Goal: Task Accomplishment & Management: Manage account settings

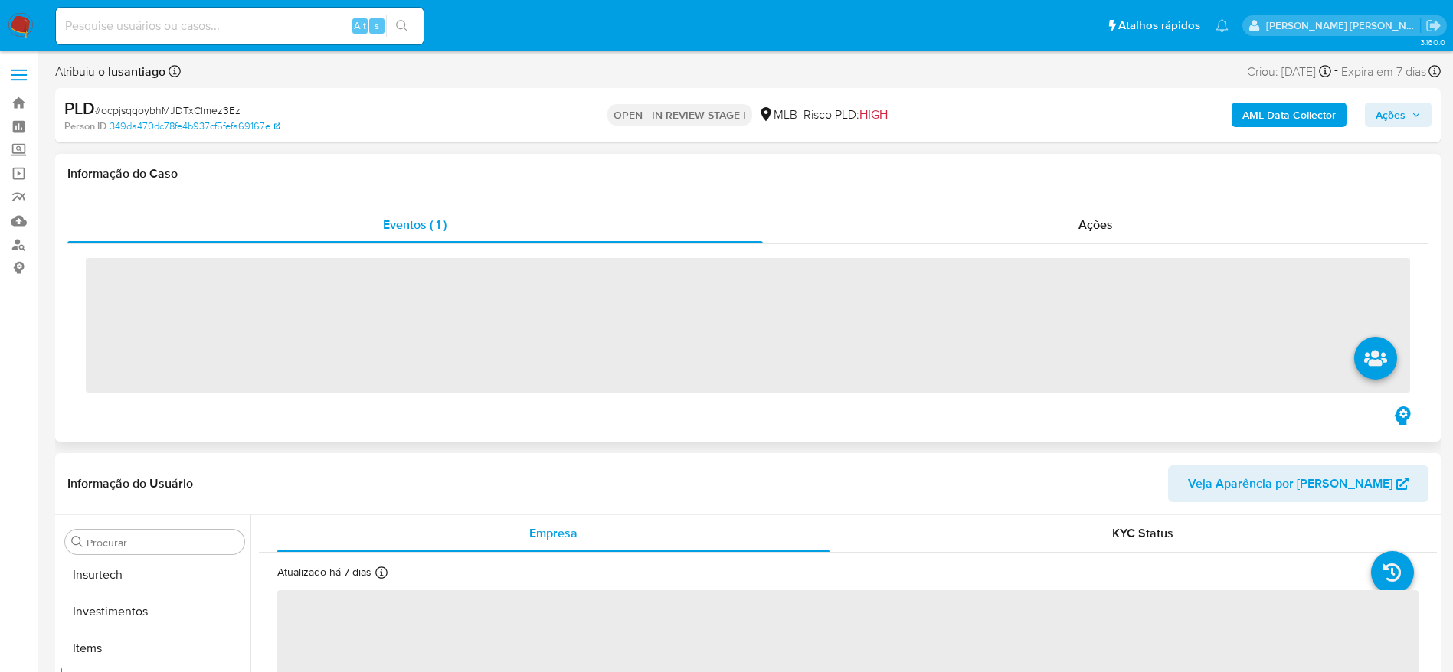
scroll to position [721, 0]
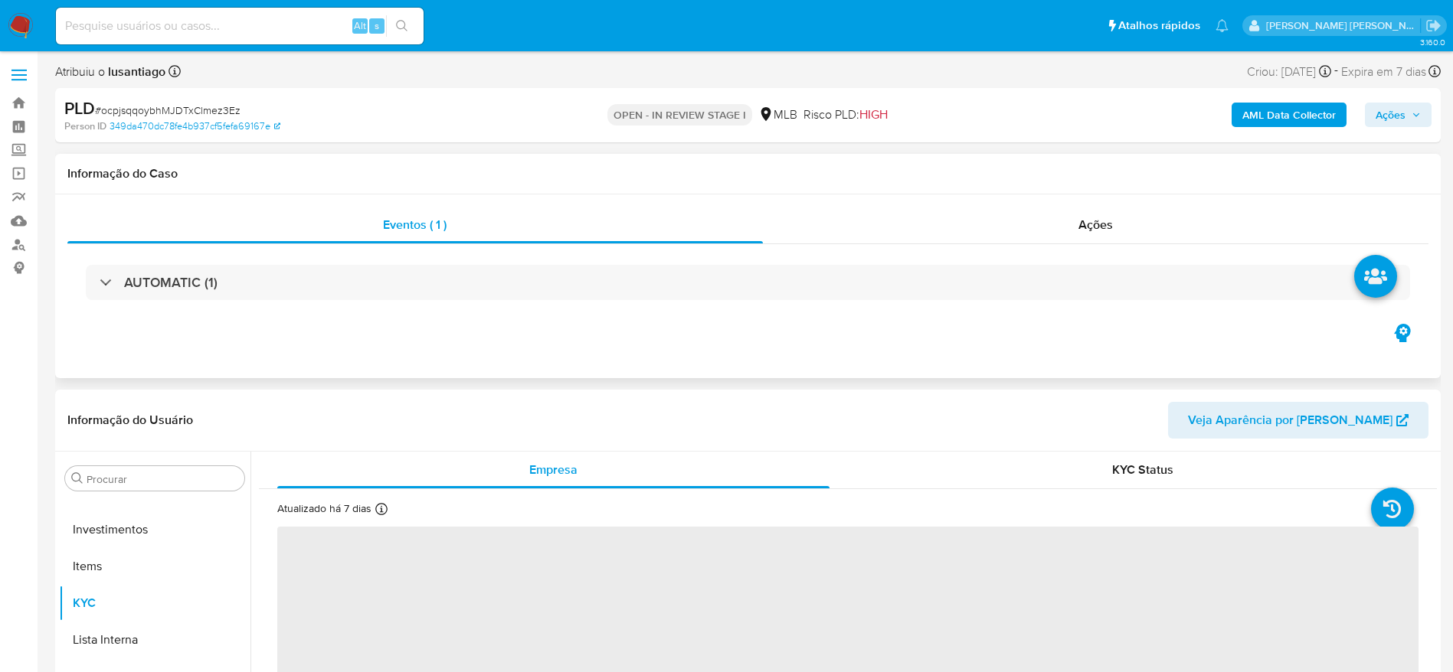
select select "10"
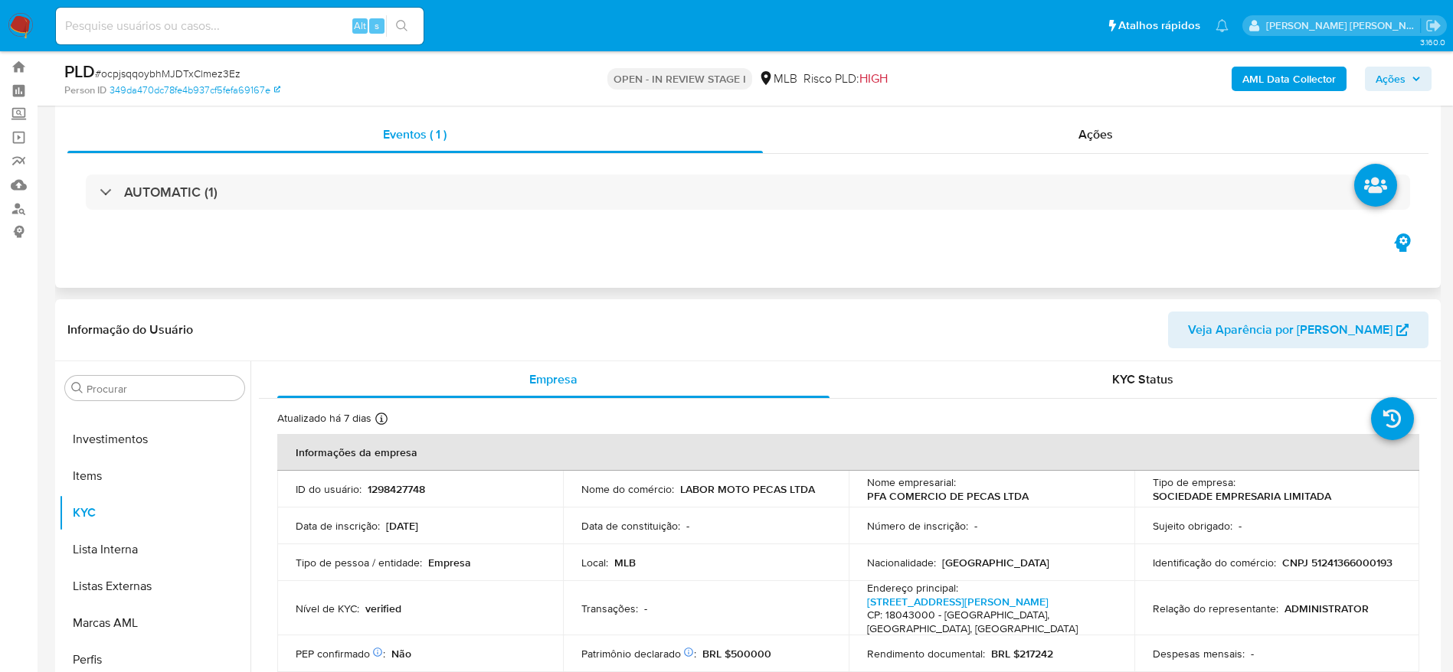
scroll to position [0, 0]
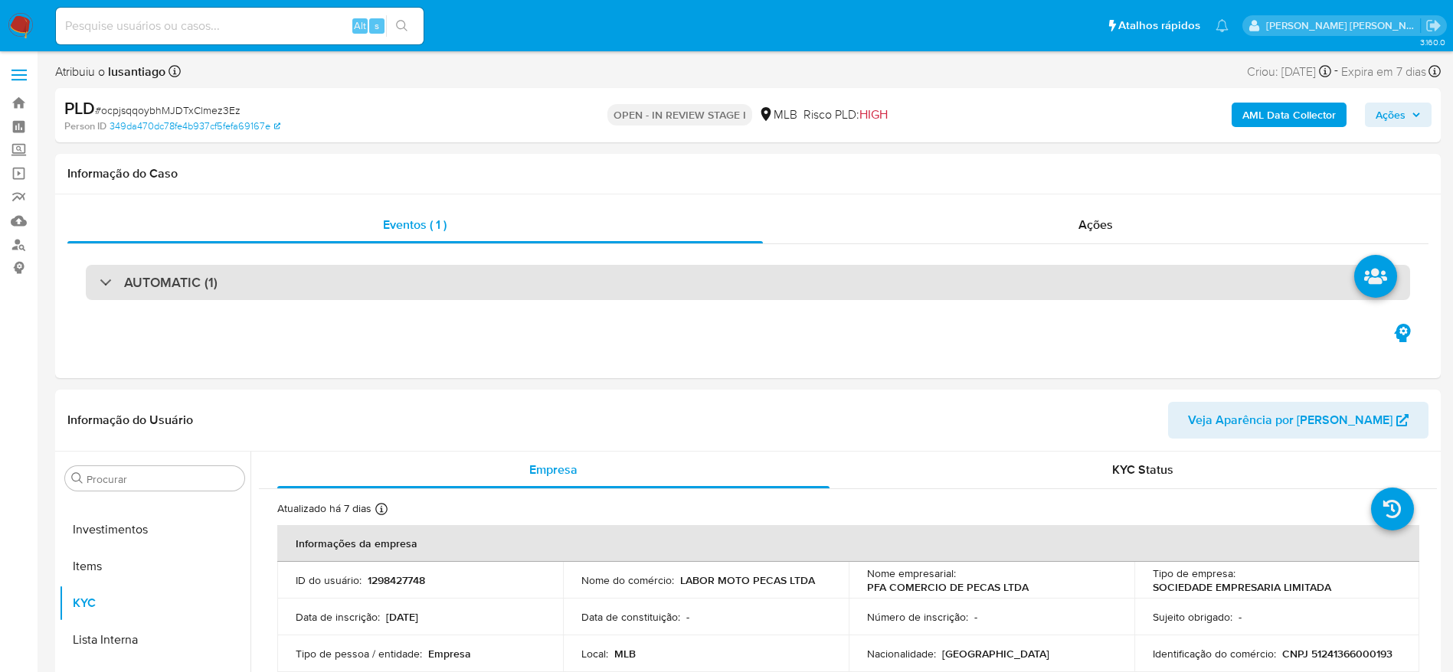
click at [348, 278] on div "AUTOMATIC (1)" at bounding box center [748, 282] width 1324 height 35
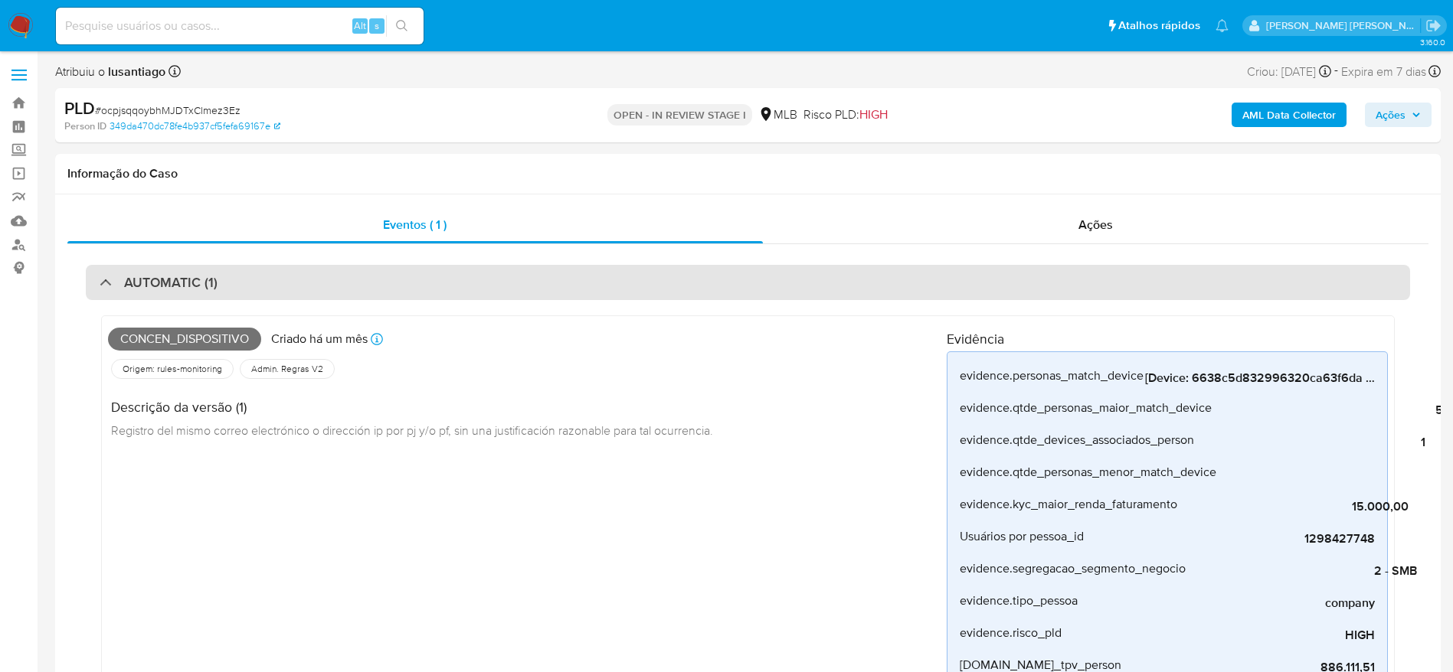
click at [316, 274] on div "AUTOMATIC (1)" at bounding box center [748, 282] width 1324 height 35
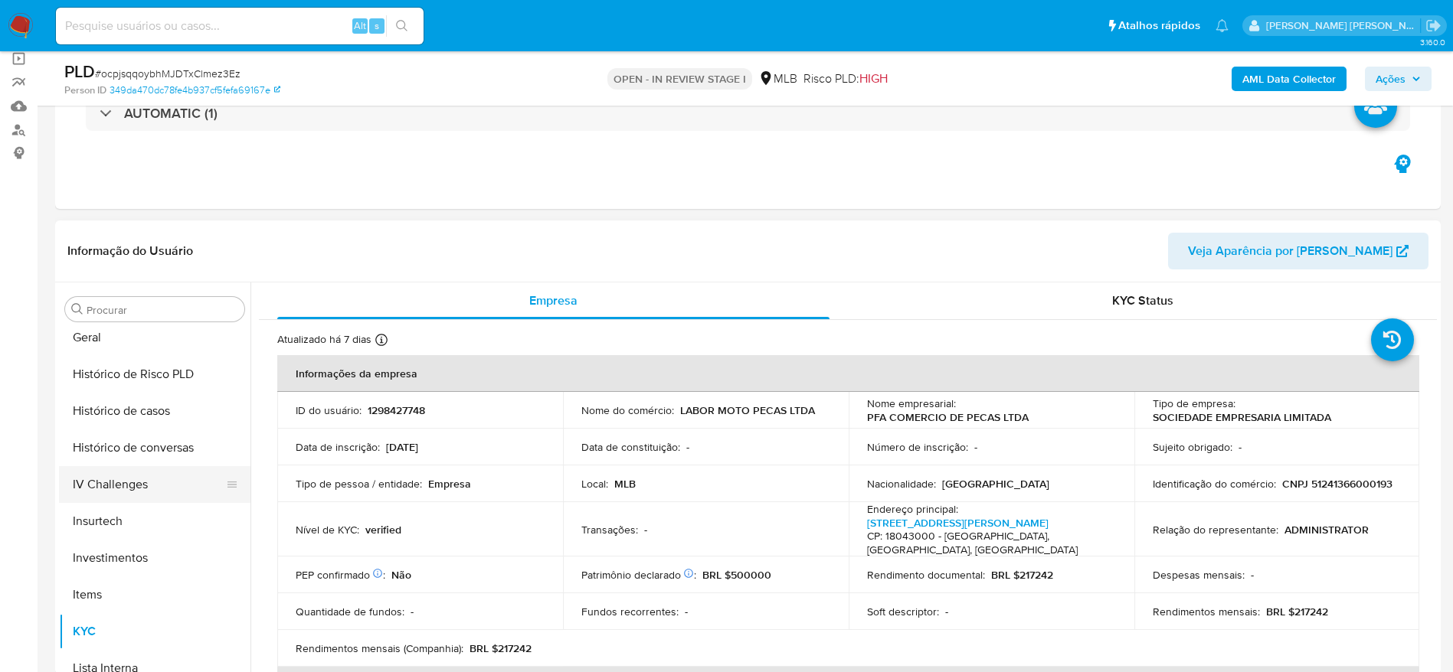
scroll to position [491, 0]
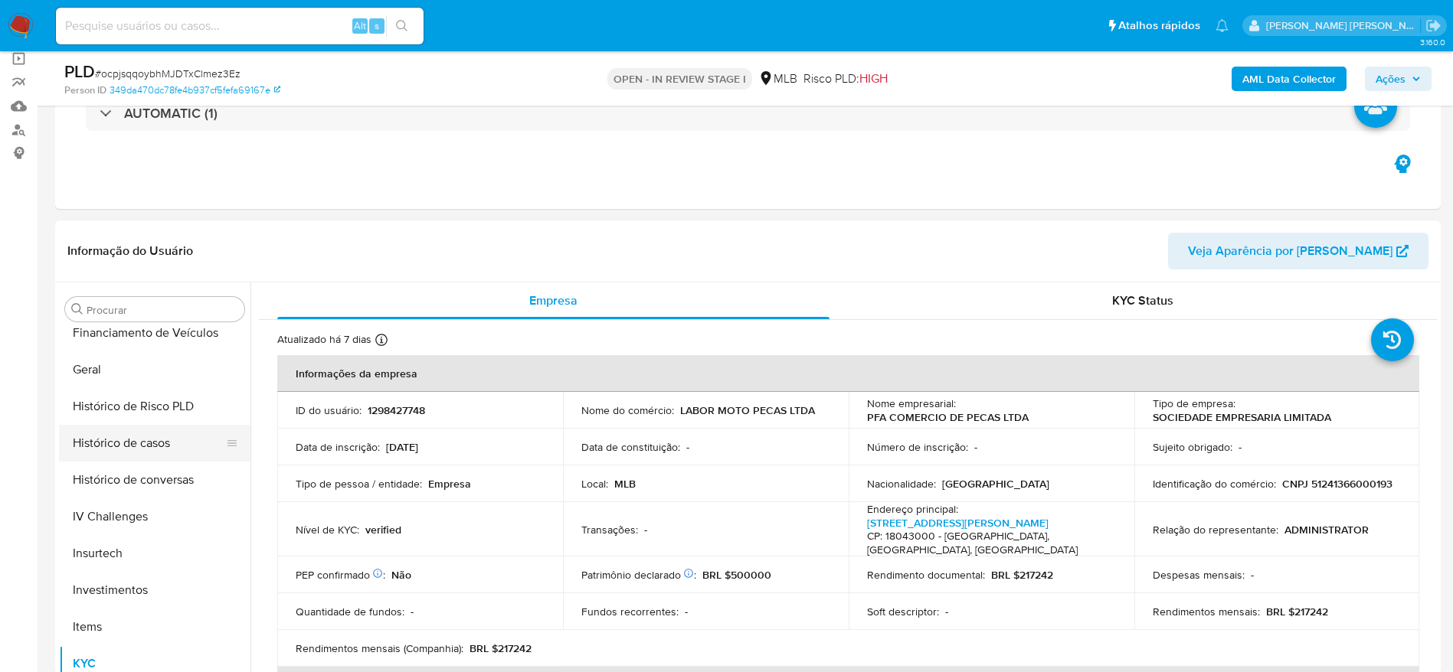
click at [129, 443] on button "Histórico de casos" at bounding box center [148, 443] width 179 height 37
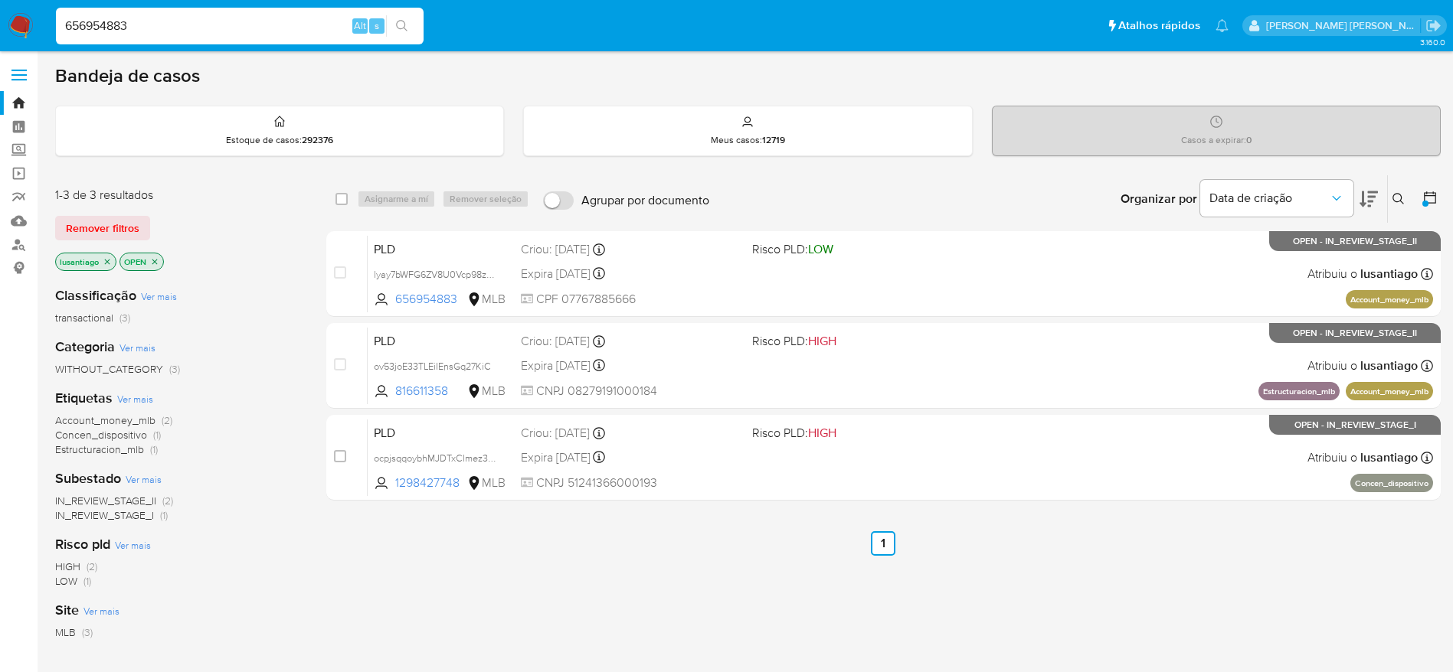
type input "656954883"
click at [401, 28] on icon "search-icon" at bounding box center [401, 25] width 11 height 11
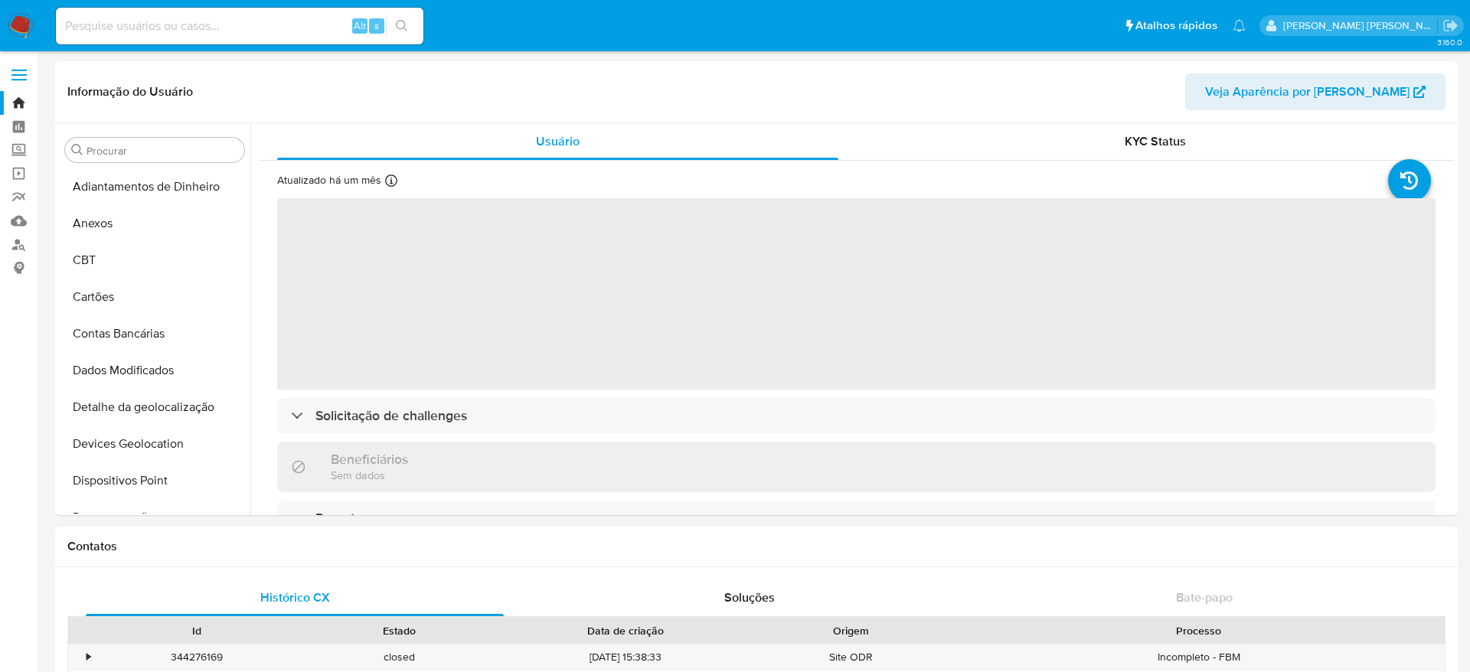
select select "10"
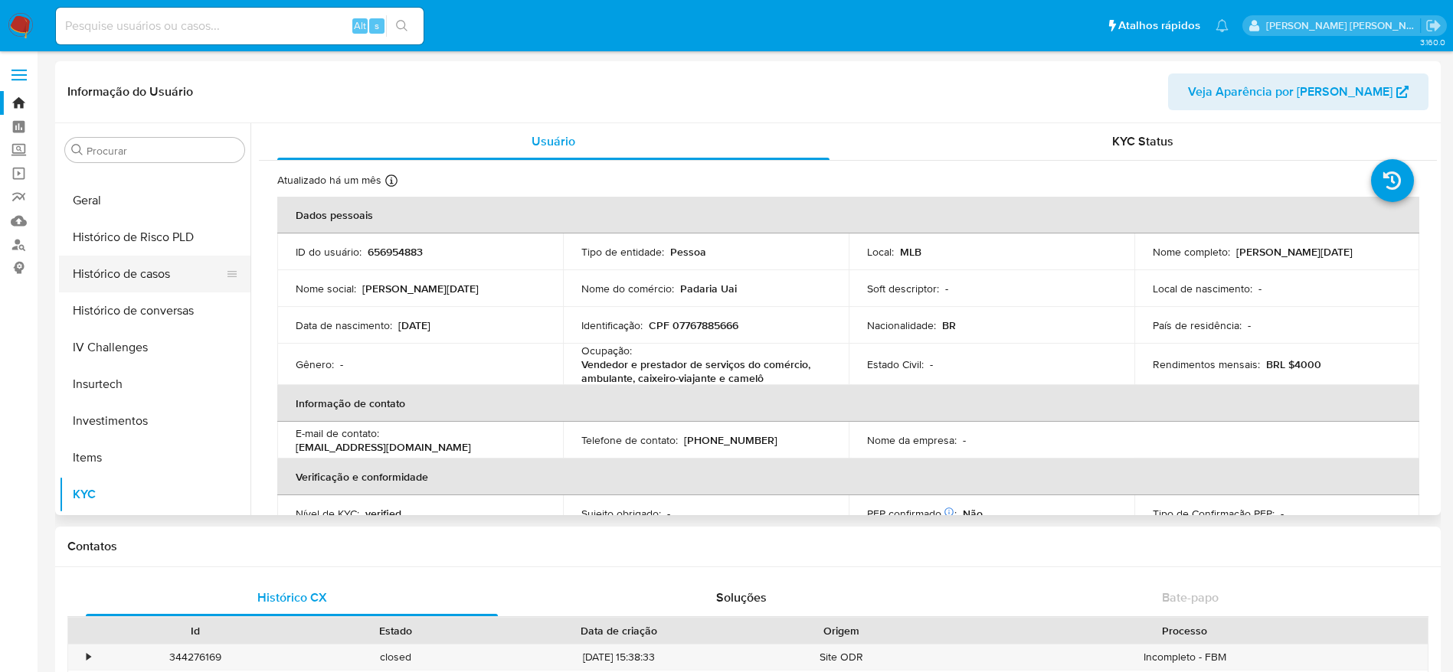
scroll to position [491, 0]
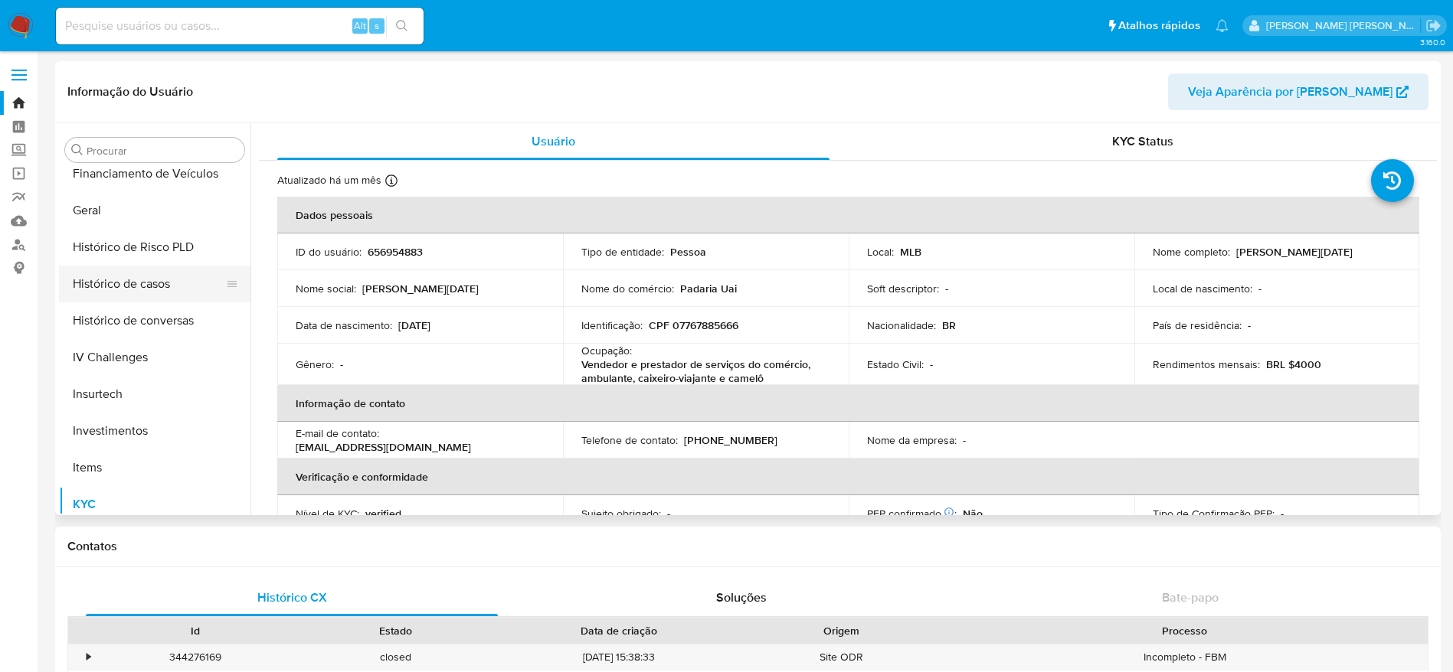
drag, startPoint x: 139, startPoint y: 260, endPoint x: 138, endPoint y: 274, distance: 14.6
click at [138, 260] on button "Histórico de Risco PLD" at bounding box center [154, 247] width 191 height 37
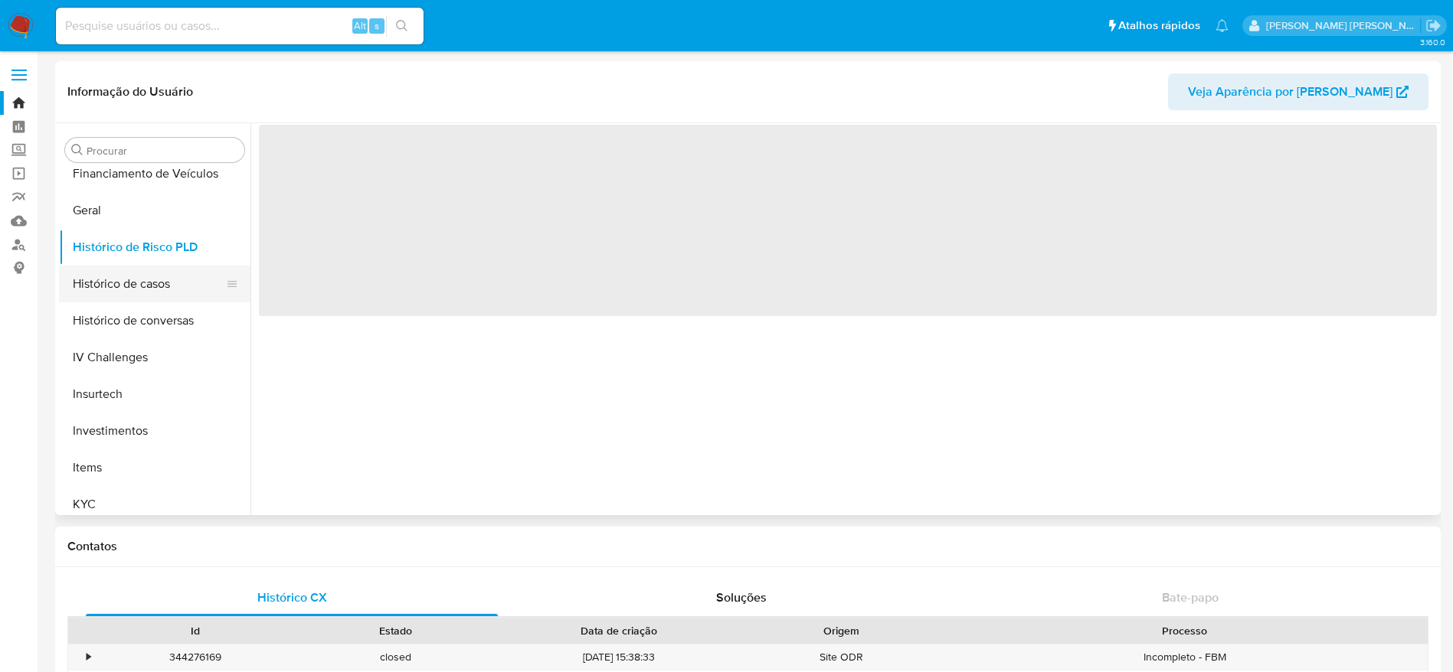
click at [141, 285] on button "Histórico de casos" at bounding box center [148, 284] width 179 height 37
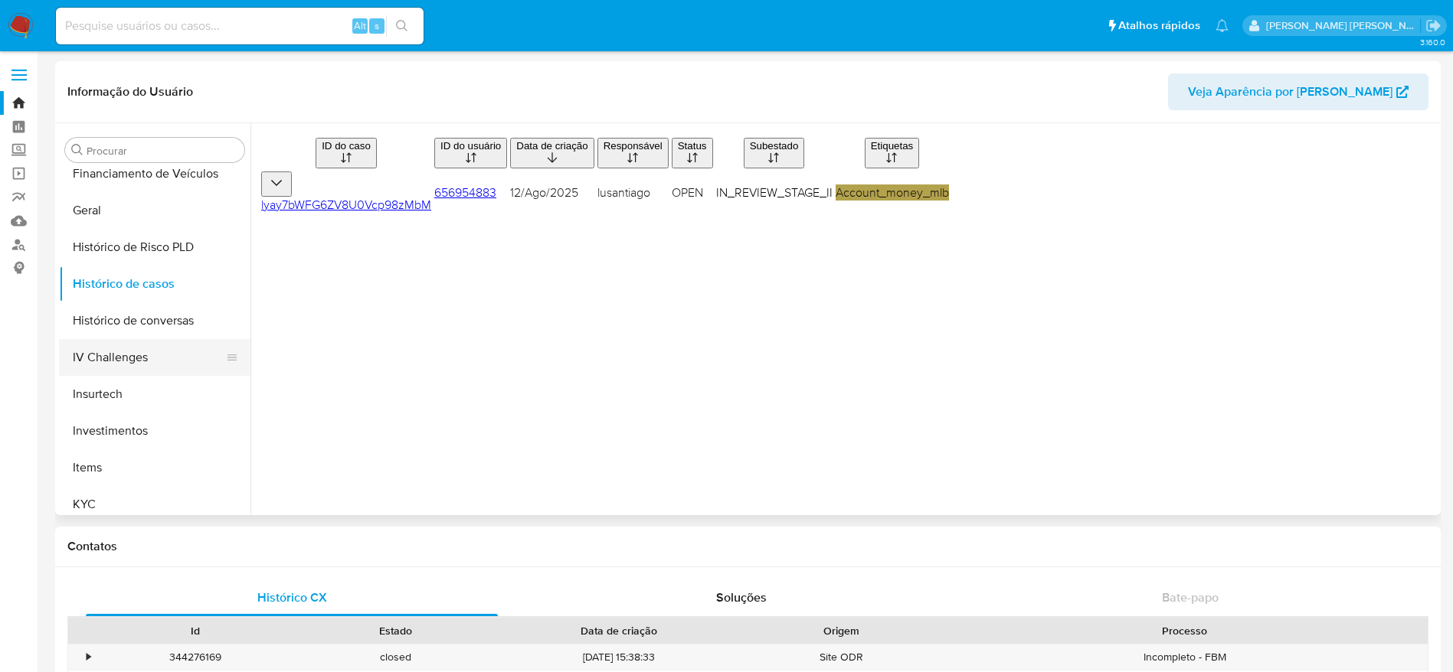
scroll to position [606, 0]
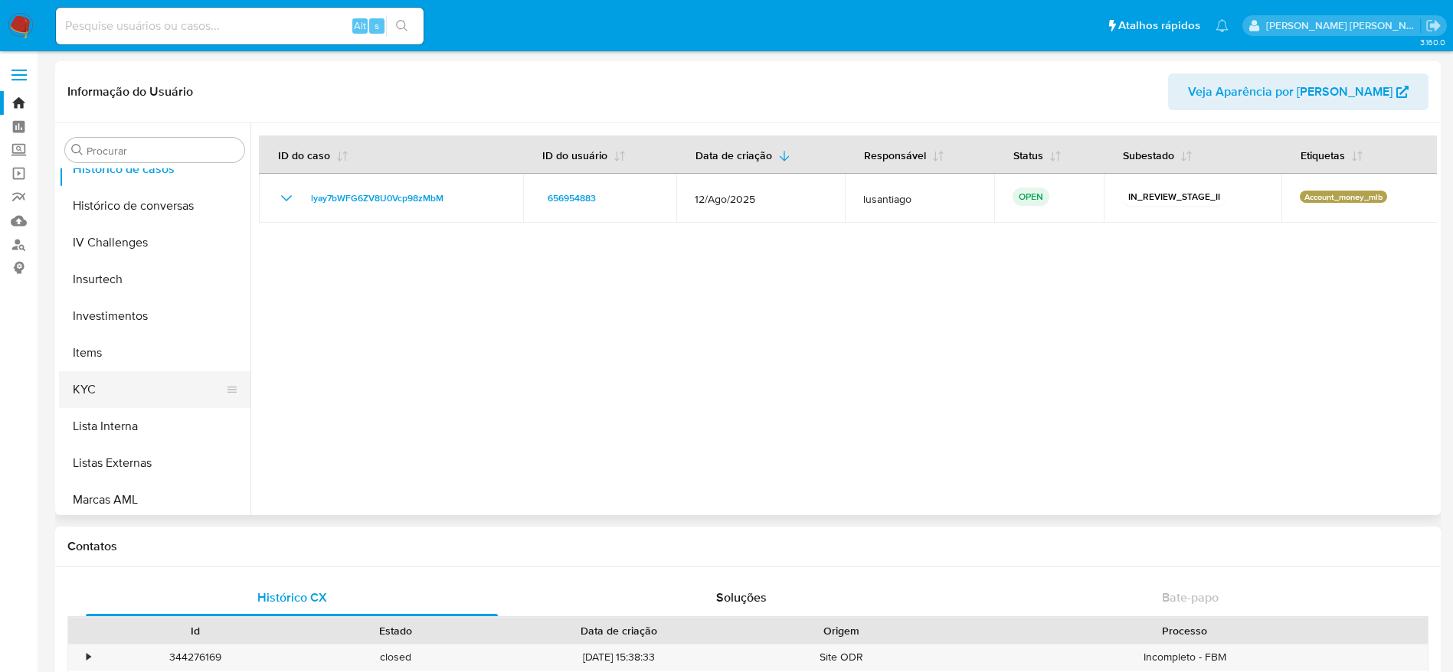
click at [136, 388] on button "KYC" at bounding box center [148, 389] width 179 height 37
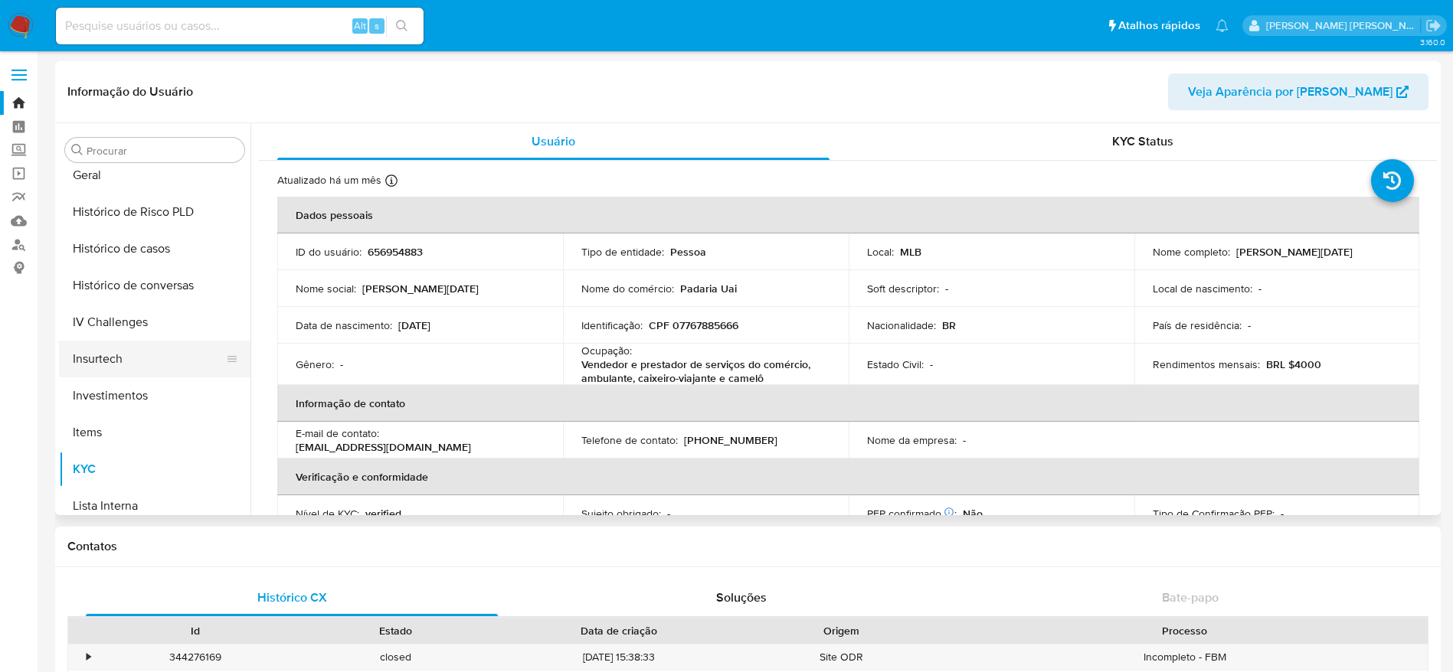
scroll to position [491, 0]
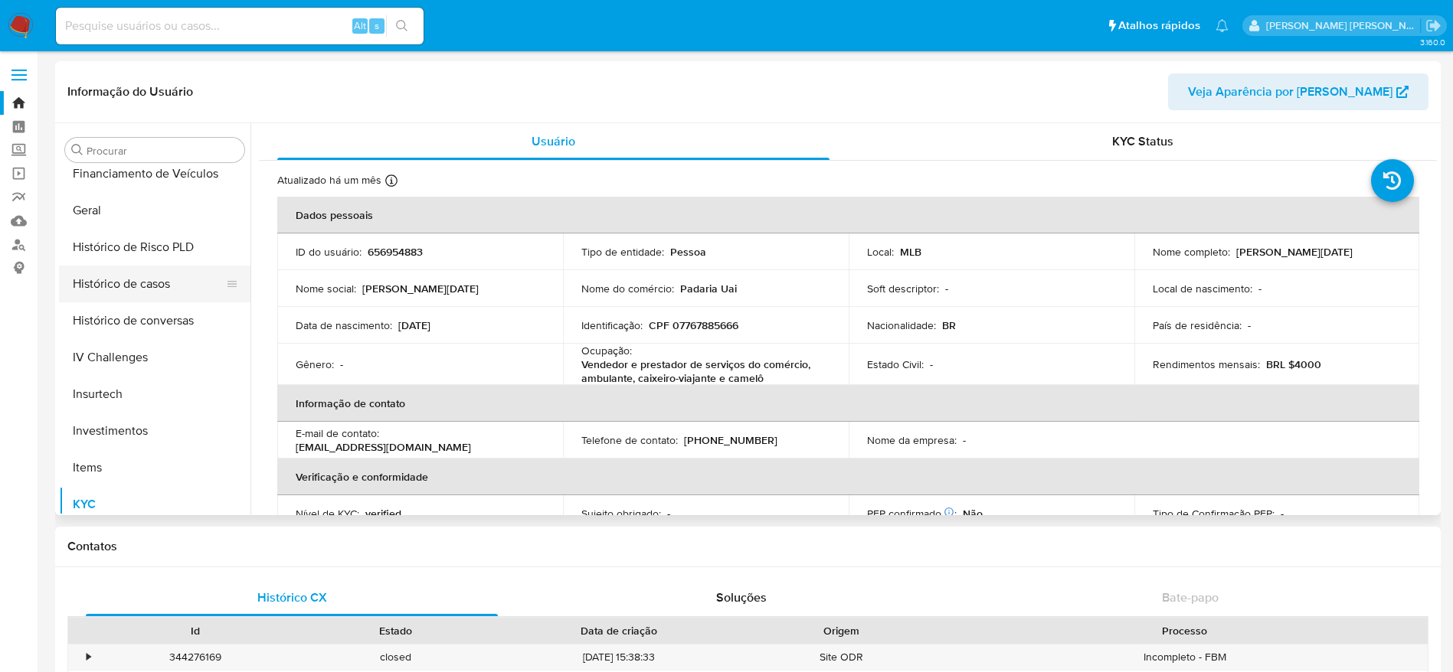
click at [148, 293] on button "Histórico de casos" at bounding box center [148, 284] width 179 height 37
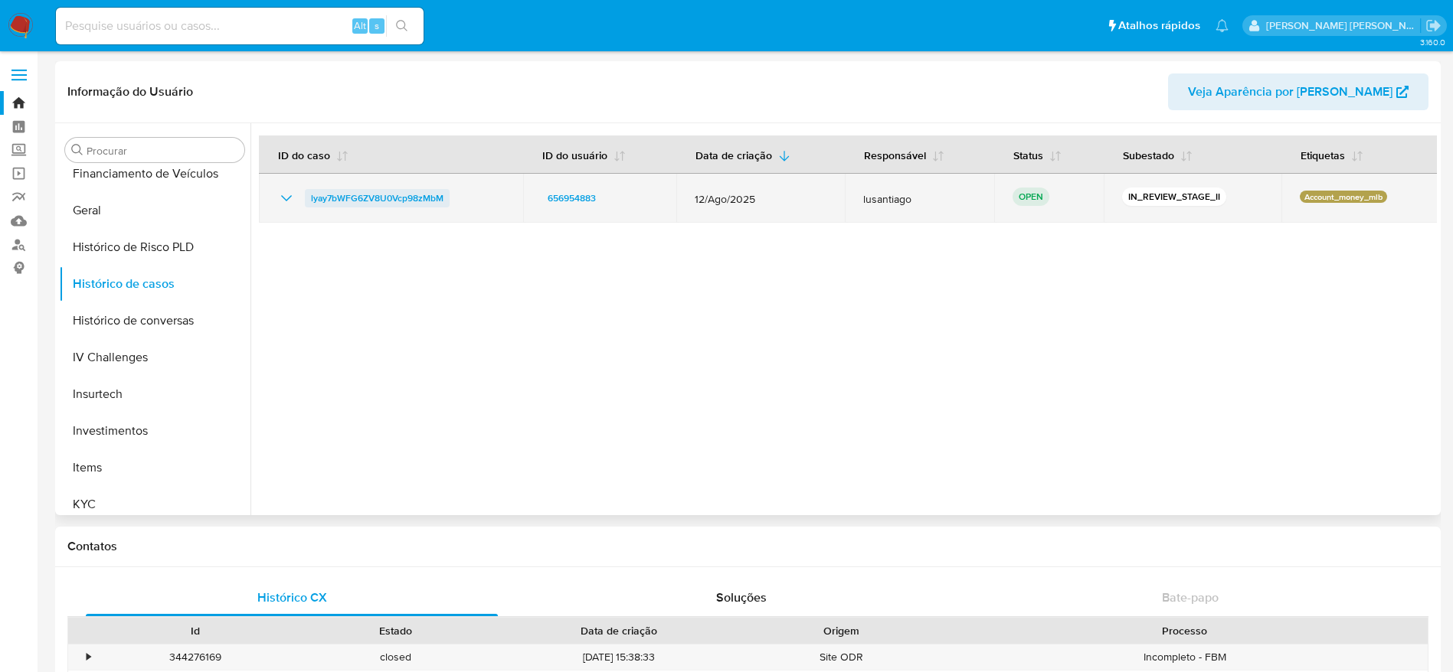
click at [333, 192] on span "lyay7bWFG6ZV8U0Vcp98zMbM" at bounding box center [377, 198] width 132 height 18
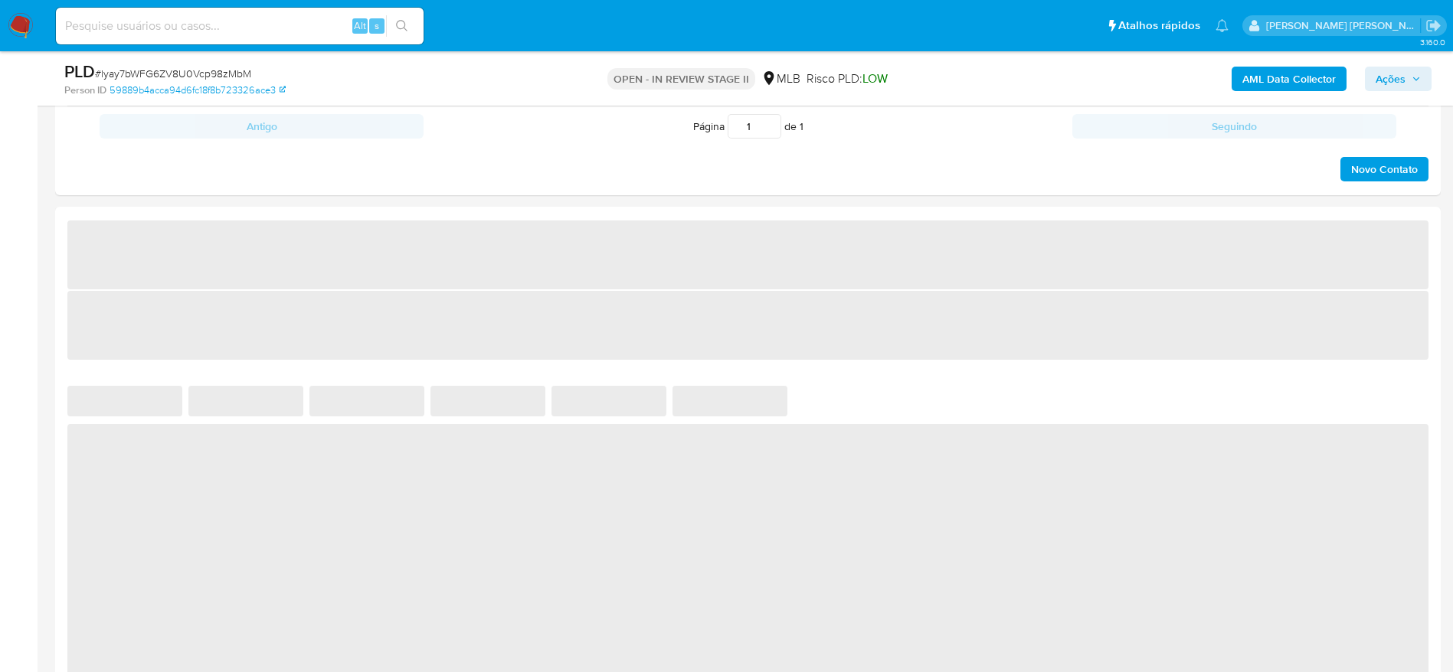
scroll to position [1034, 0]
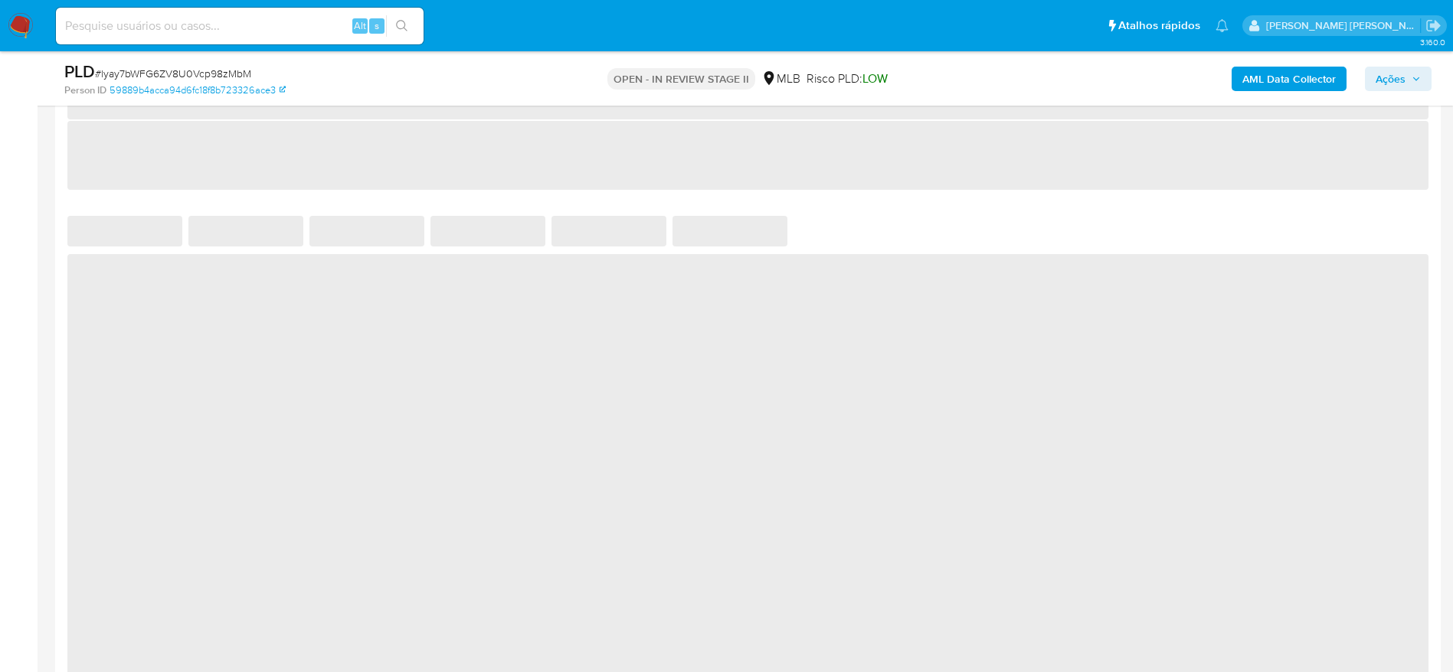
select select "10"
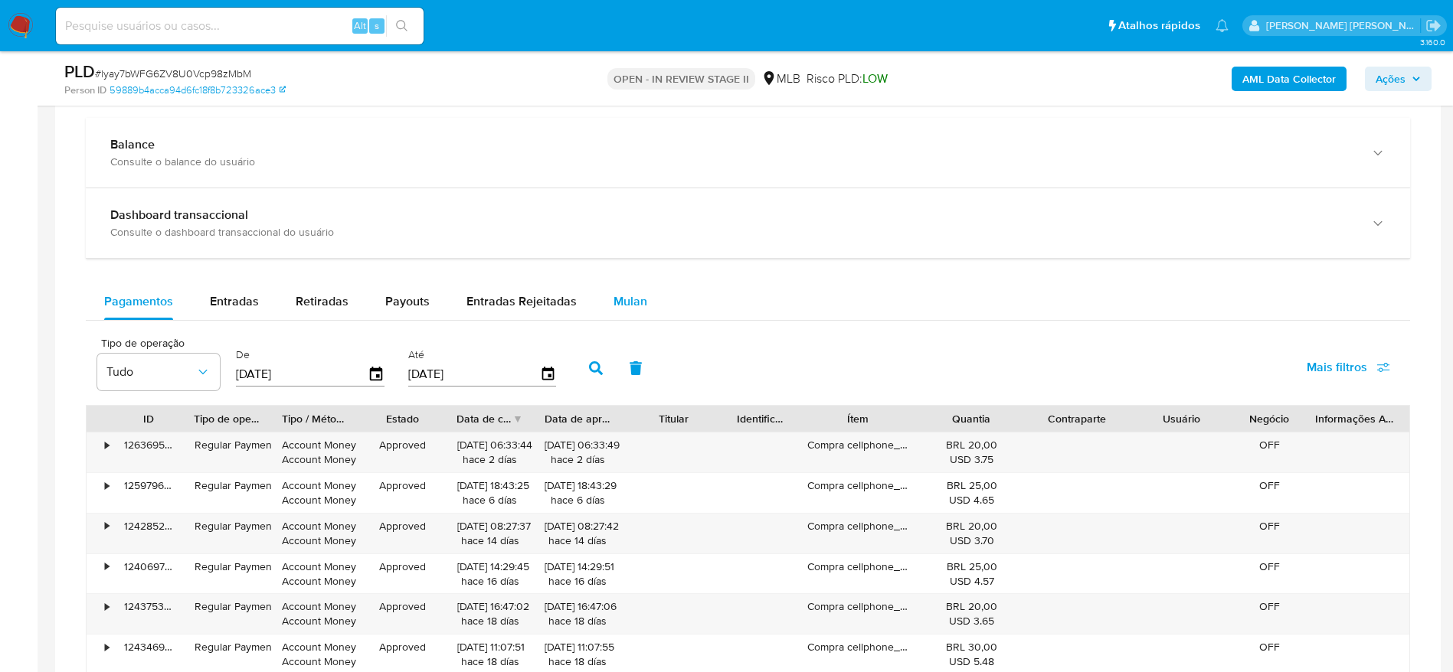
click at [625, 299] on span "Mulan" at bounding box center [630, 302] width 34 height 18
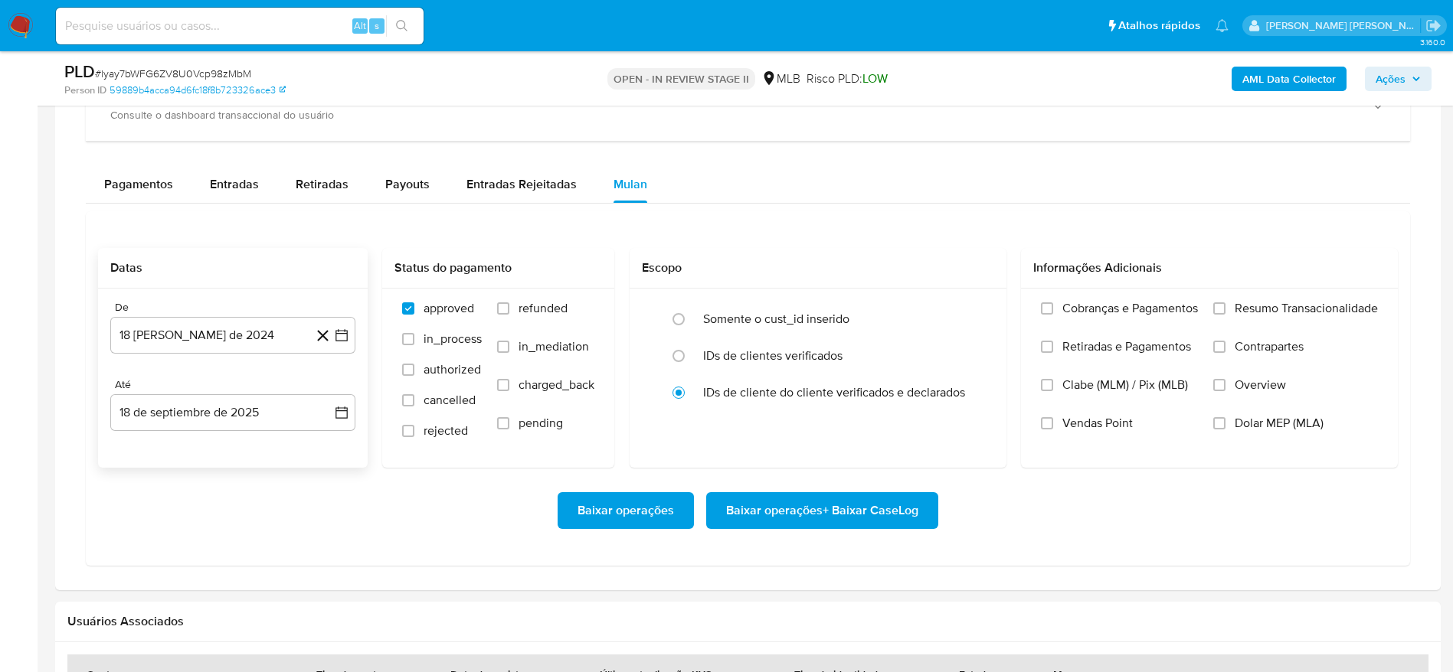
scroll to position [1149, 0]
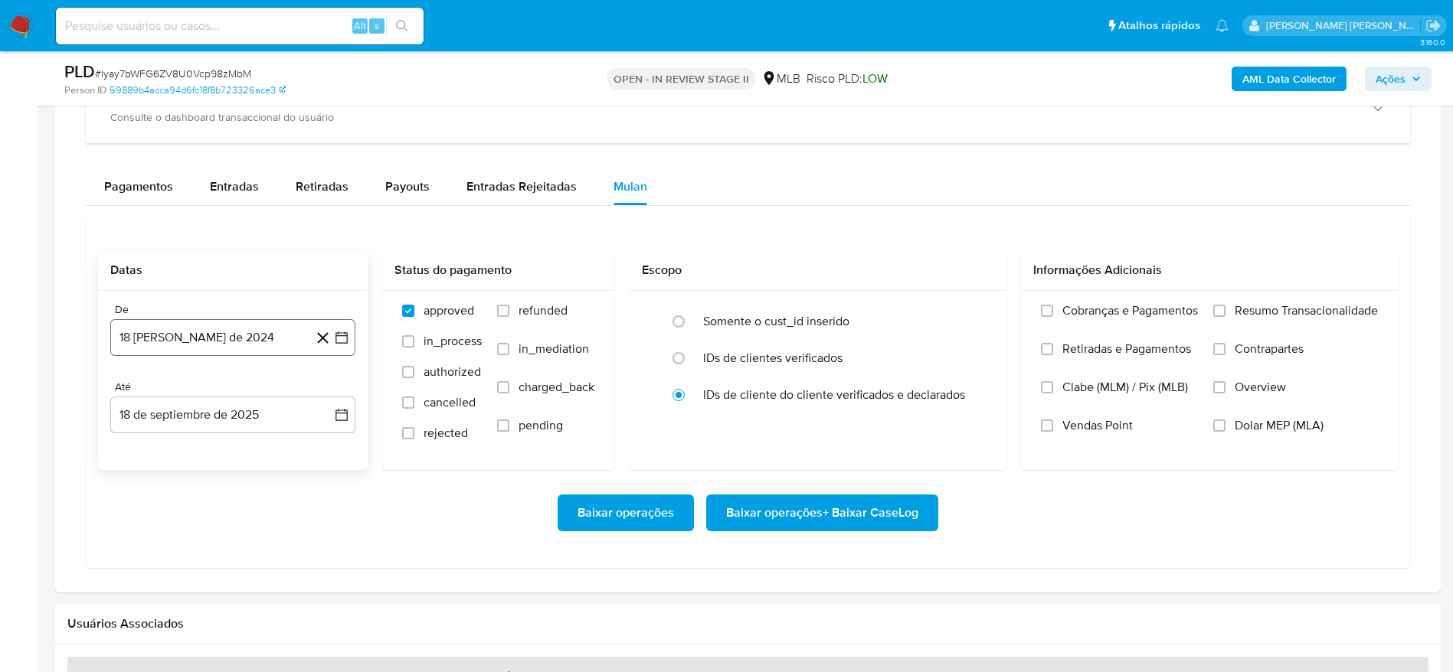
click at [212, 335] on button "18 de agosto de 2024" at bounding box center [232, 337] width 245 height 37
click at [231, 392] on span "agosto 2024" at bounding box center [226, 392] width 70 height 15
click at [327, 394] on icon "Año siguiente" at bounding box center [325, 392] width 6 height 11
click at [300, 489] on span "jun" at bounding box center [298, 492] width 18 height 12
click at [323, 445] on button "1" at bounding box center [324, 449] width 25 height 25
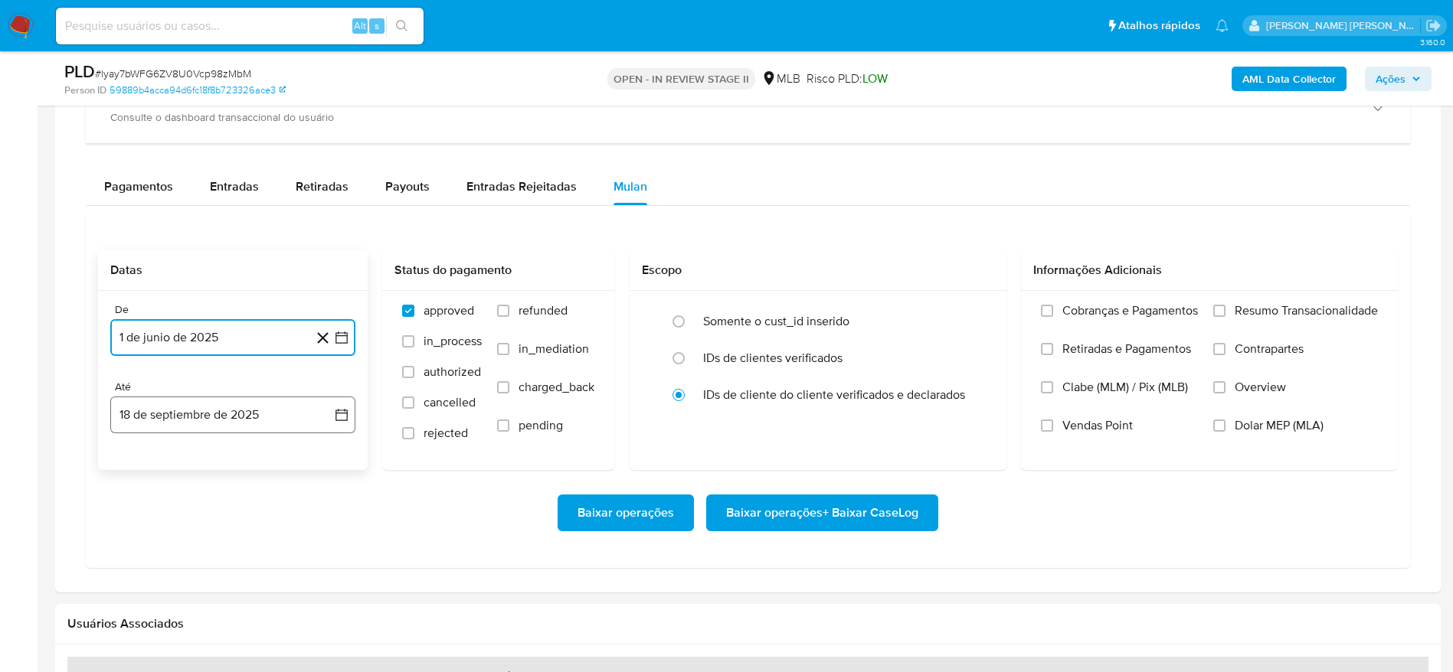
click at [224, 410] on button "18 de septiembre de 2025" at bounding box center [232, 415] width 245 height 37
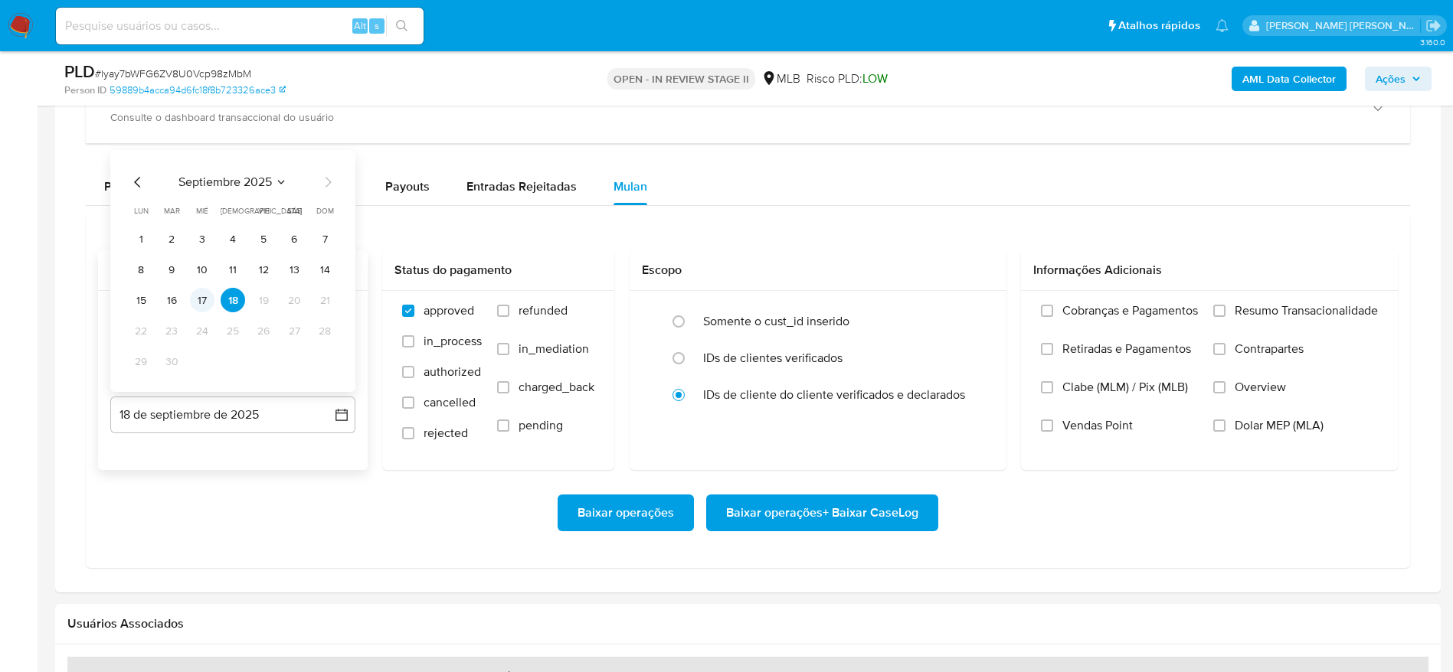
click at [206, 294] on button "17" at bounding box center [202, 300] width 25 height 25
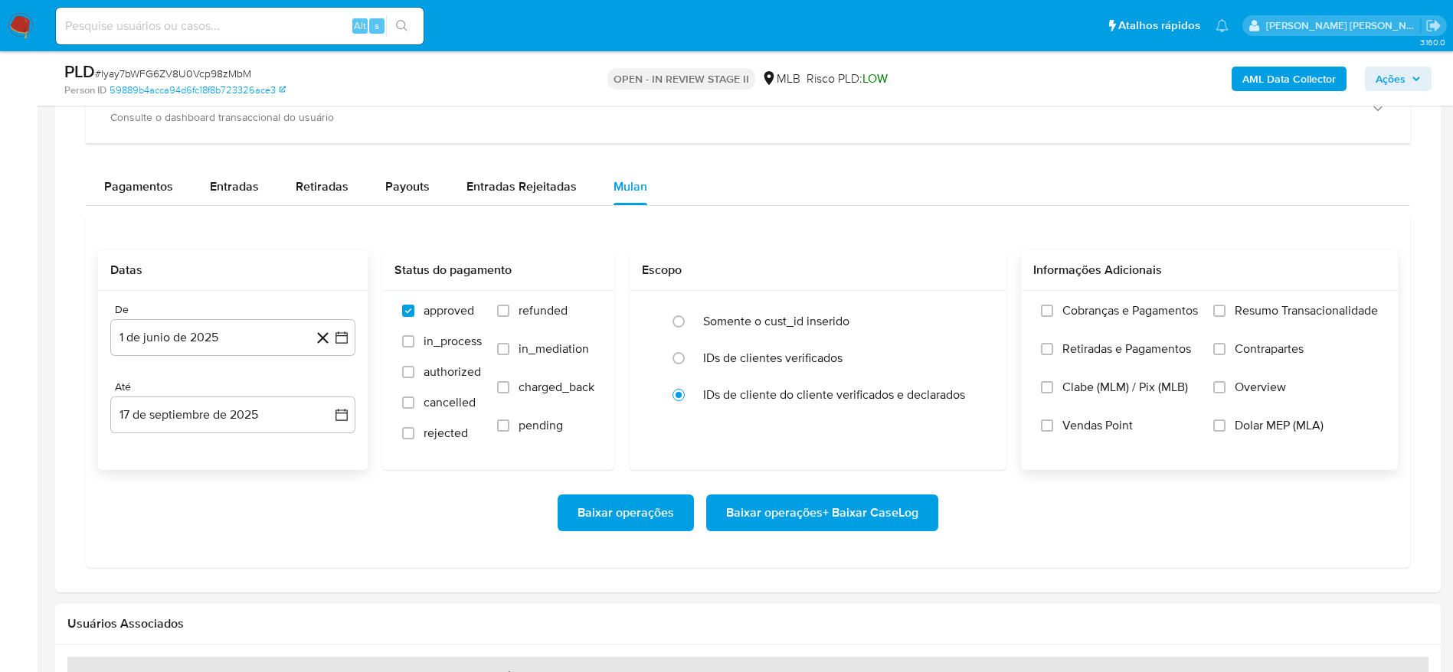
click at [1251, 309] on span "Resumo Transacionalidade" at bounding box center [1305, 310] width 143 height 15
click at [1225, 309] on input "Resumo Transacionalidade" at bounding box center [1219, 311] width 12 height 12
click at [806, 521] on span "Baixar operações + Baixar CaseLog" at bounding box center [822, 513] width 192 height 34
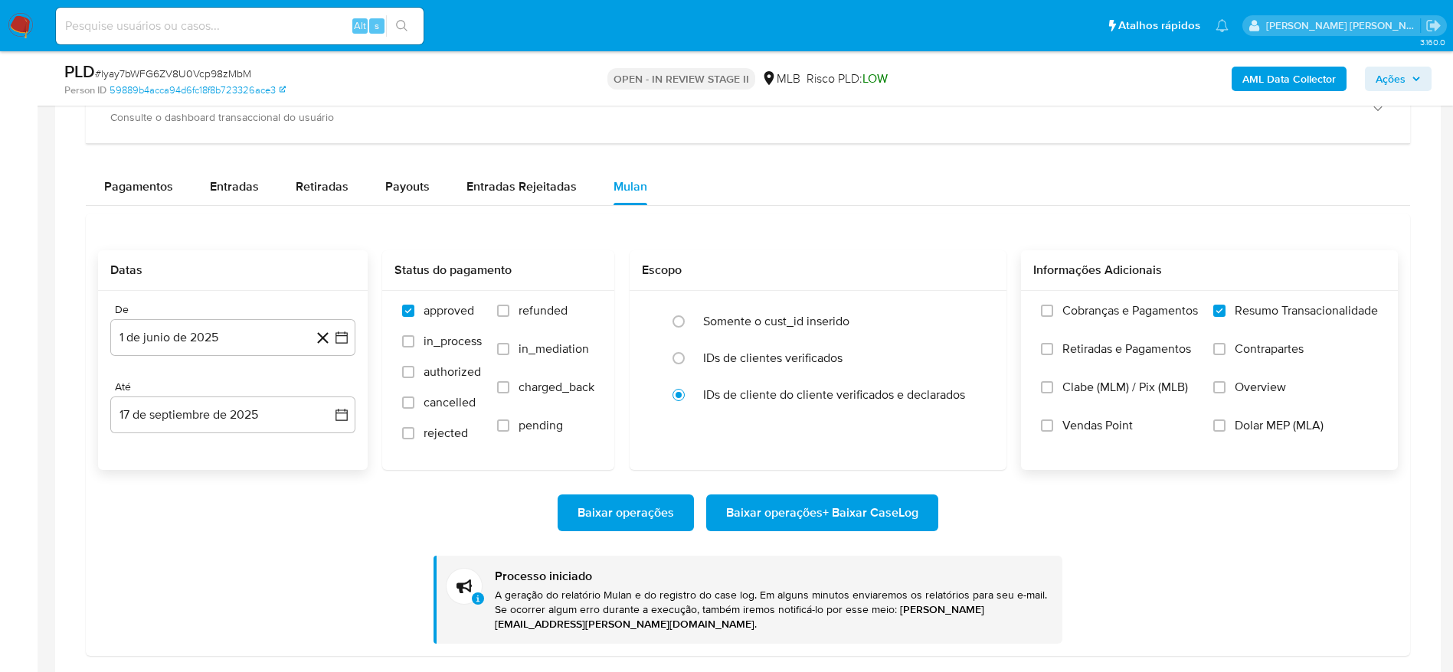
click at [251, 25] on input at bounding box center [240, 26] width 368 height 20
paste input "816611358"
type input "816611358"
click at [408, 21] on icon "search-icon" at bounding box center [402, 26] width 12 height 12
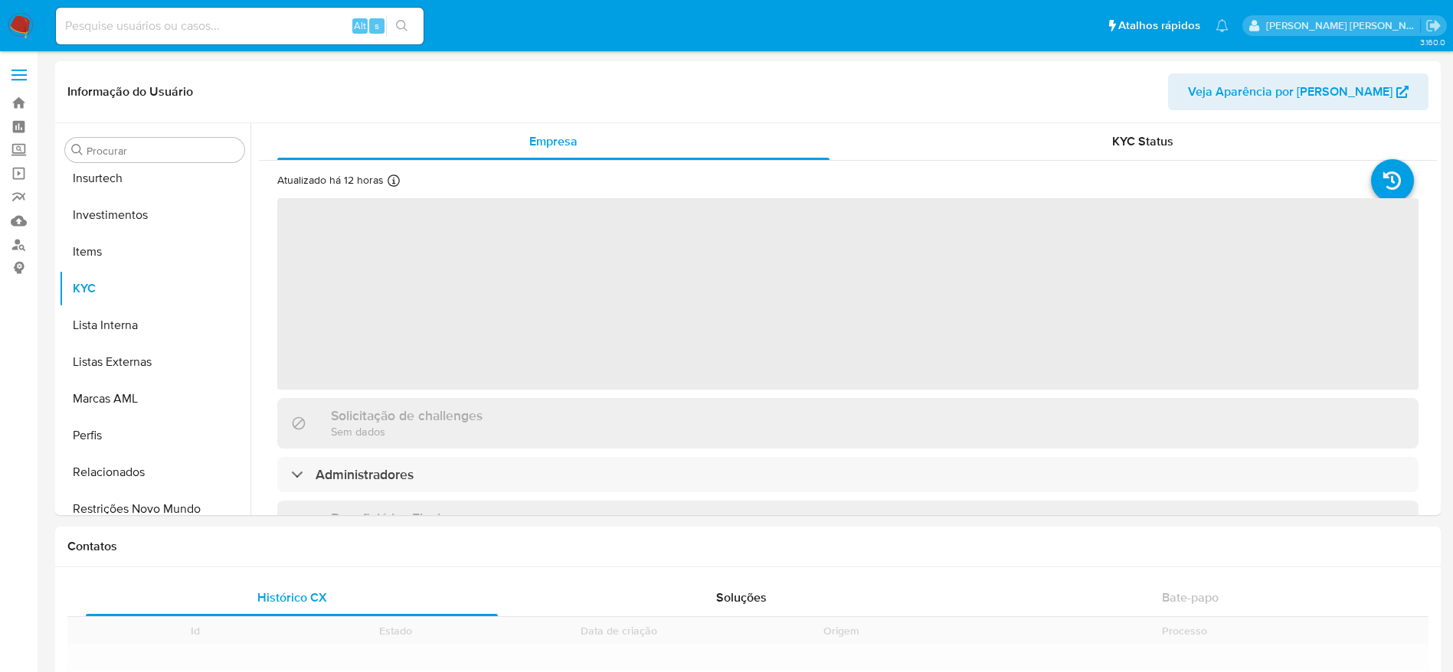
scroll to position [721, 0]
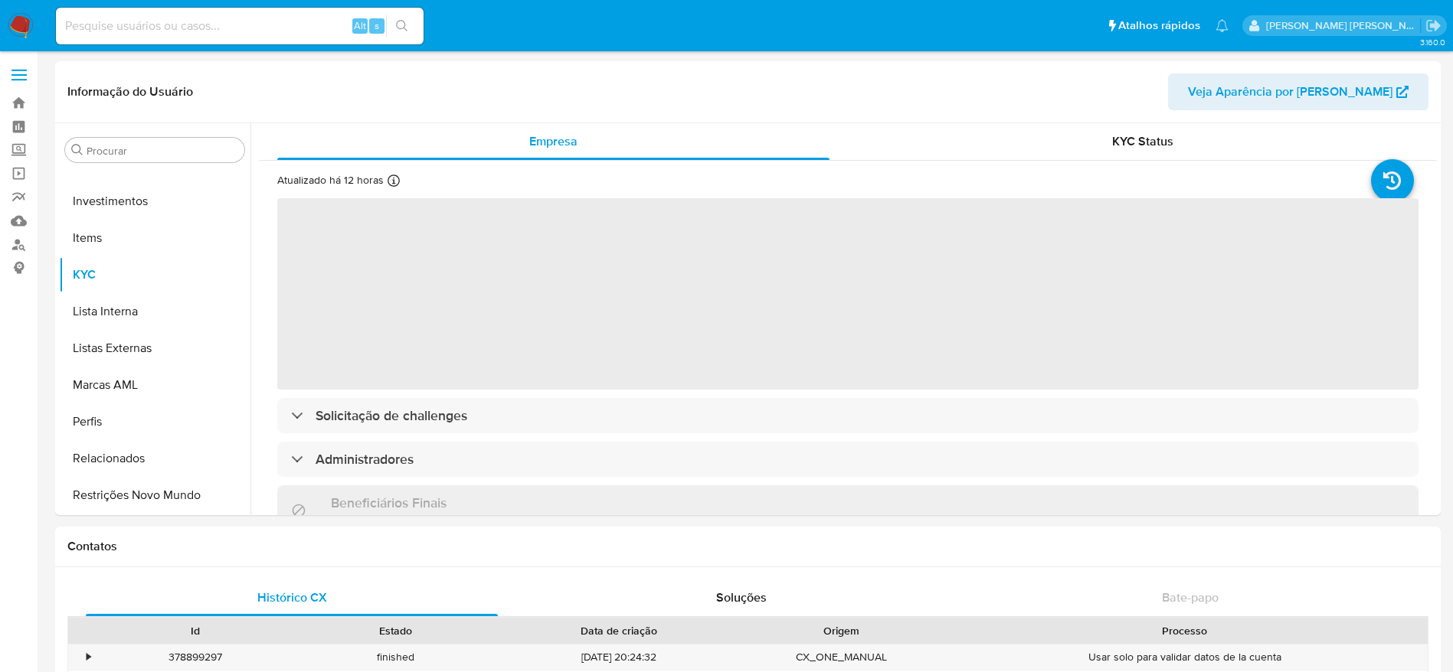
select select "10"
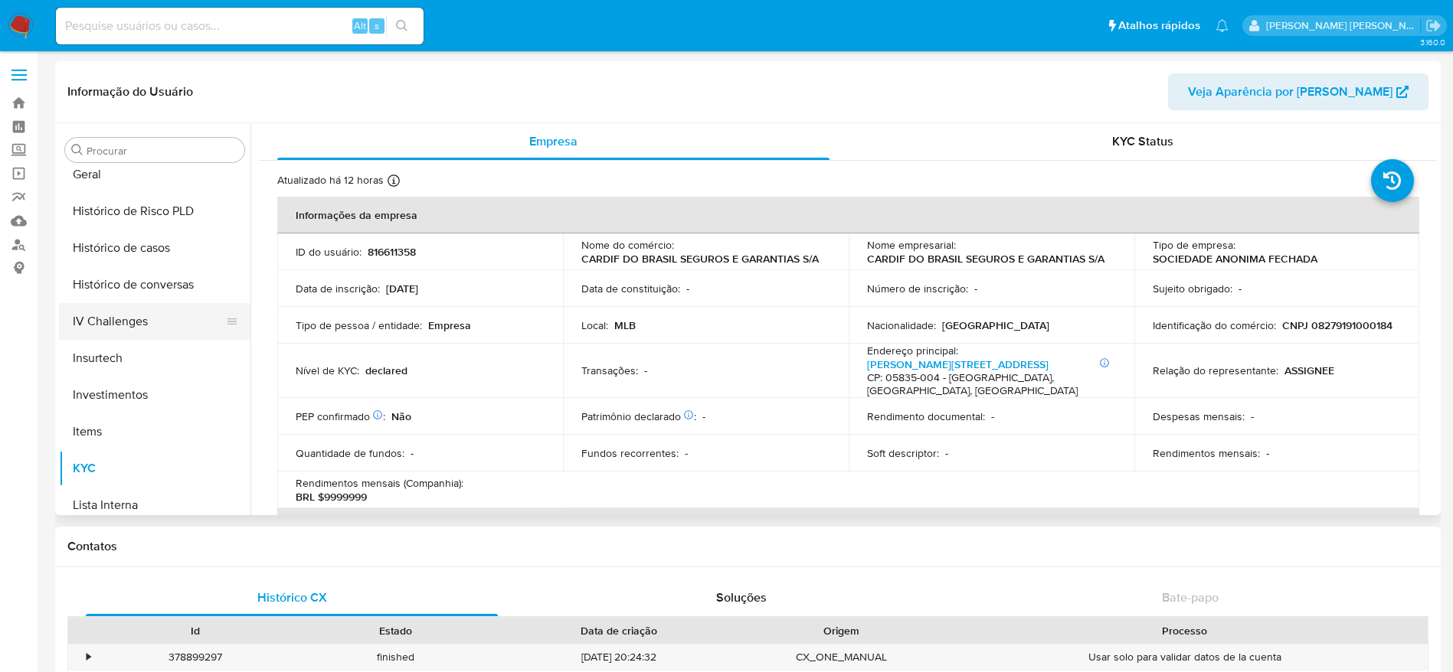
scroll to position [491, 0]
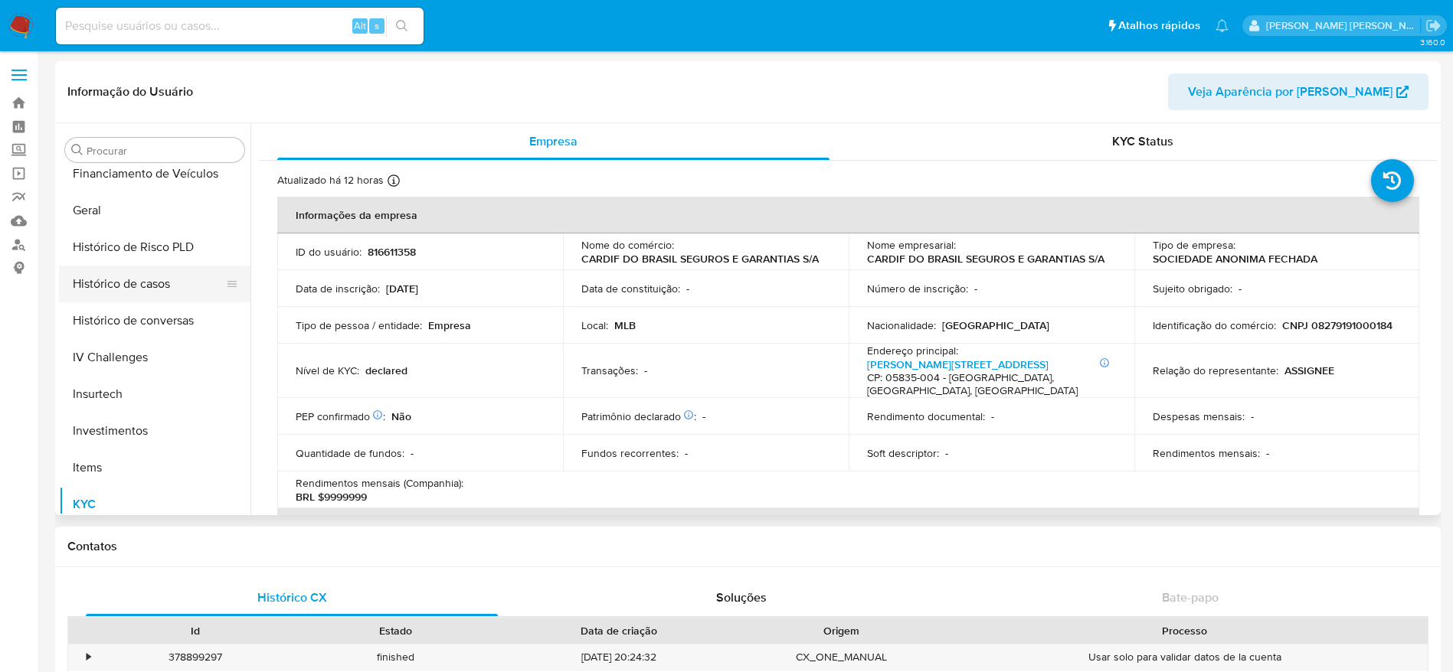
click at [97, 289] on button "Histórico de casos" at bounding box center [148, 284] width 179 height 37
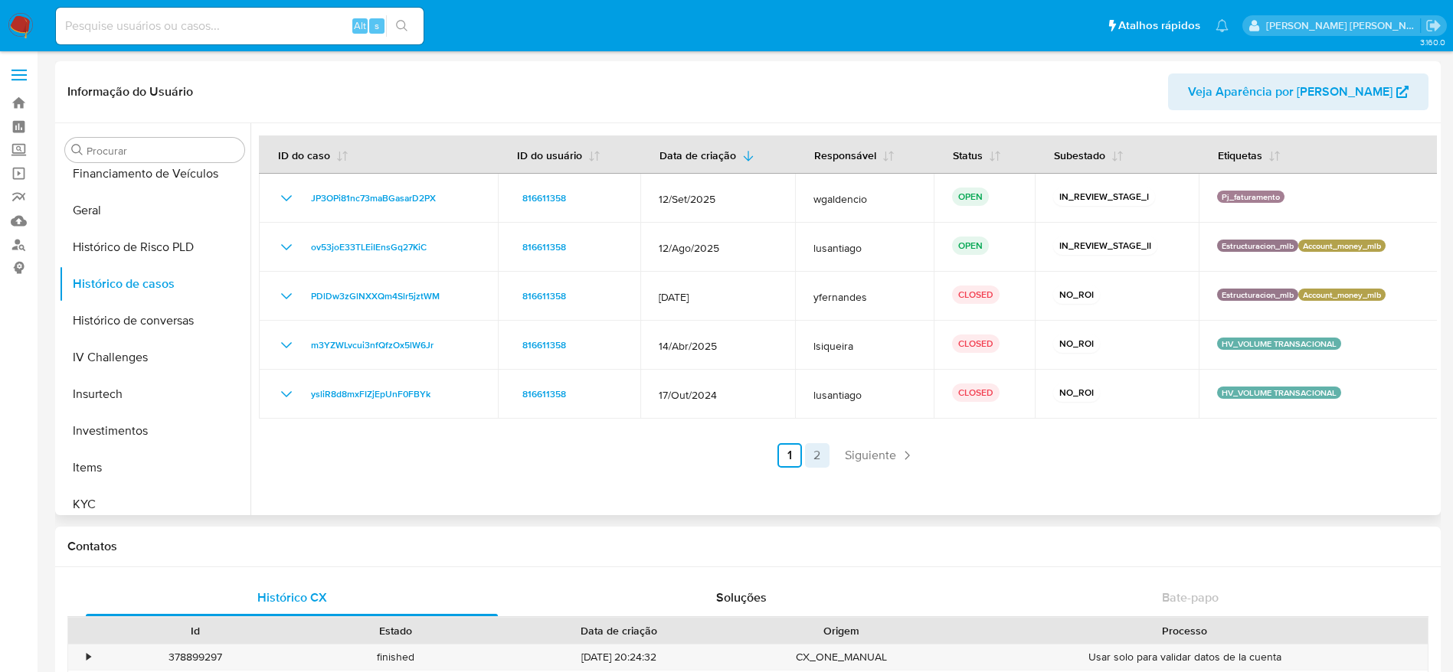
click at [814, 463] on link "2" at bounding box center [817, 455] width 25 height 25
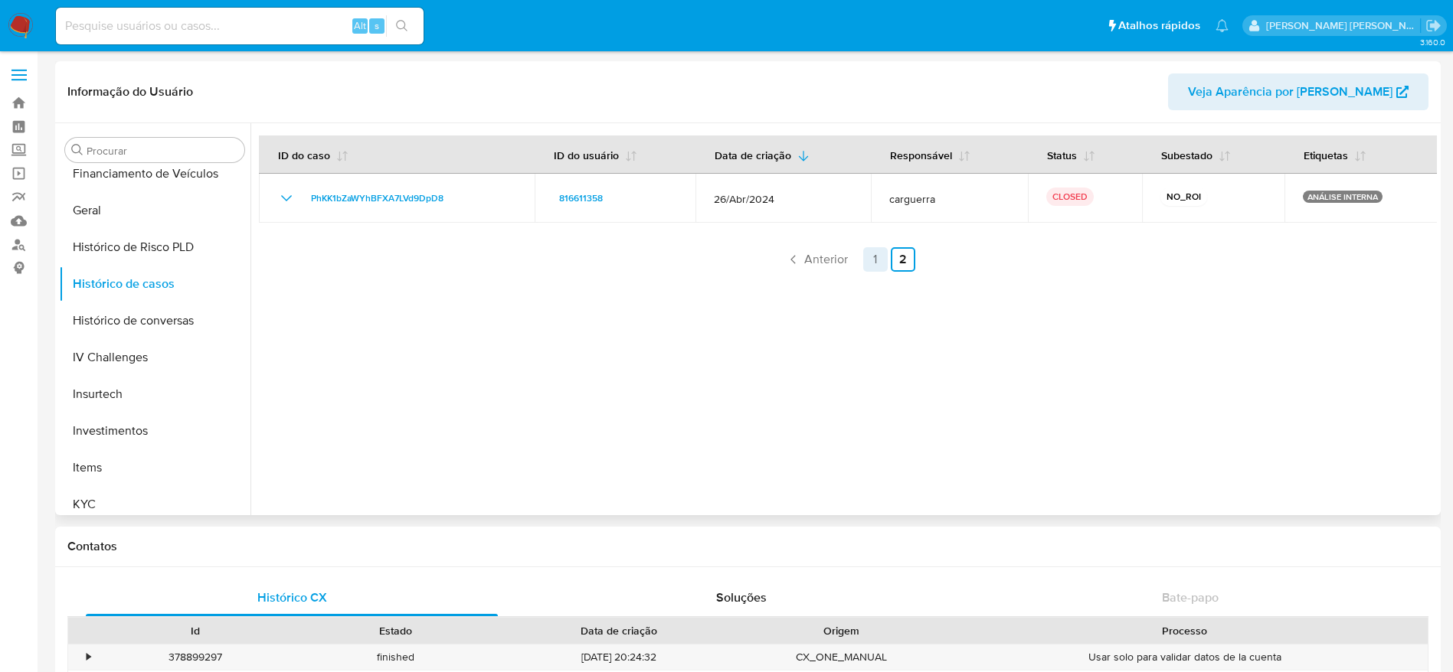
click at [873, 256] on link "1" at bounding box center [875, 259] width 25 height 25
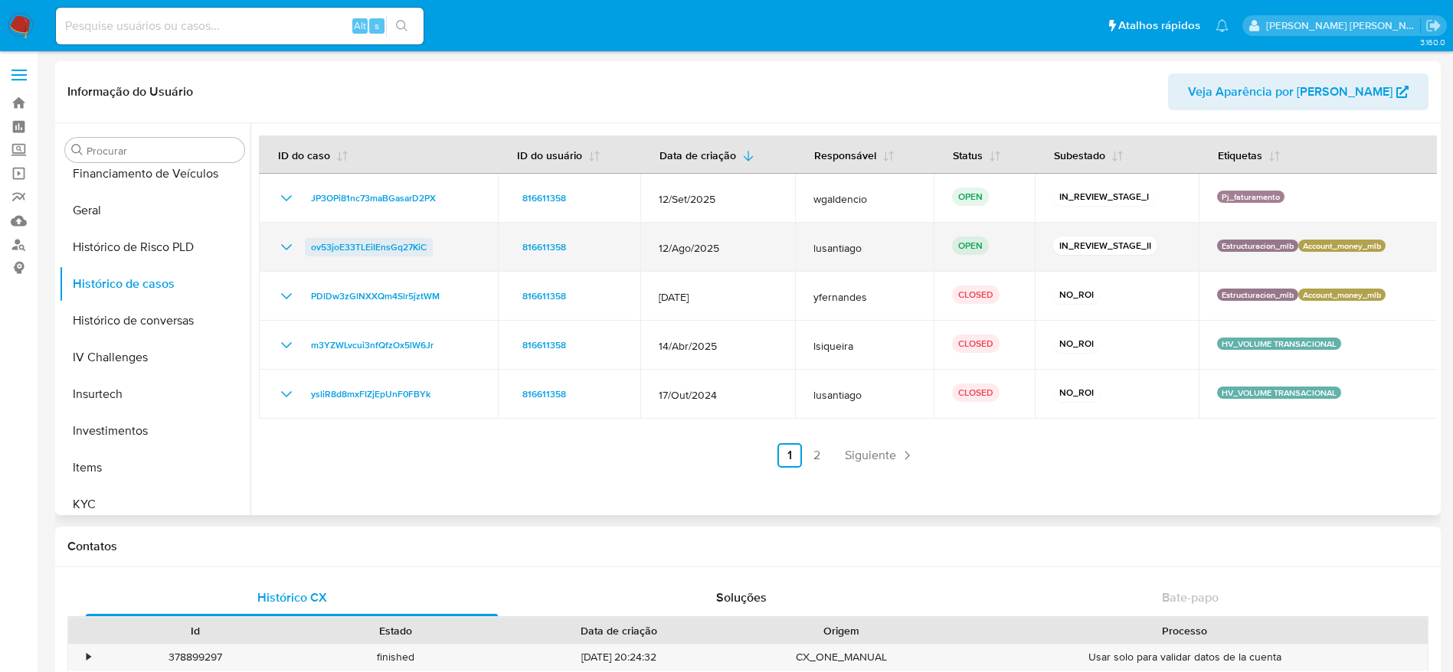
click at [374, 245] on span "ov53joE33TLEiIEnsGq27KiC" at bounding box center [369, 247] width 116 height 18
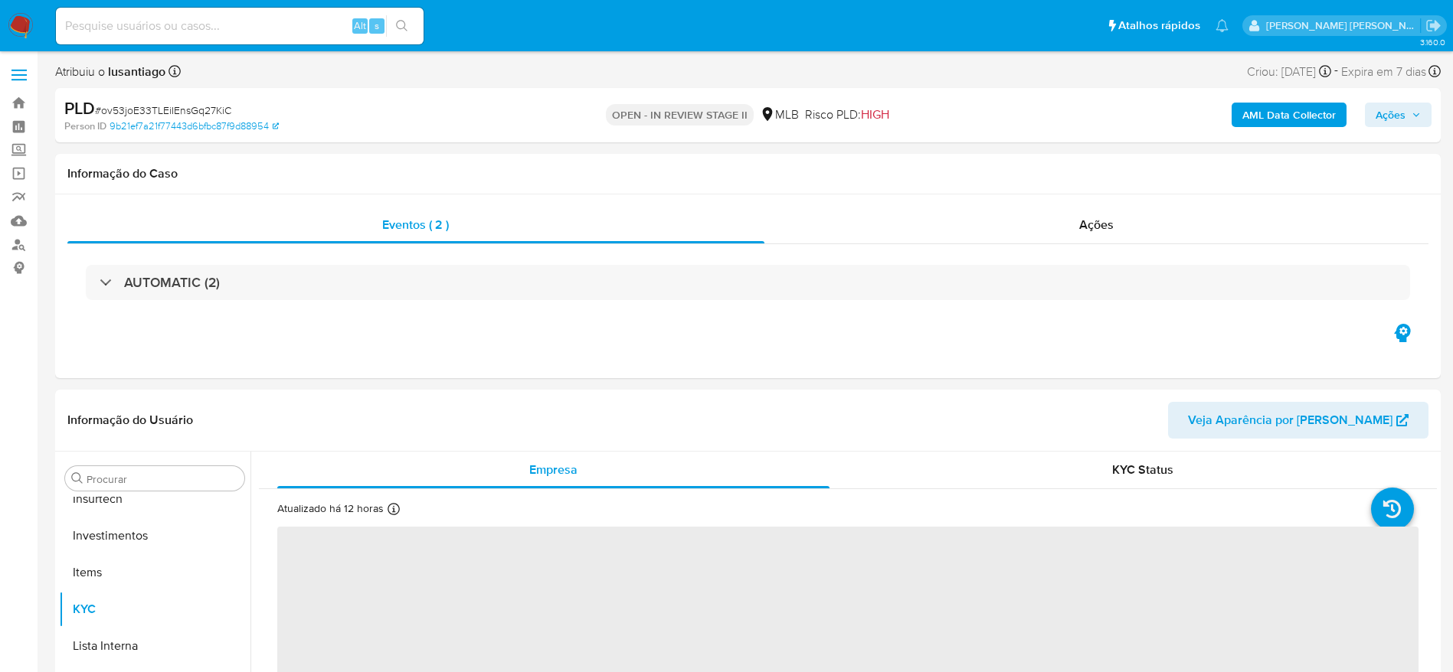
scroll to position [721, 0]
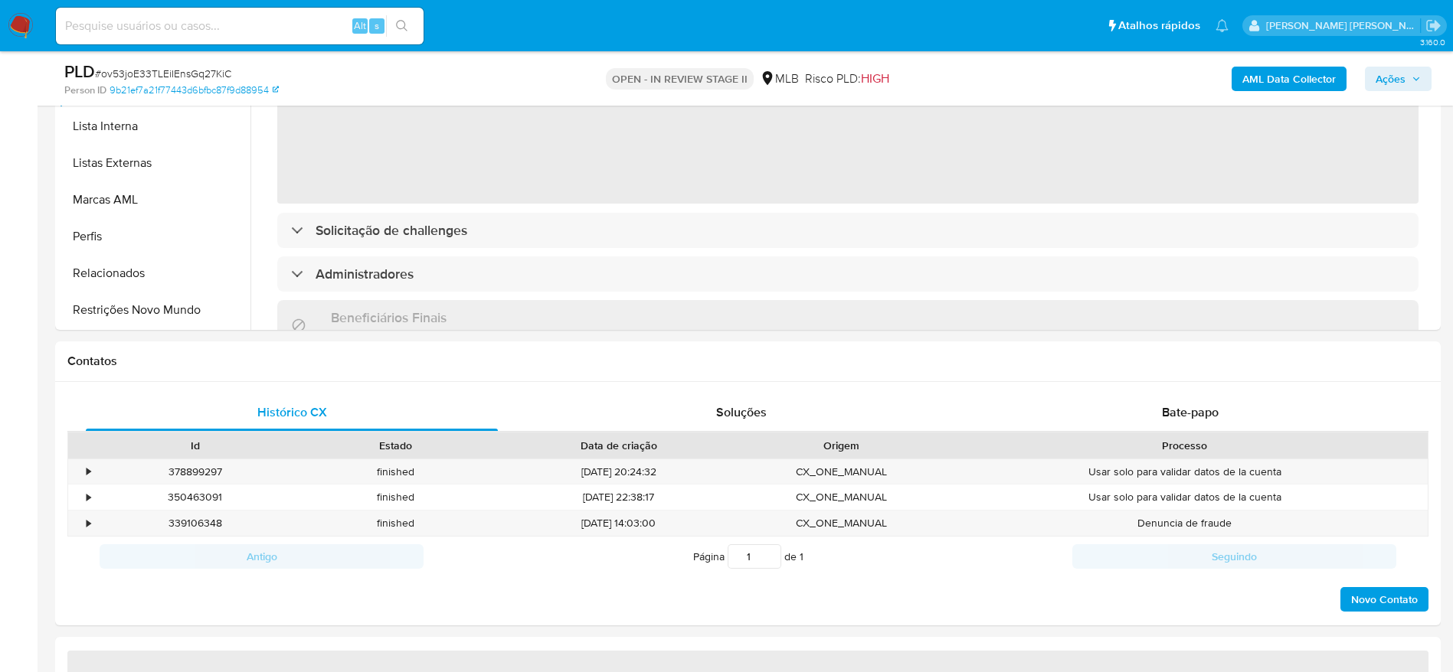
select select "10"
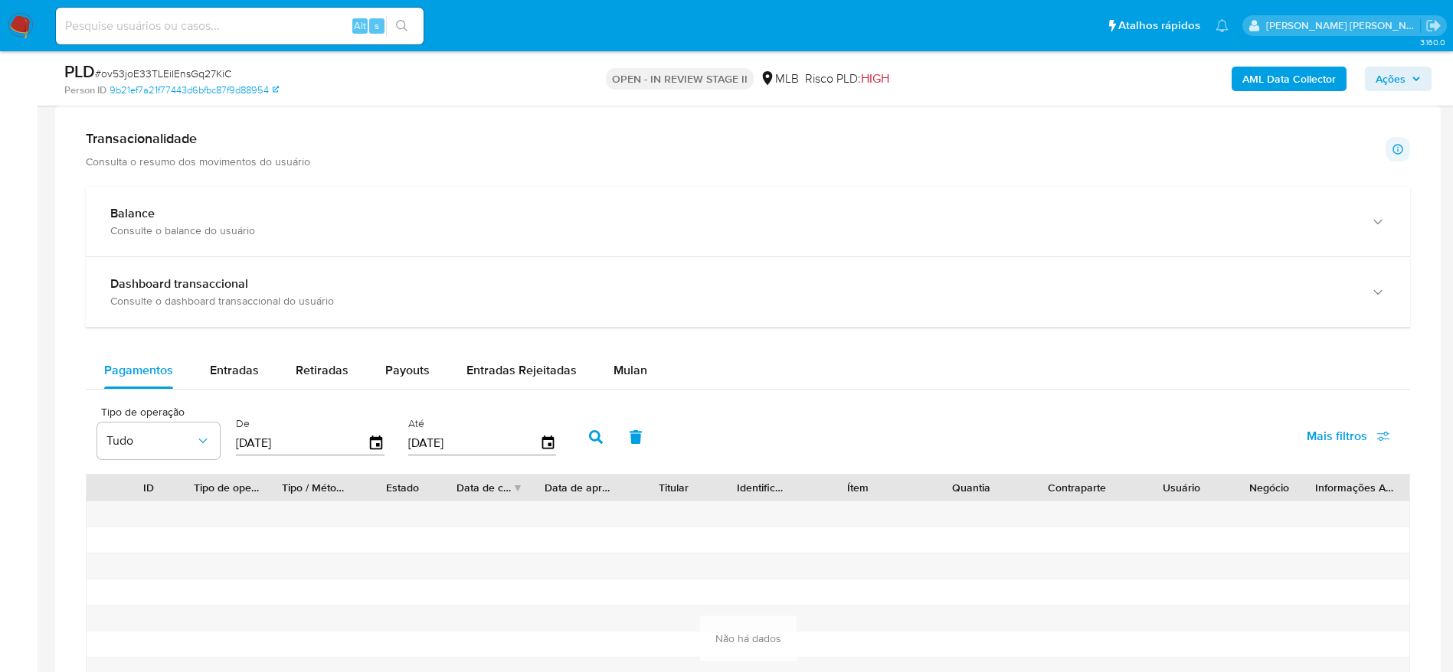
scroll to position [1034, 0]
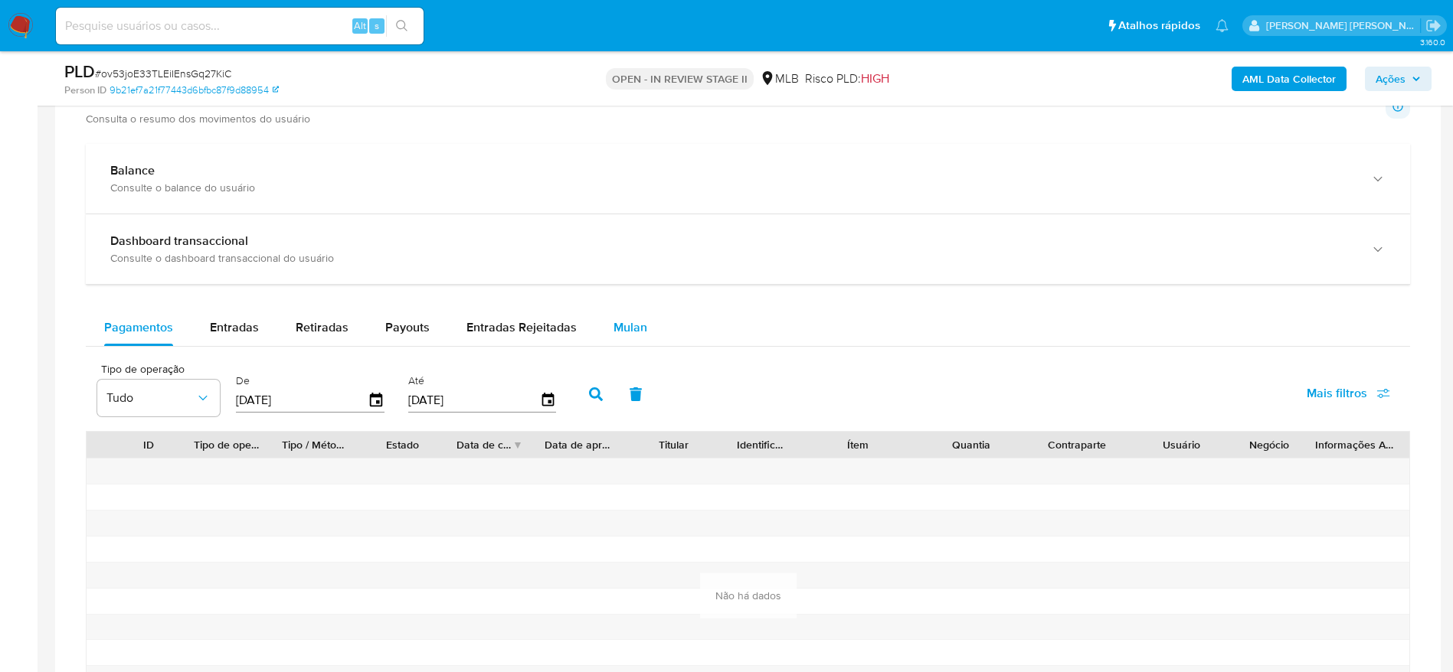
drag, startPoint x: 609, startPoint y: 322, endPoint x: 599, endPoint y: 322, distance: 10.0
click at [613, 322] on span "Mulan" at bounding box center [630, 328] width 34 height 18
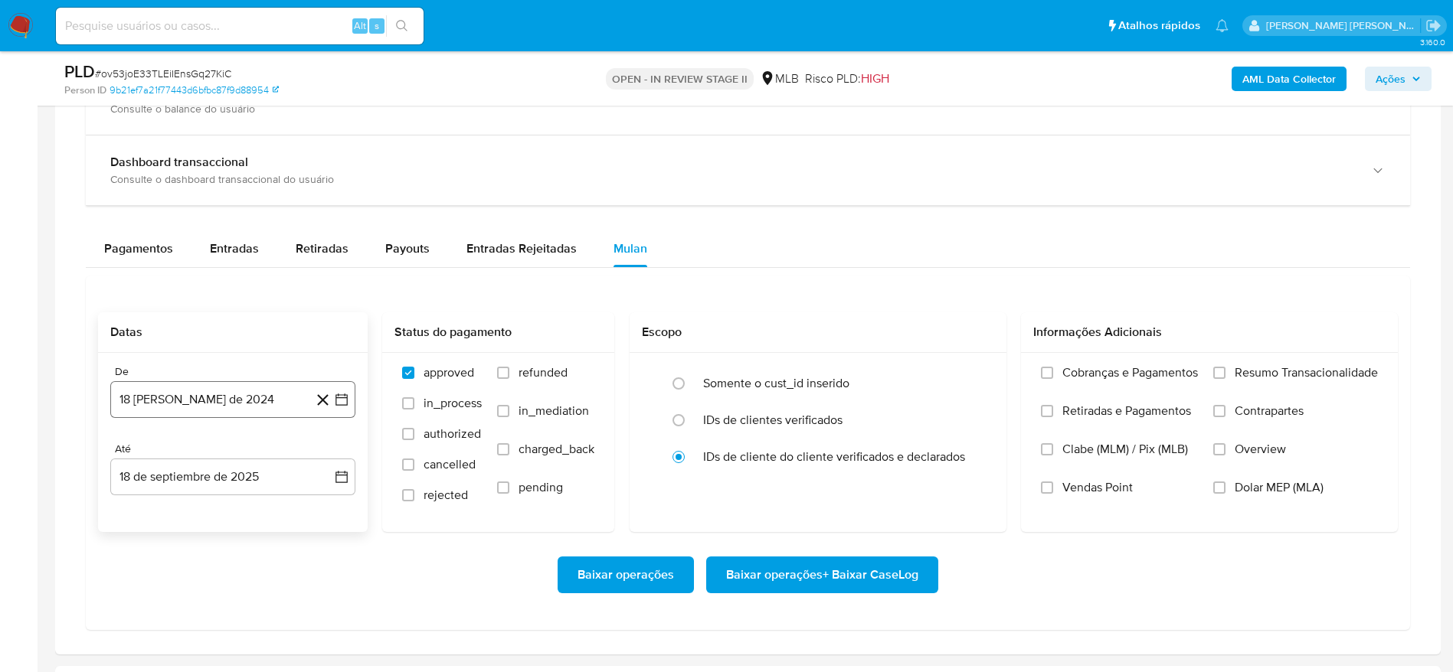
scroll to position [1149, 0]
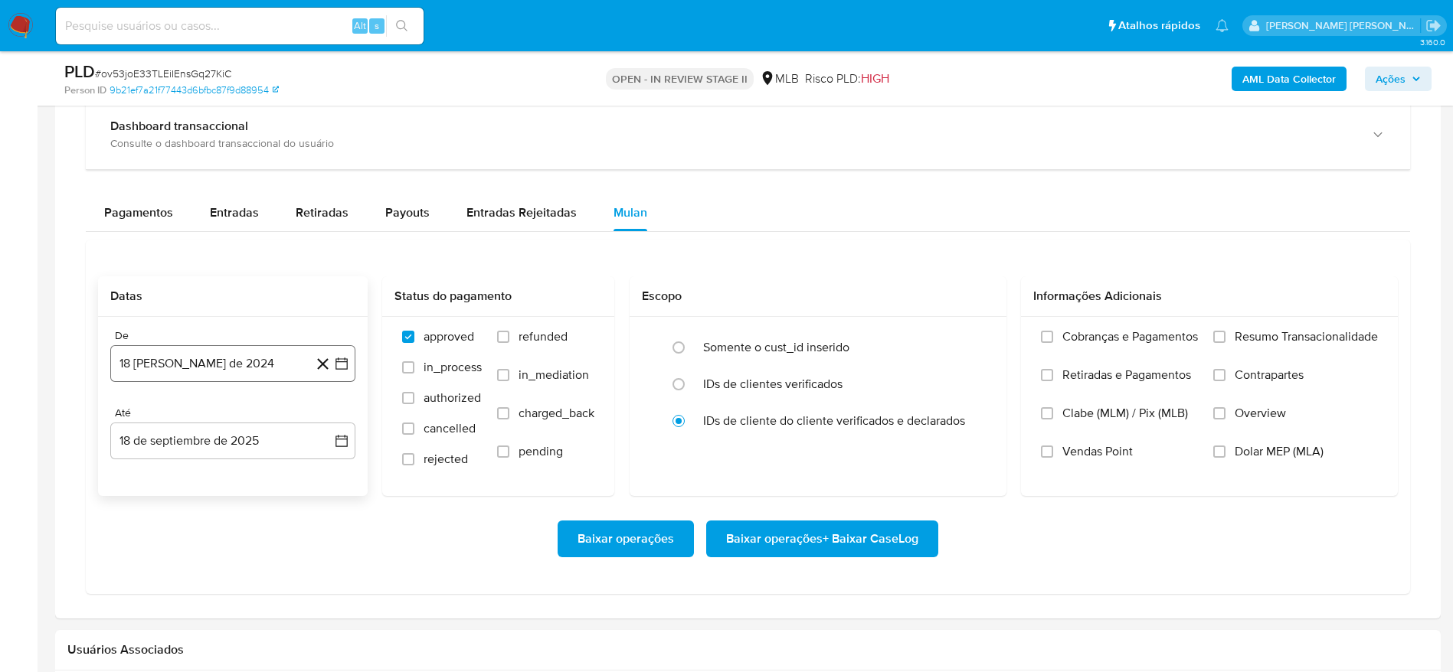
click at [237, 382] on div "De 18 de agosto de 2024 18-08-2024 Até 18 de septiembre de 2025 18-09-2025" at bounding box center [233, 406] width 270 height 179
click at [252, 365] on button "[DATE]" at bounding box center [232, 363] width 245 height 37
click at [262, 414] on button "agosto 2024" at bounding box center [233, 418] width 85 height 15
click at [326, 419] on icon "Año siguiente" at bounding box center [325, 419] width 18 height 18
click at [169, 560] on span "jul" at bounding box center [166, 560] width 34 height 12
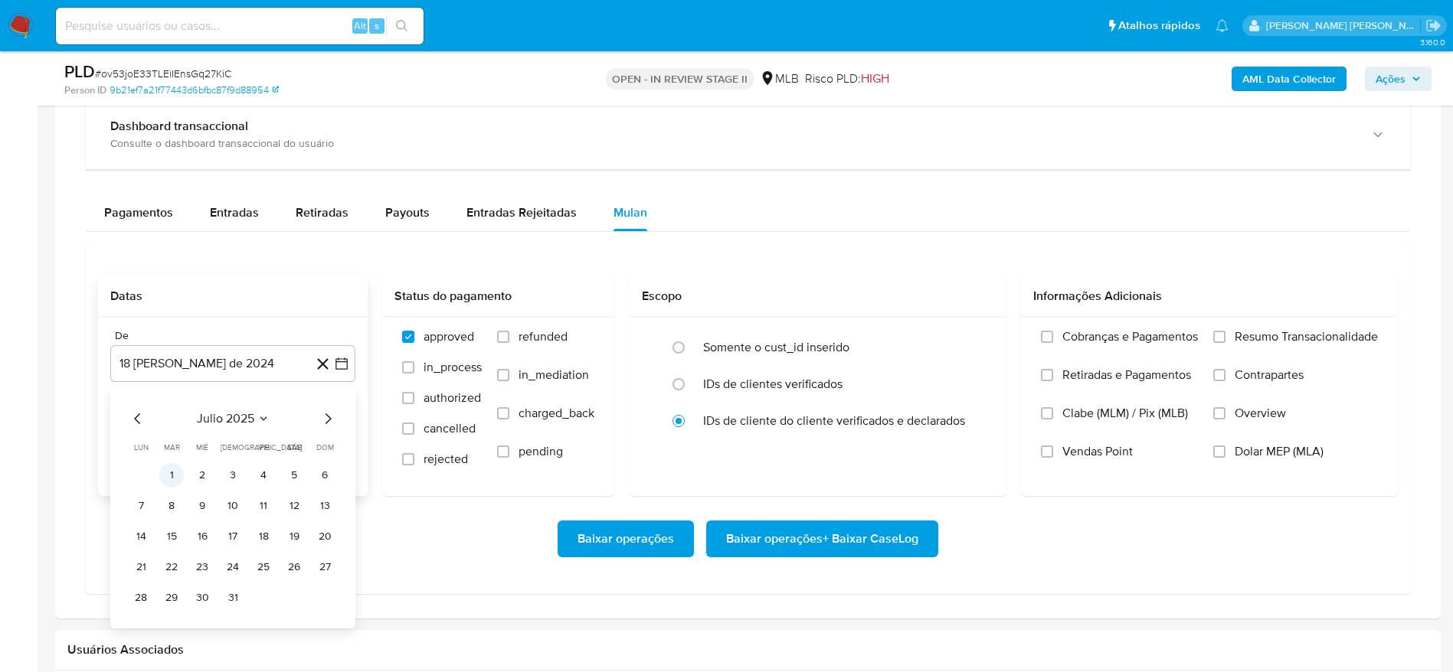
click at [171, 472] on button "1" at bounding box center [171, 475] width 25 height 25
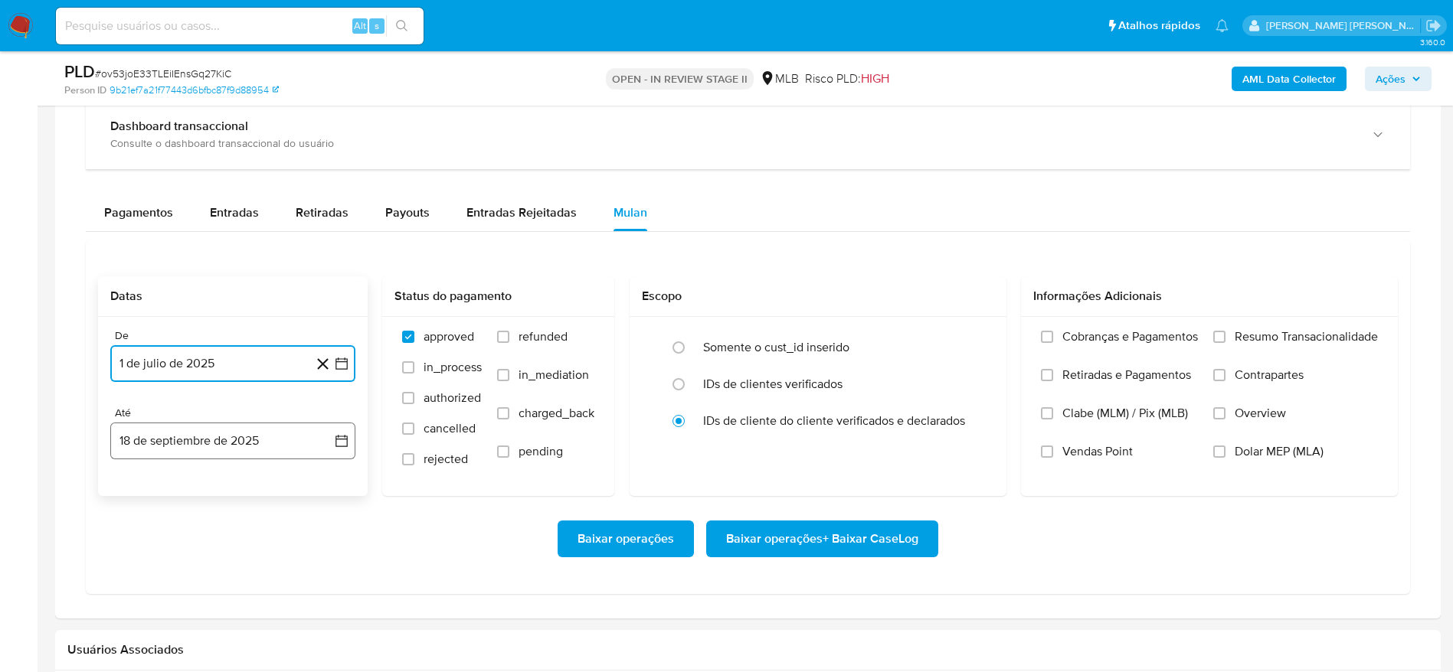
click at [218, 455] on button "18 de septiembre de 2025" at bounding box center [232, 441] width 245 height 37
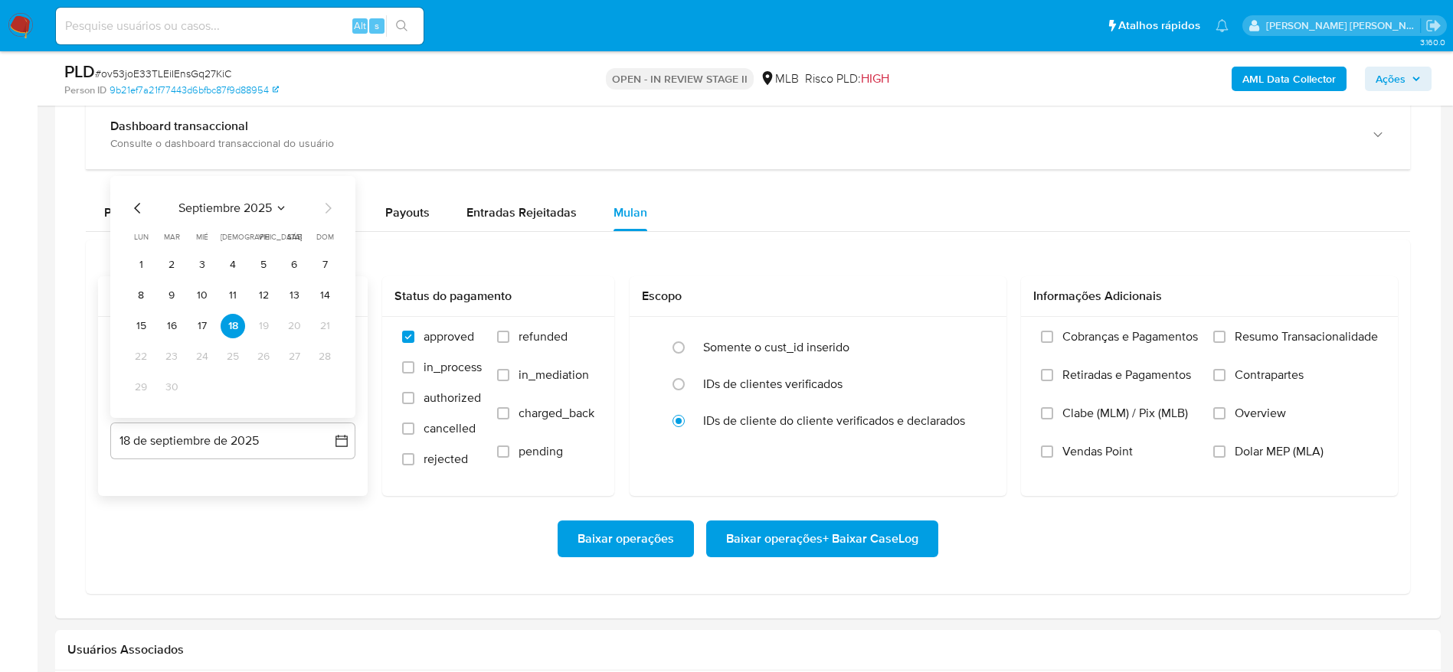
click at [136, 208] on icon "Mes anterior" at bounding box center [137, 208] width 6 height 11
click at [288, 266] on button "5" at bounding box center [294, 265] width 25 height 25
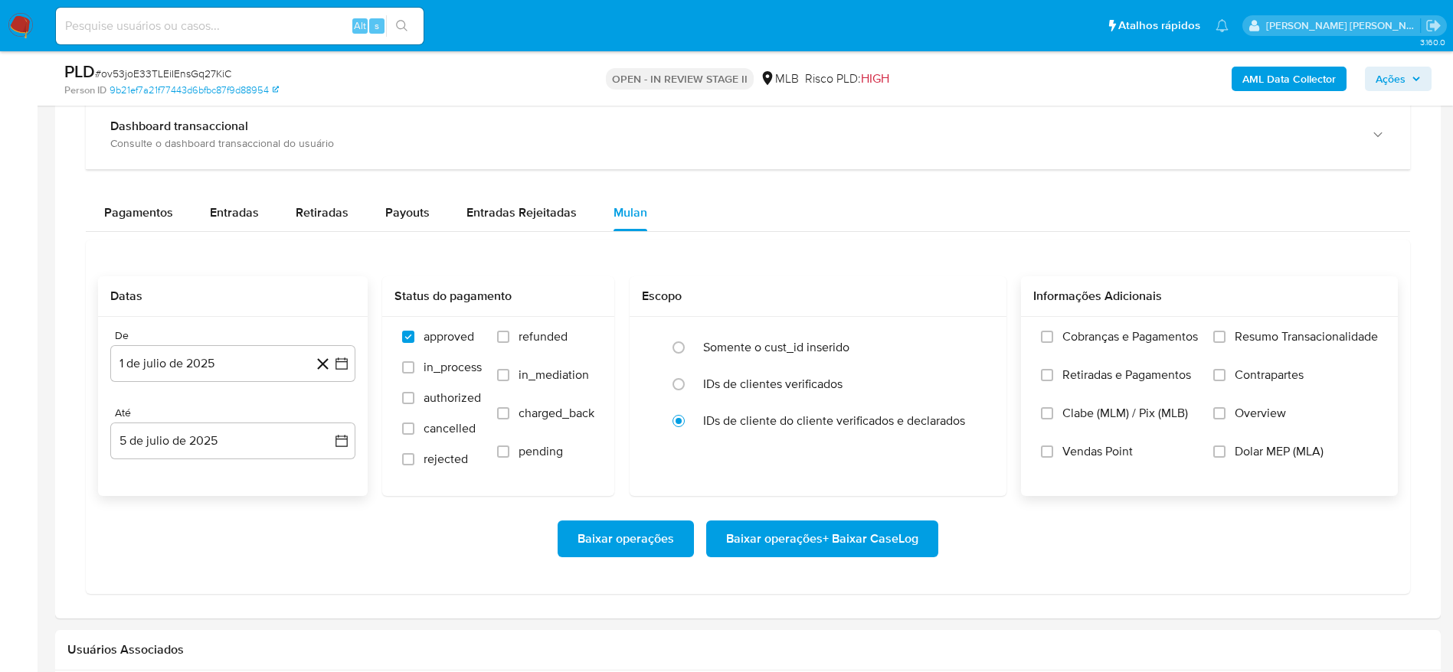
click at [1315, 338] on span "Resumo Transacionalidade" at bounding box center [1305, 336] width 143 height 15
click at [1225, 338] on input "Resumo Transacionalidade" at bounding box center [1219, 337] width 12 height 12
click at [835, 546] on span "Baixar operações + Baixar CaseLog" at bounding box center [822, 539] width 192 height 34
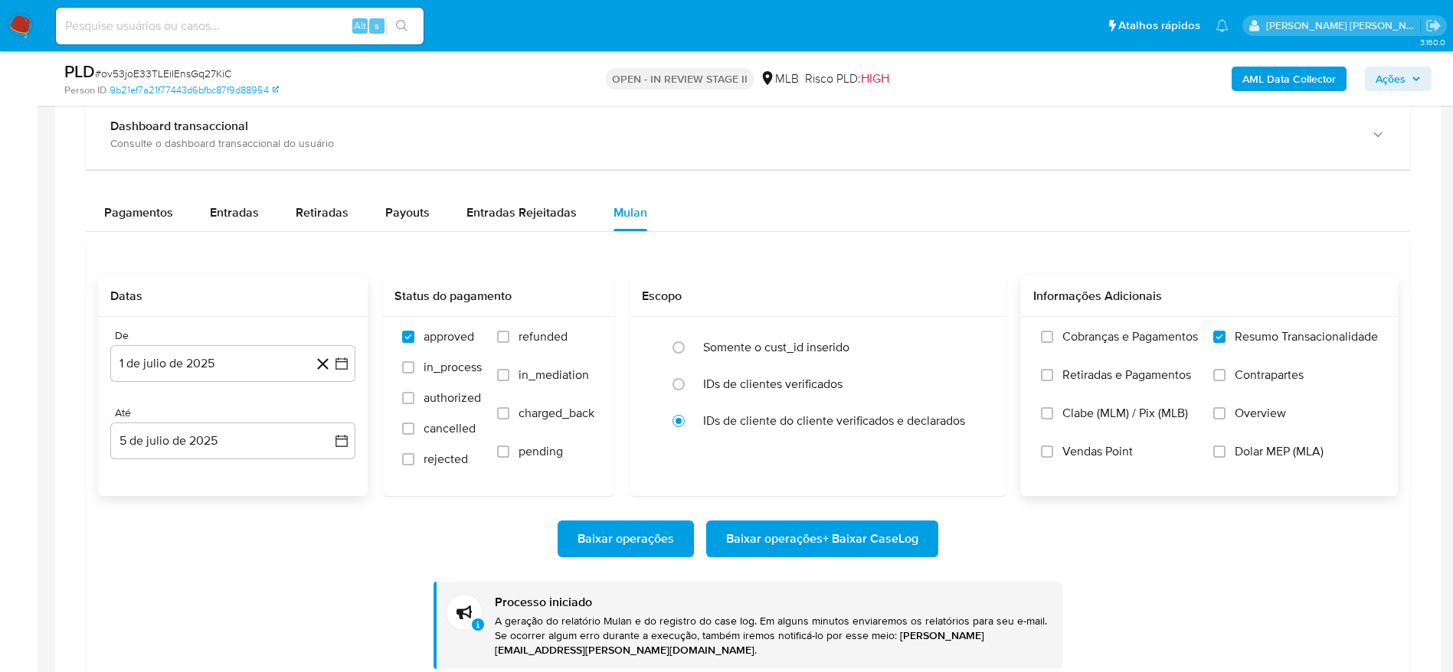
click at [225, 36] on div "Alt s" at bounding box center [240, 26] width 368 height 37
click at [251, 21] on input at bounding box center [240, 26] width 368 height 20
paste input "656954883"
type input "656954883"
click at [397, 29] on icon "search-icon" at bounding box center [402, 26] width 12 height 12
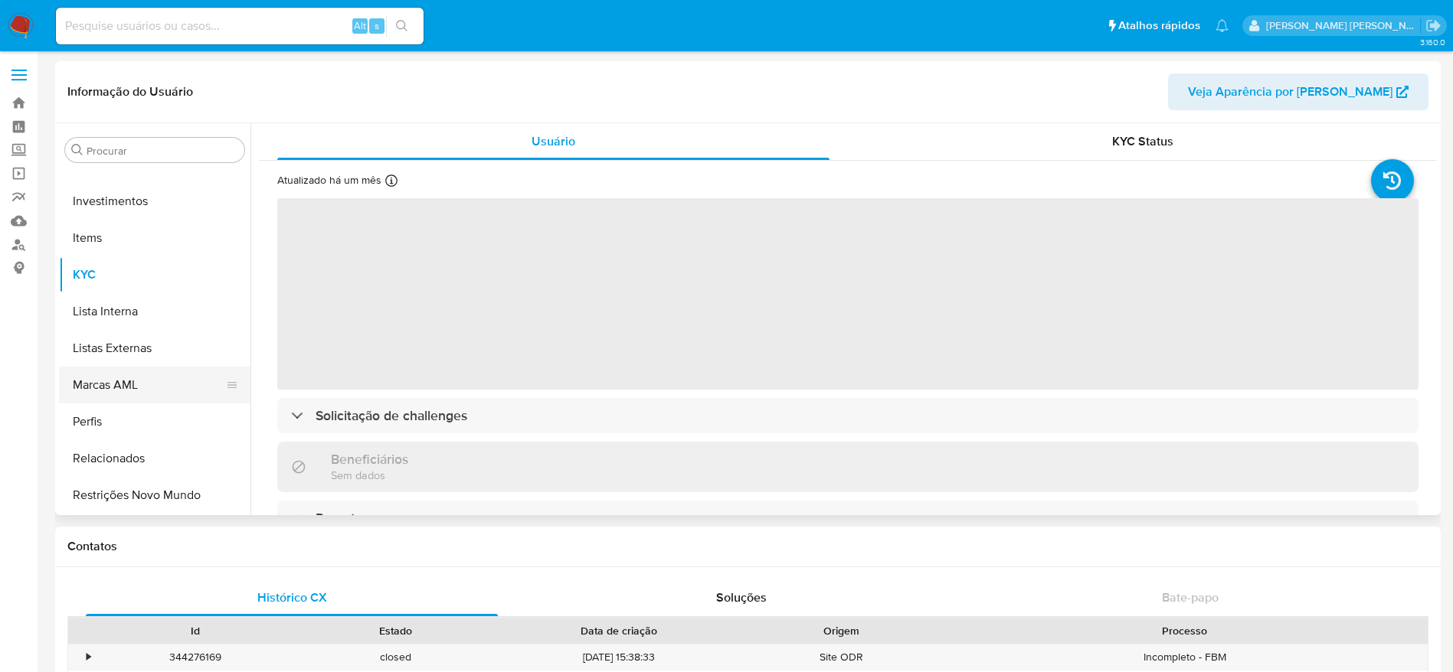
select select "10"
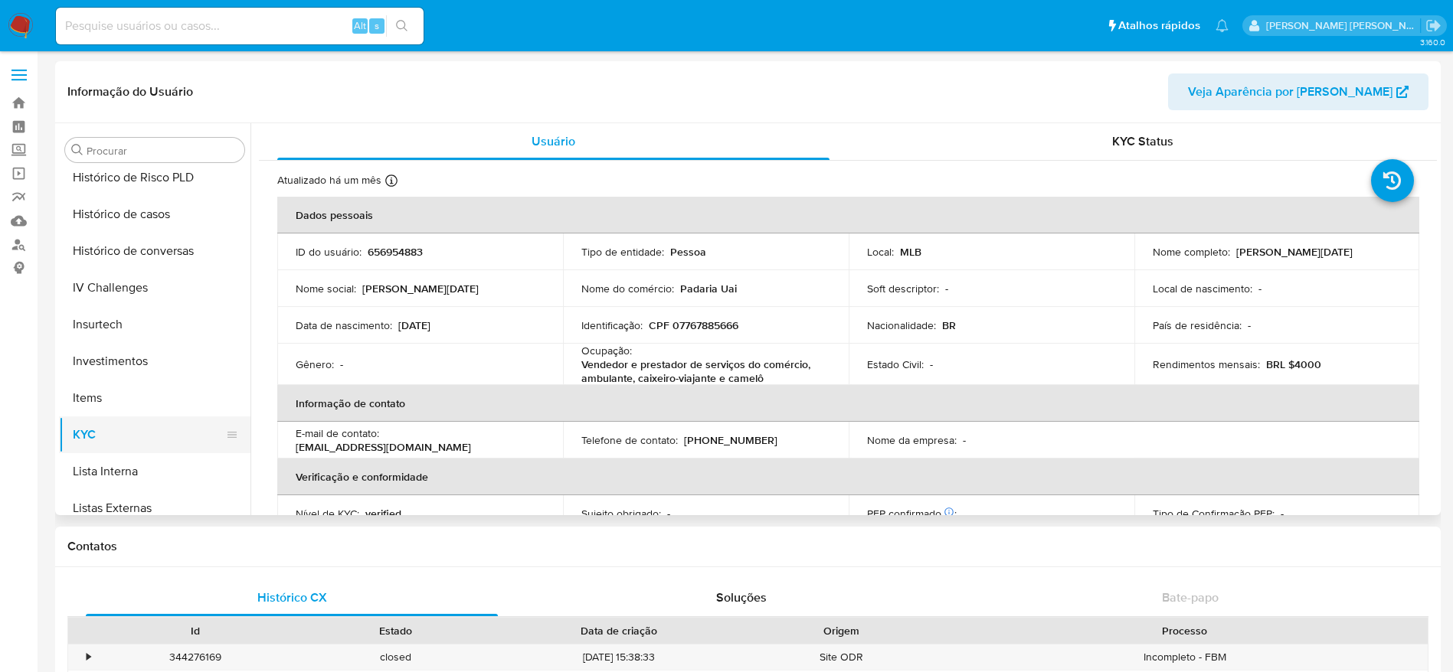
scroll to position [491, 0]
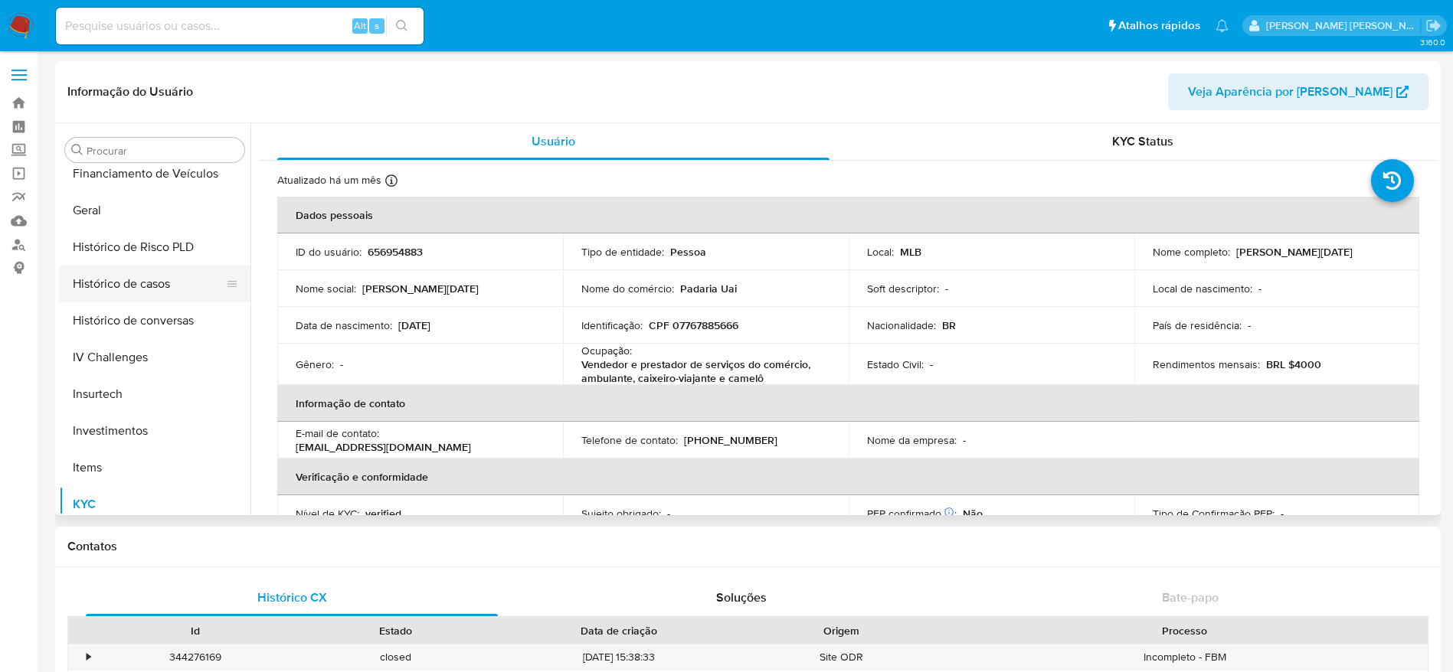
click at [159, 282] on button "Histórico de casos" at bounding box center [148, 284] width 179 height 37
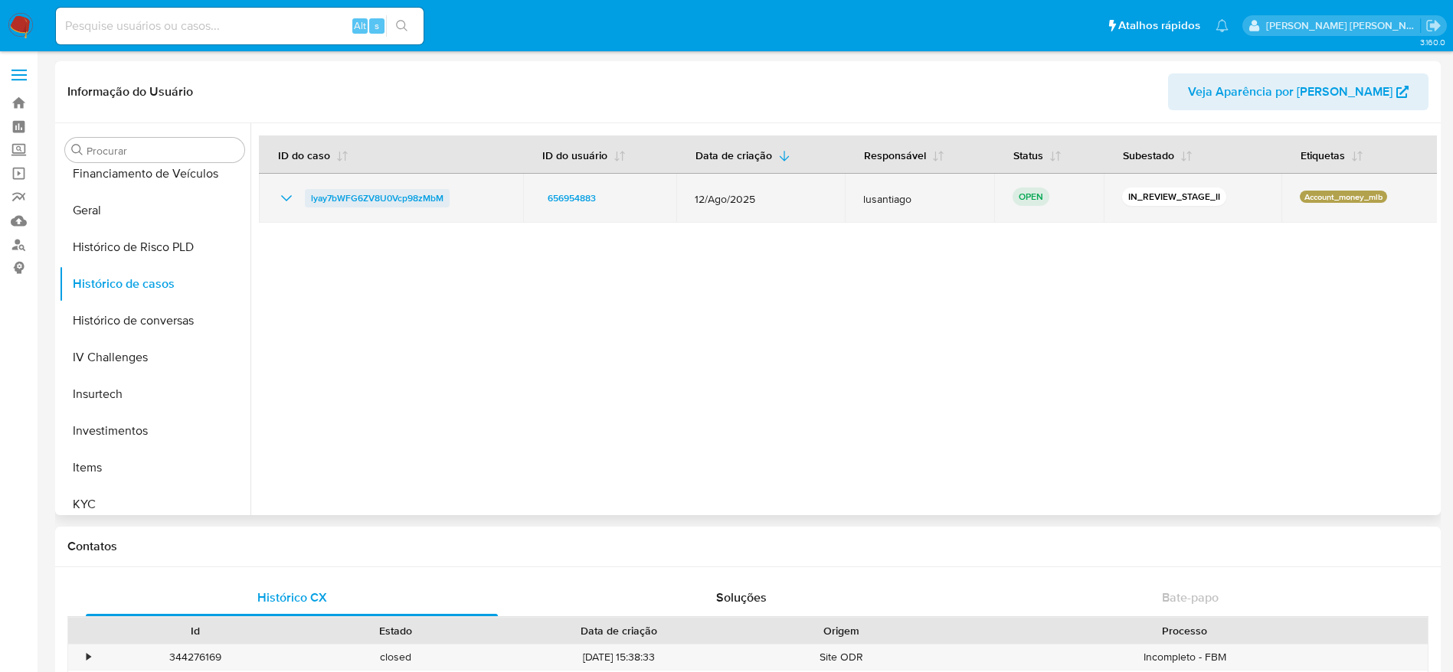
click at [362, 195] on span "lyay7bWFG6ZV8U0Vcp98zMbM" at bounding box center [377, 198] width 132 height 18
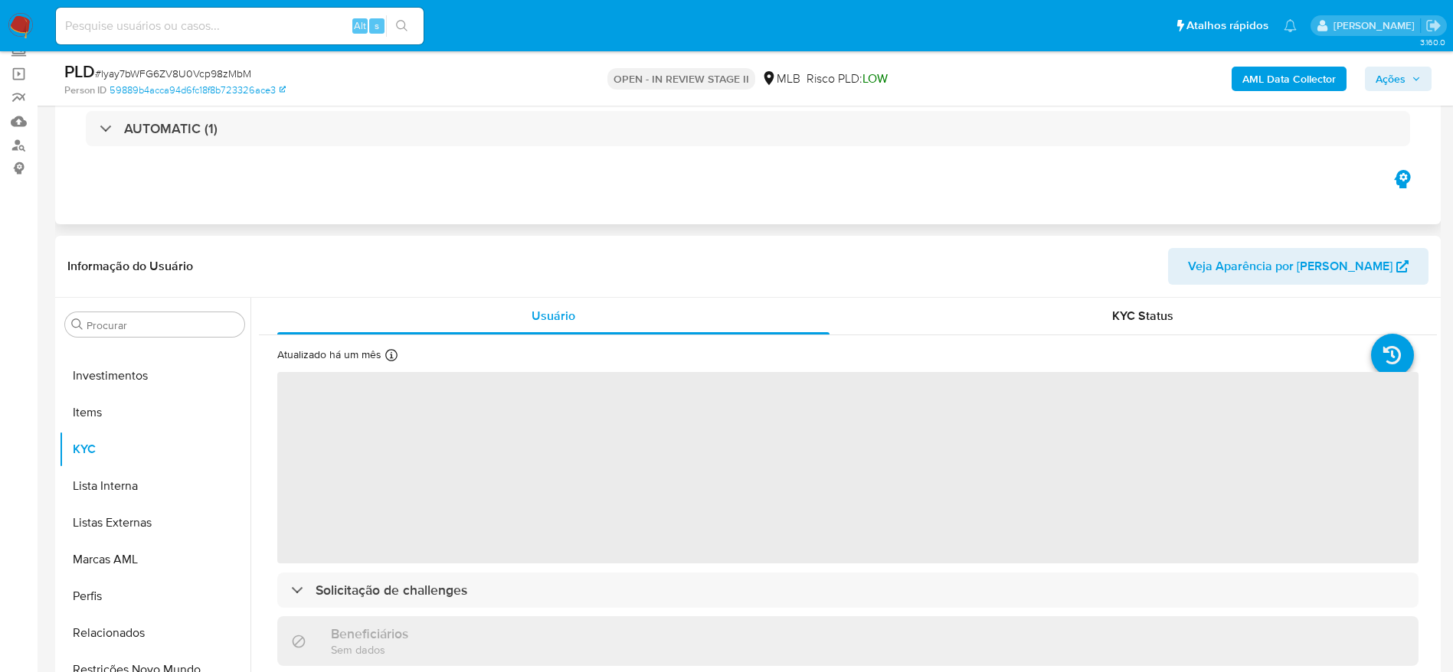
scroll to position [230, 0]
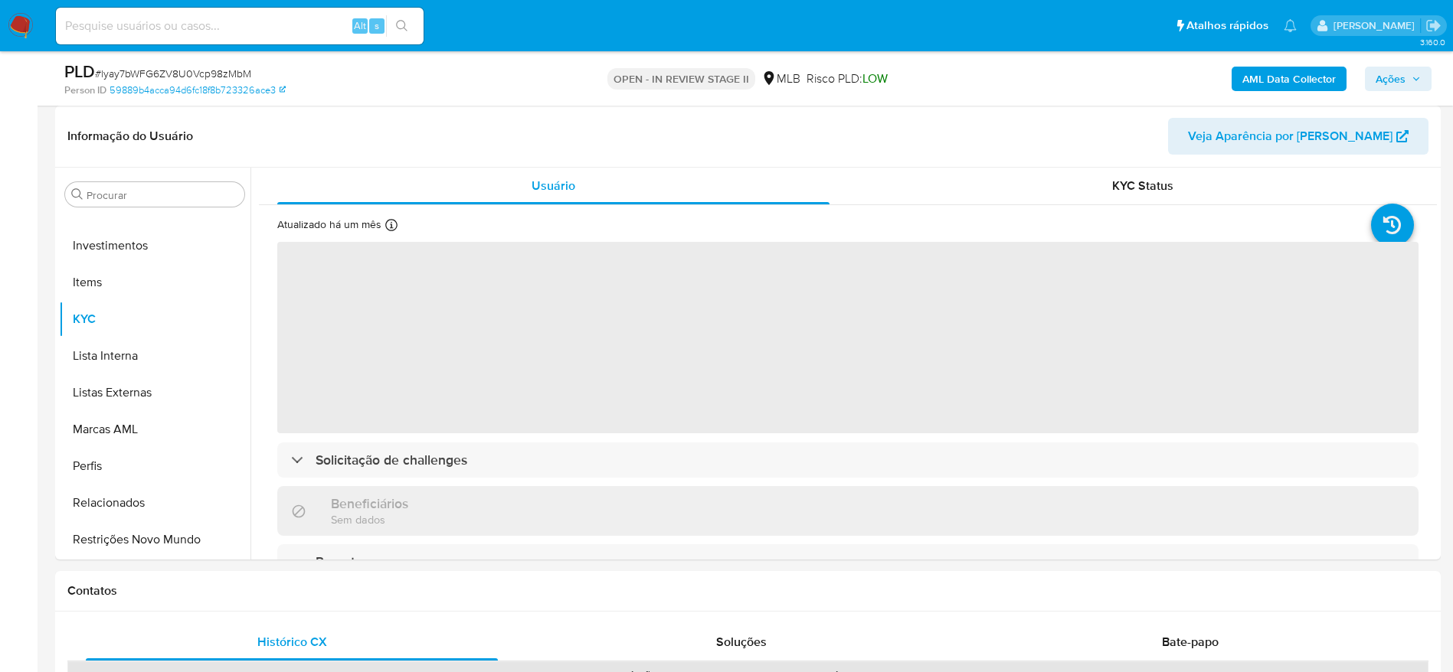
select select "10"
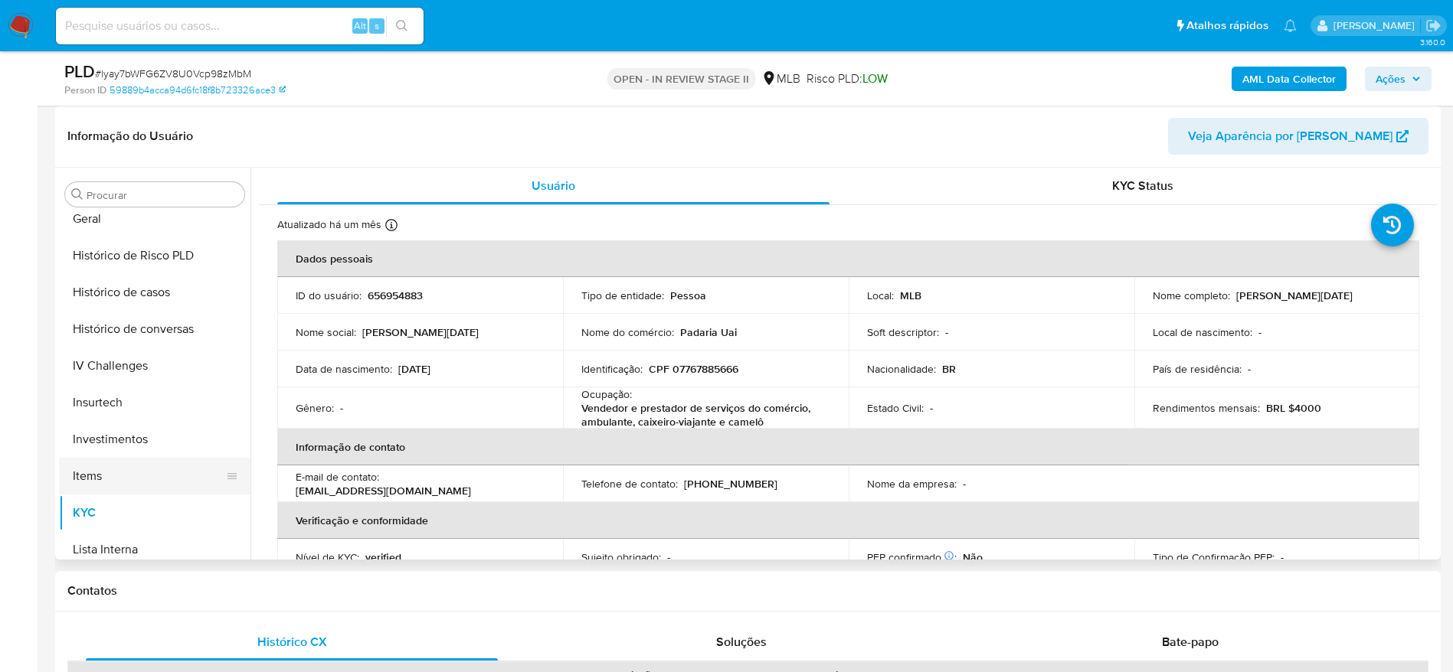
scroll to position [491, 0]
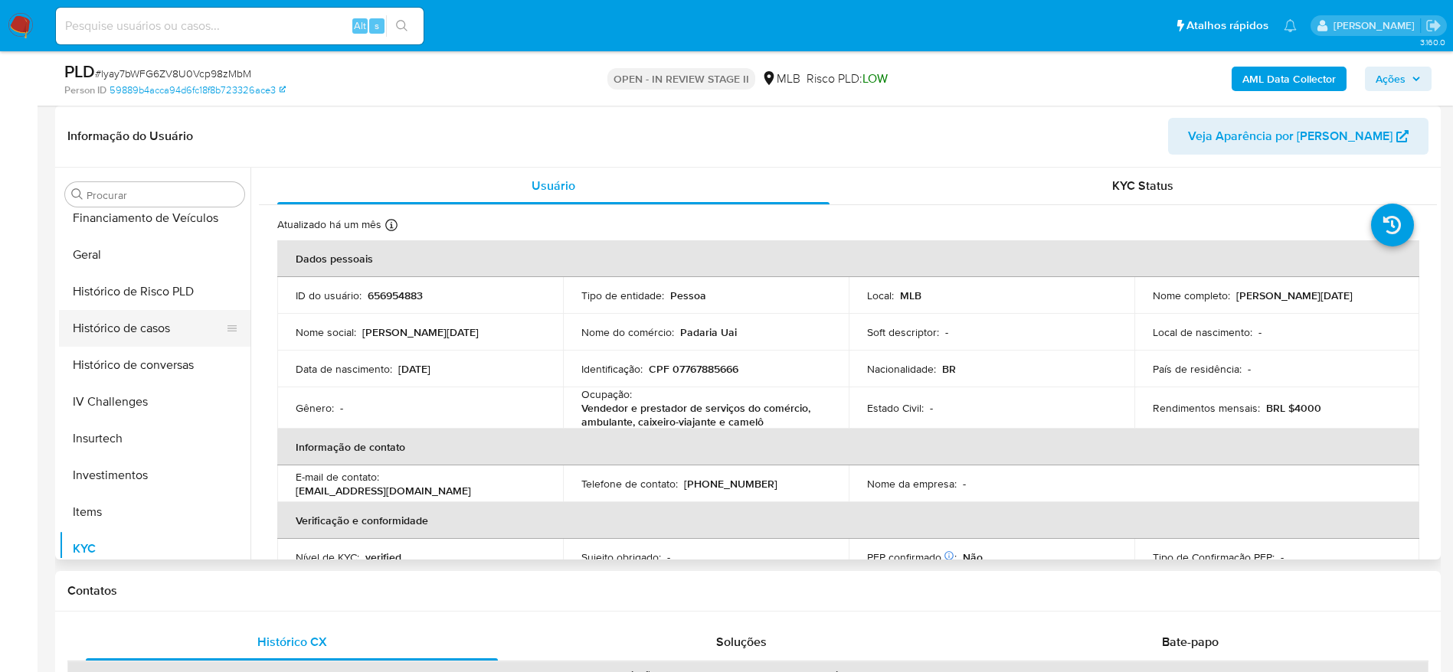
click at [150, 326] on button "Histórico de casos" at bounding box center [148, 328] width 179 height 37
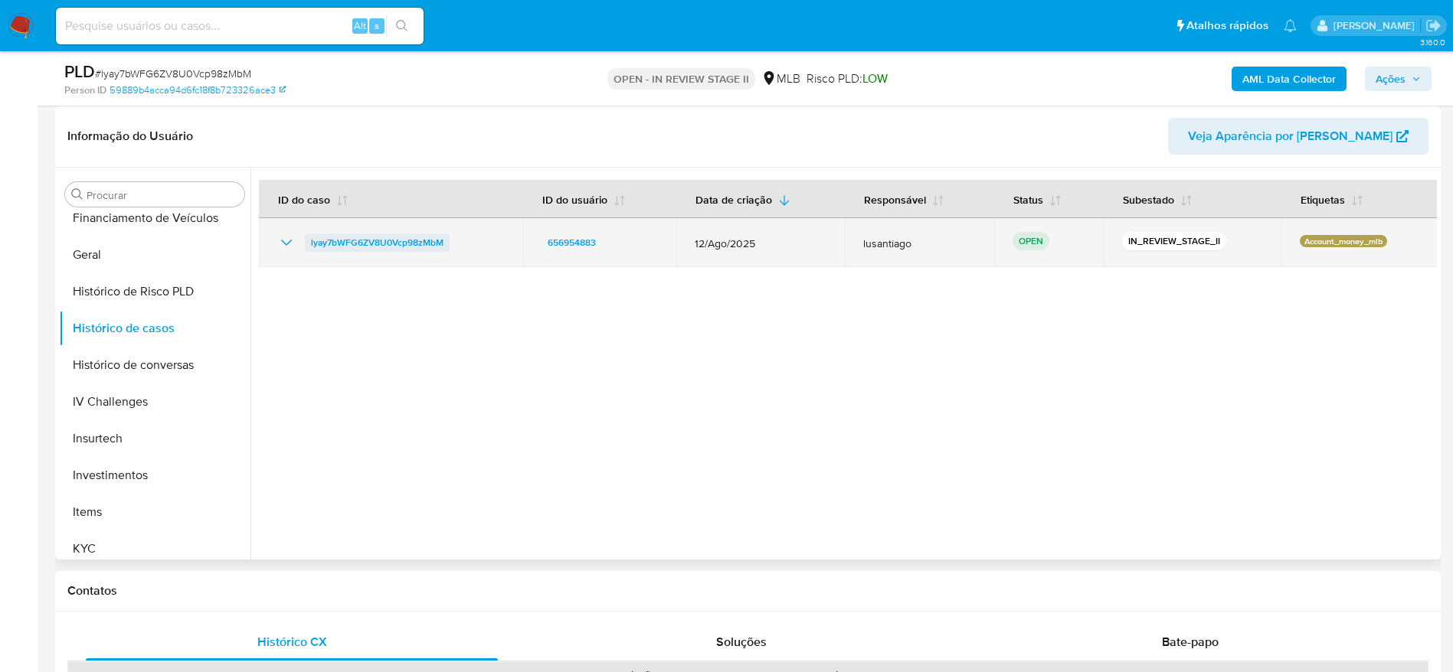
click at [422, 246] on span "lyay7bWFG6ZV8U0Vcp98zMbM" at bounding box center [377, 243] width 132 height 18
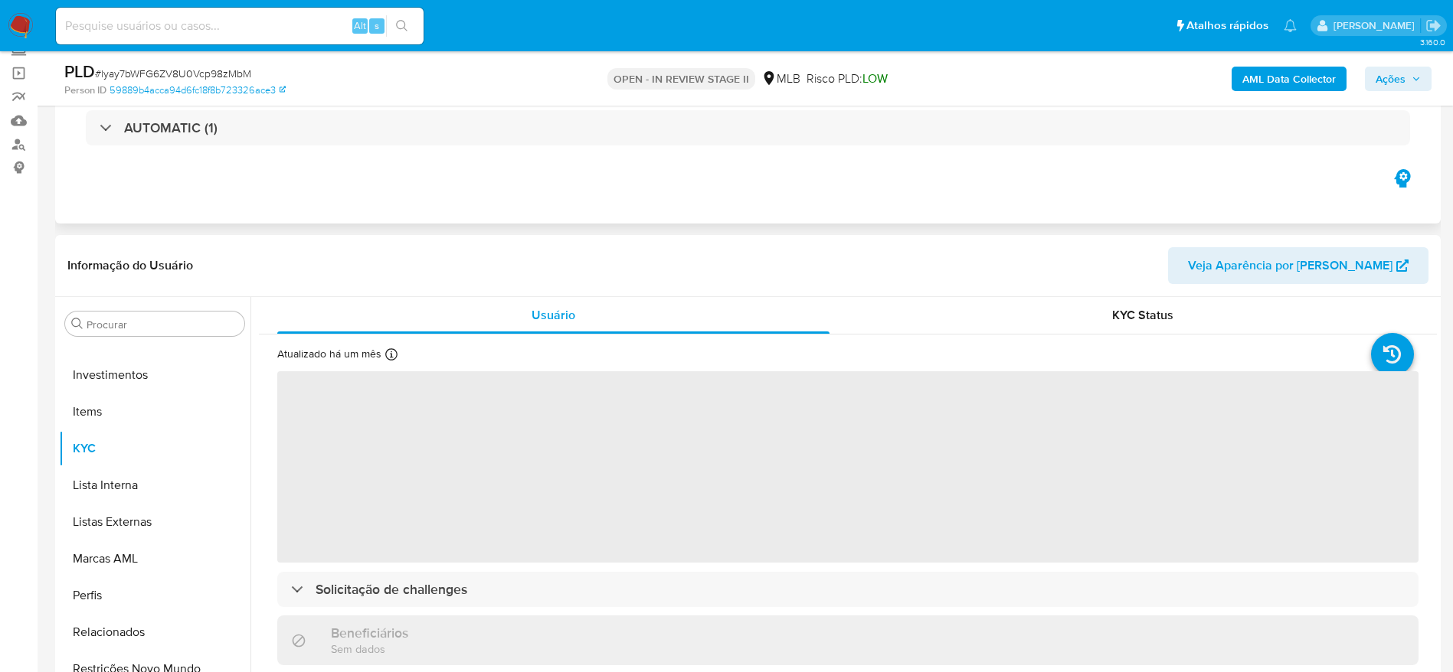
scroll to position [230, 0]
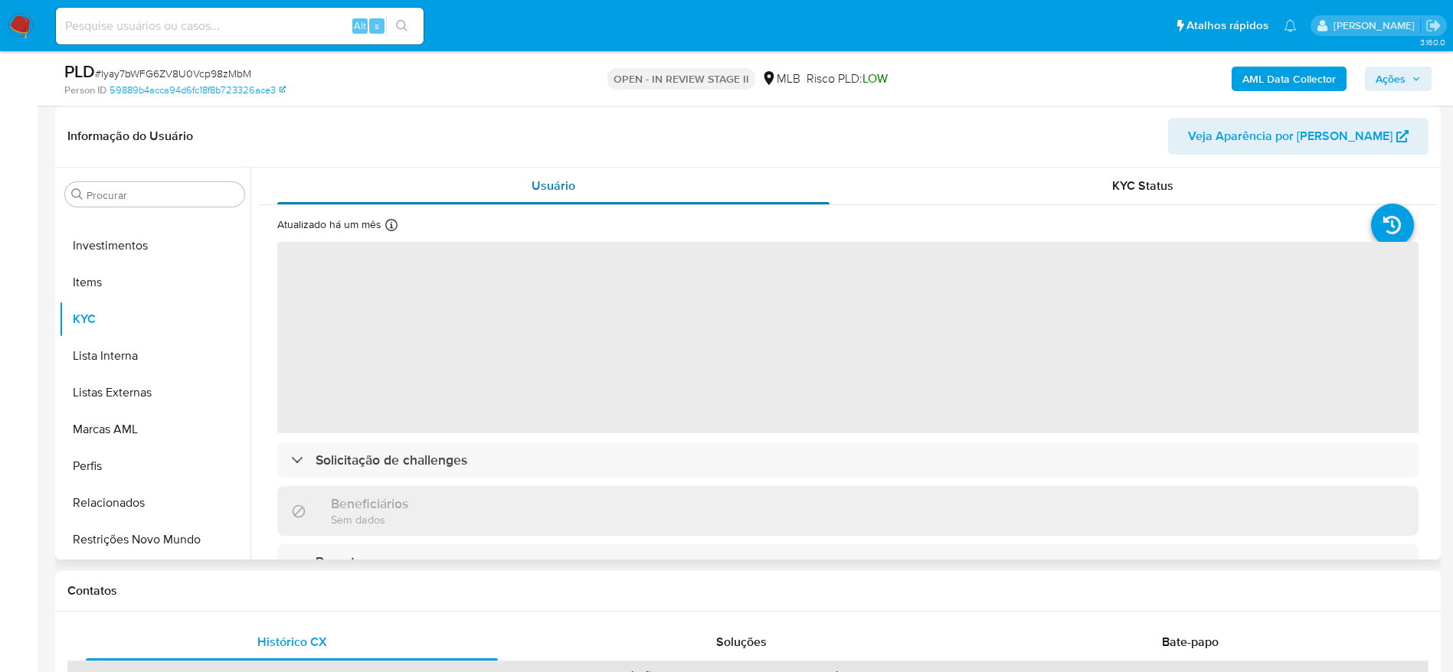
select select "10"
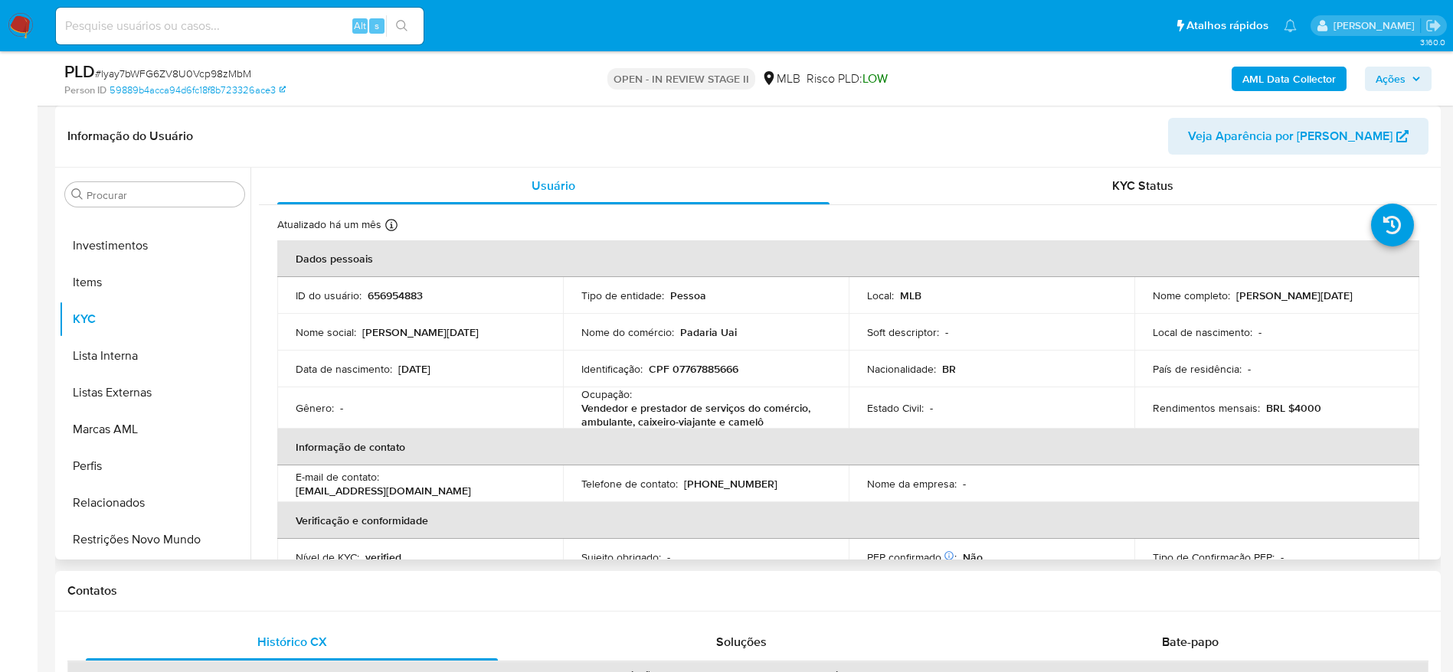
click at [714, 372] on p "CPF 07767885666" at bounding box center [694, 369] width 90 height 14
click at [713, 371] on p "CPF 07767885666" at bounding box center [694, 369] width 90 height 14
copy p "07767885666"
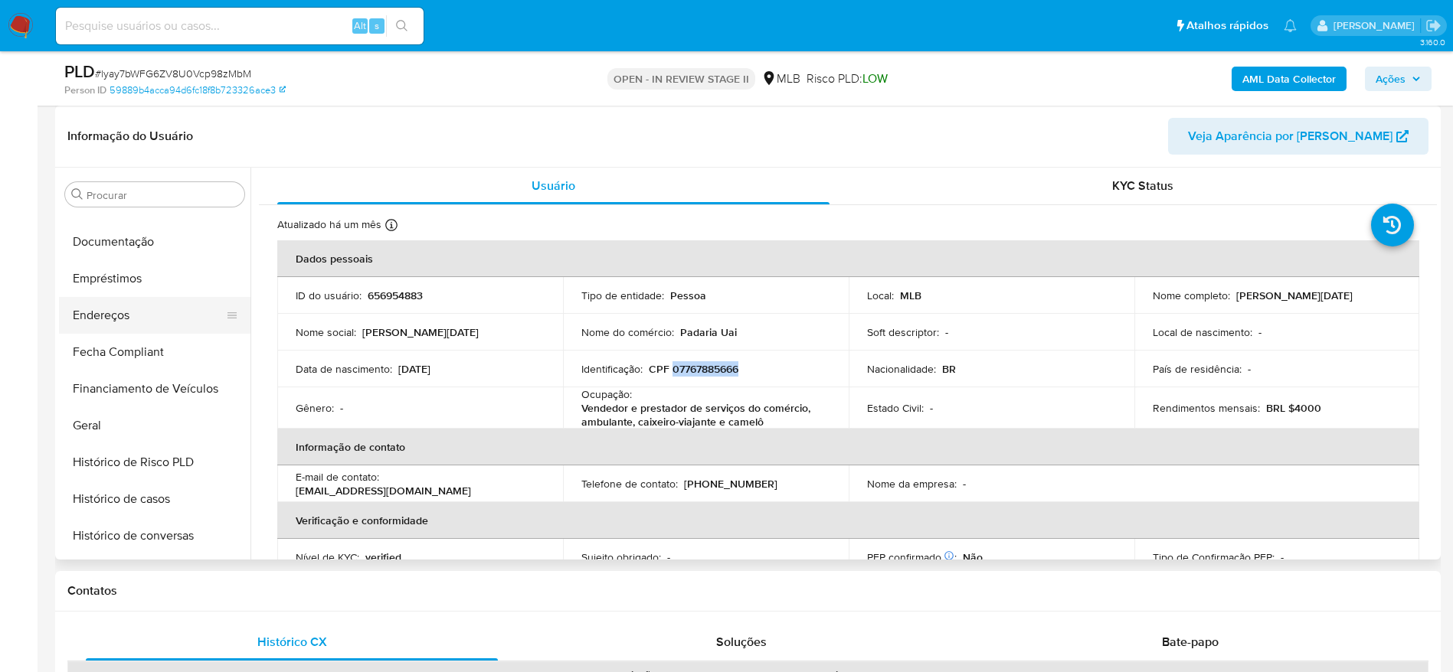
scroll to position [261, 0]
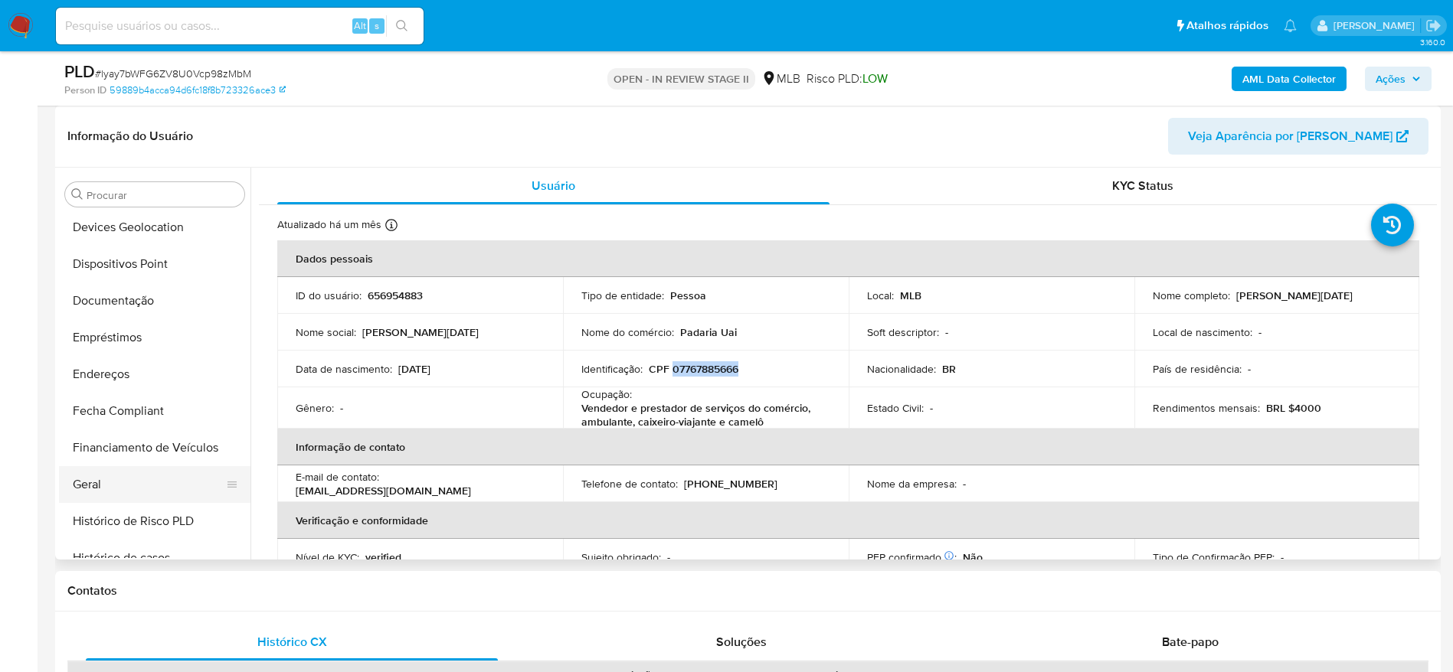
click at [108, 478] on button "Geral" at bounding box center [148, 484] width 179 height 37
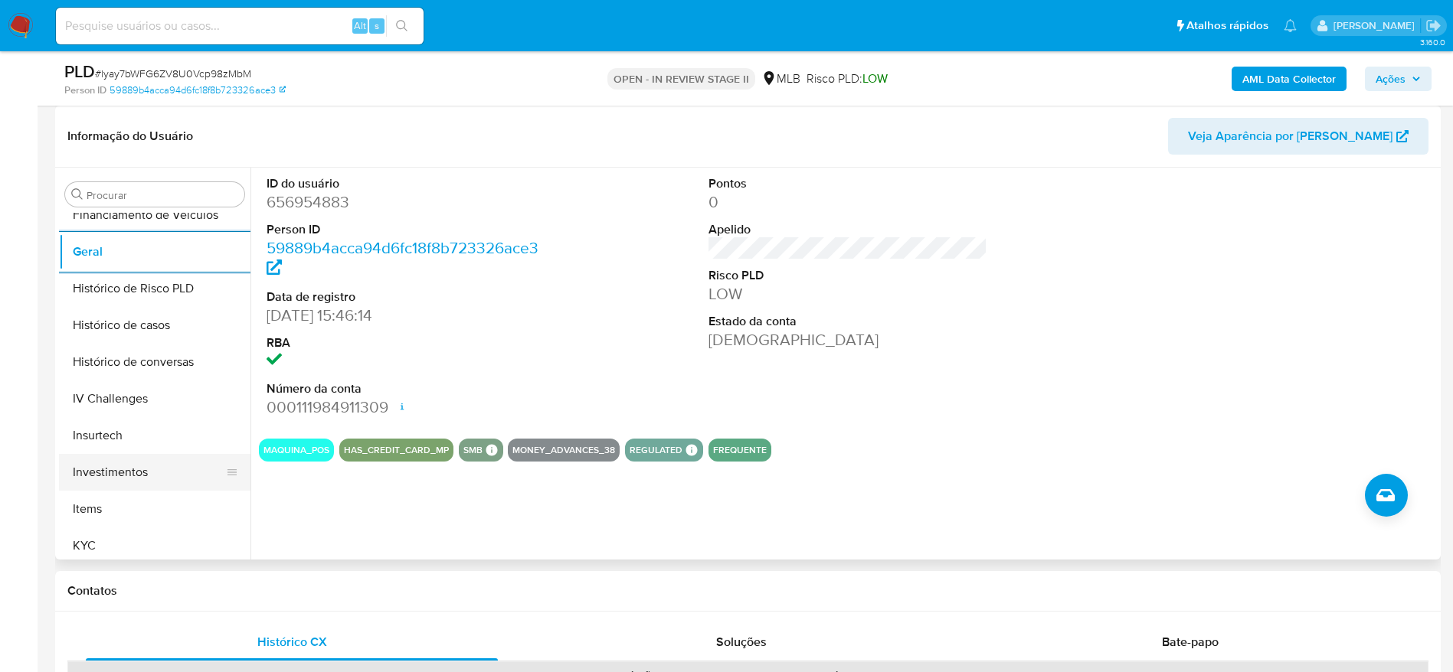
scroll to position [606, 0]
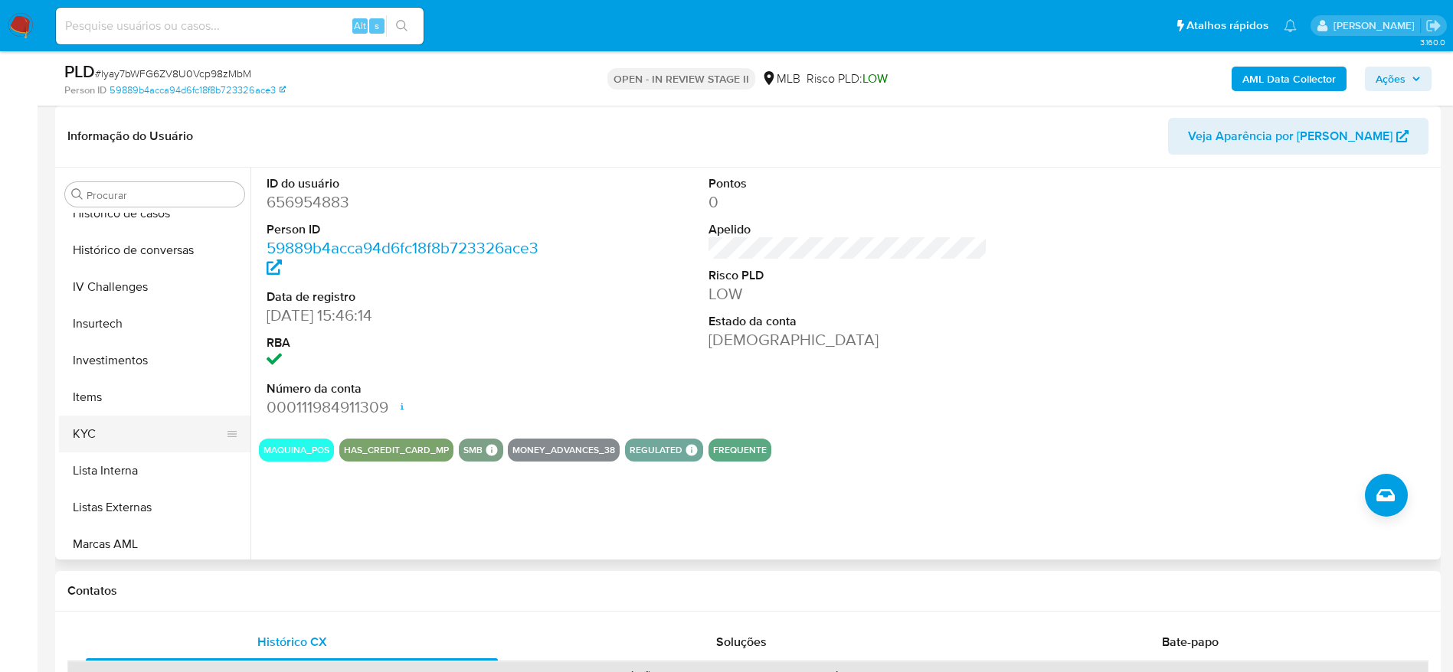
click at [150, 419] on button "KYC" at bounding box center [148, 434] width 179 height 37
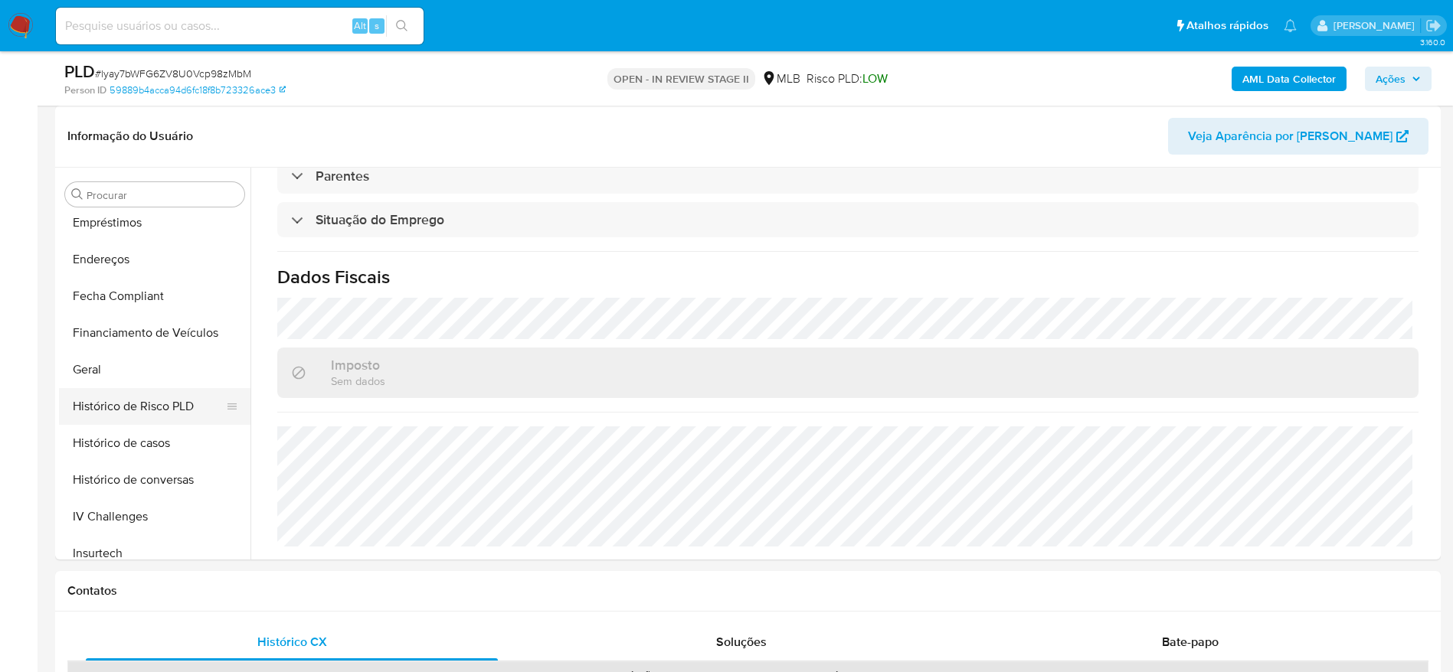
scroll to position [261, 0]
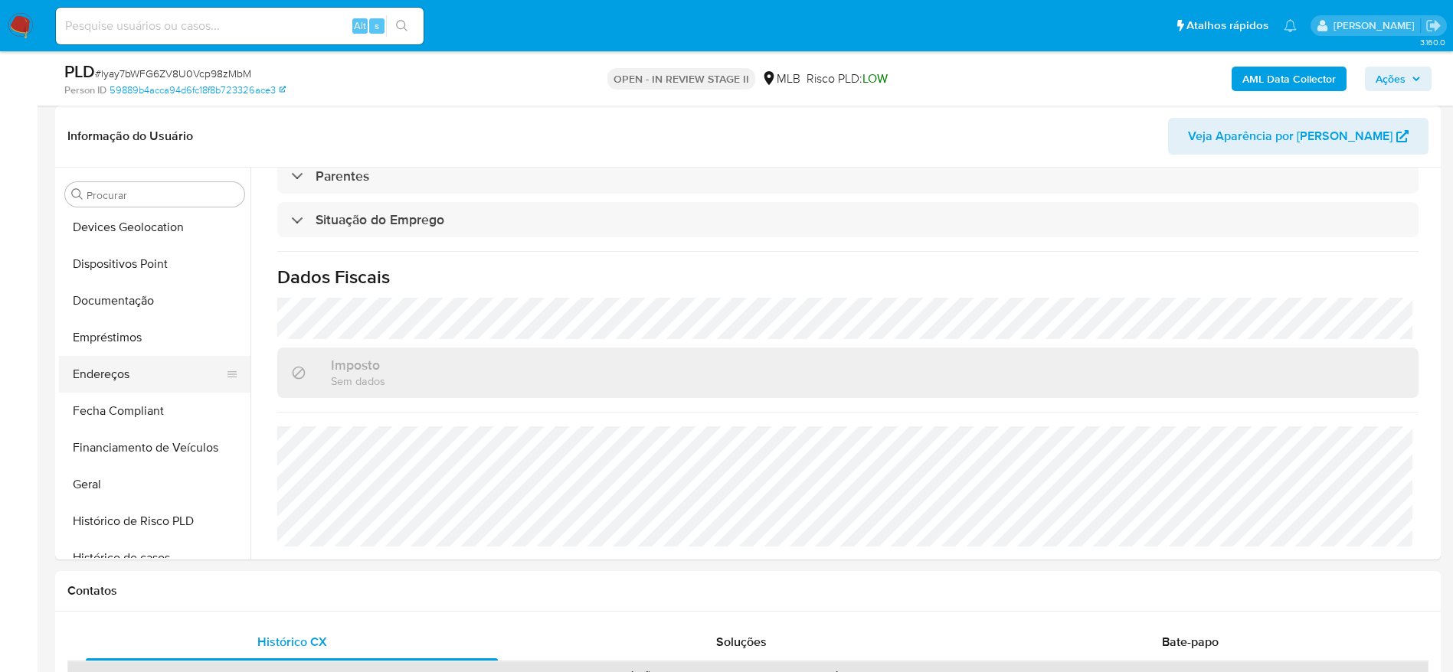
click at [143, 379] on button "Endereços" at bounding box center [148, 374] width 179 height 37
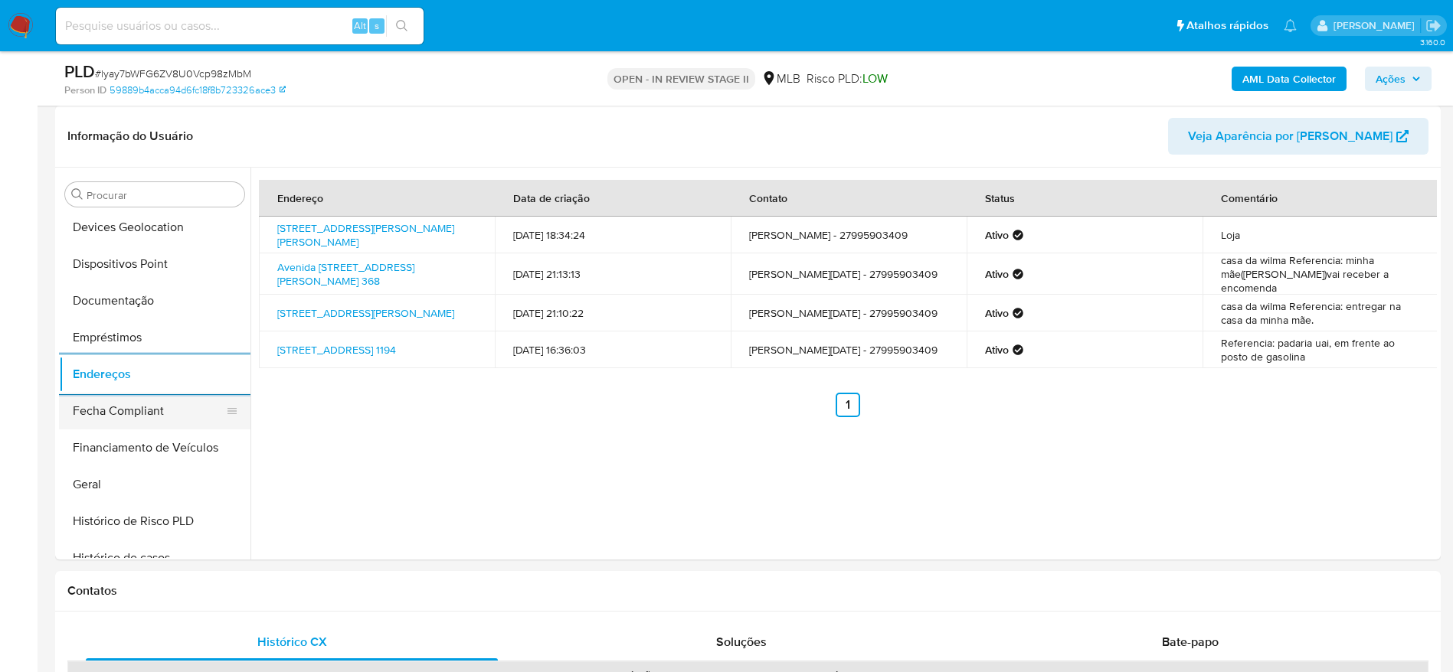
scroll to position [146, 0]
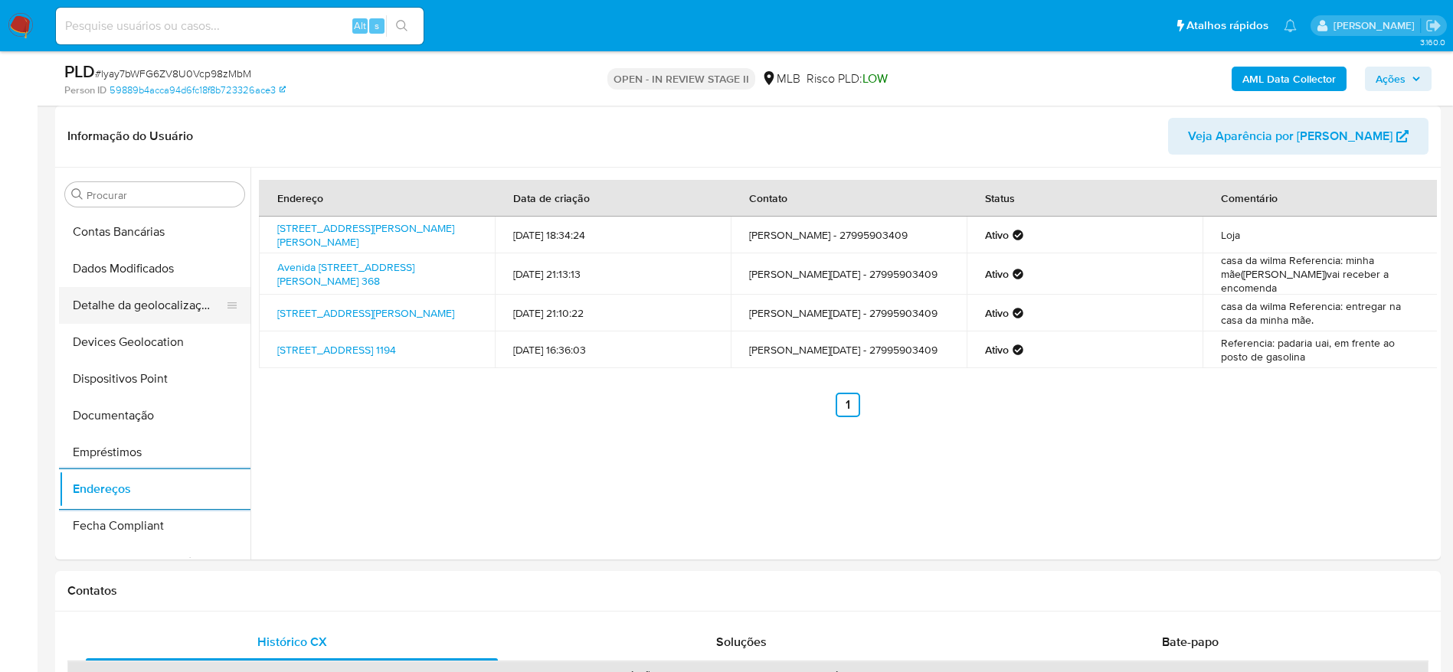
click at [161, 319] on button "Detalhe da geolocalização" at bounding box center [148, 305] width 179 height 37
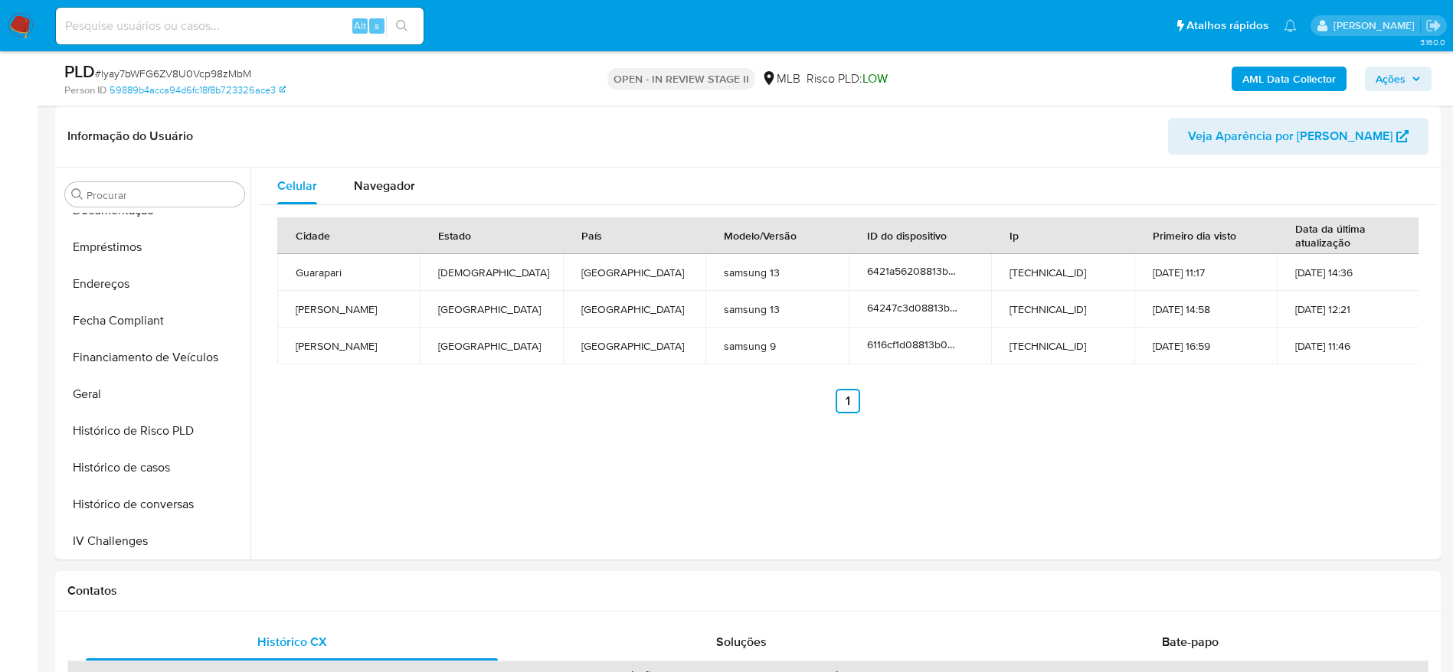
scroll to position [721, 0]
click at [168, 548] on button "Restrições Novo Mundo" at bounding box center [148, 540] width 179 height 37
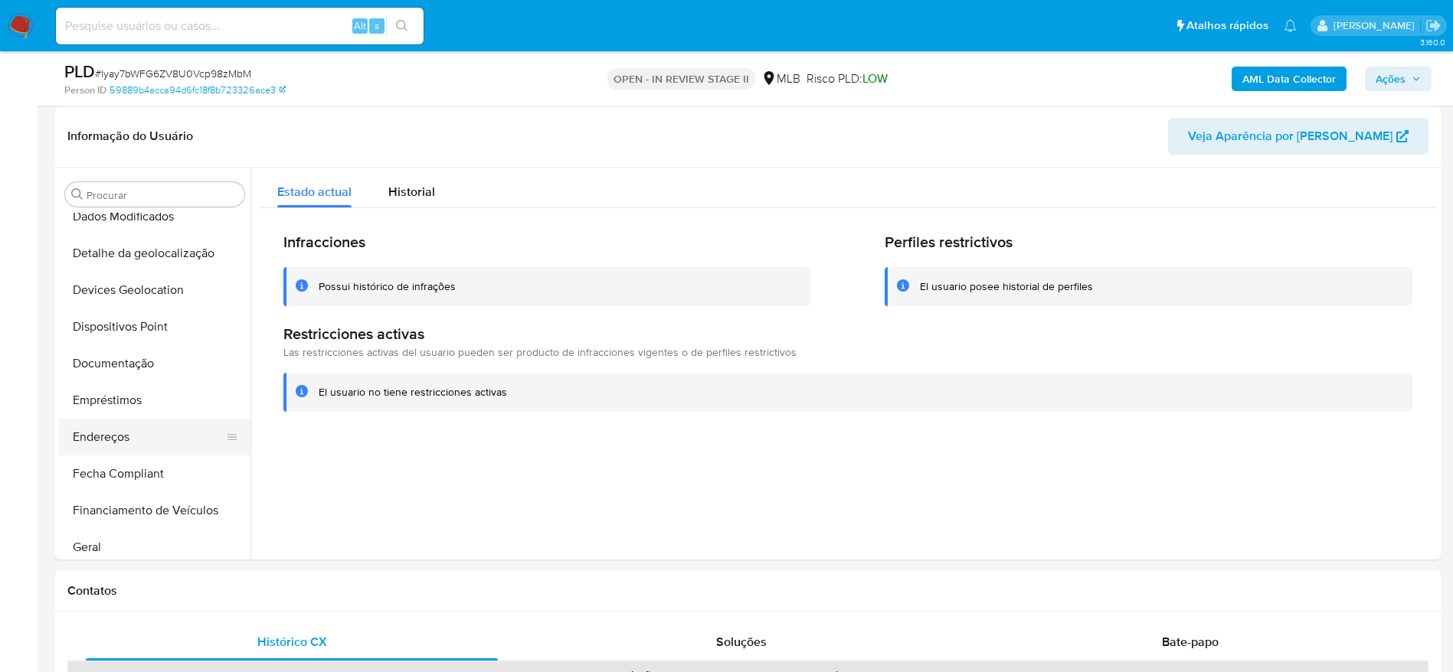
scroll to position [146, 0]
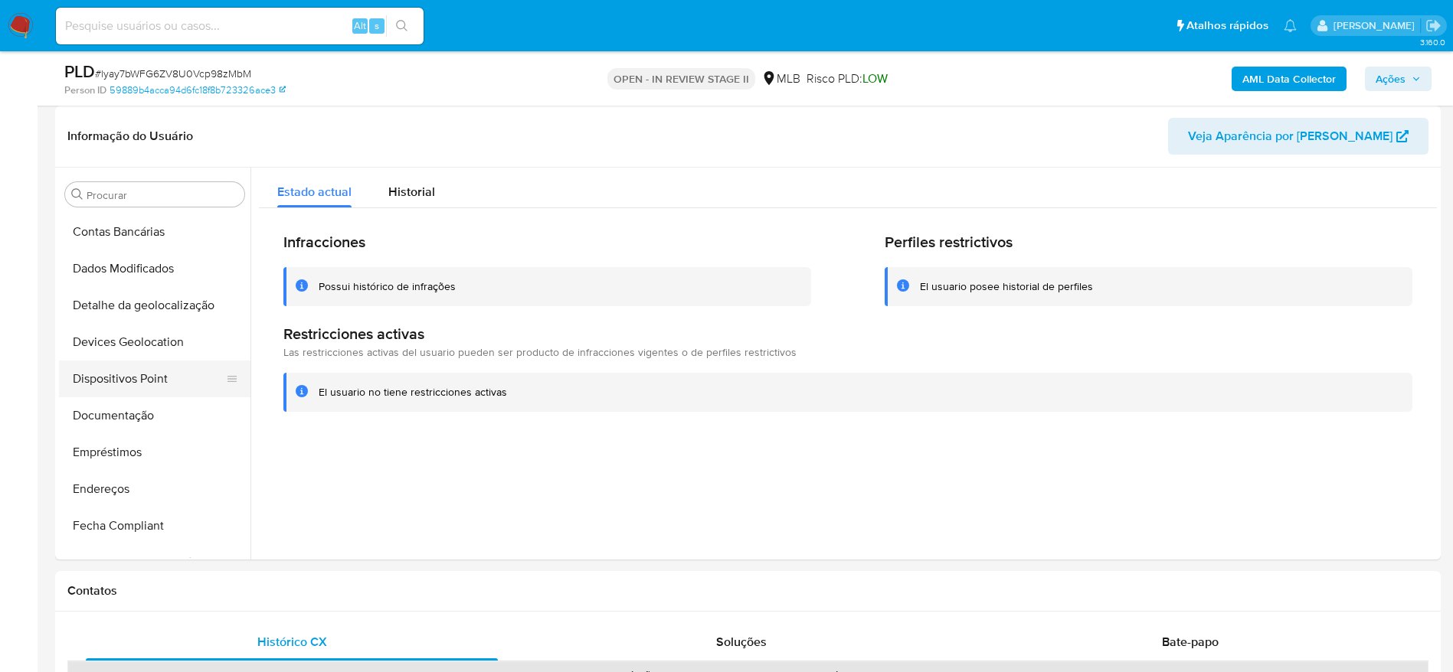
click at [136, 381] on button "Dispositivos Point" at bounding box center [148, 379] width 179 height 37
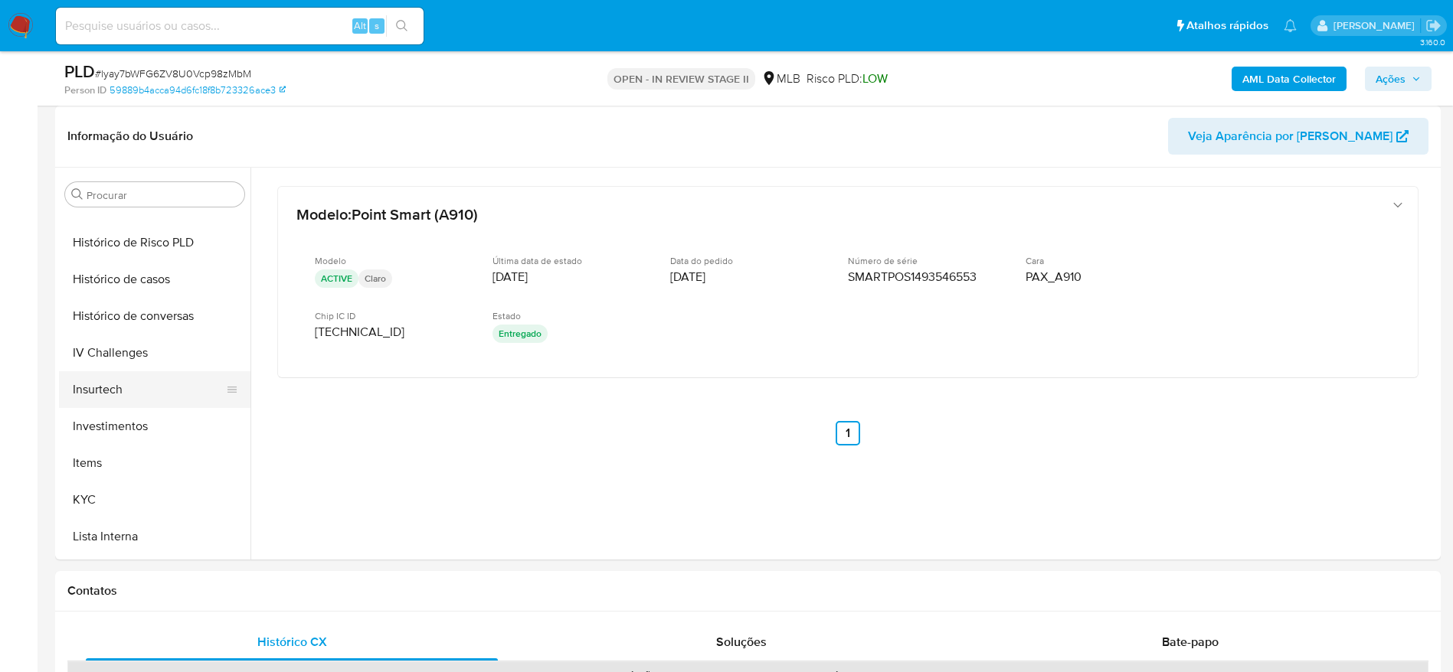
scroll to position [606, 0]
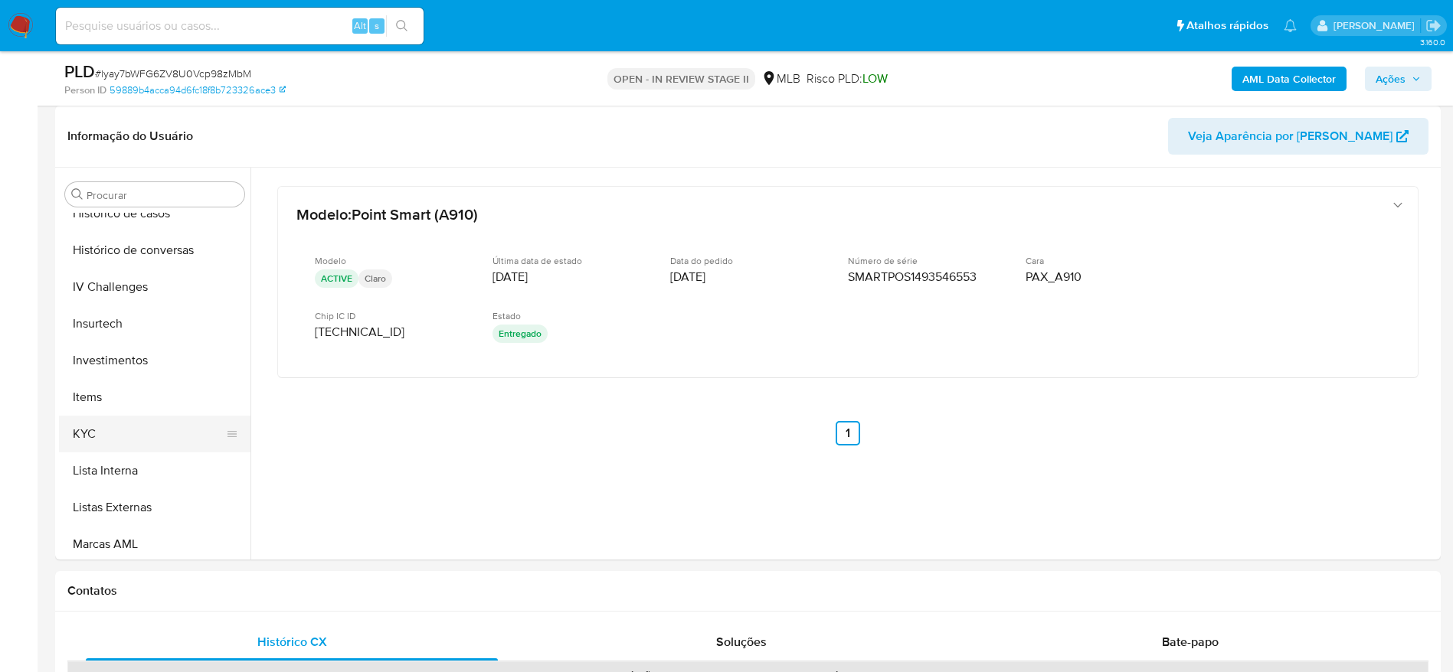
click at [126, 431] on button "KYC" at bounding box center [148, 434] width 179 height 37
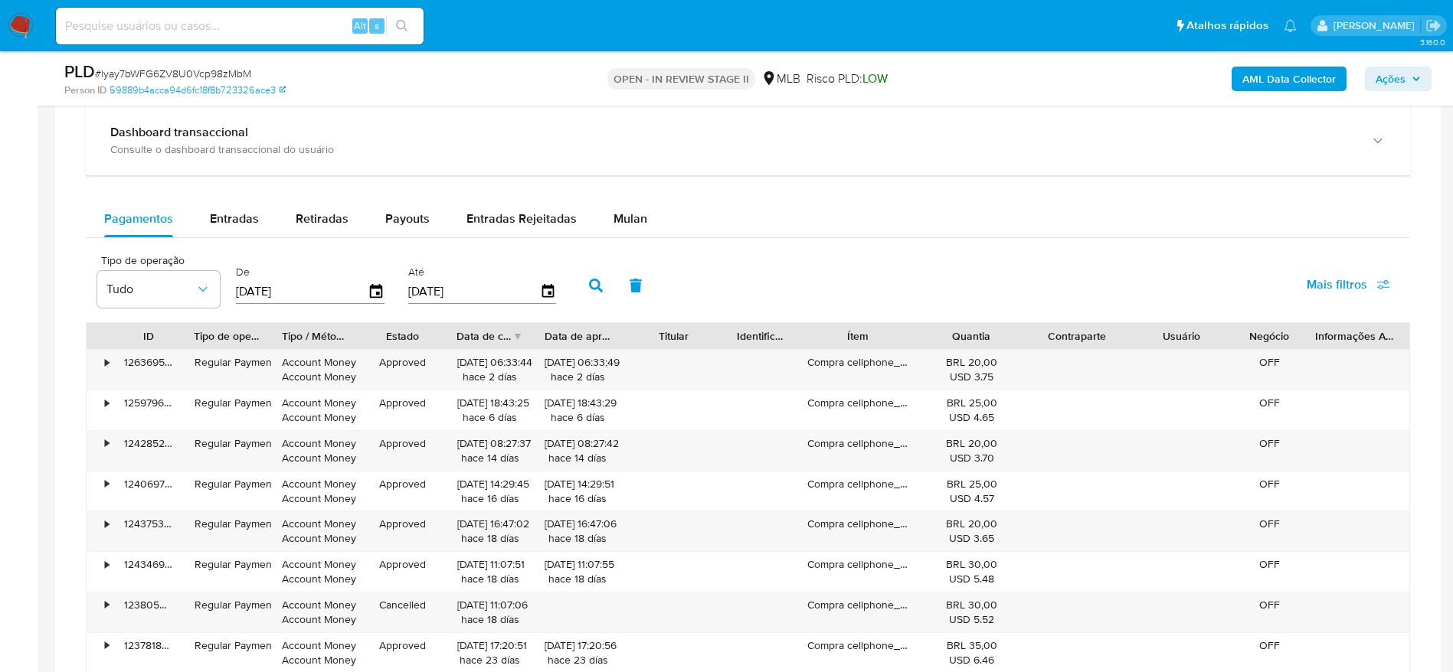
scroll to position [1034, 0]
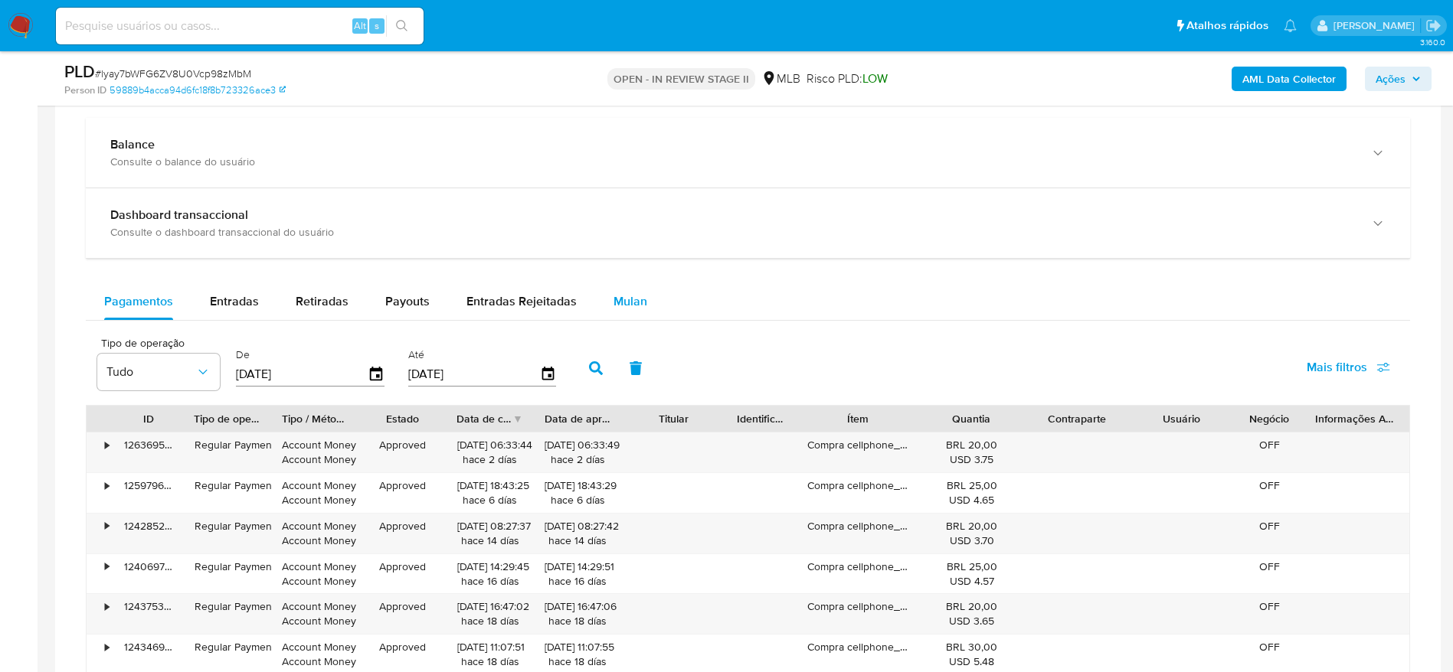
click at [637, 306] on span "Mulan" at bounding box center [630, 302] width 34 height 18
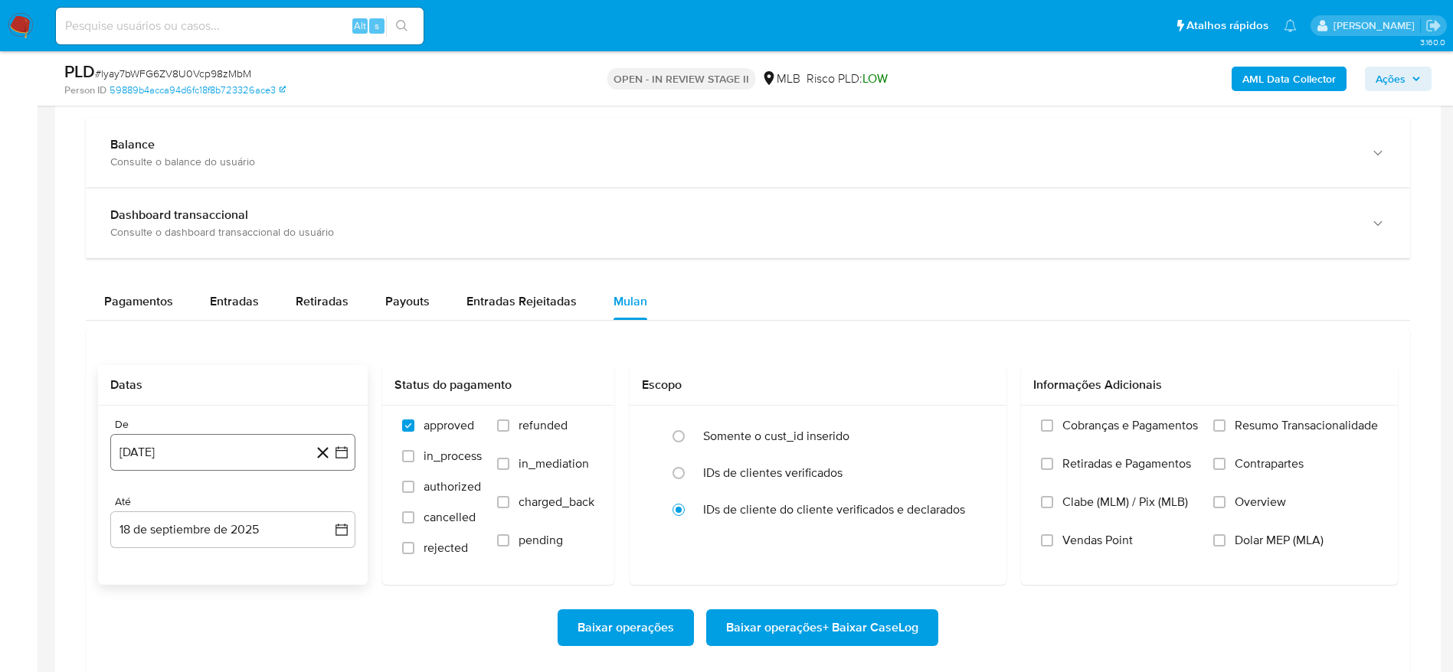
click at [194, 452] on button "18 de agosto de 2024" at bounding box center [232, 452] width 245 height 37
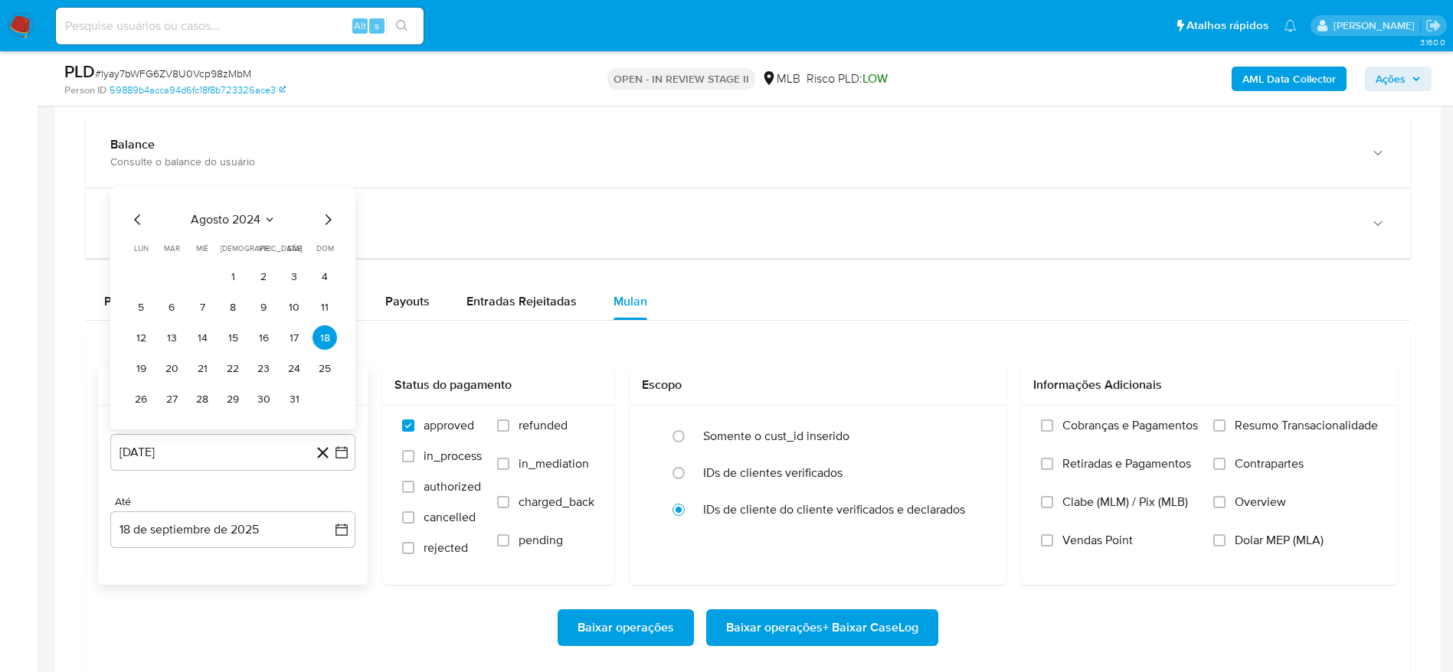
click at [225, 214] on span "agosto 2024" at bounding box center [226, 219] width 70 height 15
click at [322, 199] on icon "Año siguiente" at bounding box center [325, 202] width 18 height 18
click at [238, 299] on span "may" at bounding box center [231, 301] width 20 height 12
click at [238, 278] on button "1" at bounding box center [233, 276] width 25 height 25
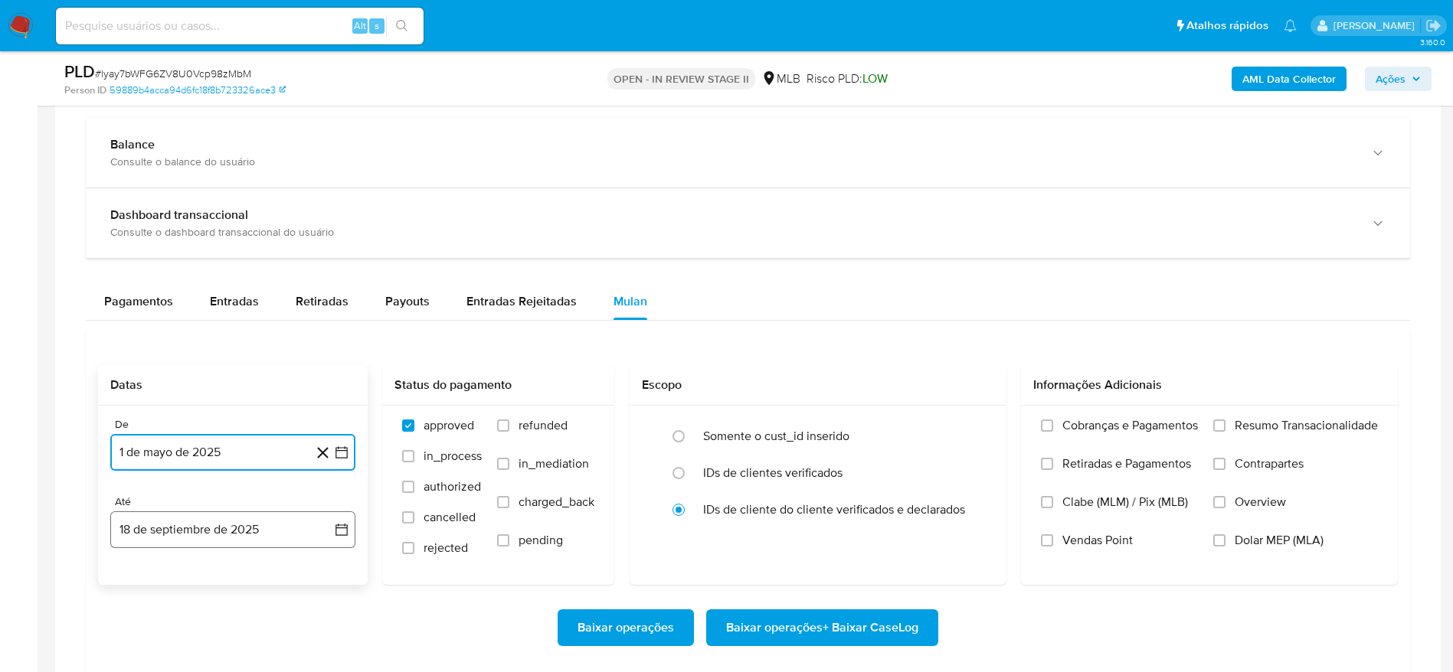
click at [196, 533] on button "18 de septiembre de 2025" at bounding box center [232, 530] width 245 height 37
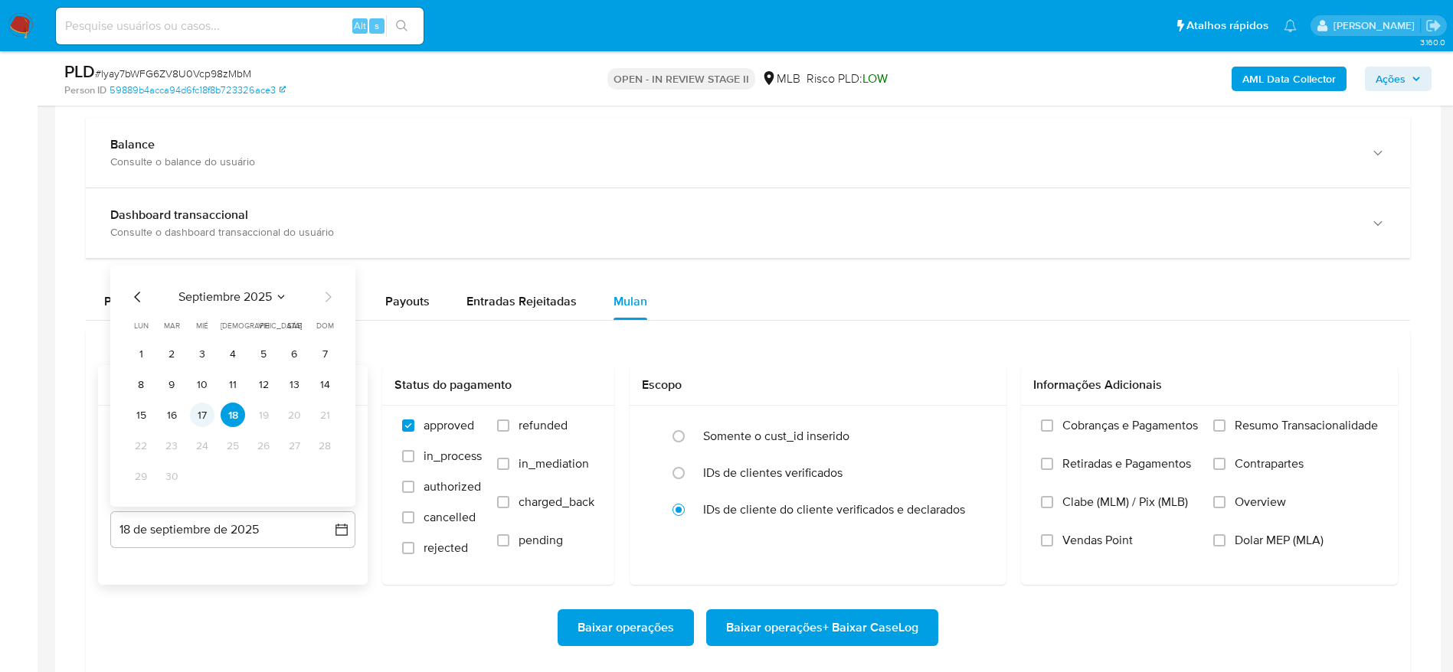
click at [198, 422] on button "17" at bounding box center [202, 415] width 25 height 25
click at [1258, 426] on span "Resumo Transacionalidade" at bounding box center [1305, 425] width 143 height 15
click at [1225, 426] on input "Resumo Transacionalidade" at bounding box center [1219, 426] width 12 height 12
click at [813, 628] on span "Baixar operações + Baixar CaseLog" at bounding box center [822, 628] width 192 height 34
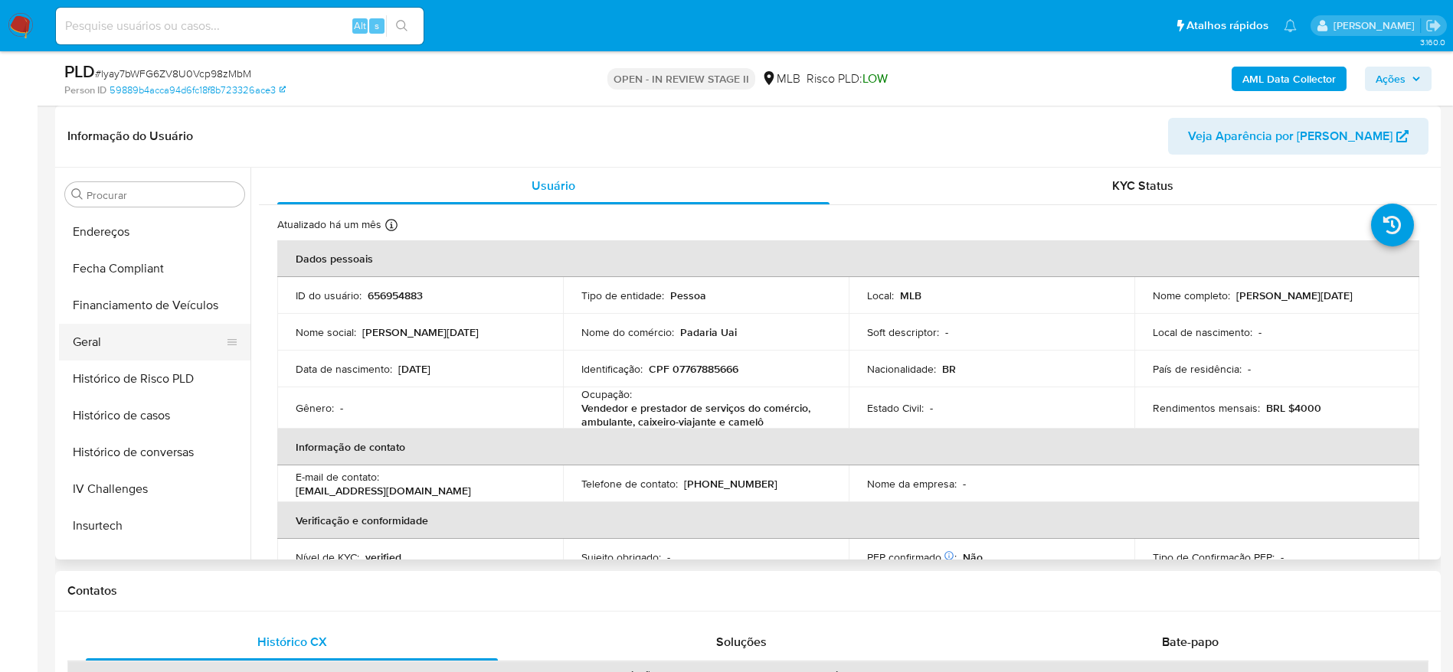
scroll to position [376, 0]
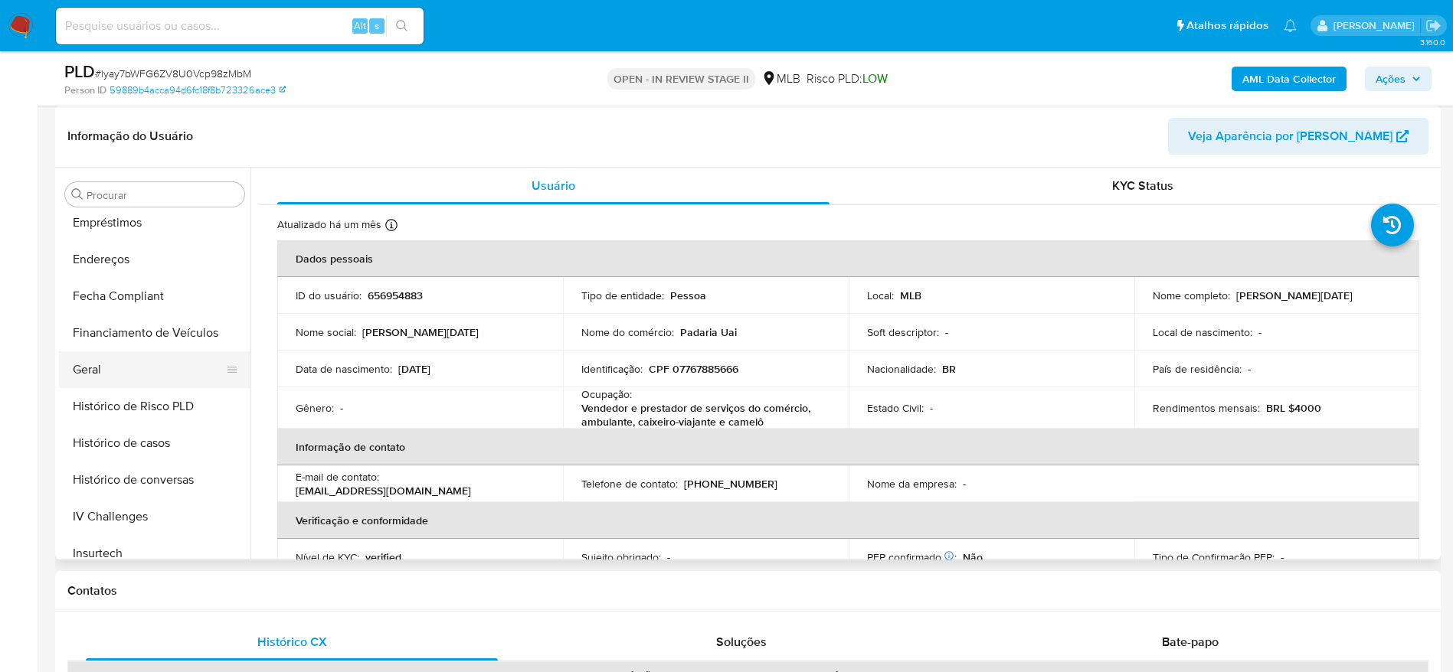
click at [124, 367] on button "Geral" at bounding box center [148, 370] width 179 height 37
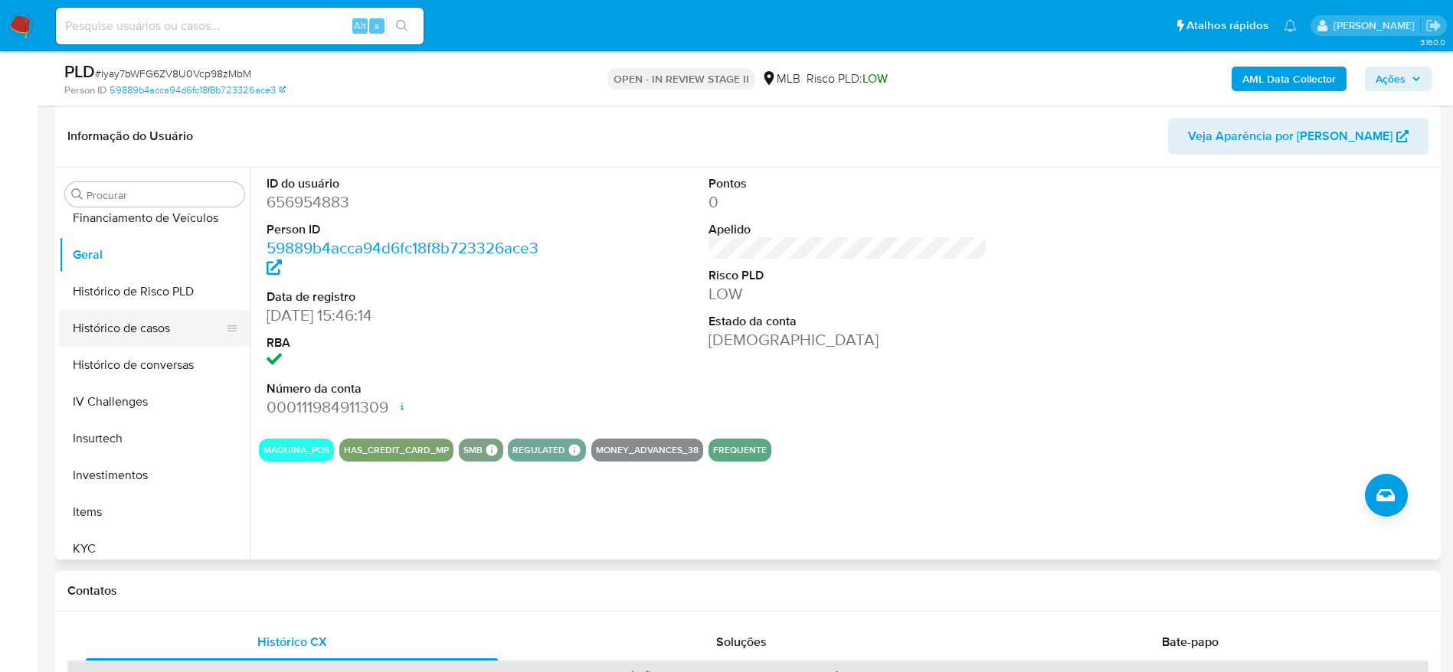
scroll to position [606, 0]
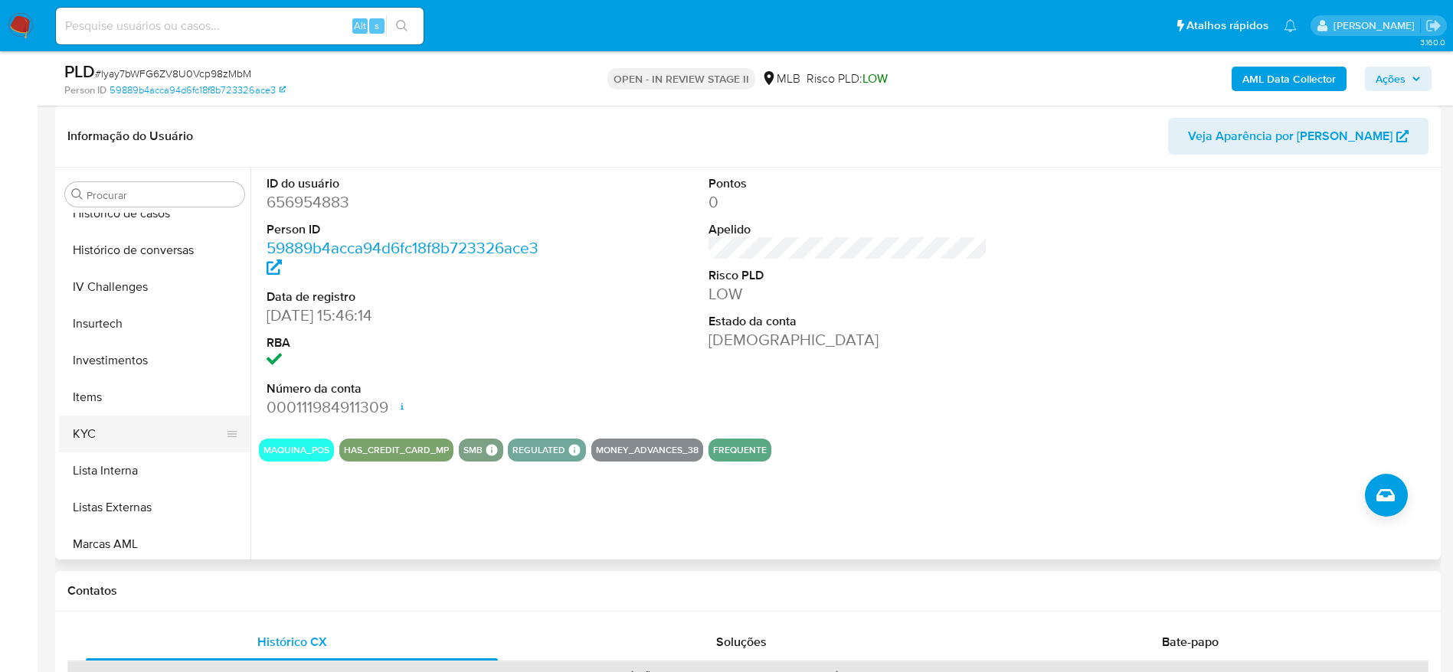
click at [110, 432] on button "KYC" at bounding box center [148, 434] width 179 height 37
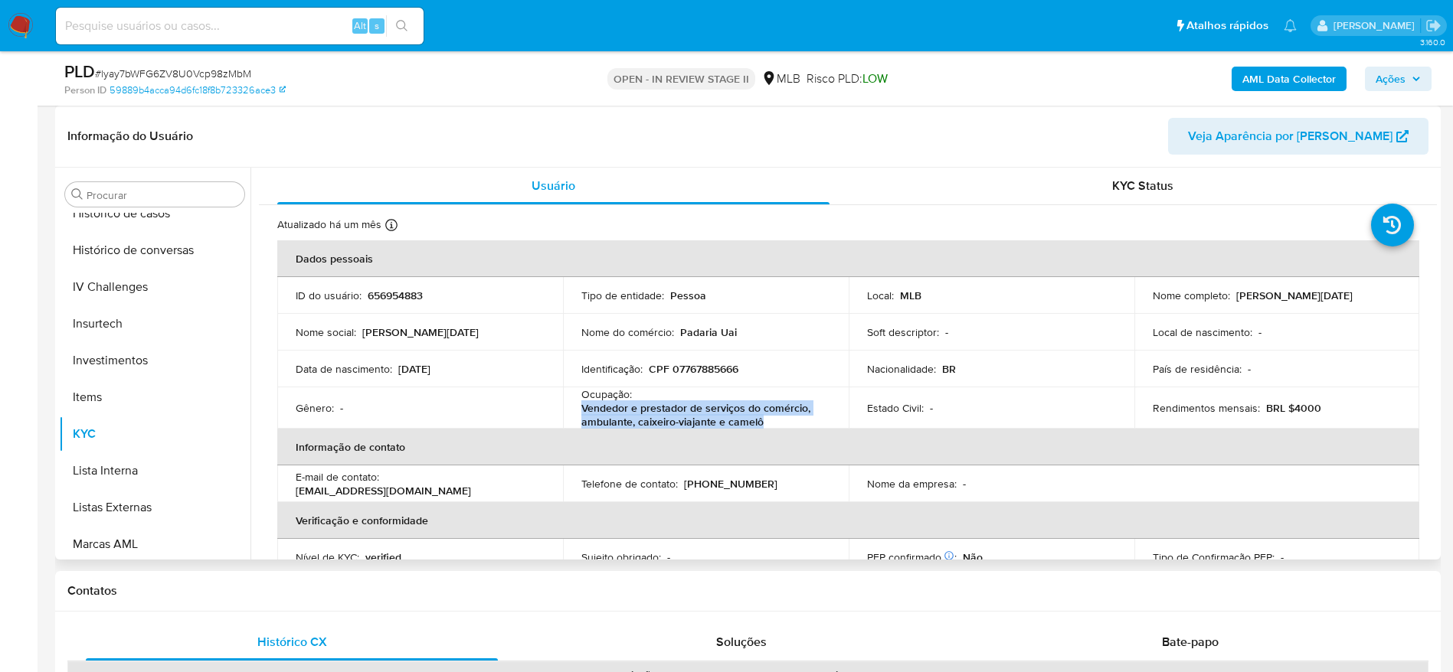
drag, startPoint x: 773, startPoint y: 420, endPoint x: 578, endPoint y: 412, distance: 195.4
click at [578, 412] on td "Ocupação : Vendedor e prestador de serviços do comércio, ambulante, caixeiro-vi…" at bounding box center [706, 407] width 286 height 41
copy p "Vendedor e prestador de serviços do comércio, ambulante, caixeiro-viajante e ca…"
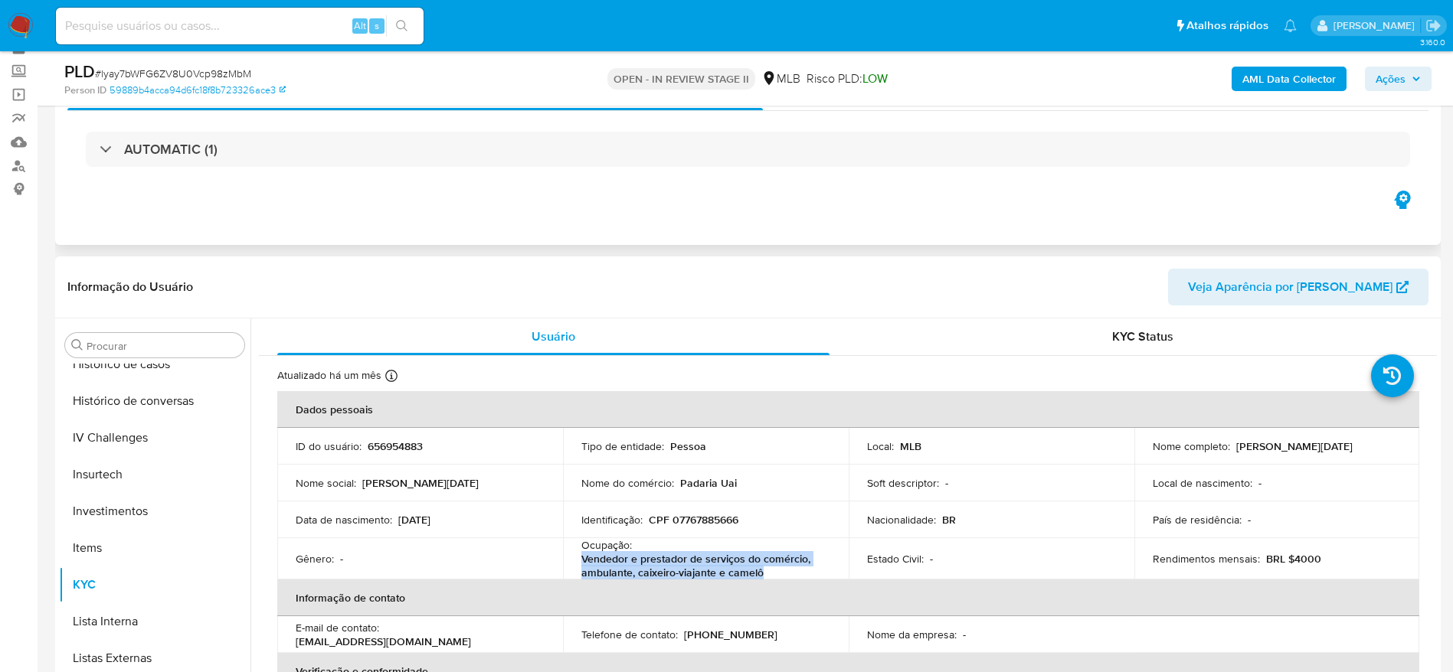
scroll to position [115, 0]
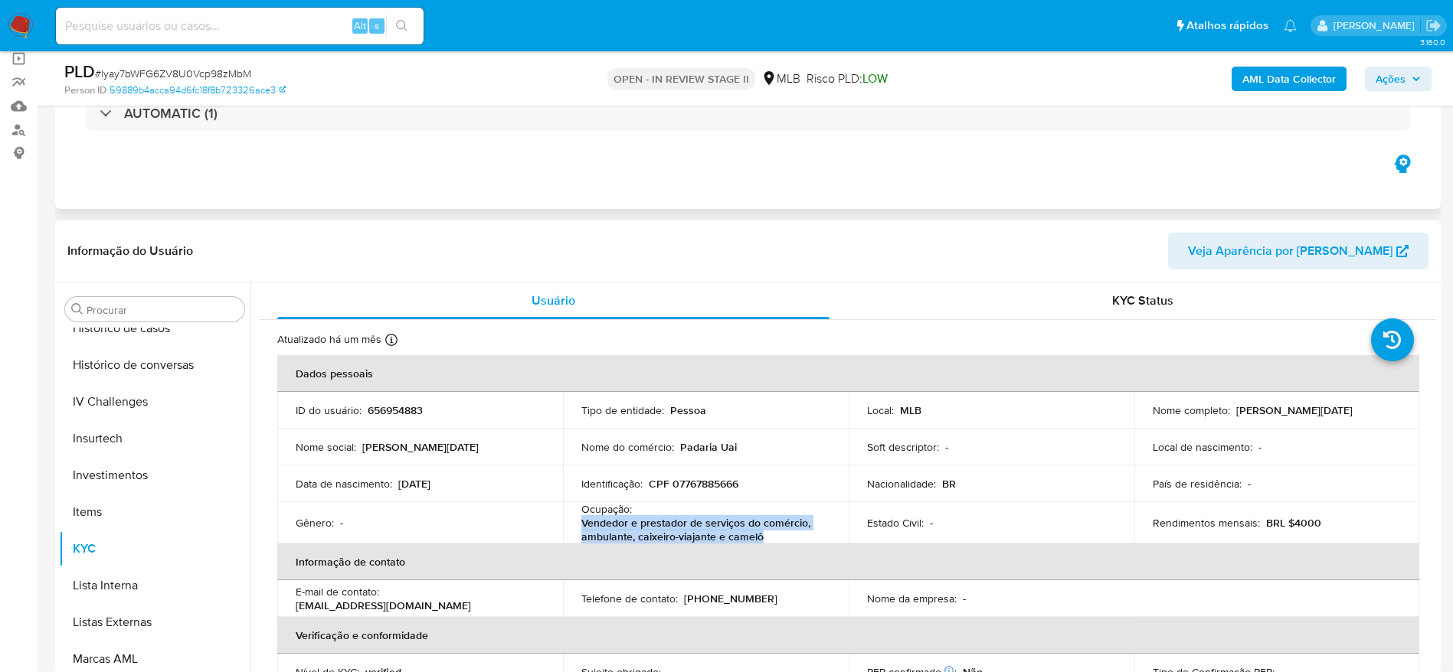
click at [1290, 79] on b "AML Data Collector" at bounding box center [1288, 79] width 93 height 25
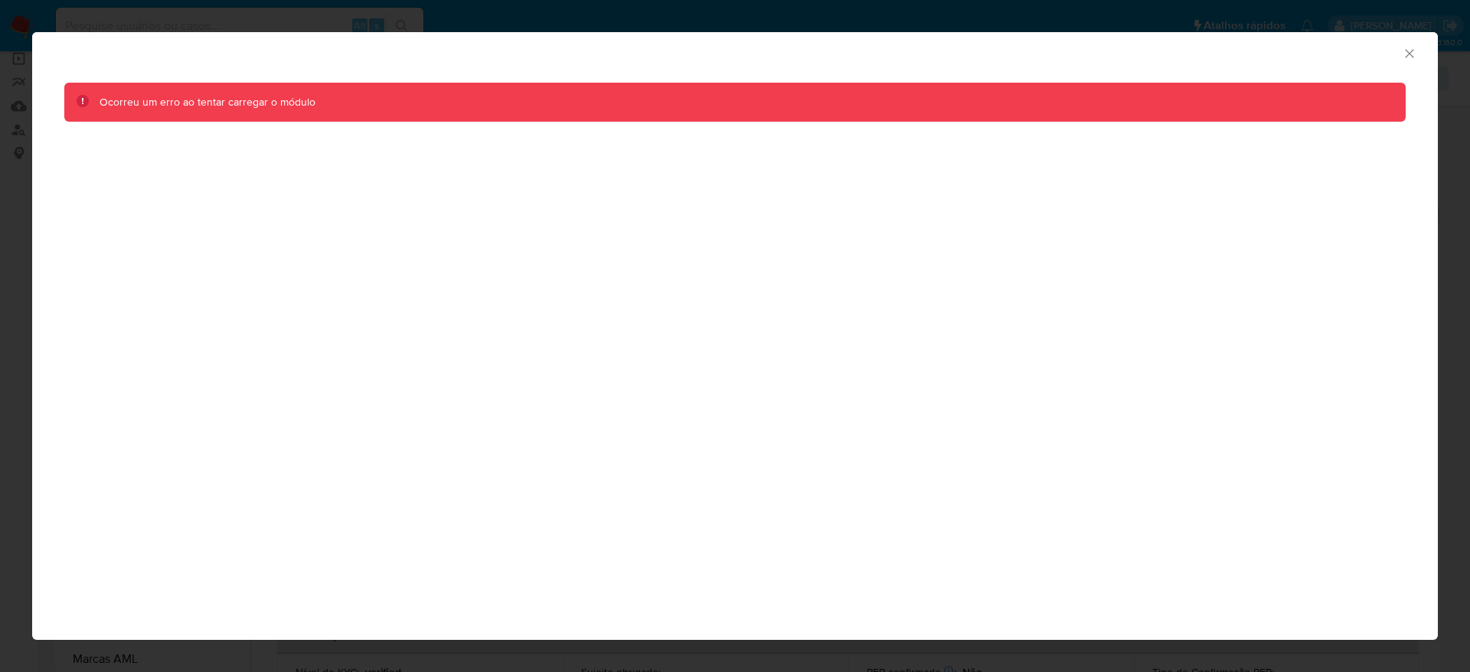
click at [1408, 49] on icon "Fechar a janela" at bounding box center [1409, 53] width 15 height 15
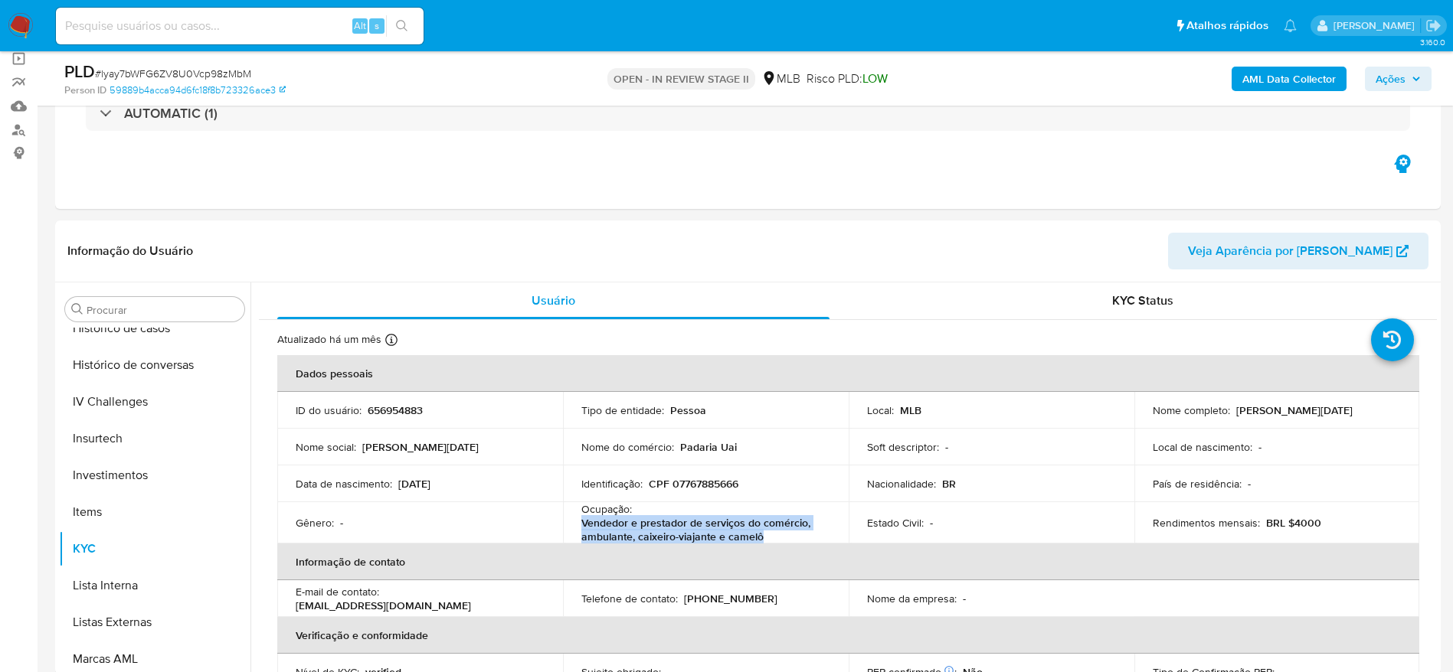
click at [1303, 77] on b "AML Data Collector" at bounding box center [1288, 79] width 93 height 25
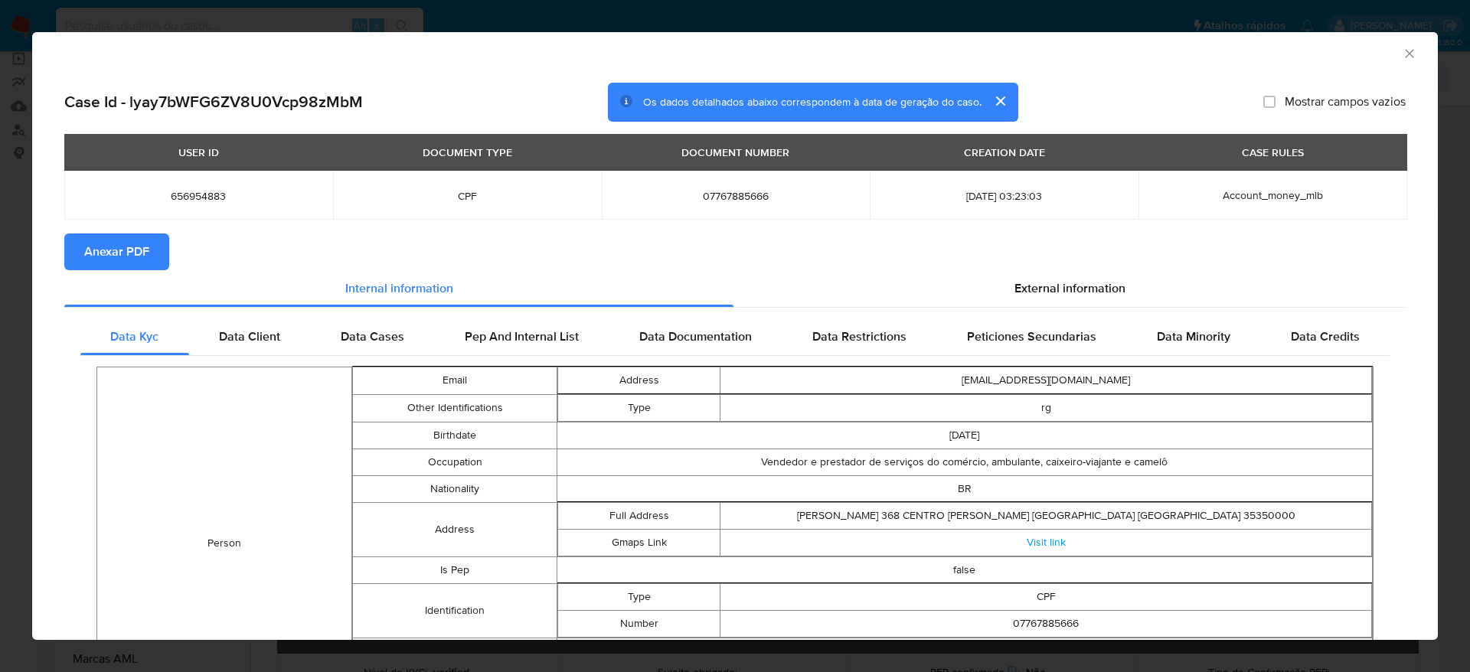
click at [104, 249] on span "Anexar PDF" at bounding box center [116, 252] width 65 height 34
click at [1402, 51] on icon "Fechar a janela" at bounding box center [1409, 53] width 15 height 15
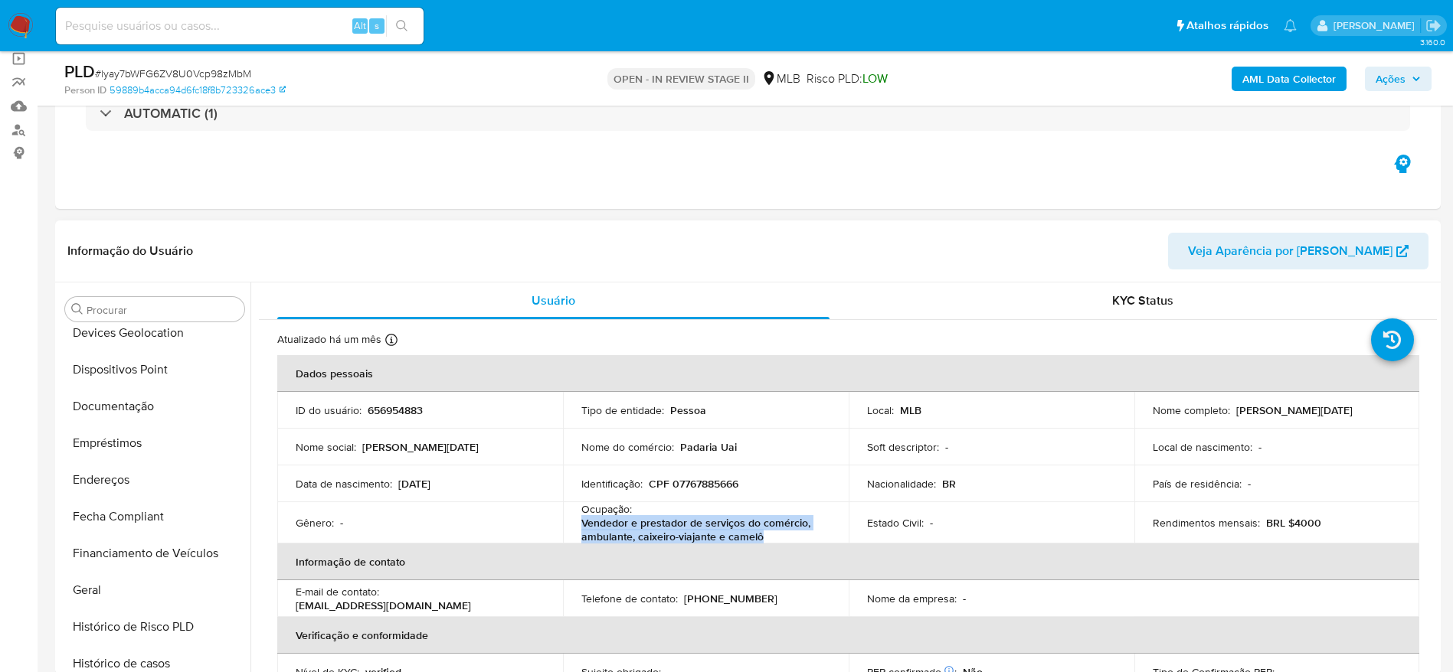
scroll to position [31, 0]
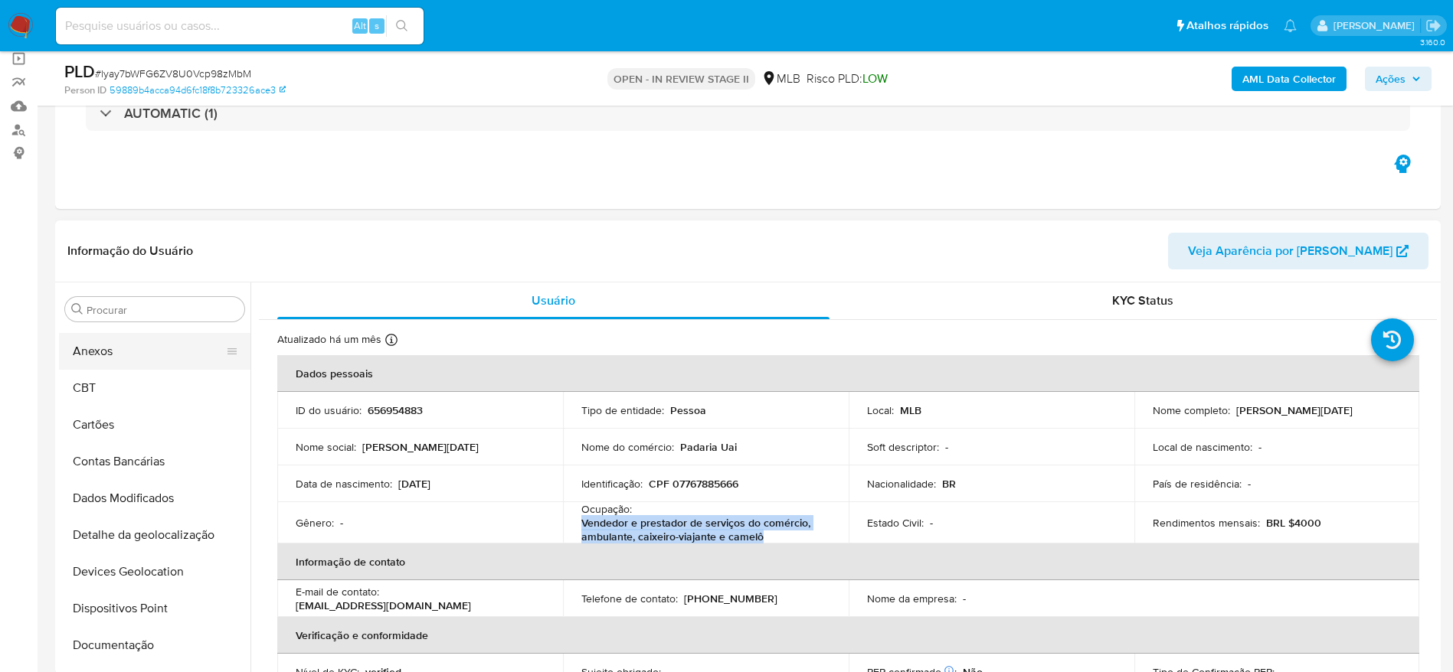
click at [132, 360] on button "Anexos" at bounding box center [148, 351] width 179 height 37
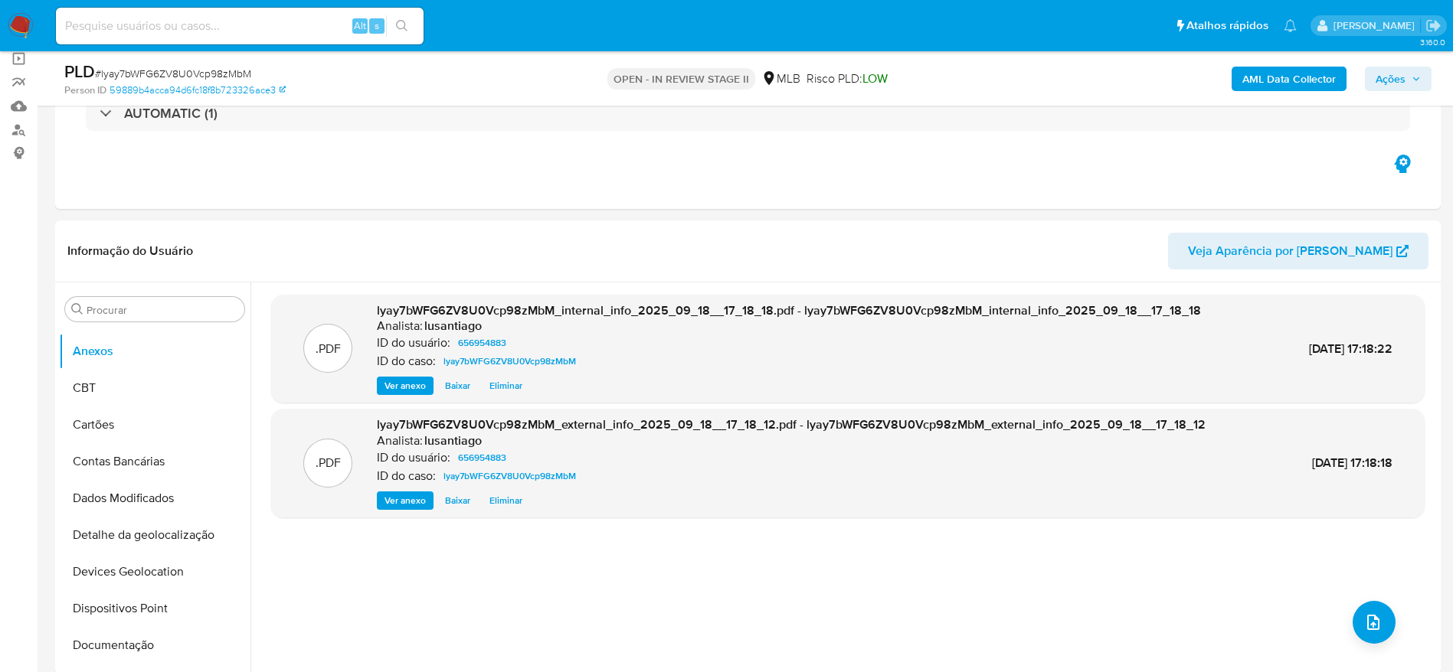
click at [1393, 82] on span "Ações" at bounding box center [1390, 79] width 30 height 25
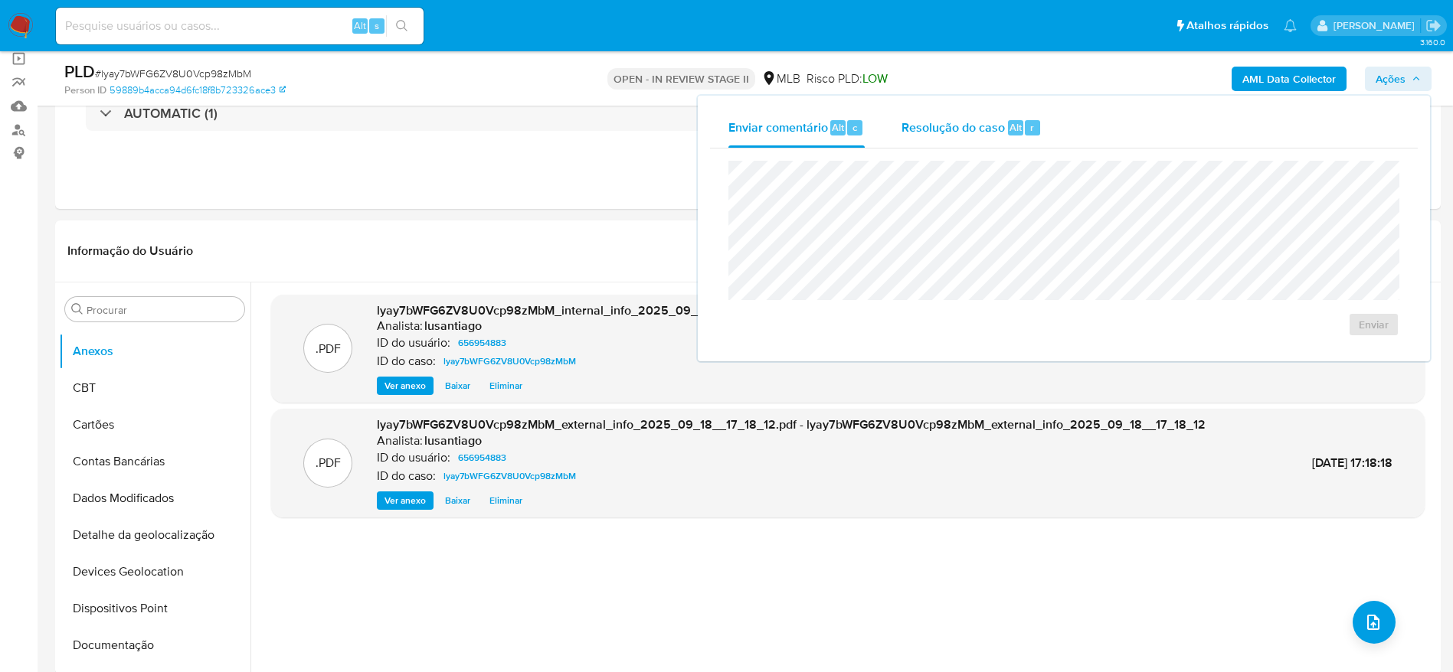
click at [948, 139] on div "Resolução do caso Alt r" at bounding box center [971, 128] width 140 height 40
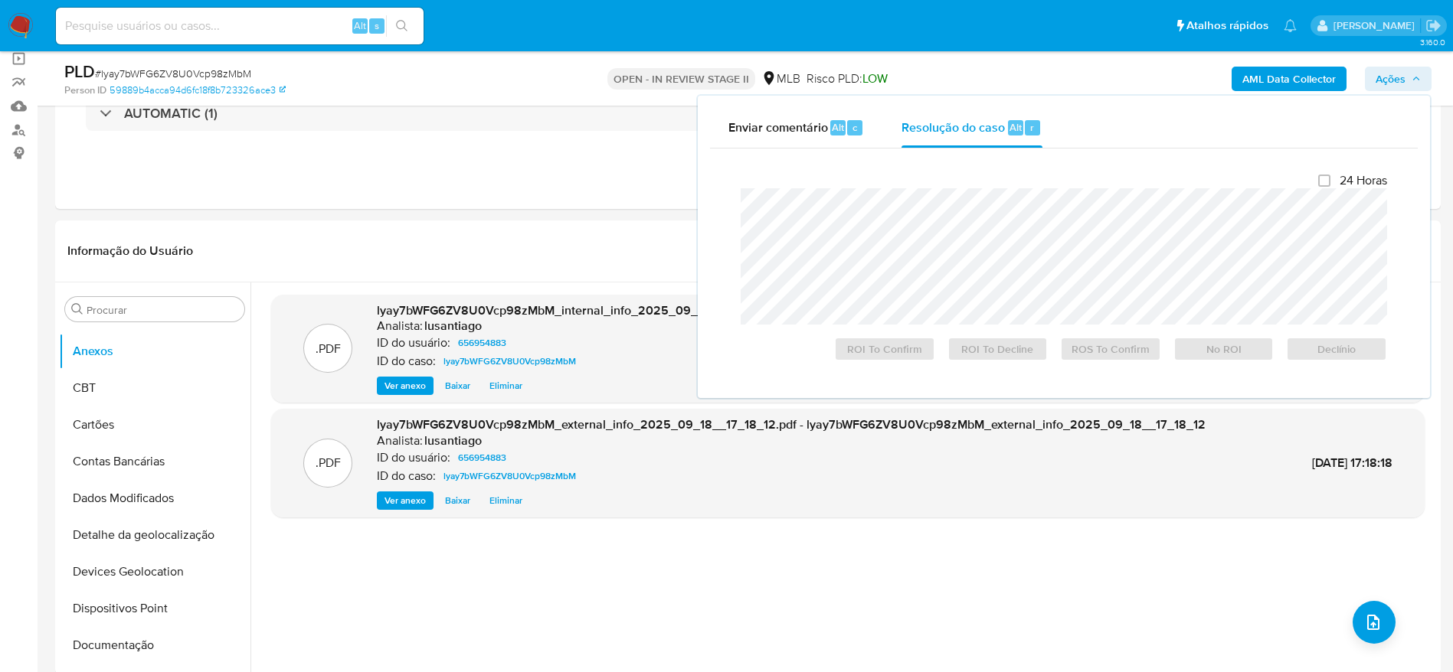
click at [1411, 80] on icon "button" at bounding box center [1415, 78] width 9 height 9
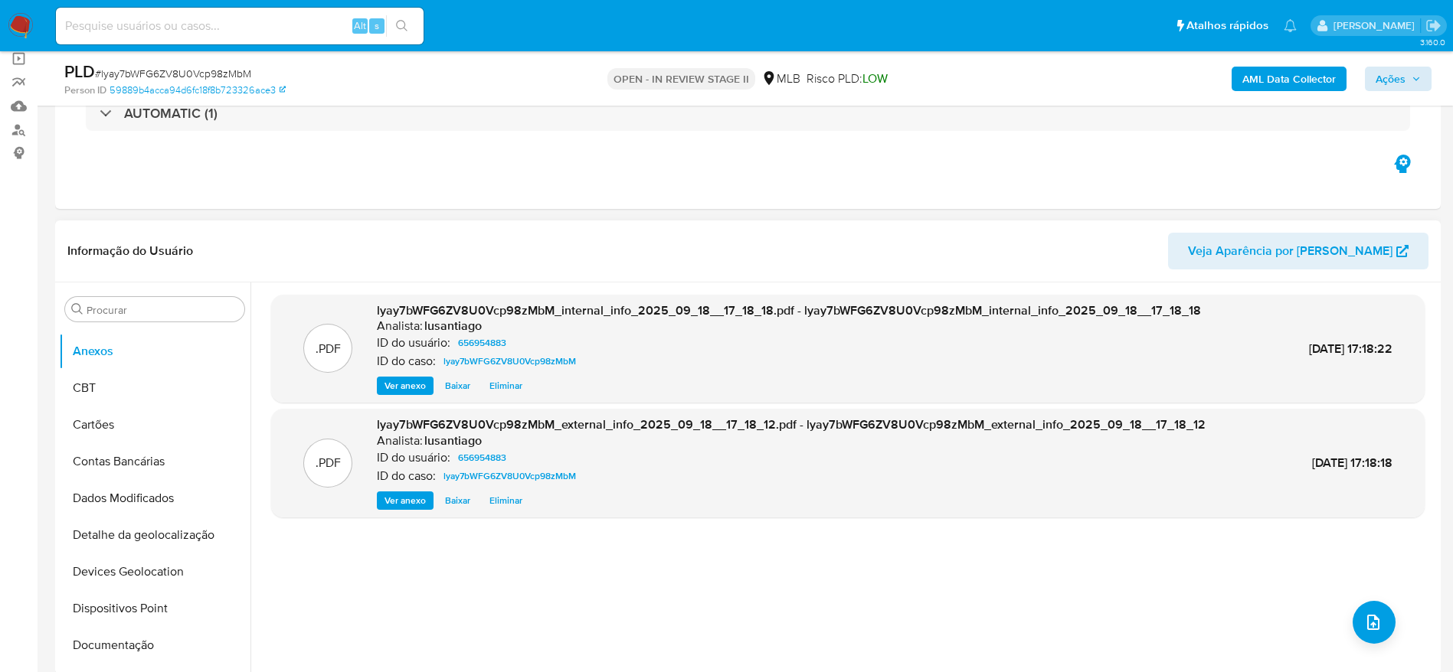
click at [767, 243] on header "Informação do Usuário Veja Aparência por Pessoa" at bounding box center [747, 251] width 1361 height 37
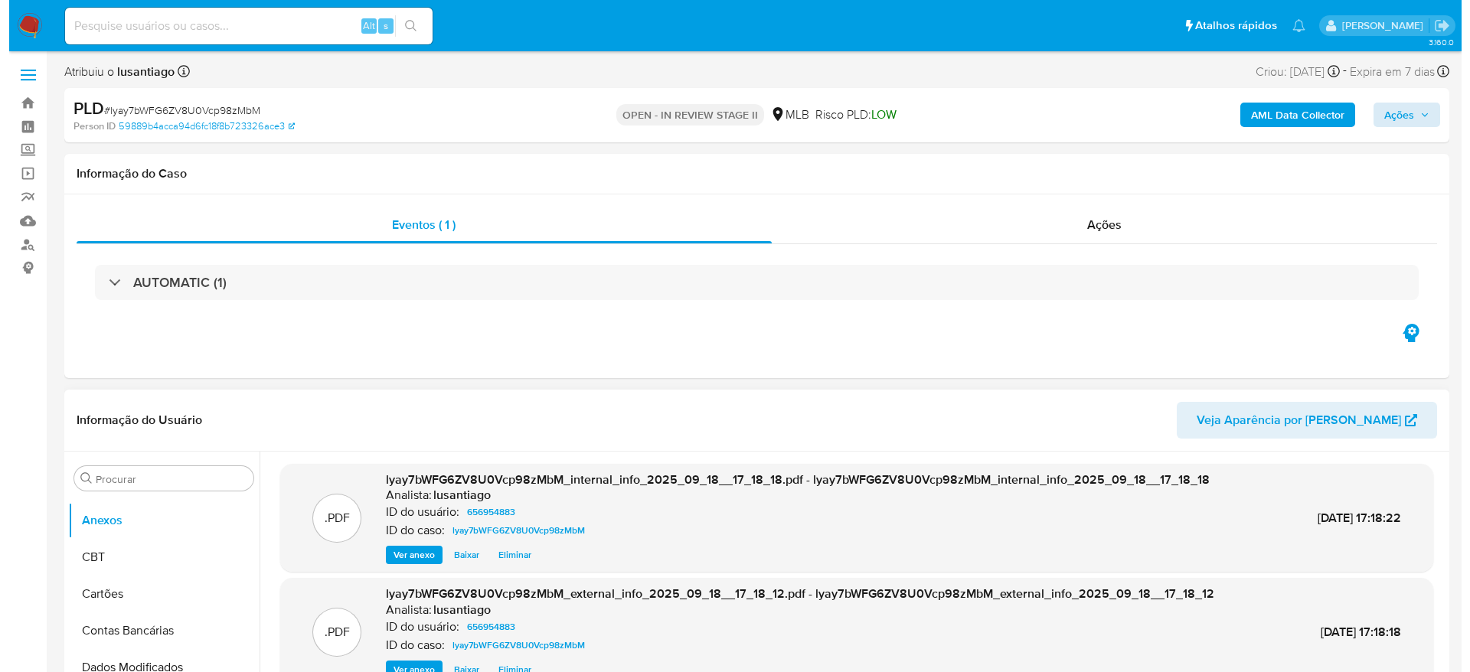
scroll to position [230, 0]
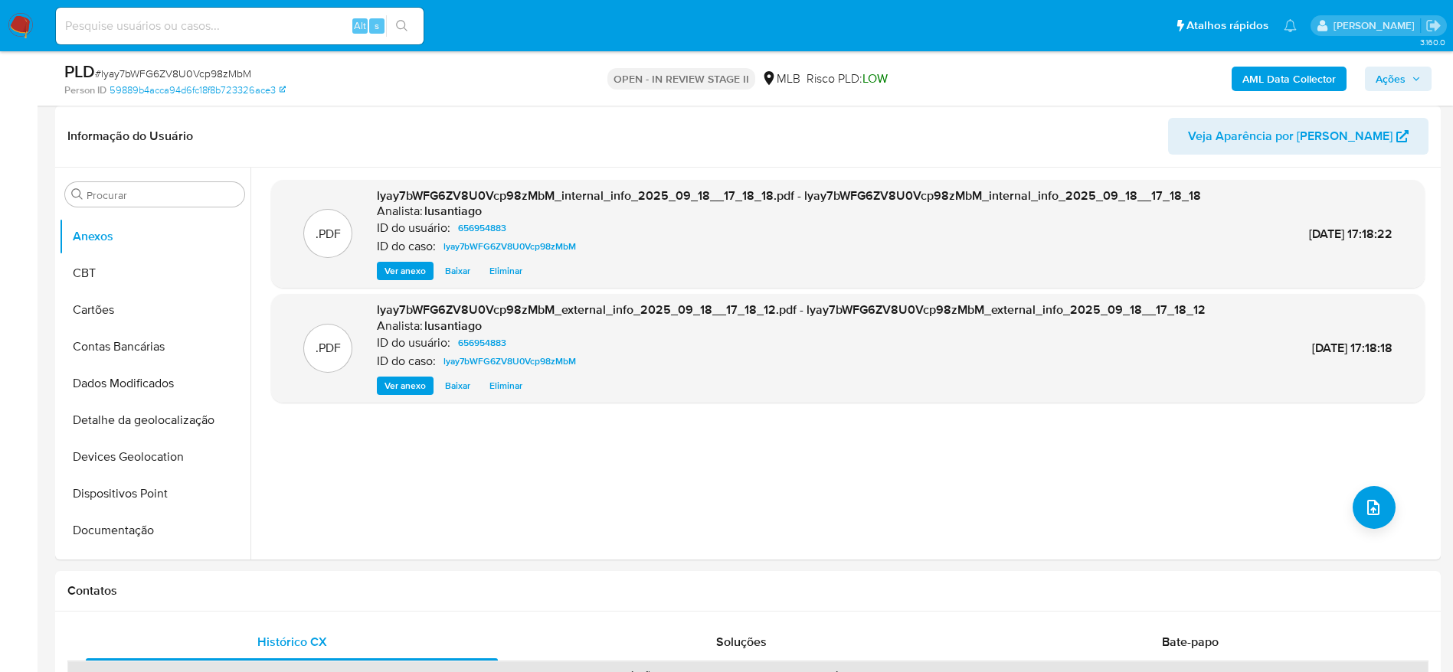
click at [1387, 83] on span "Ações" at bounding box center [1390, 79] width 30 height 25
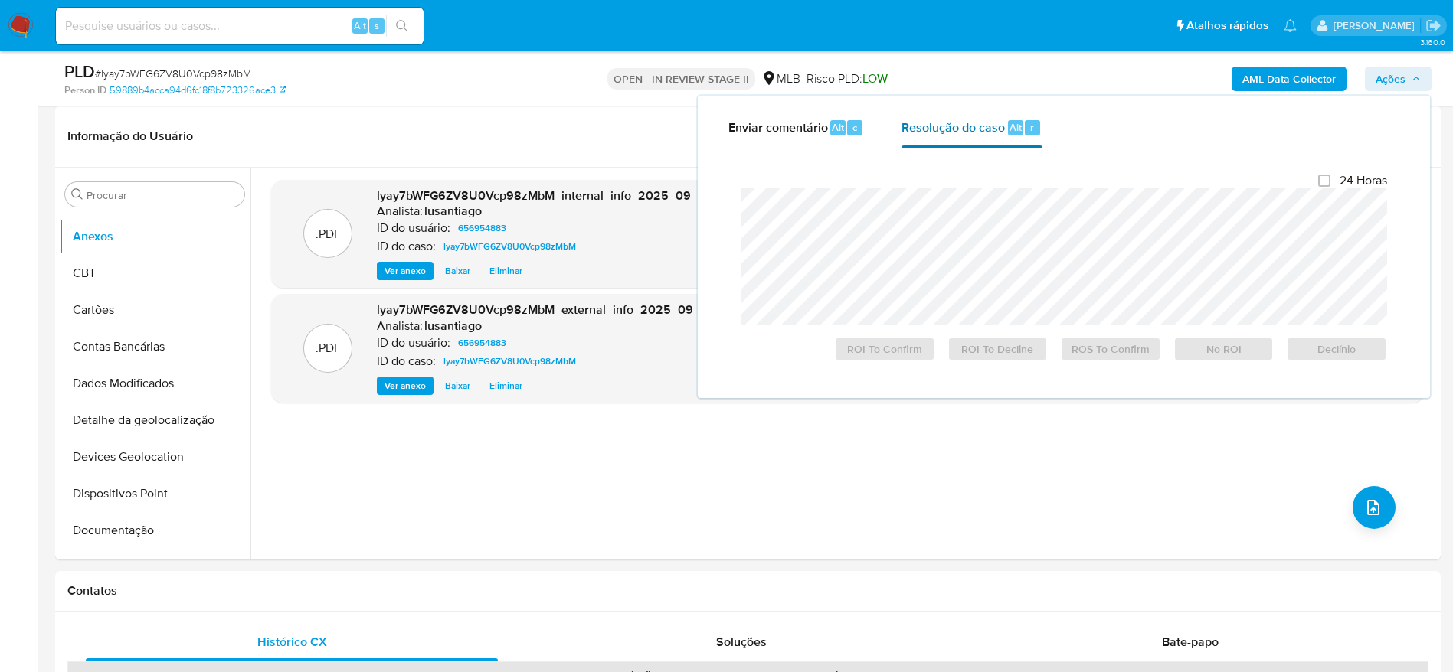
click at [950, 123] on span "Resolução do caso" at bounding box center [952, 127] width 103 height 18
click at [541, 146] on header "Informação do Usuário Veja Aparência por Pessoa" at bounding box center [747, 136] width 1361 height 37
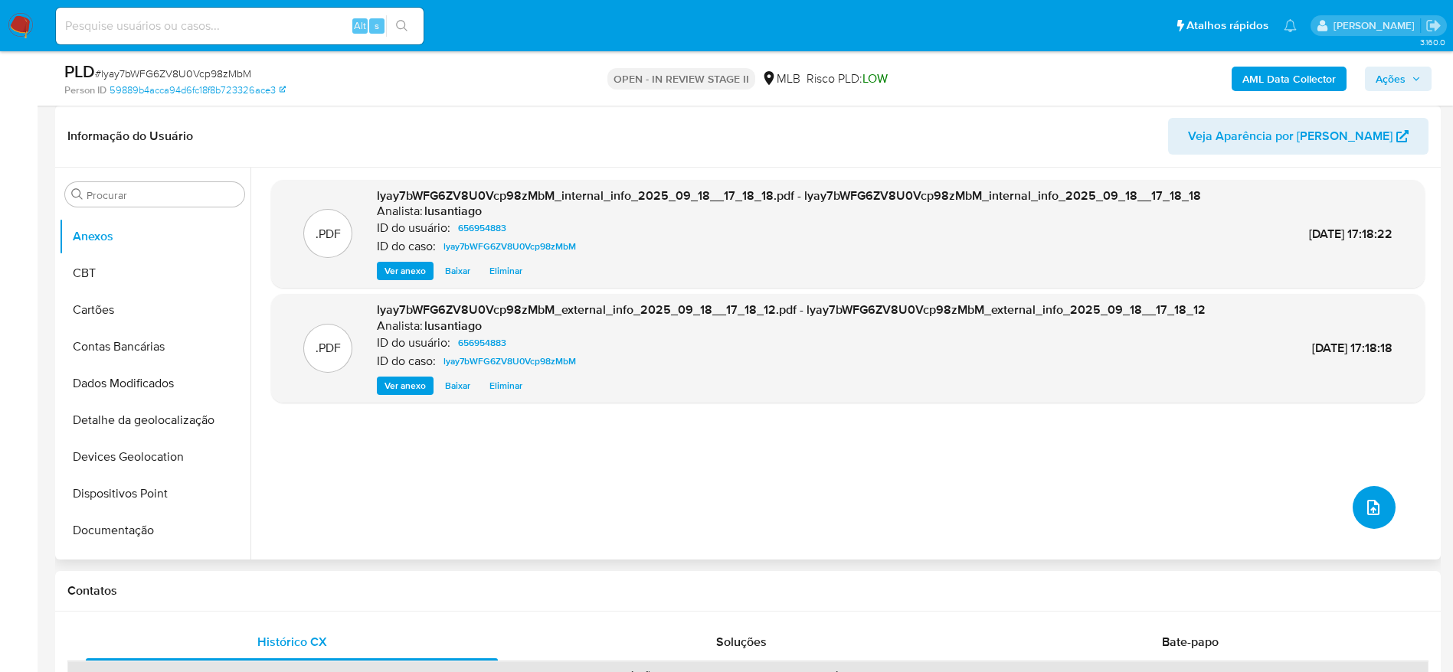
click at [1387, 511] on button "upload-file" at bounding box center [1373, 507] width 43 height 43
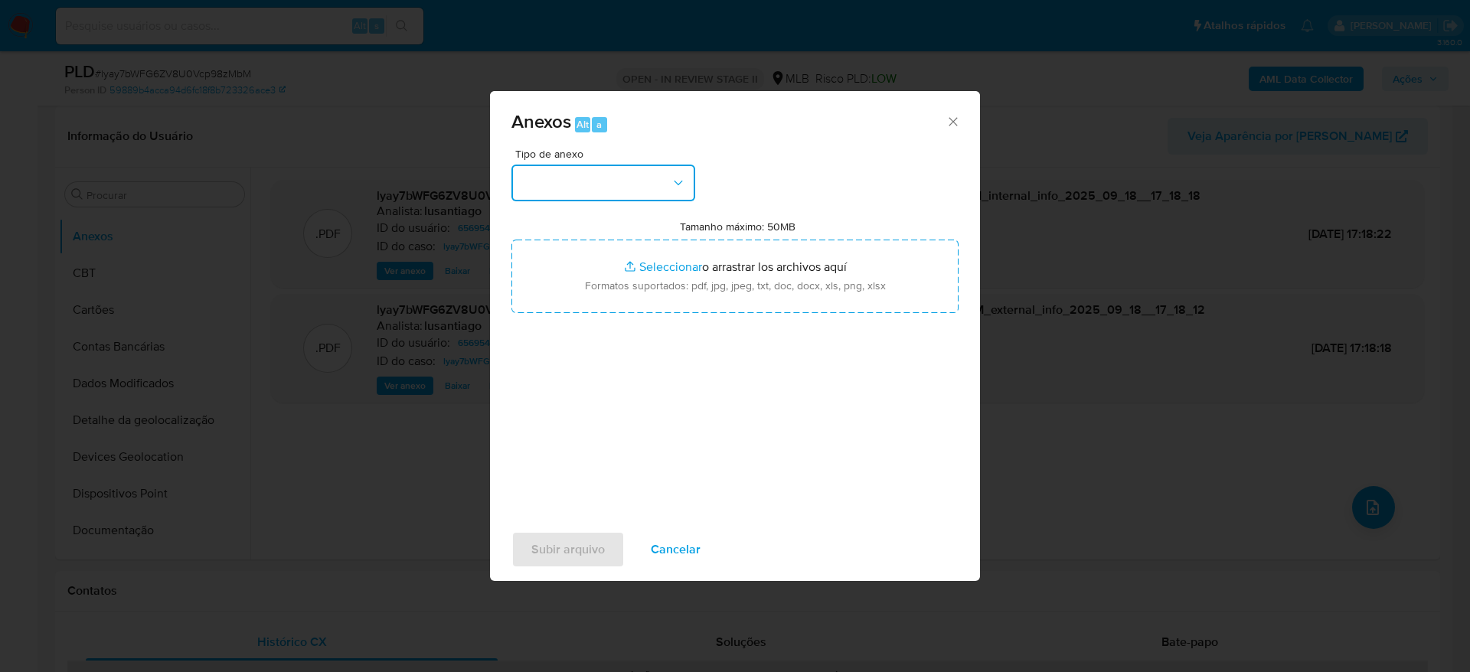
click at [564, 183] on button "button" at bounding box center [604, 183] width 184 height 37
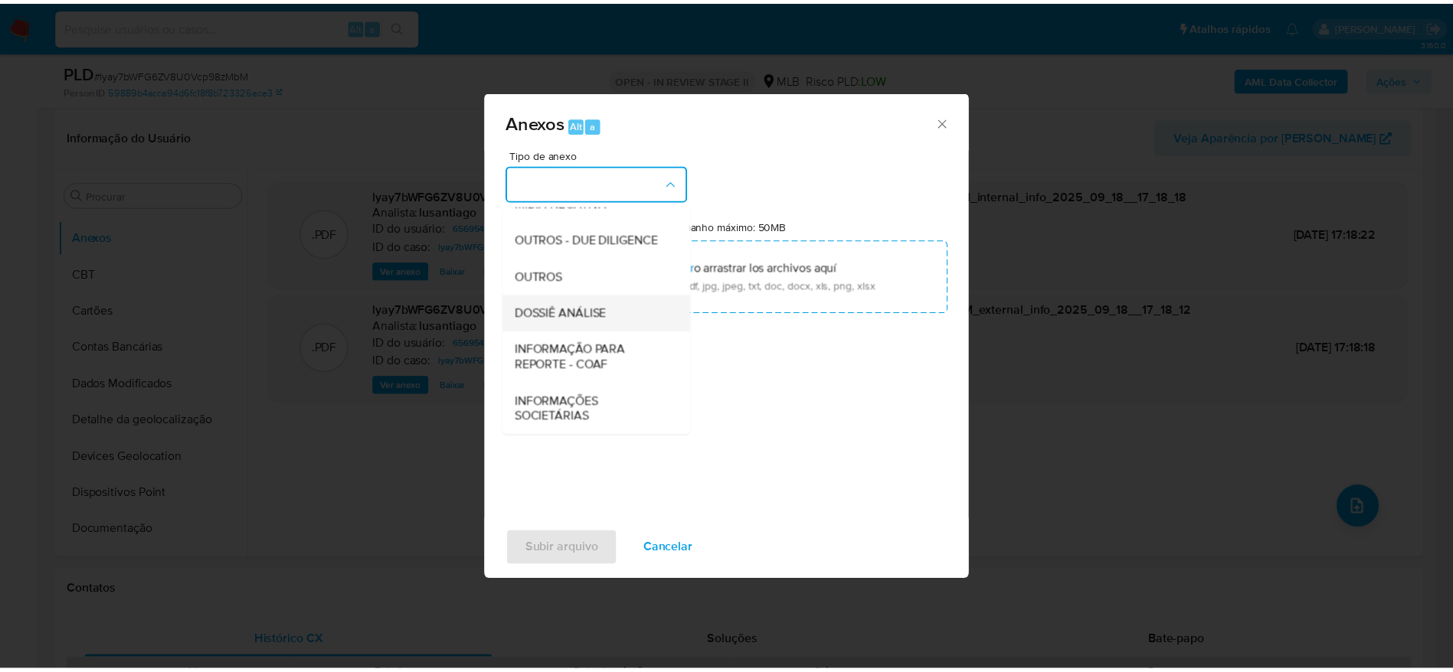
scroll to position [236, 0]
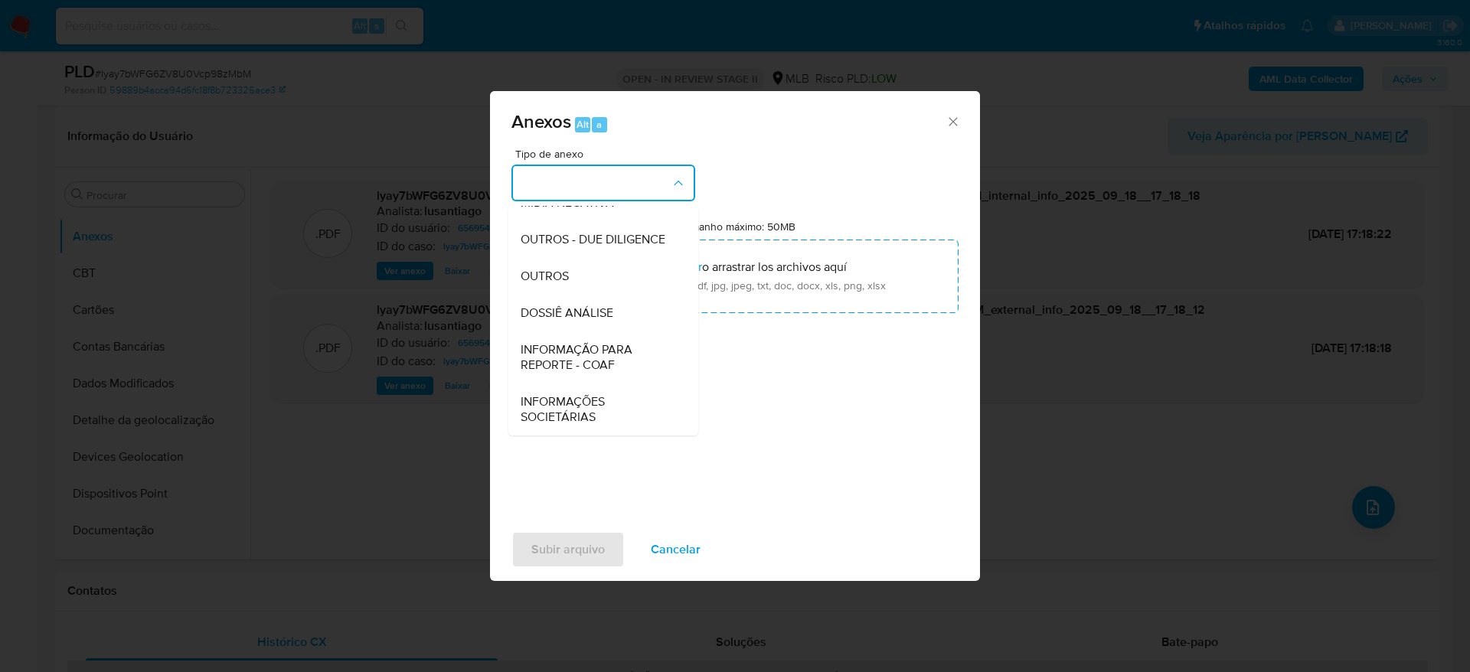
drag, startPoint x: 606, startPoint y: 309, endPoint x: 626, endPoint y: 321, distance: 24.0
click at [606, 309] on span "DOSSIÊ ANÁLISE" at bounding box center [567, 313] width 93 height 15
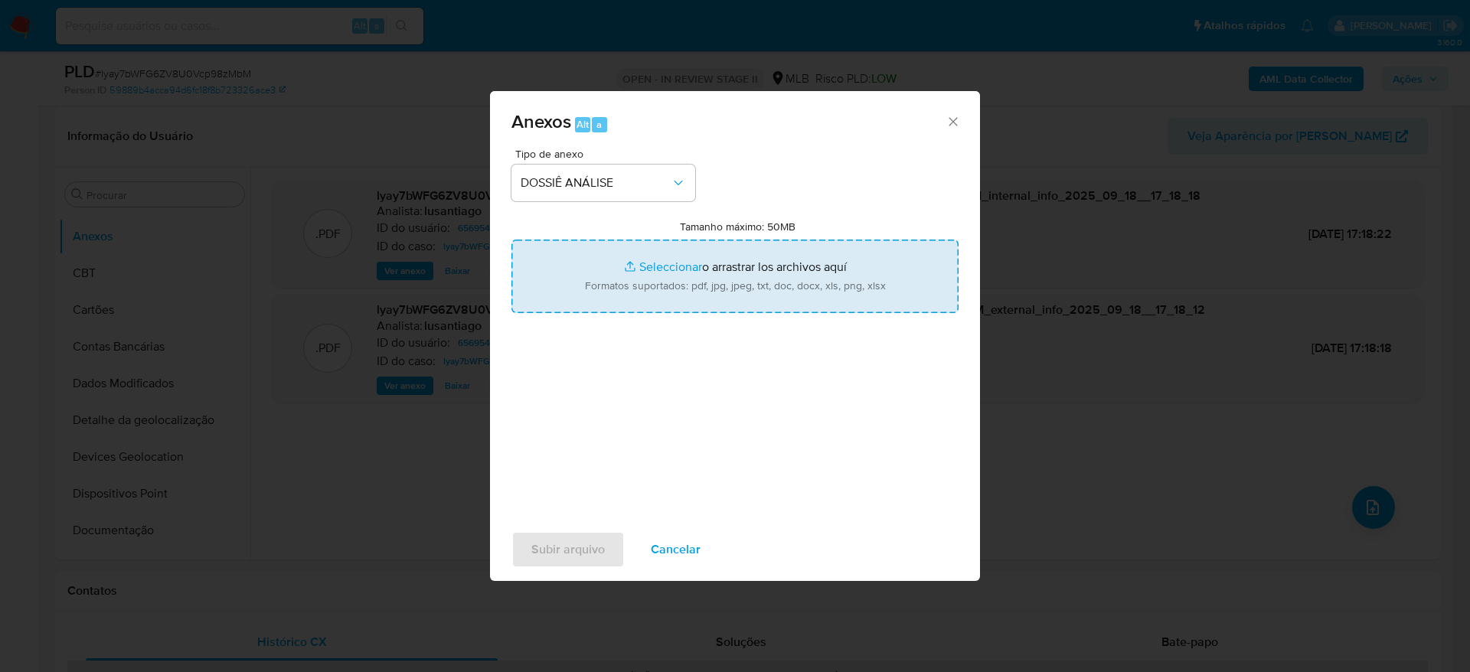
type input "C:\fakepath\Mulan 656954883_2025_09_18_14_30_52.xlsx"
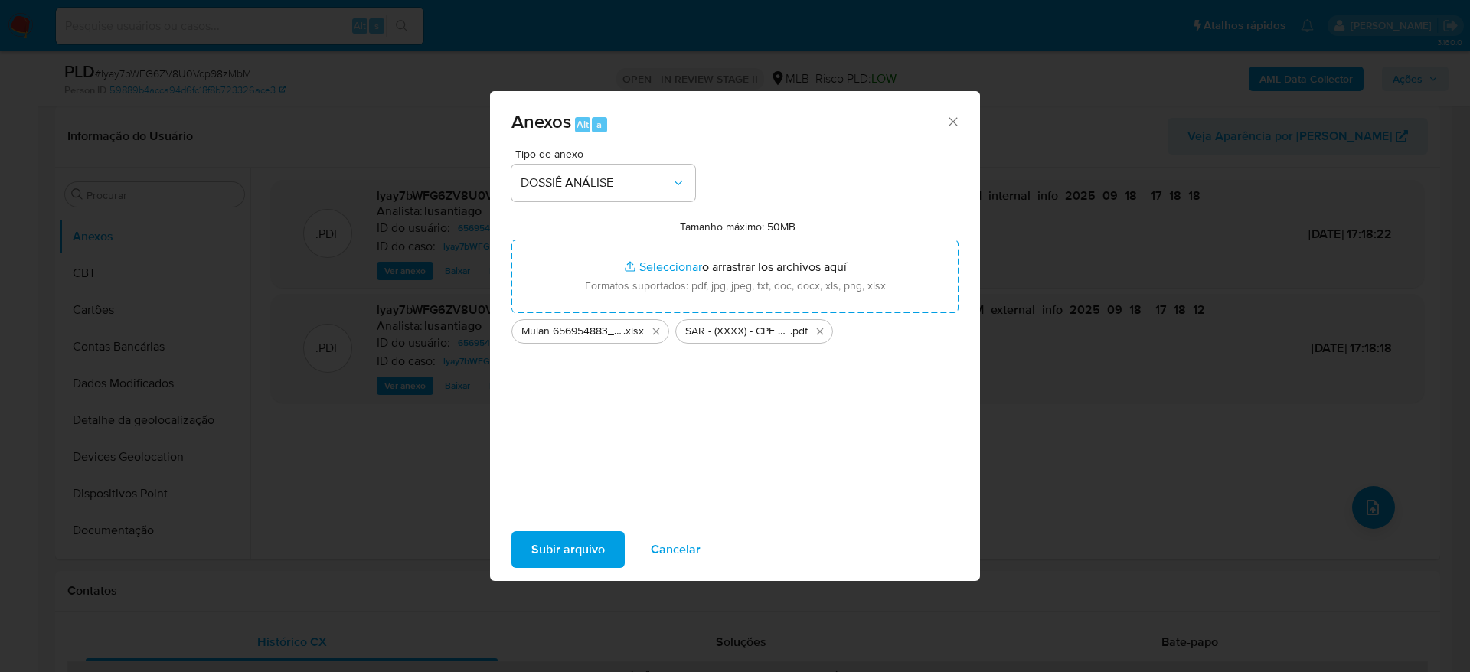
click at [564, 561] on span "Subir arquivo" at bounding box center [568, 550] width 74 height 34
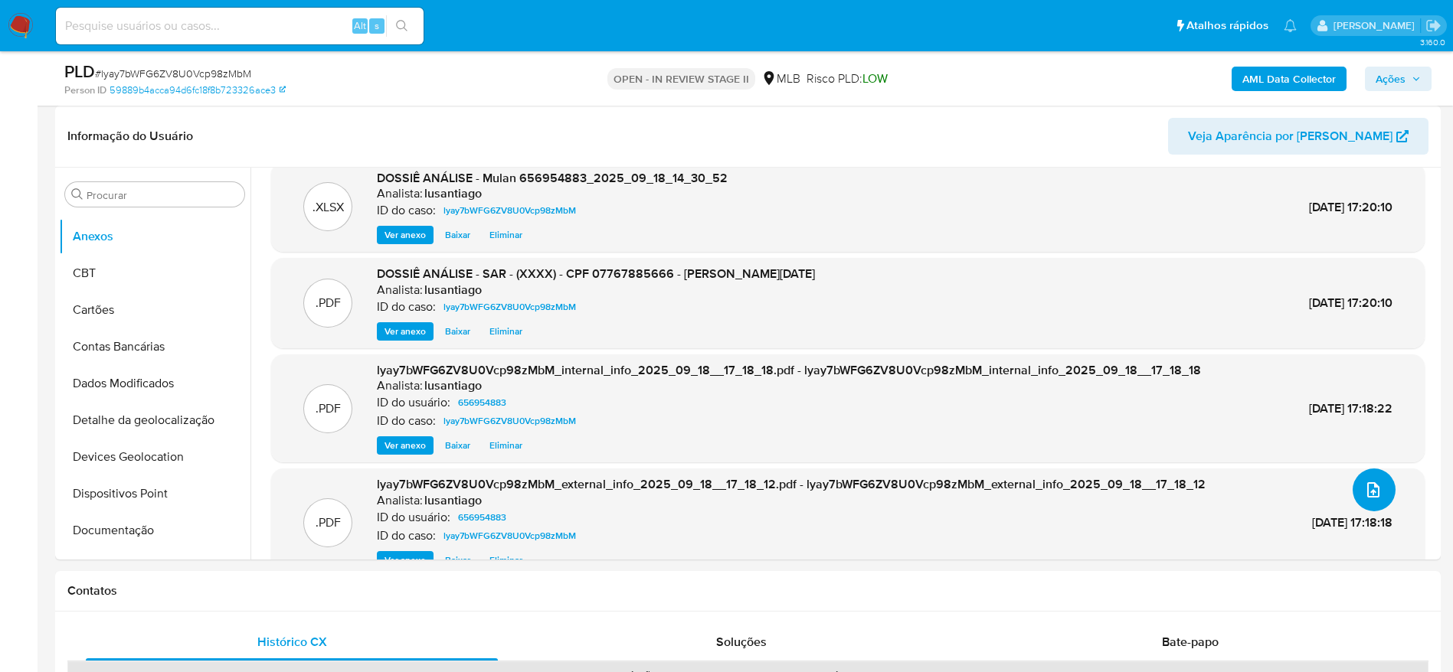
scroll to position [0, 0]
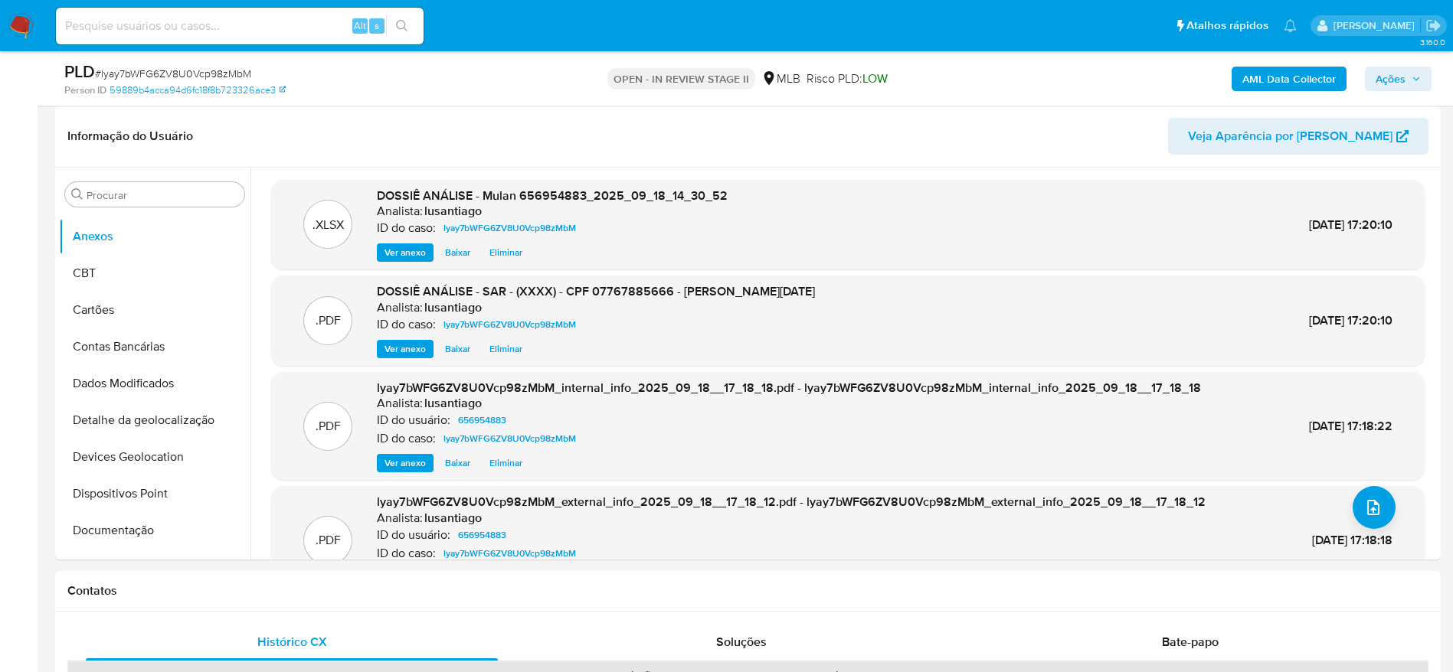
click at [1398, 87] on span "Ações" at bounding box center [1390, 79] width 30 height 25
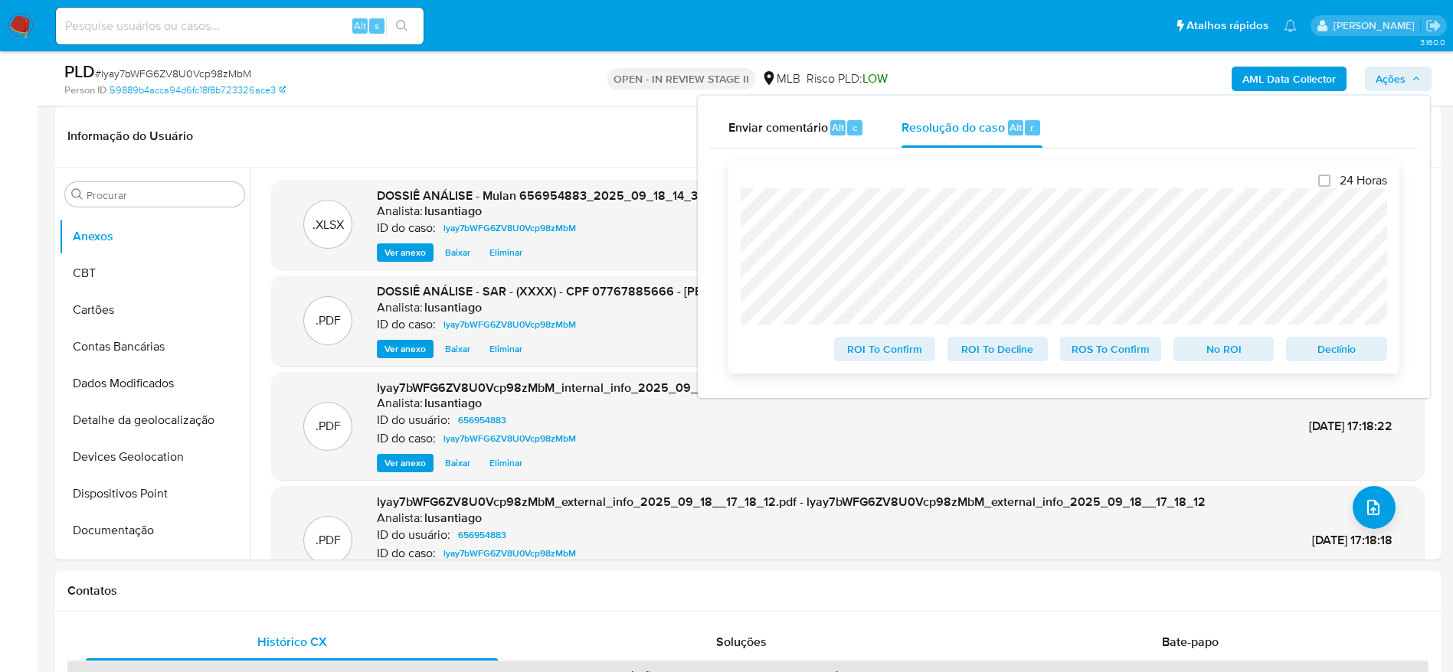
click at [1120, 349] on span "ROS To Confirm" at bounding box center [1111, 348] width 80 height 21
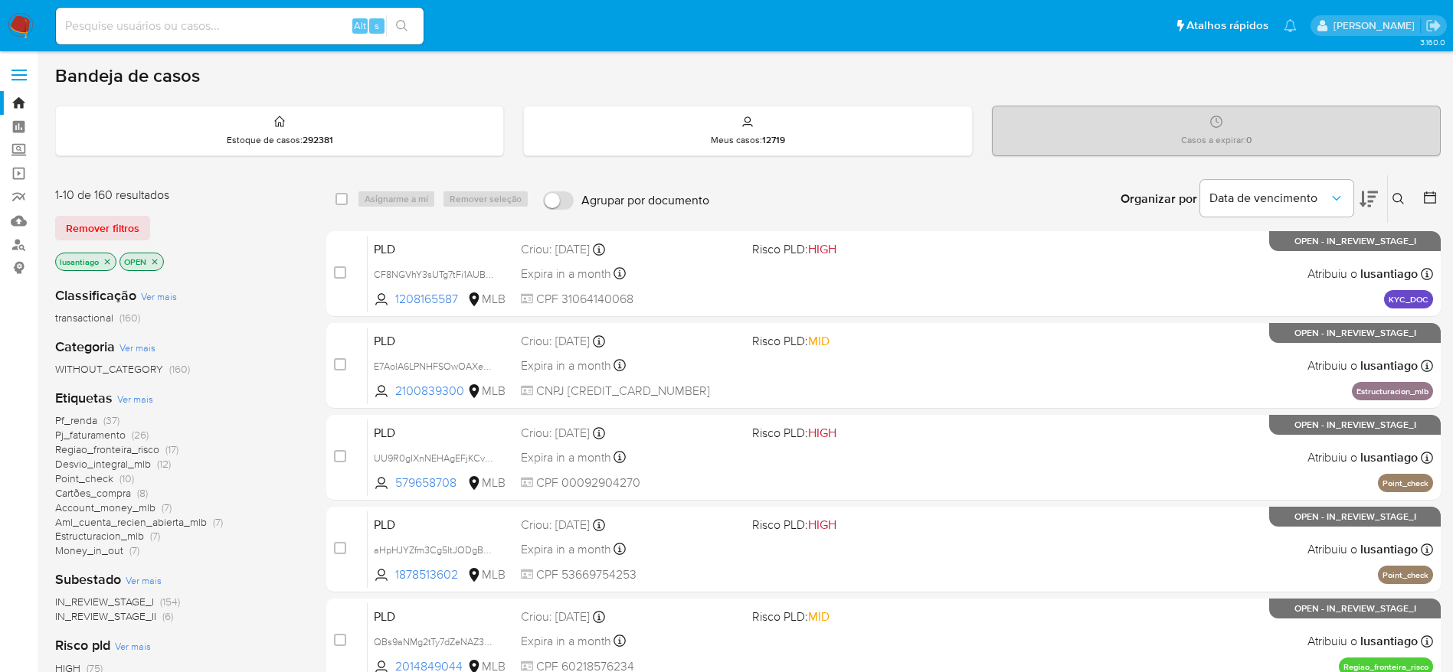
click at [238, 34] on input at bounding box center [240, 26] width 368 height 20
paste input "496953315"
type input "496953315"
click at [404, 28] on icon "search-icon" at bounding box center [402, 26] width 12 height 12
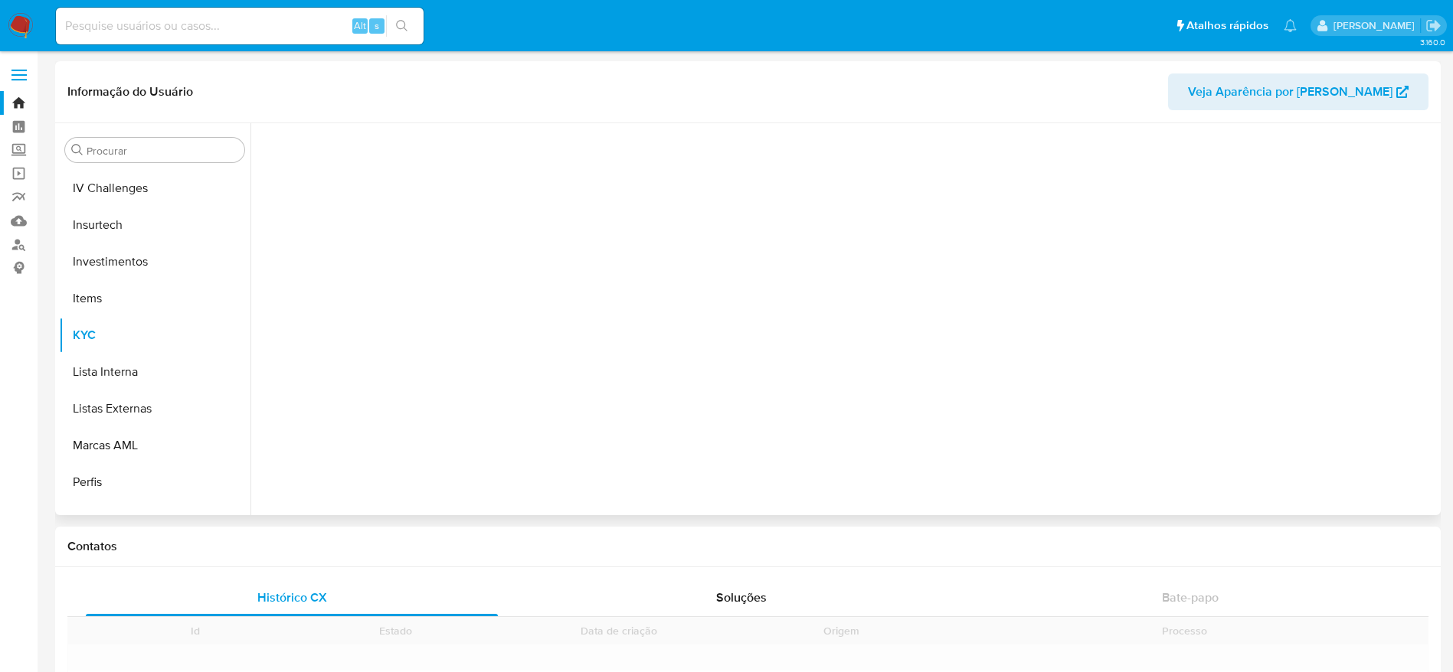
scroll to position [721, 0]
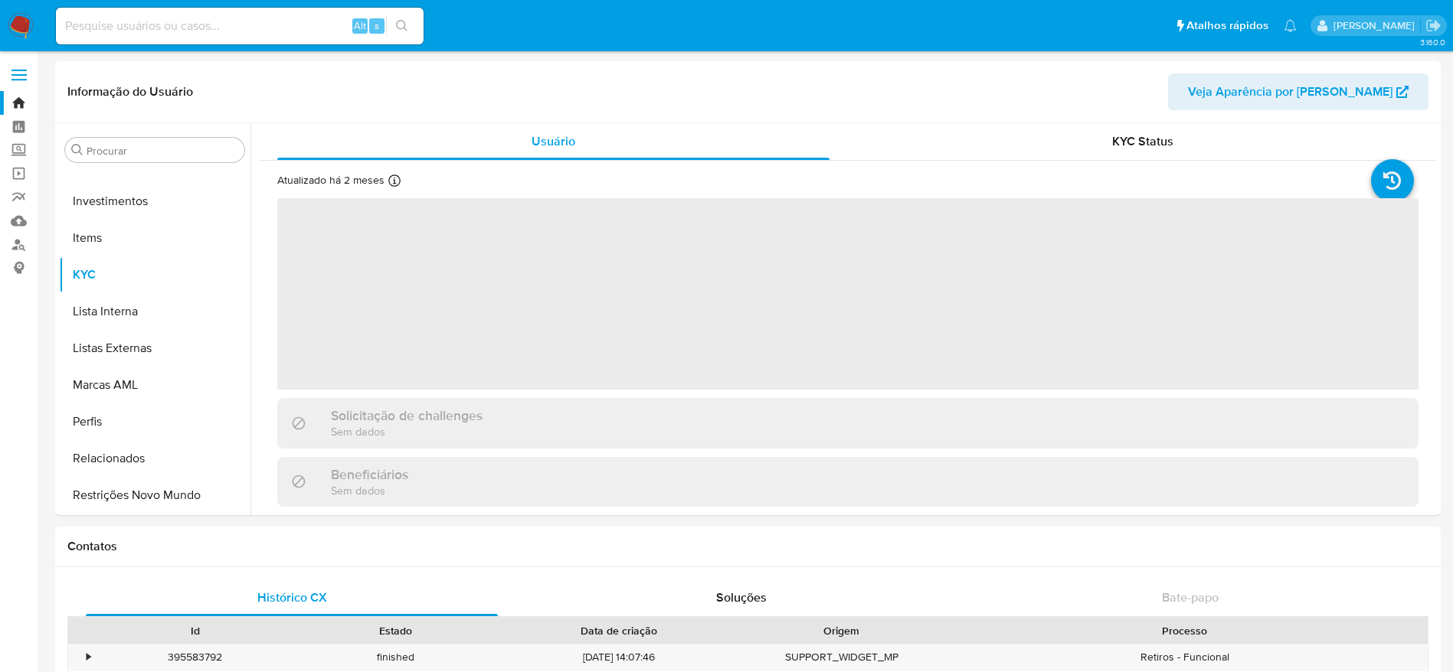
select select "10"
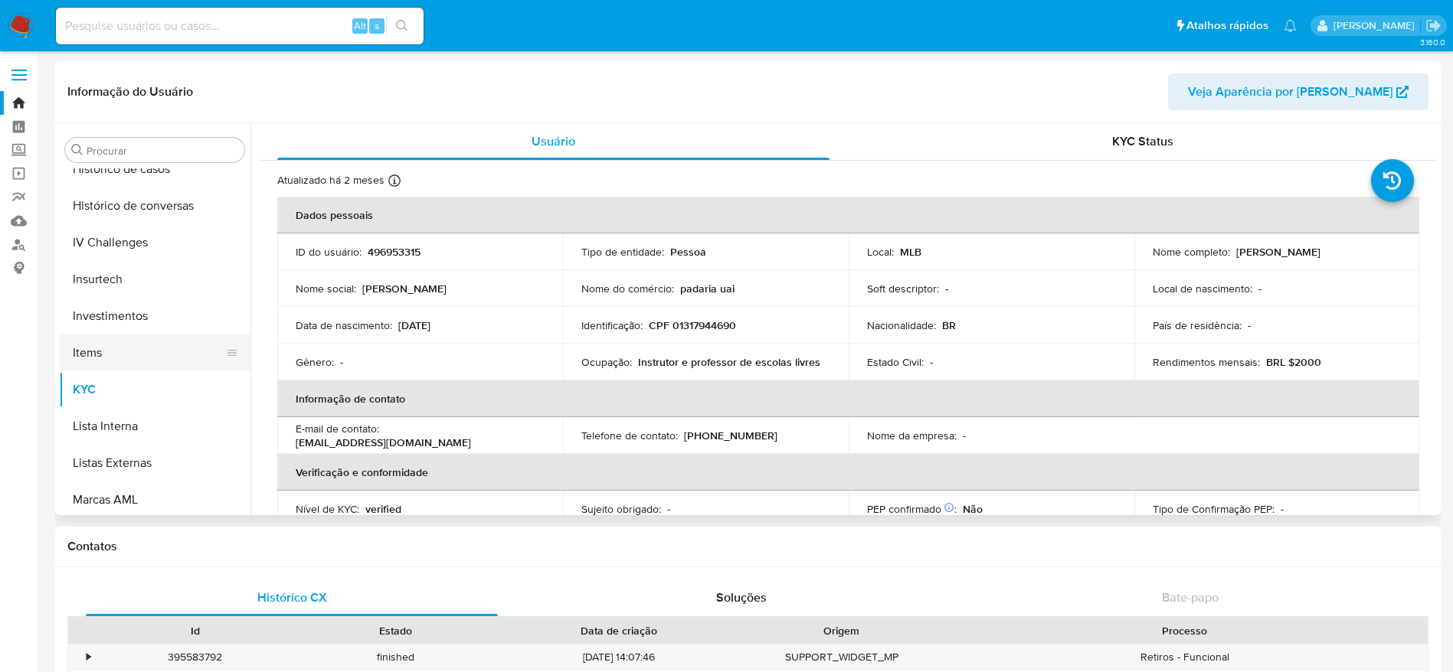
scroll to position [491, 0]
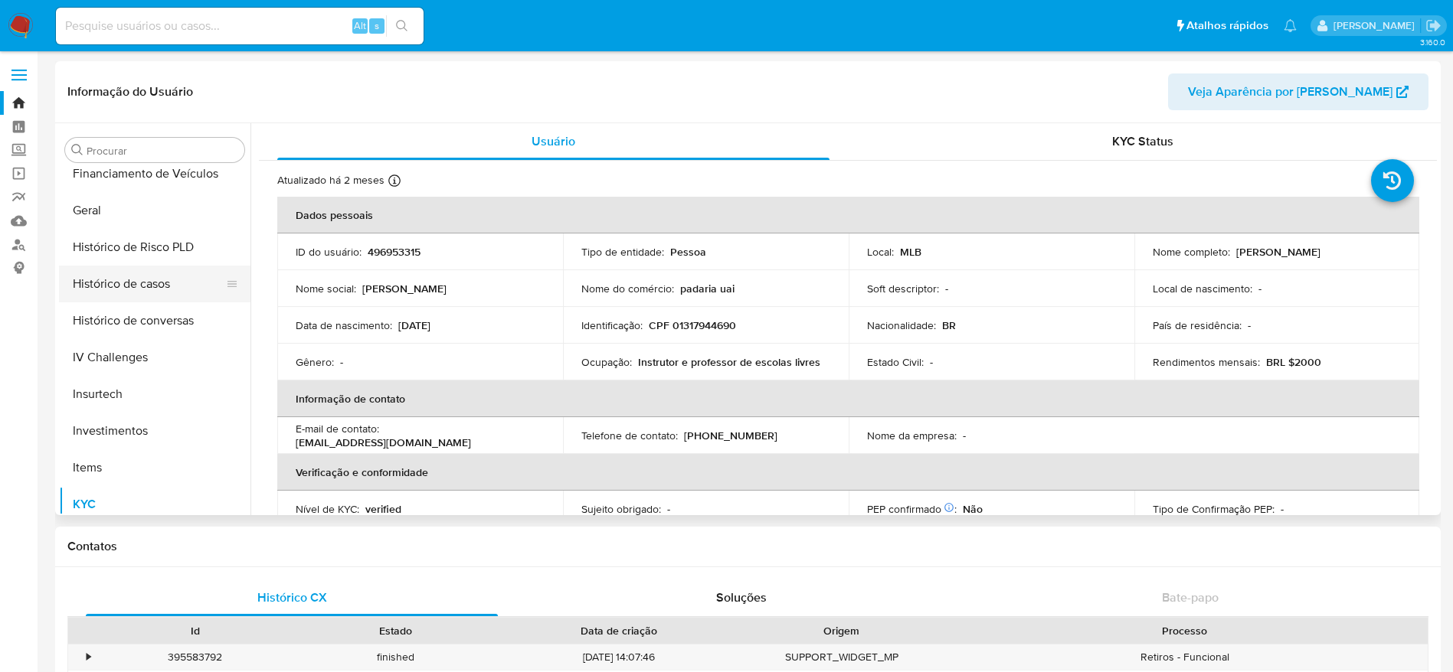
click at [140, 291] on button "Histórico de casos" at bounding box center [148, 284] width 179 height 37
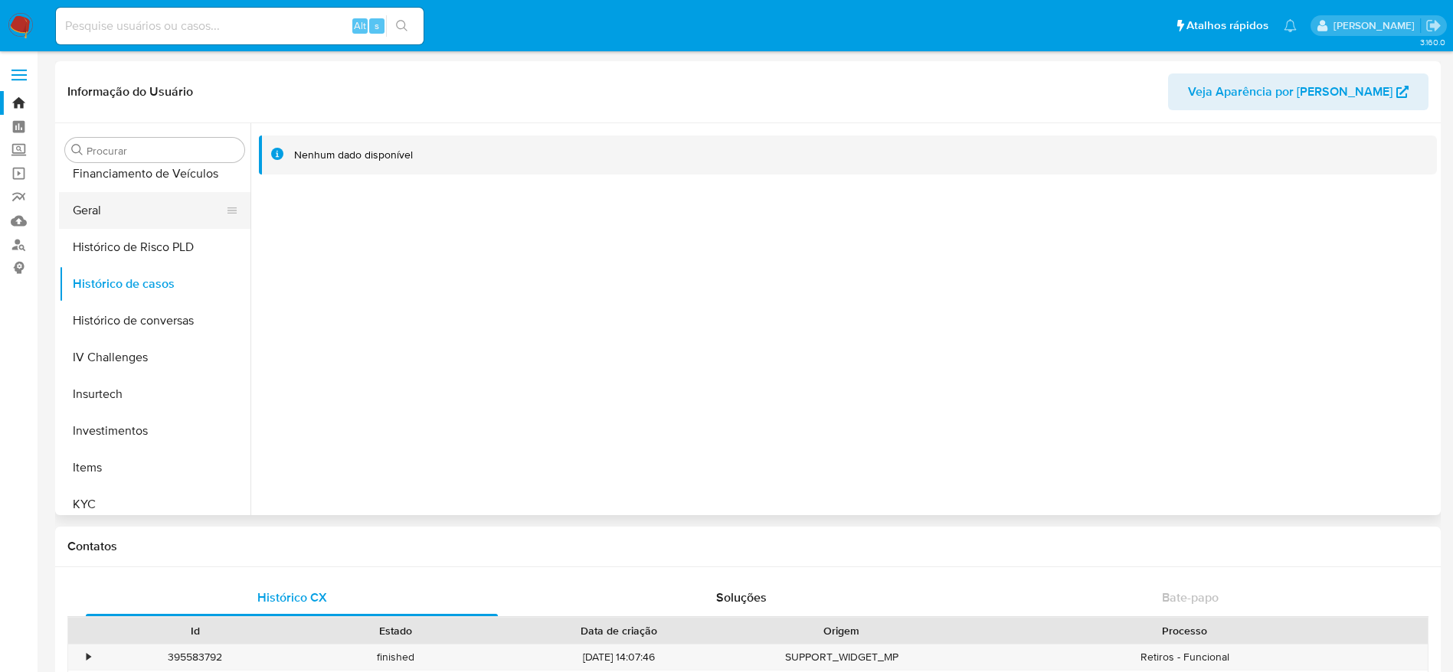
click at [102, 217] on button "Geral" at bounding box center [148, 210] width 179 height 37
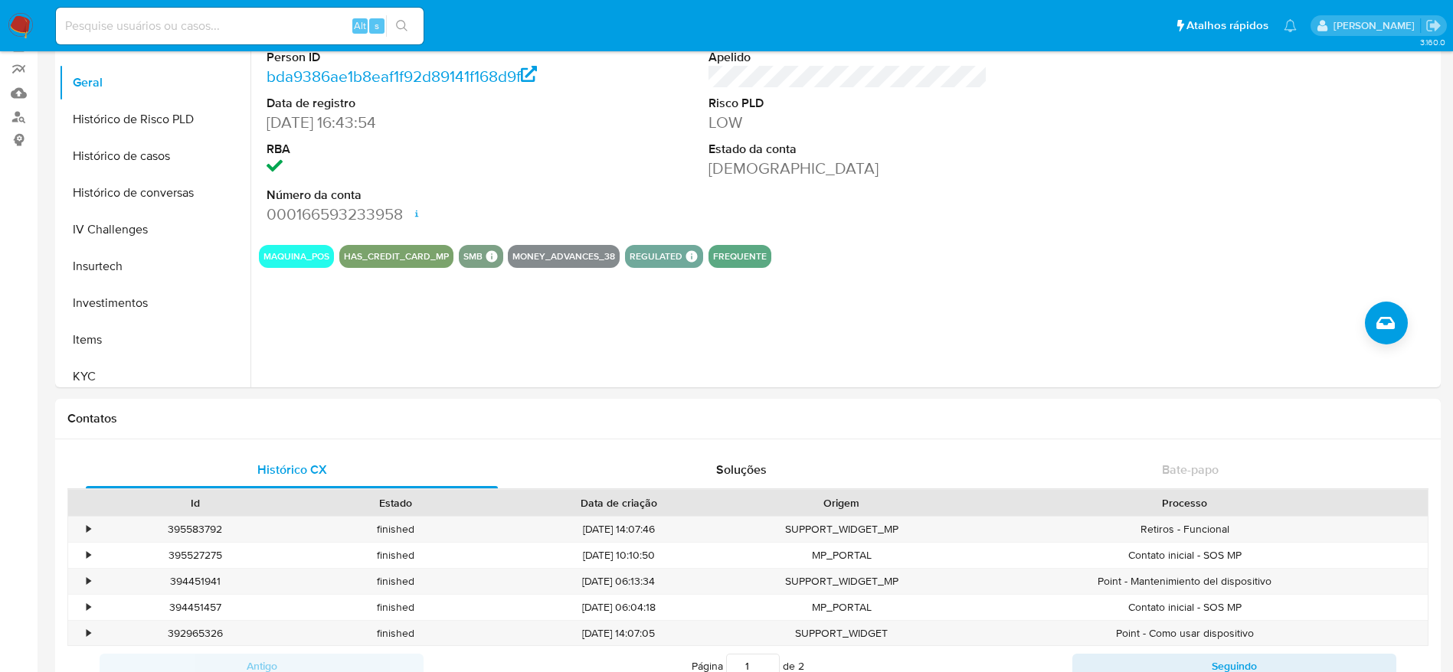
scroll to position [0, 0]
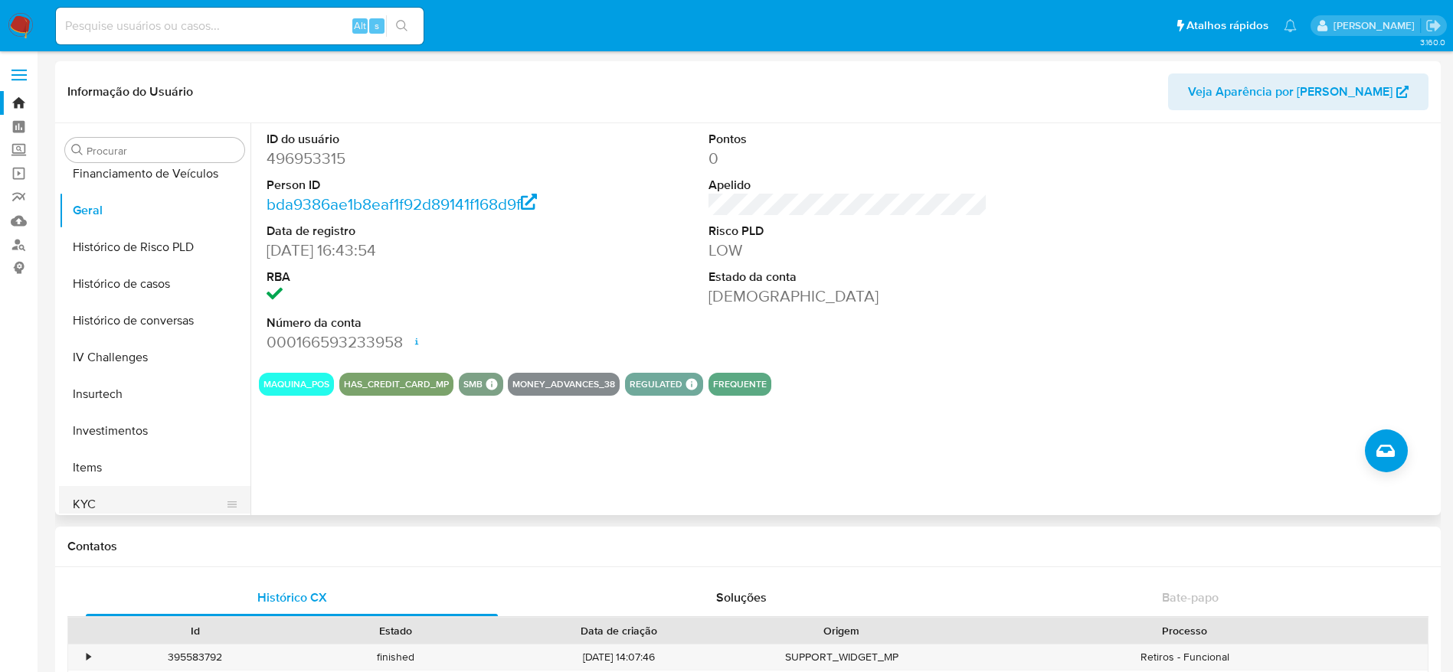
click at [115, 507] on button "KYC" at bounding box center [148, 504] width 179 height 37
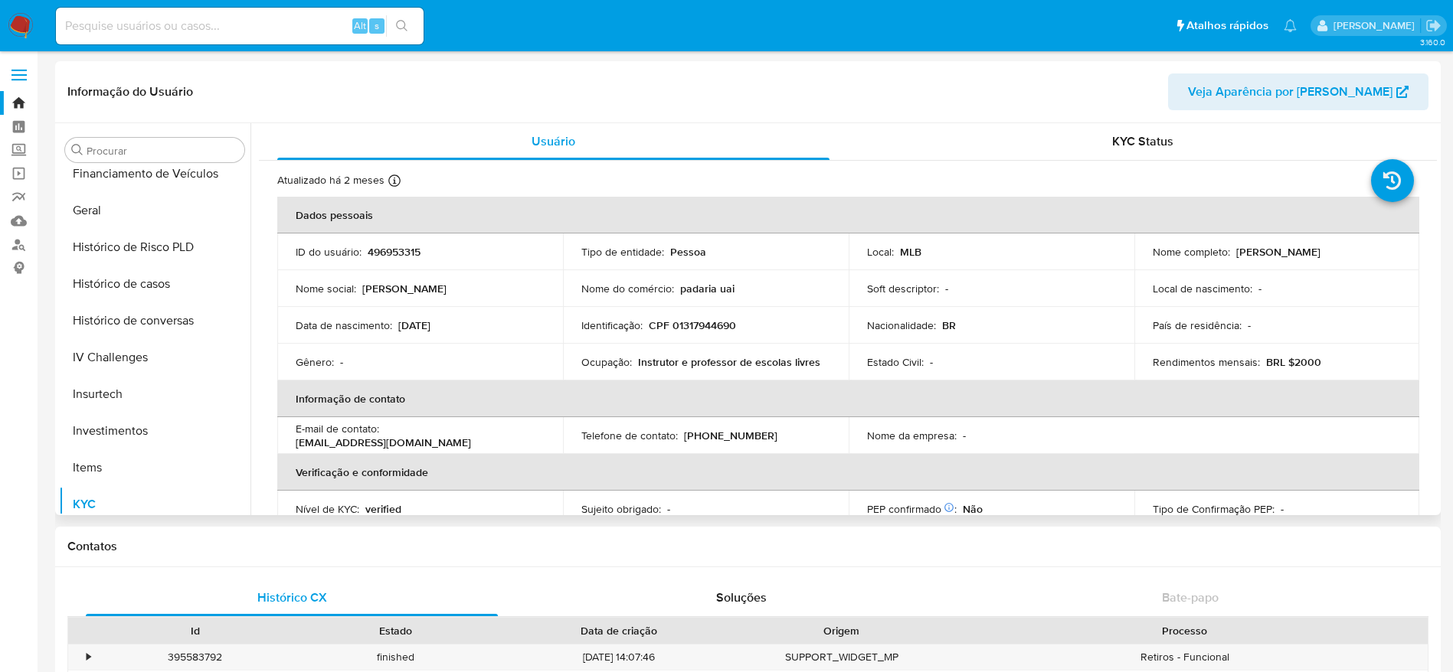
click at [715, 327] on p "CPF 01317944690" at bounding box center [692, 326] width 87 height 14
copy p "01317944690"
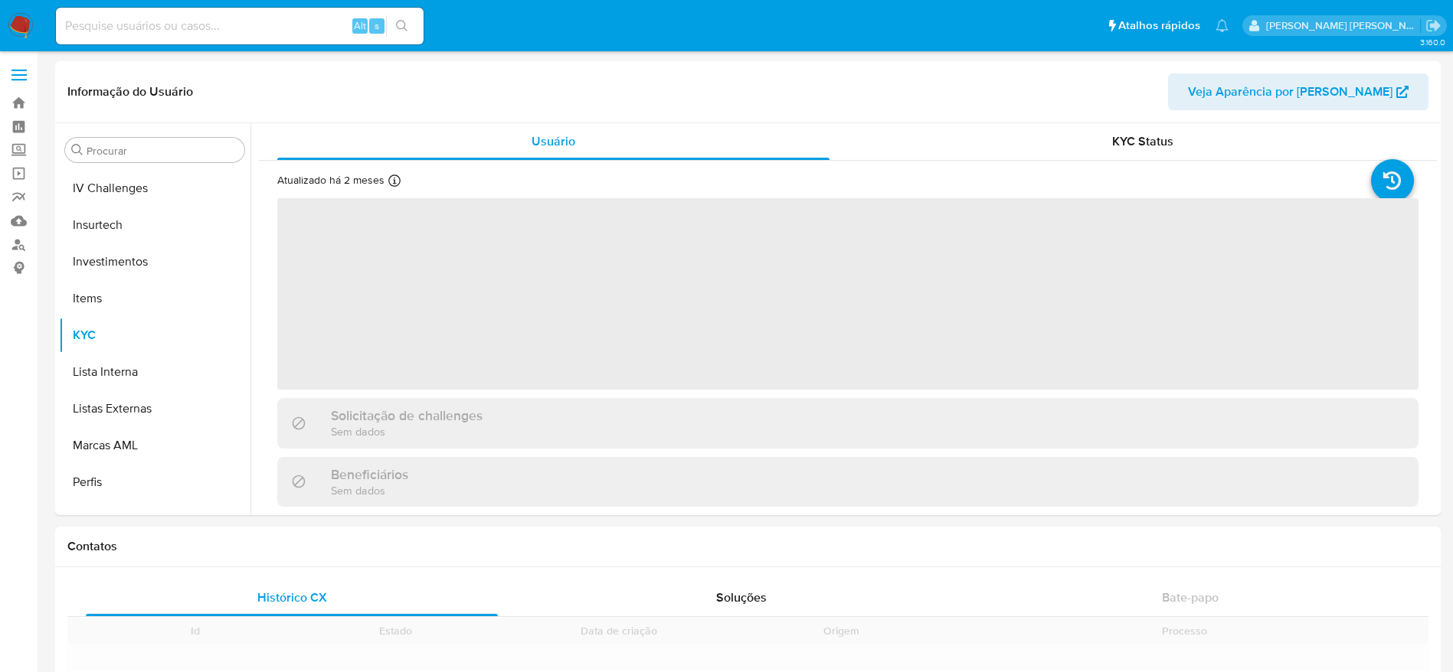
scroll to position [721, 0]
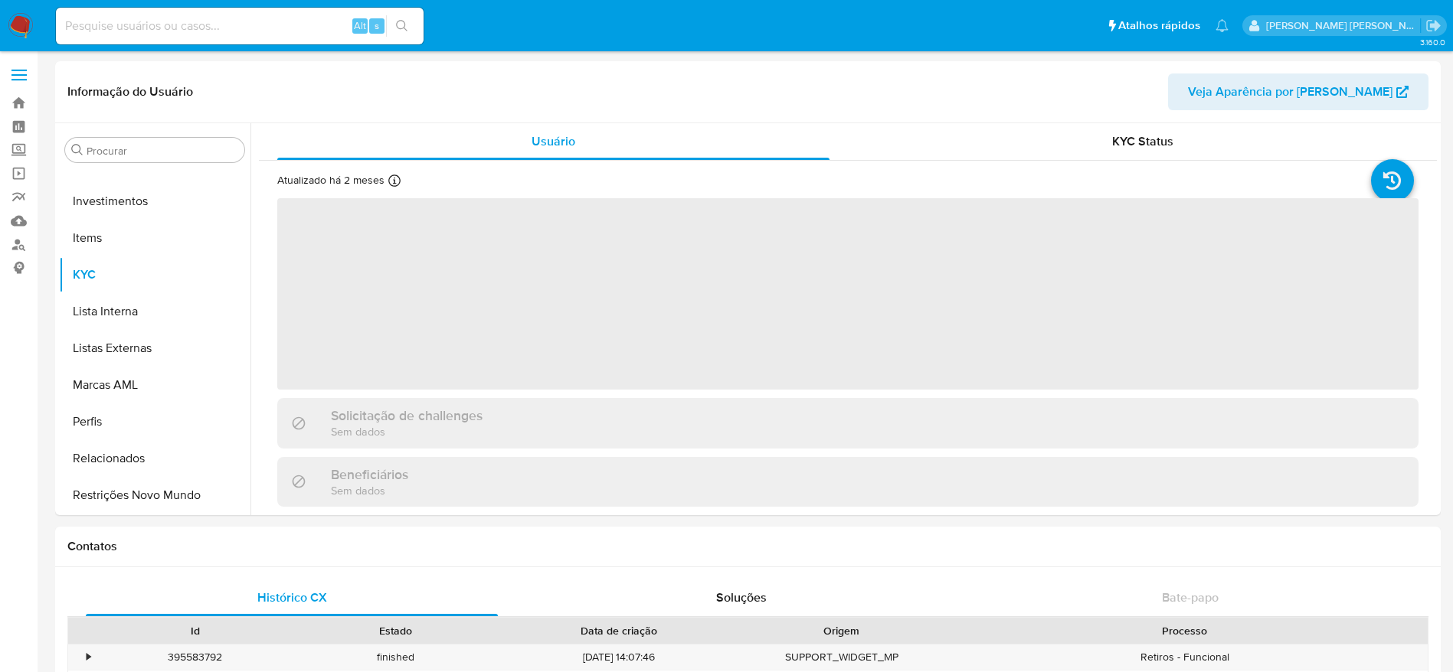
select select "10"
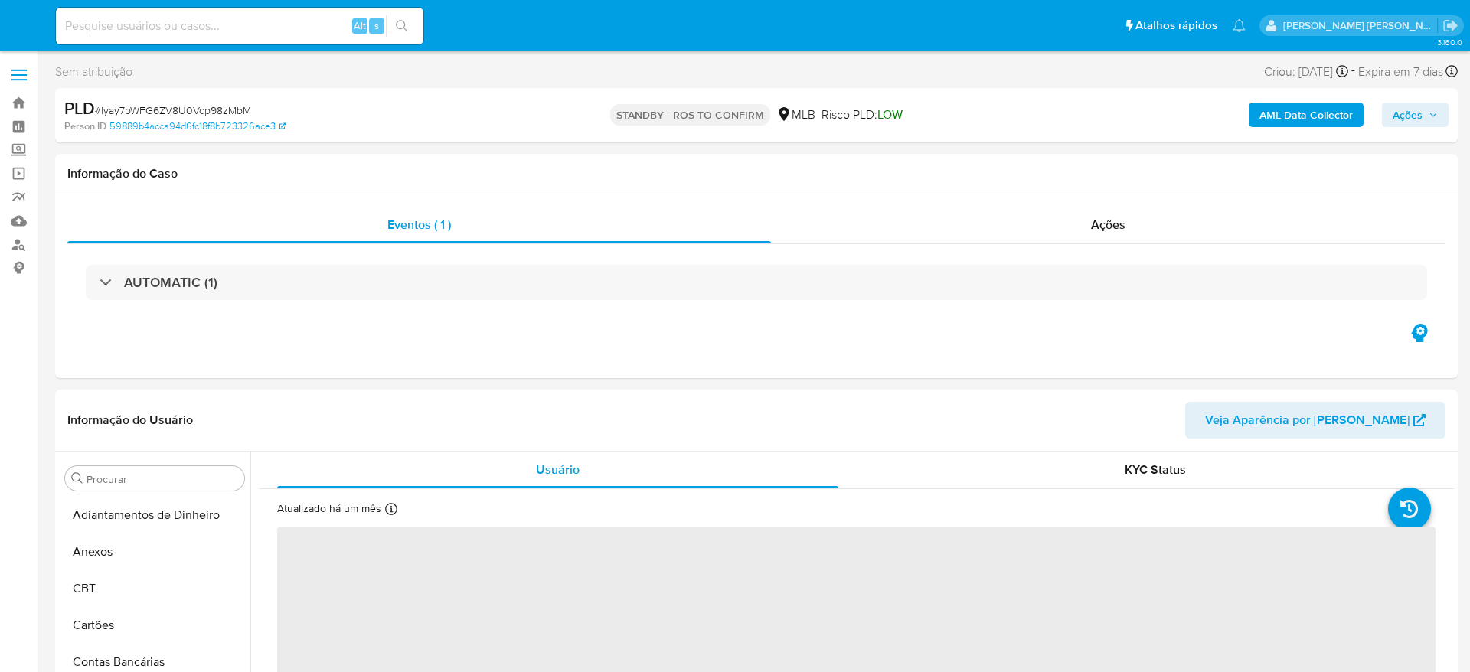
select select "10"
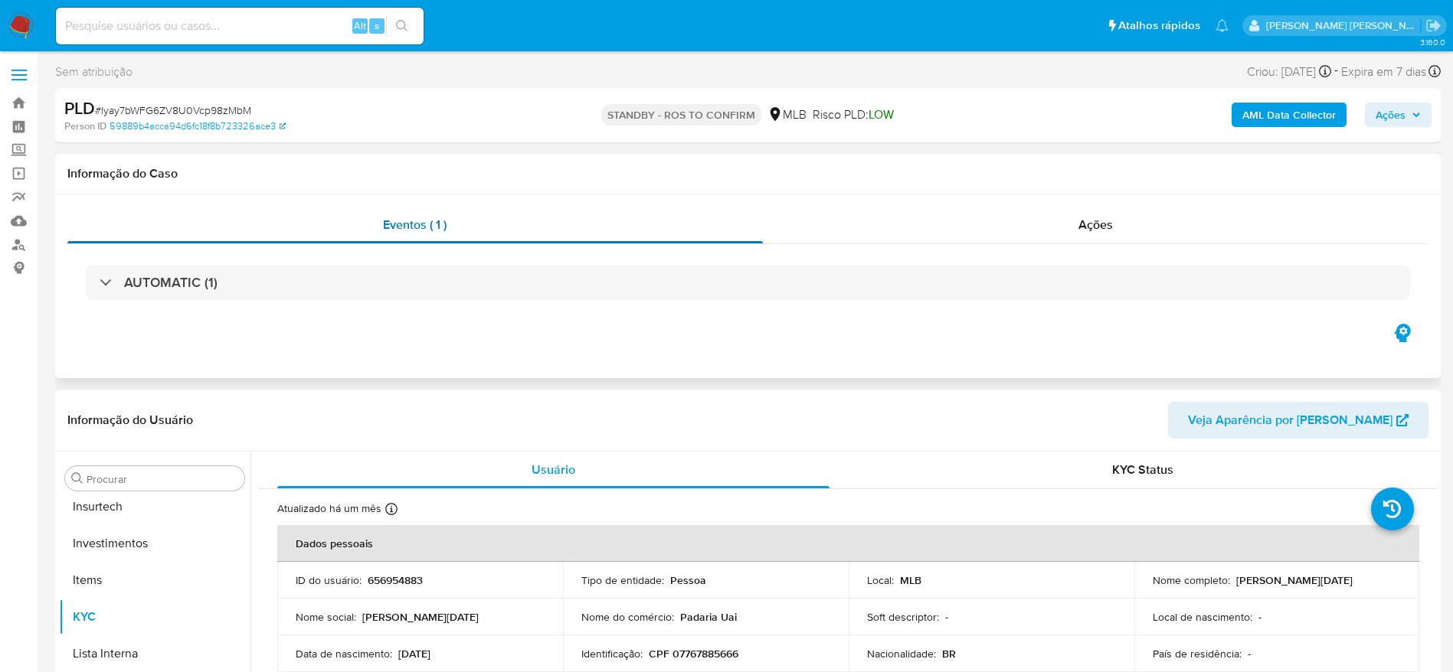
scroll to position [721, 0]
click at [267, 25] on input at bounding box center [240, 26] width 368 height 20
paste input "816611358"
type input "816611358"
click at [401, 35] on button "search-icon" at bounding box center [401, 25] width 31 height 21
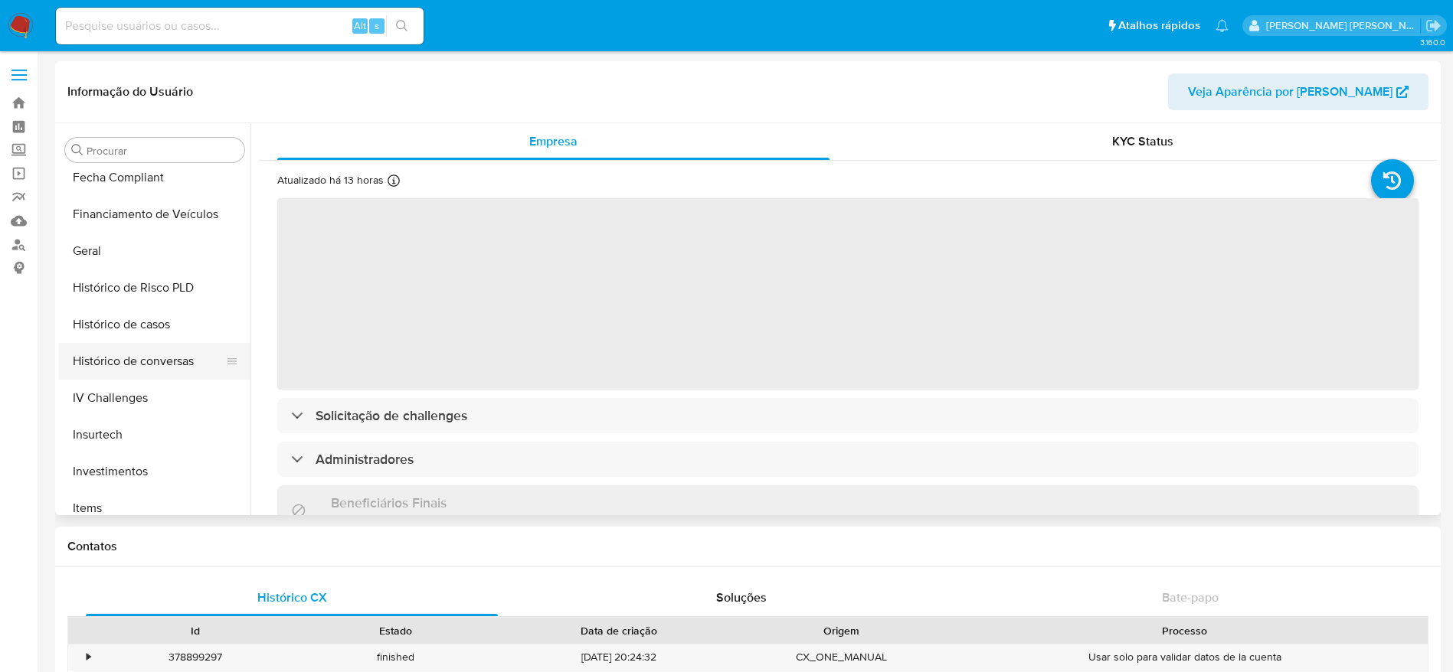
scroll to position [491, 0]
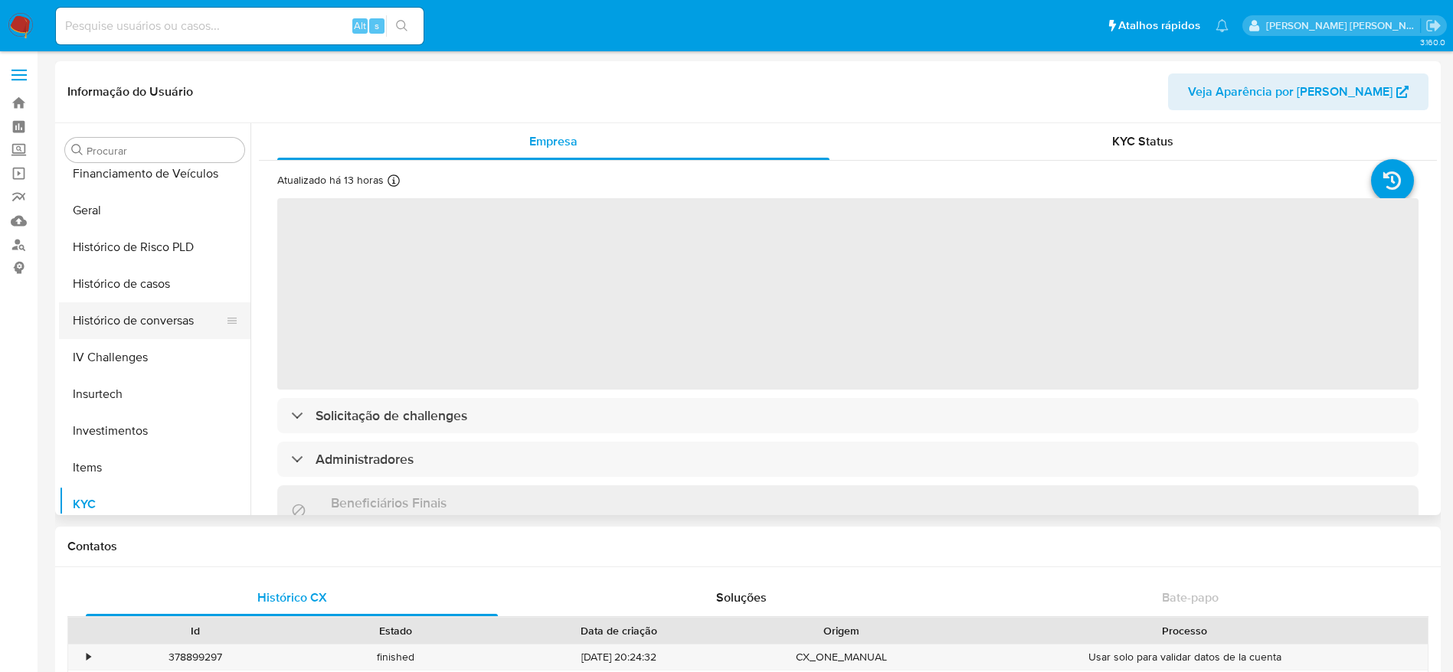
select select "10"
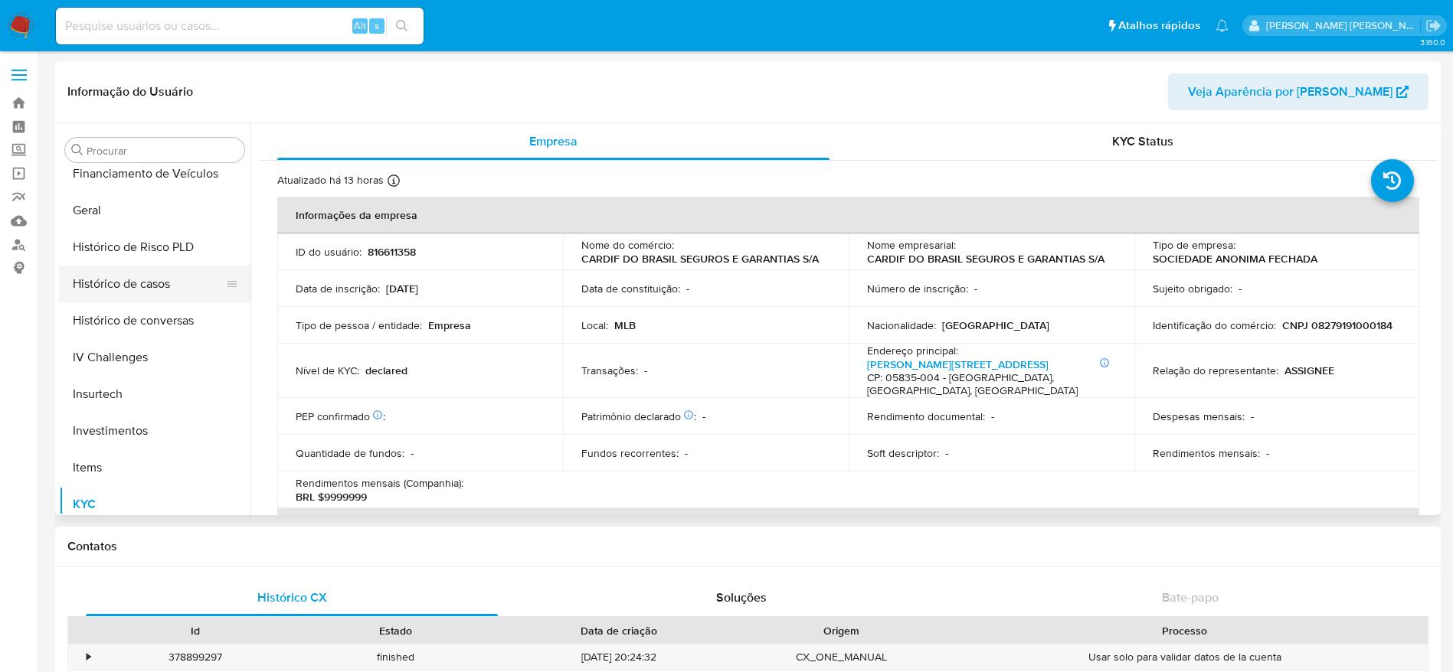
click at [143, 287] on button "Histórico de casos" at bounding box center [148, 284] width 179 height 37
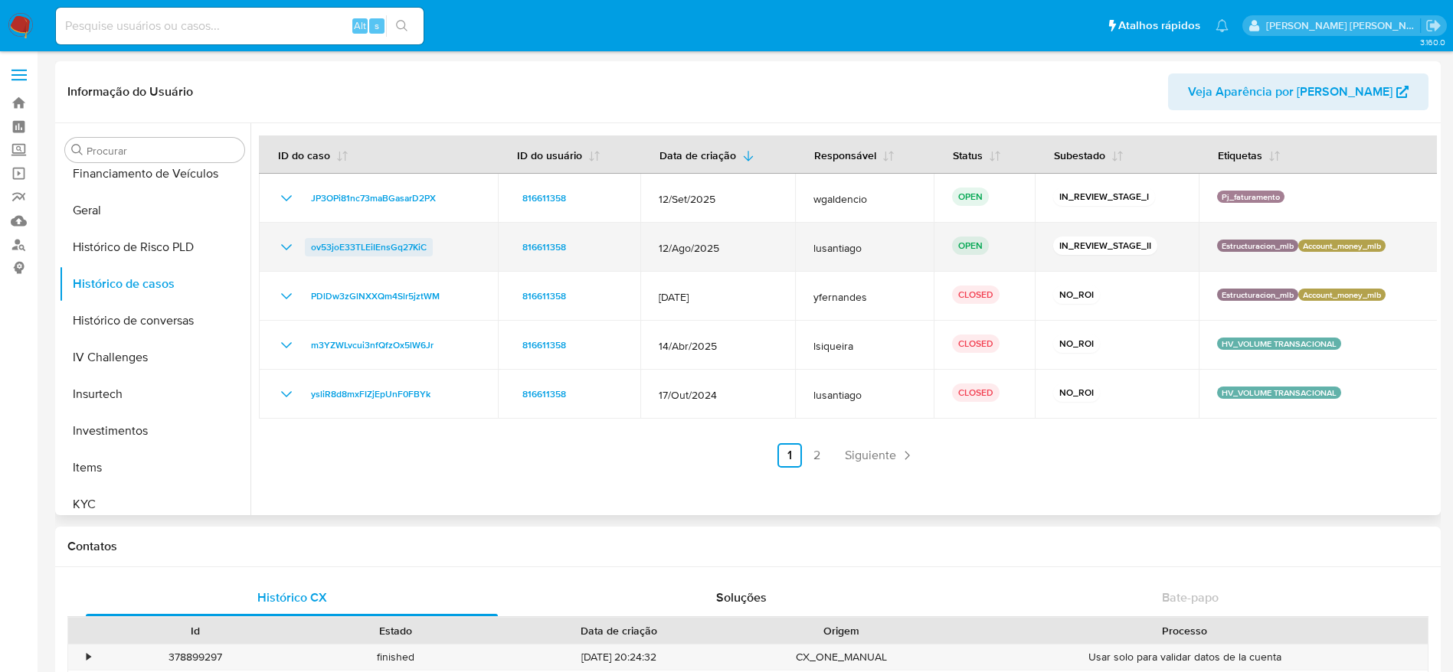
click at [379, 248] on span "ov53joE33TLEiIEnsGq27KiC" at bounding box center [369, 247] width 116 height 18
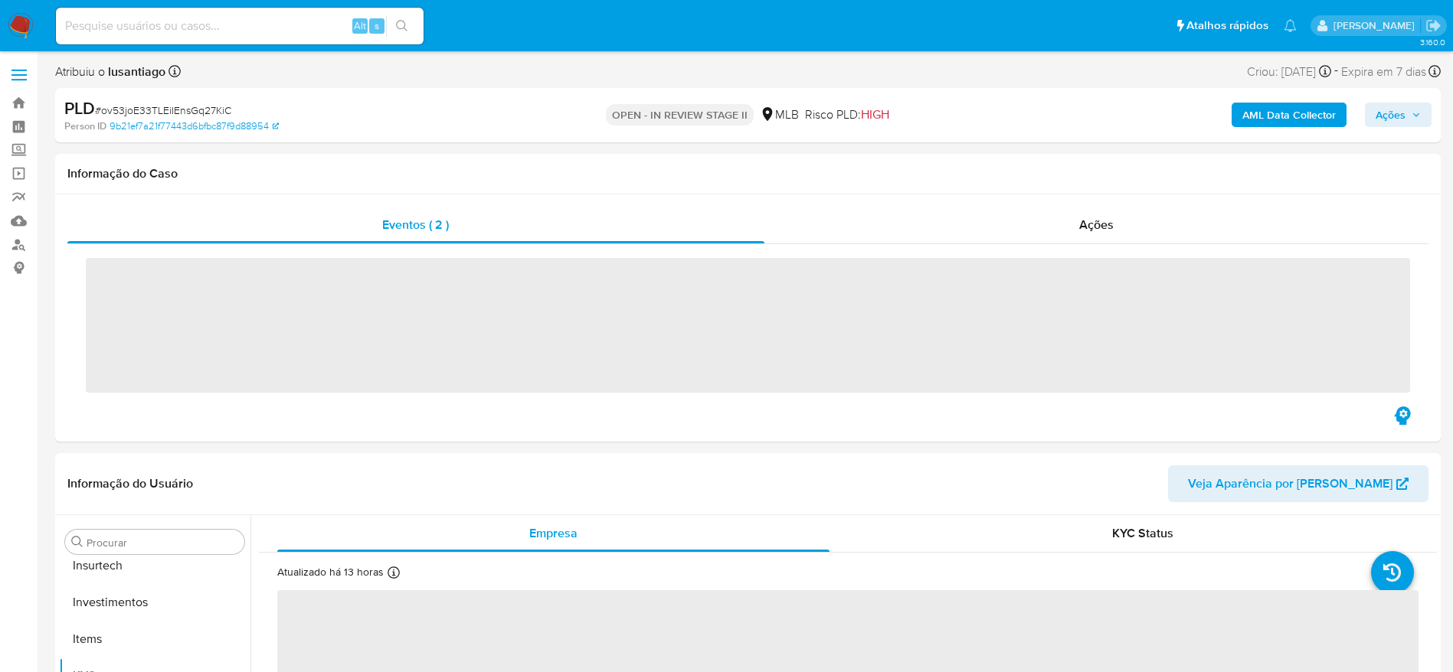
scroll to position [721, 0]
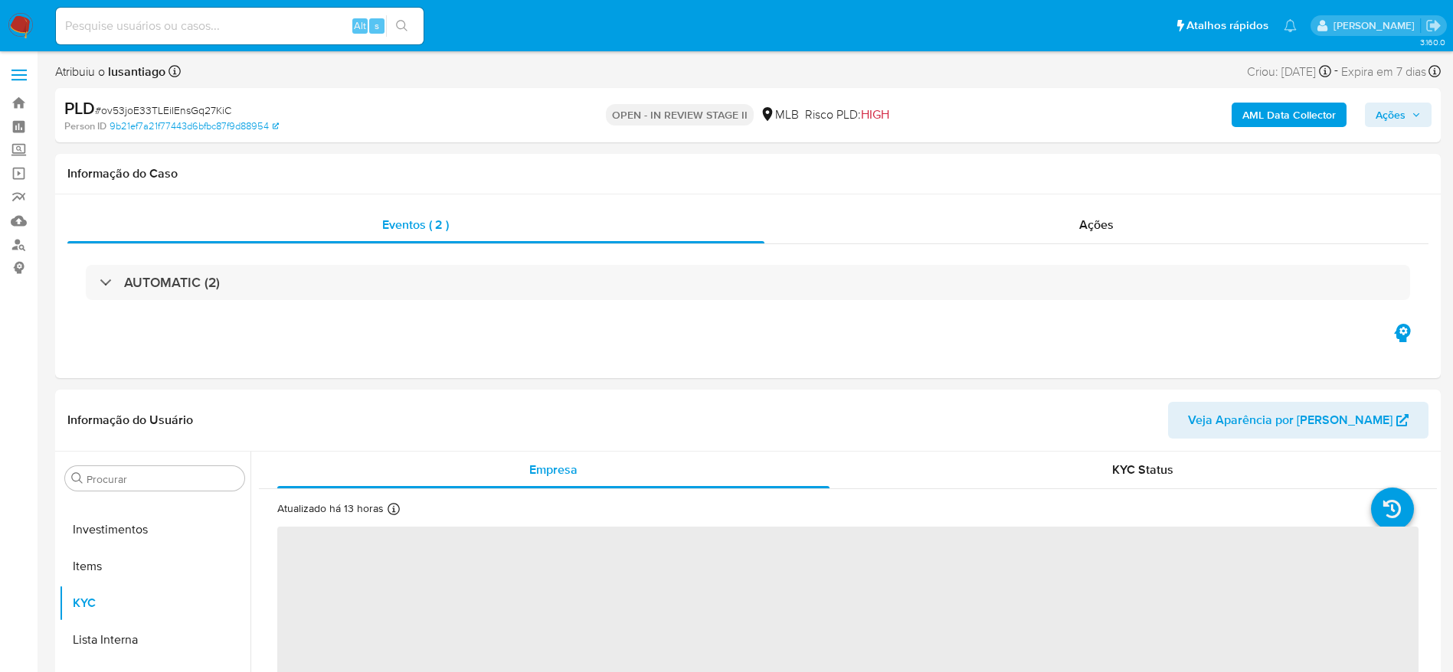
select select "10"
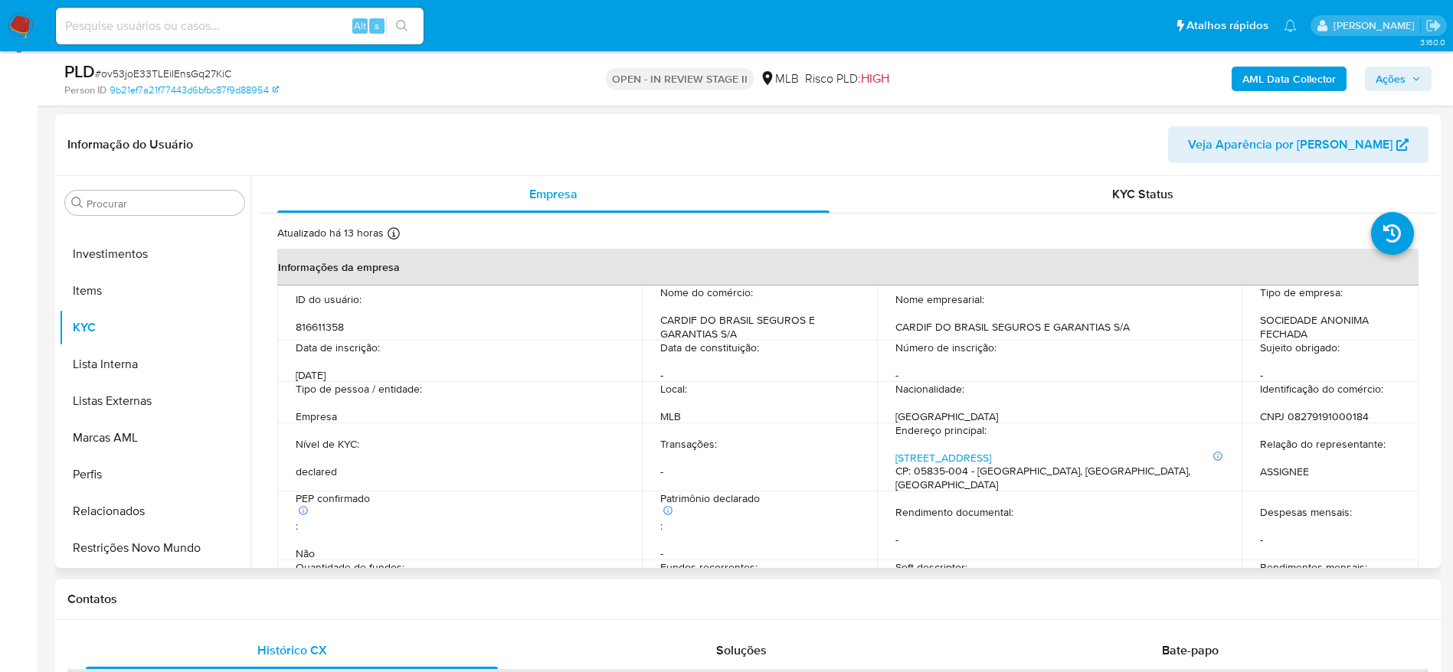
scroll to position [230, 0]
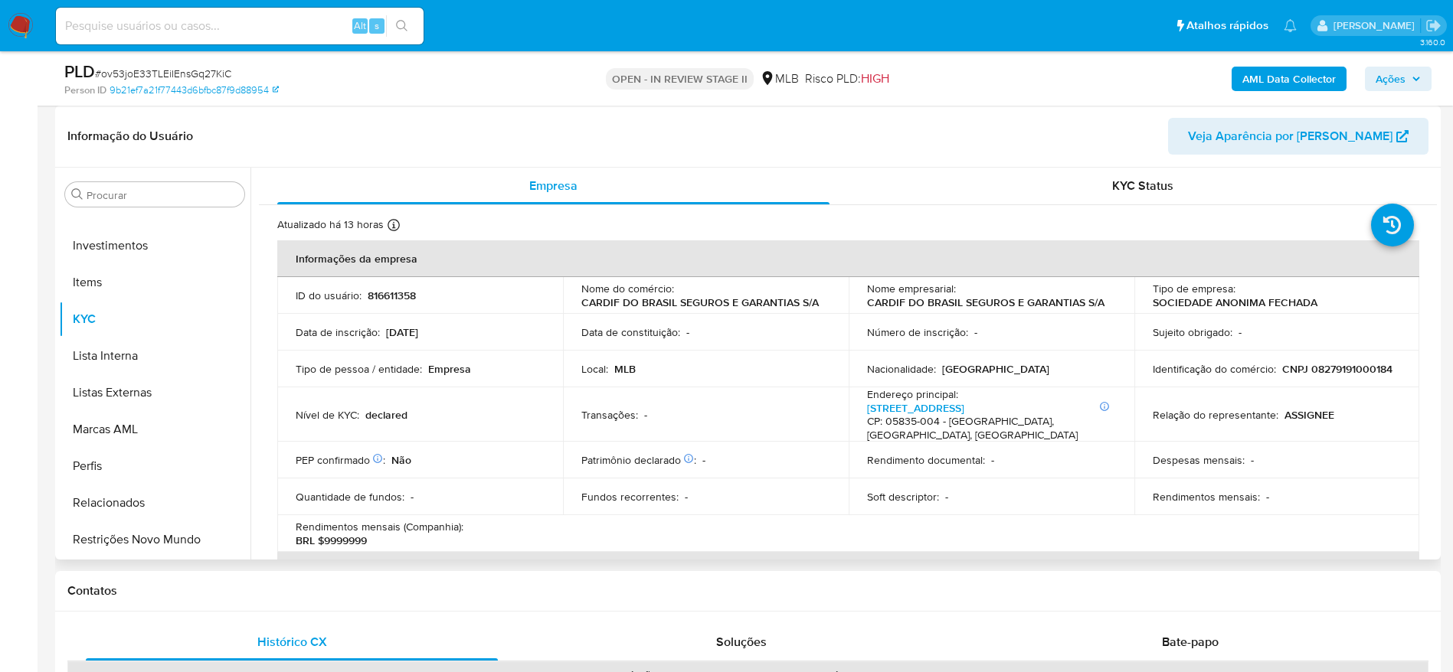
click at [1346, 370] on p "CNPJ 08279191000184" at bounding box center [1337, 369] width 110 height 14
copy p "08279191000184"
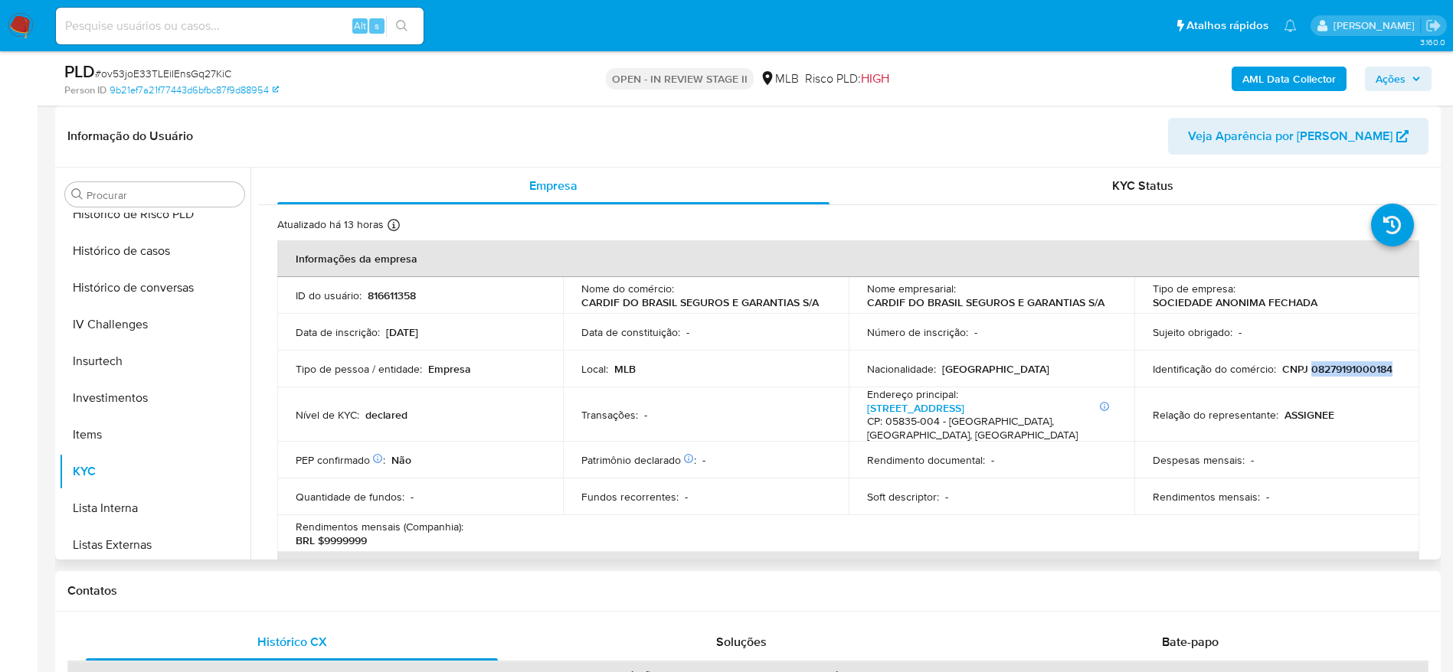
scroll to position [376, 0]
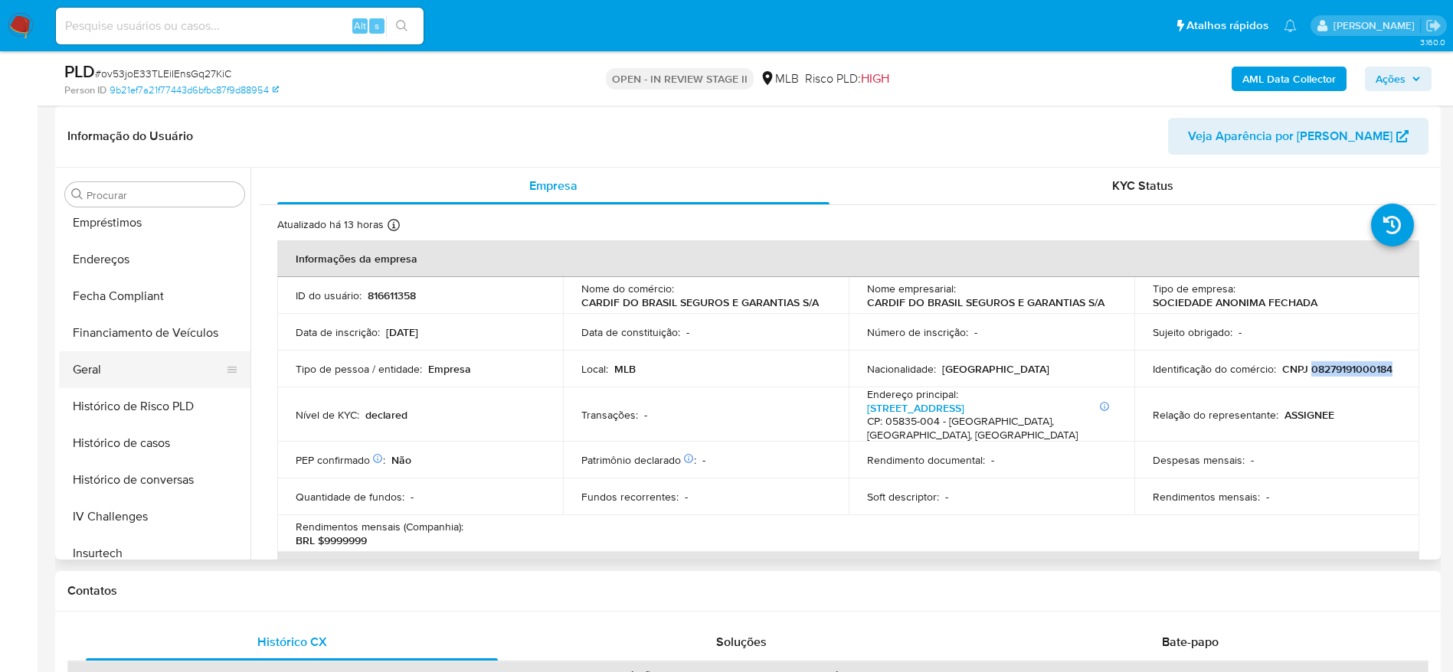
click at [112, 366] on button "Geral" at bounding box center [148, 370] width 179 height 37
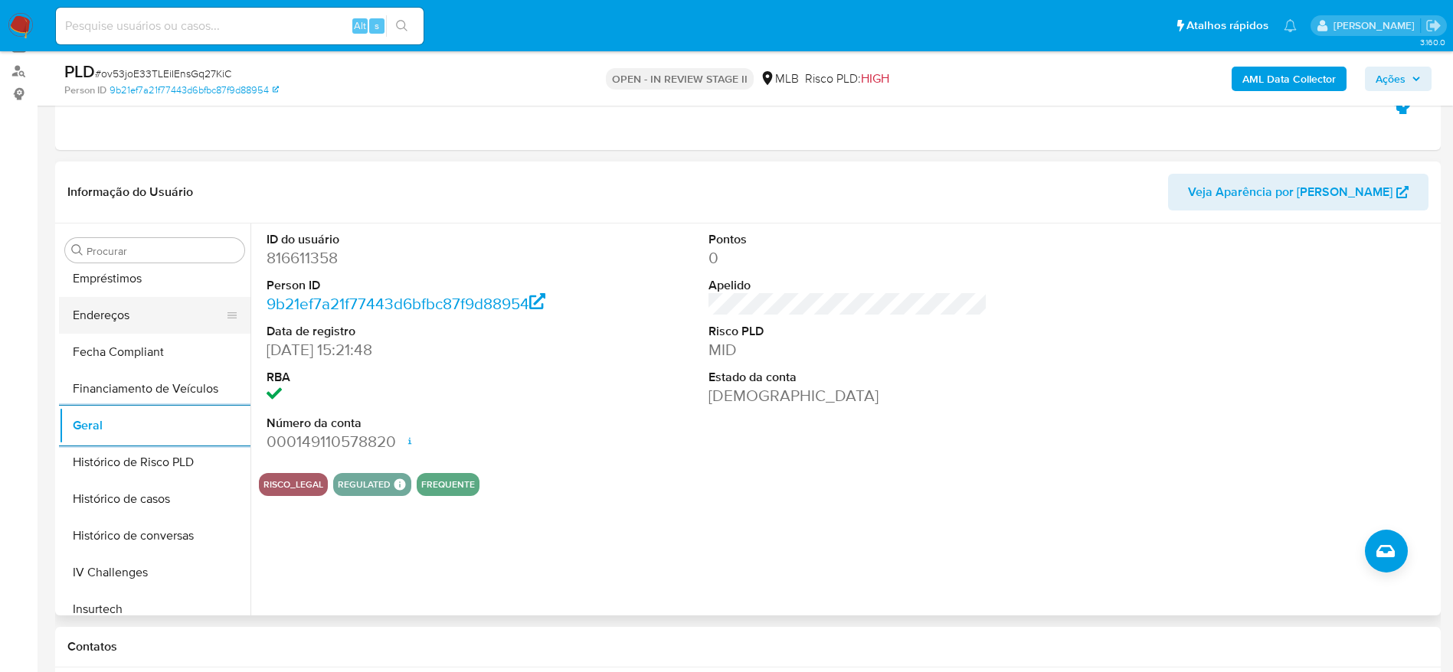
click at [123, 320] on button "Endereços" at bounding box center [148, 315] width 179 height 37
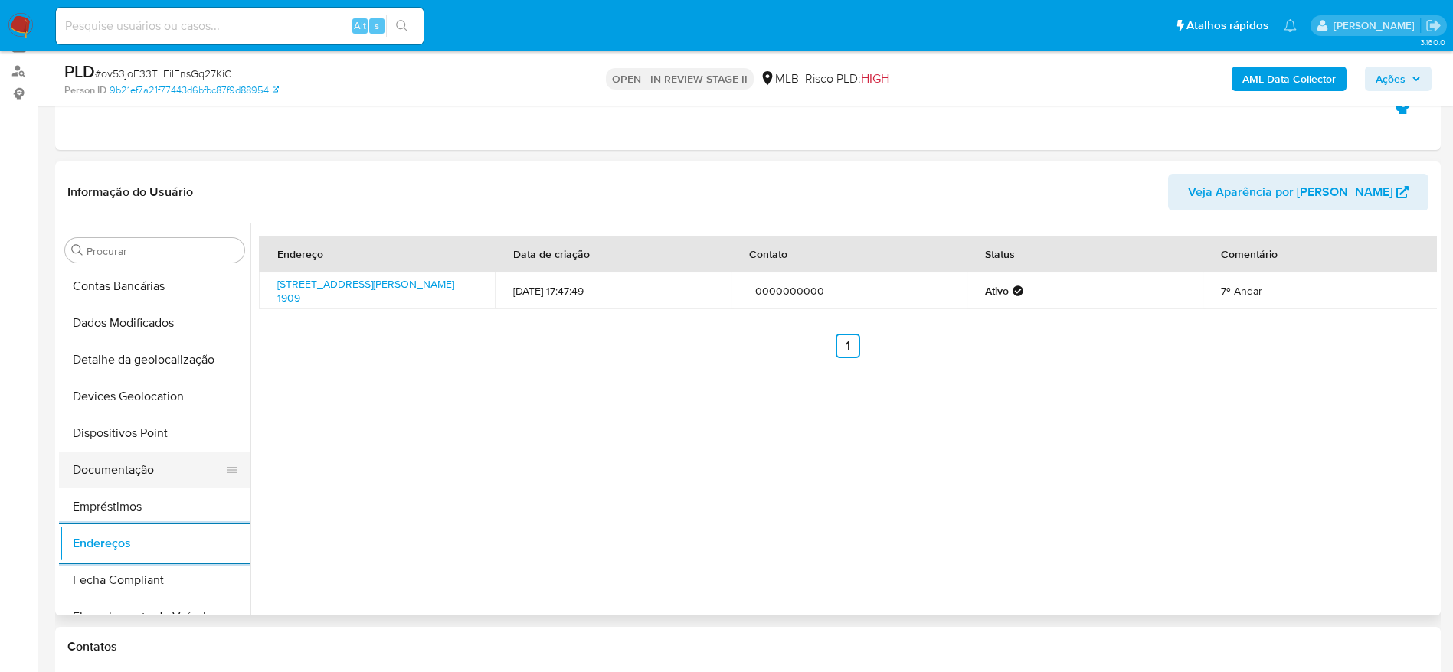
scroll to position [146, 0]
click at [142, 355] on button "Detalhe da geolocalização" at bounding box center [148, 361] width 179 height 37
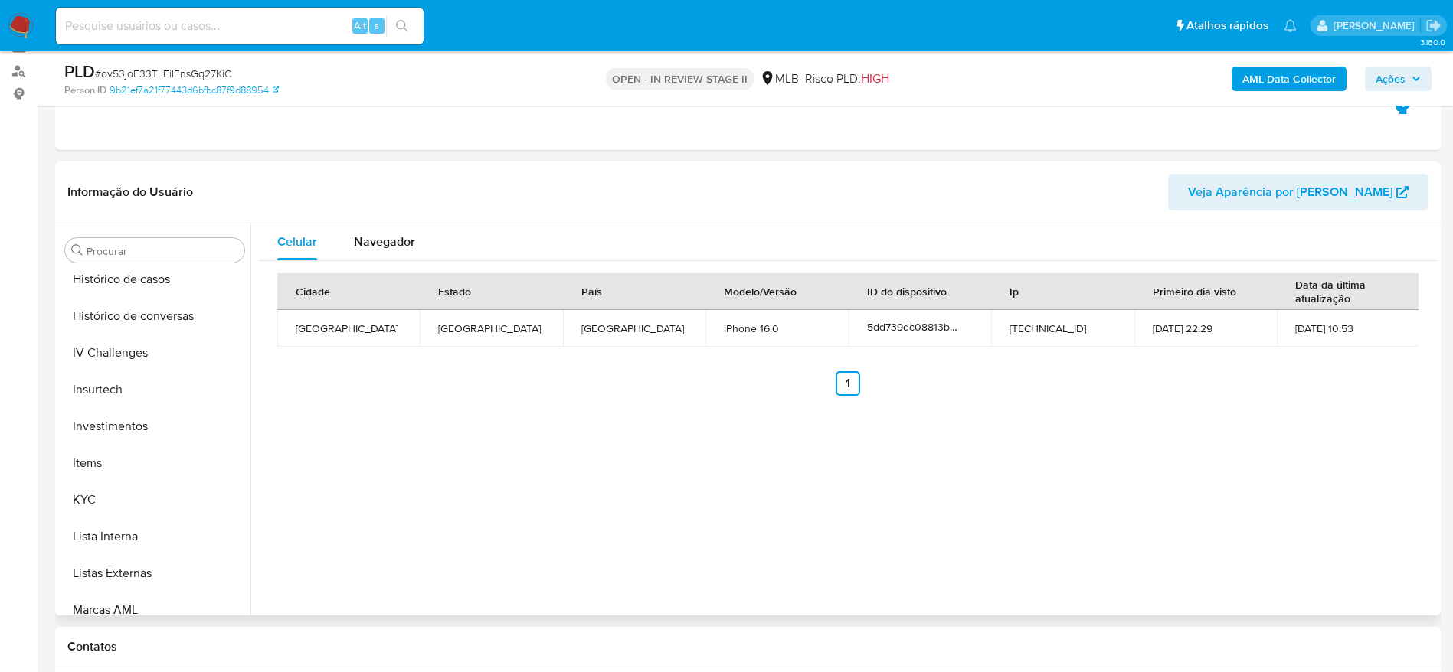
scroll to position [721, 0]
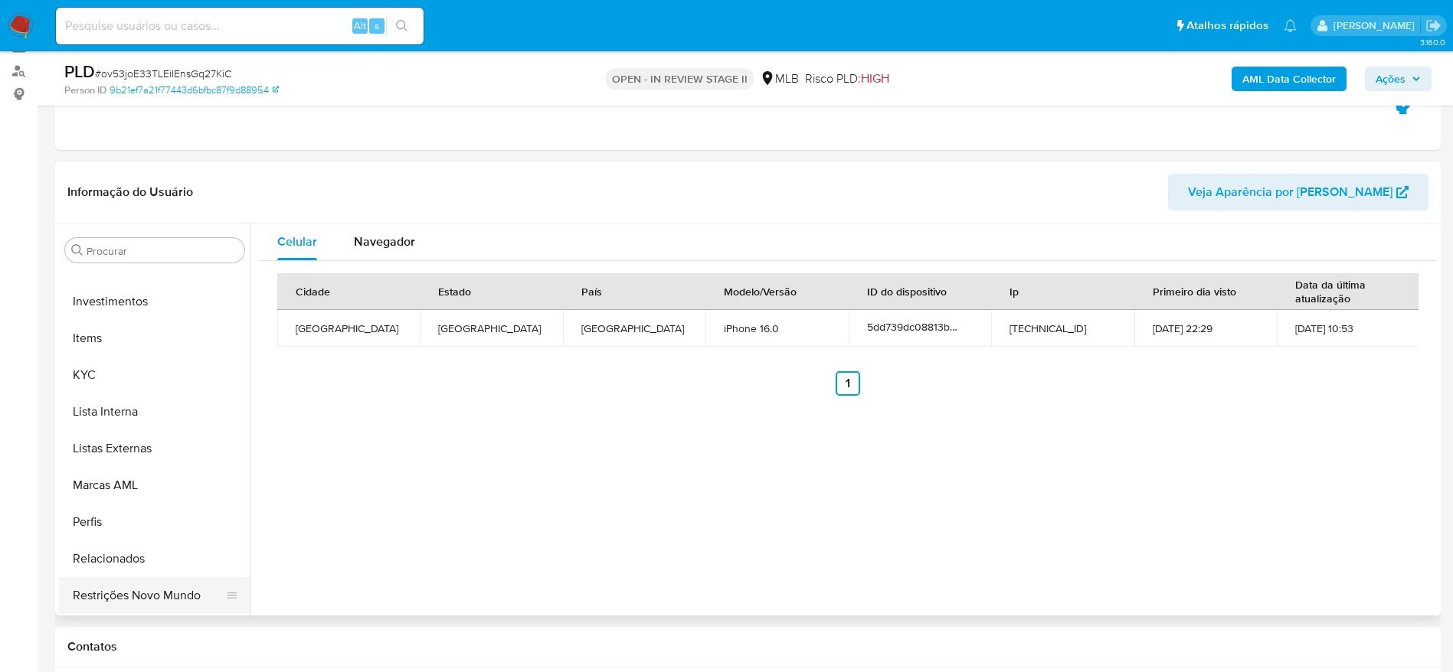
click at [93, 599] on button "Restrições Novo Mundo" at bounding box center [148, 595] width 179 height 37
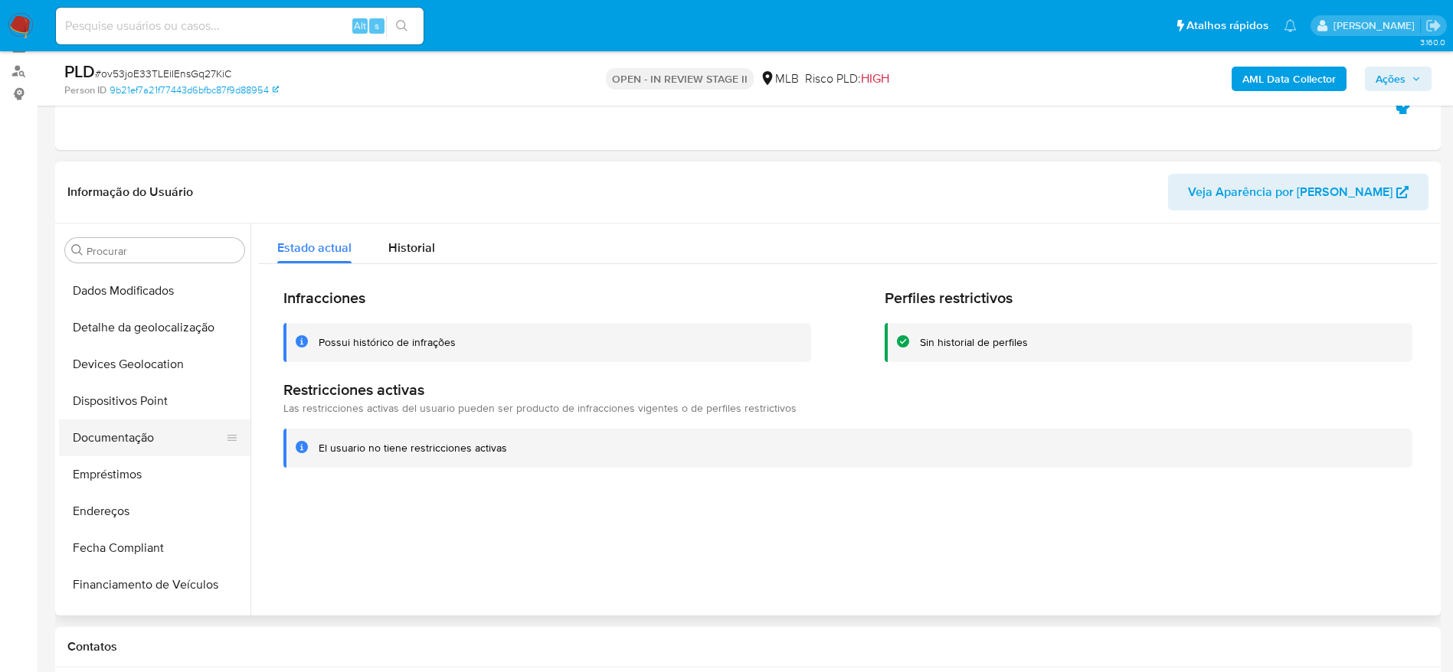
scroll to position [146, 0]
click at [151, 459] on button "Documentação" at bounding box center [148, 471] width 179 height 37
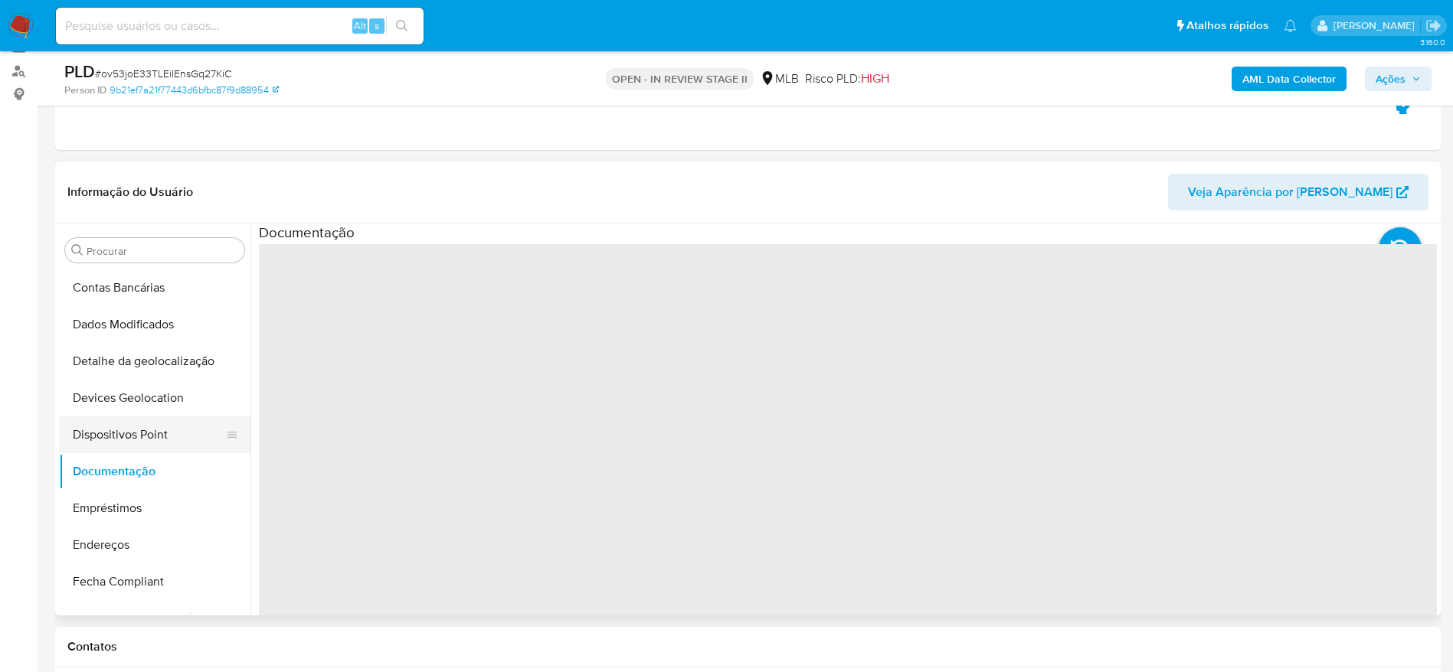
click at [144, 427] on button "Dispositivos Point" at bounding box center [148, 435] width 179 height 37
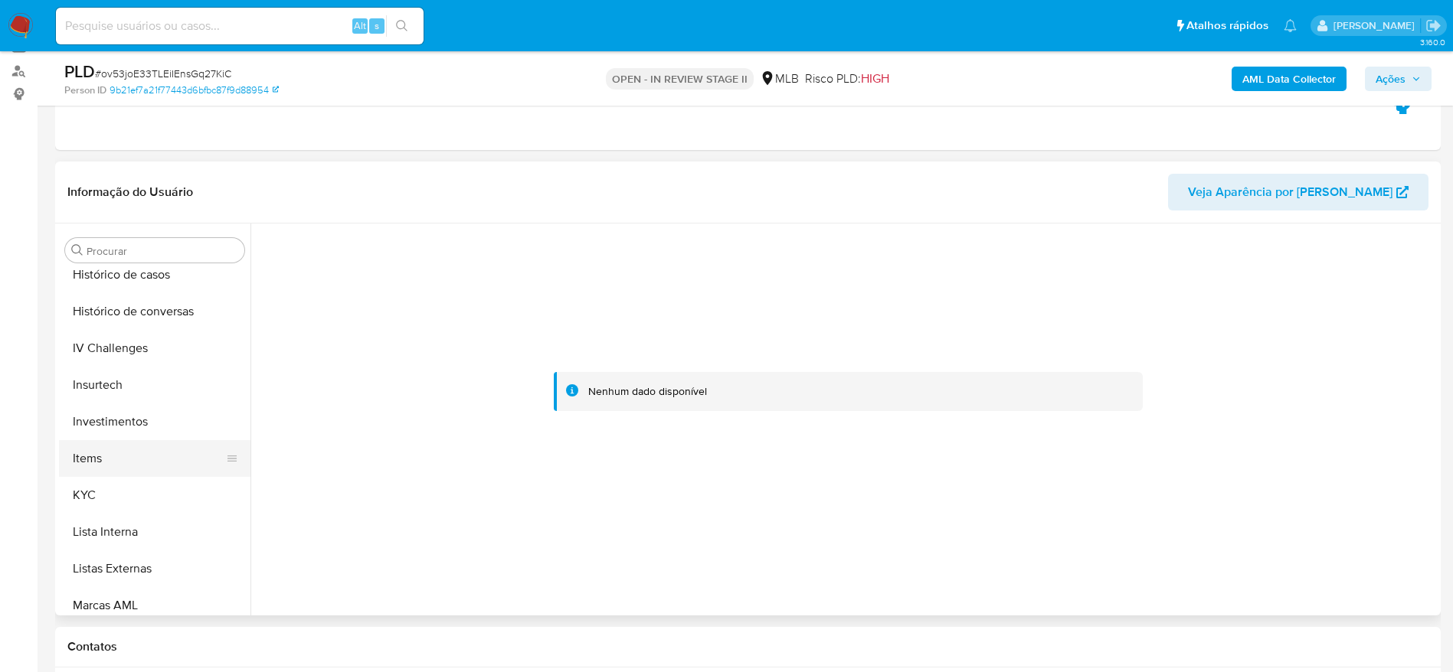
scroll to position [606, 0]
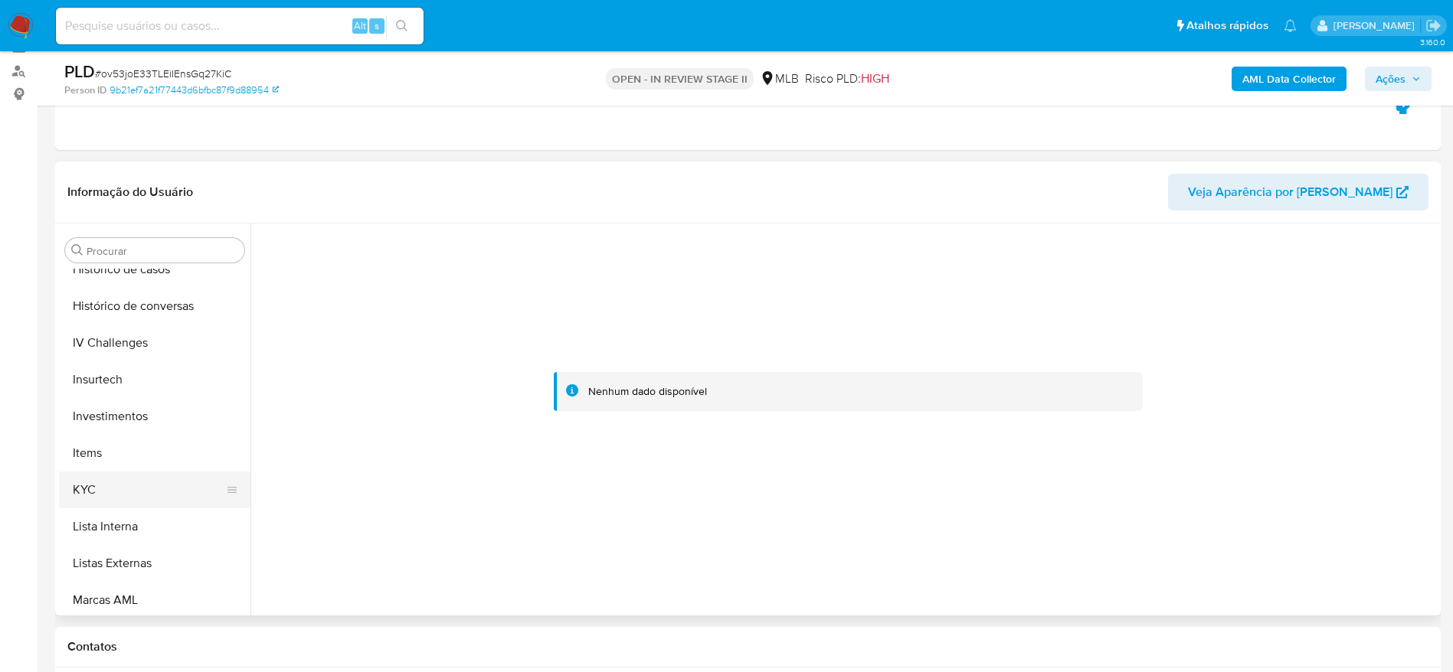
click at [132, 481] on button "KYC" at bounding box center [148, 490] width 179 height 37
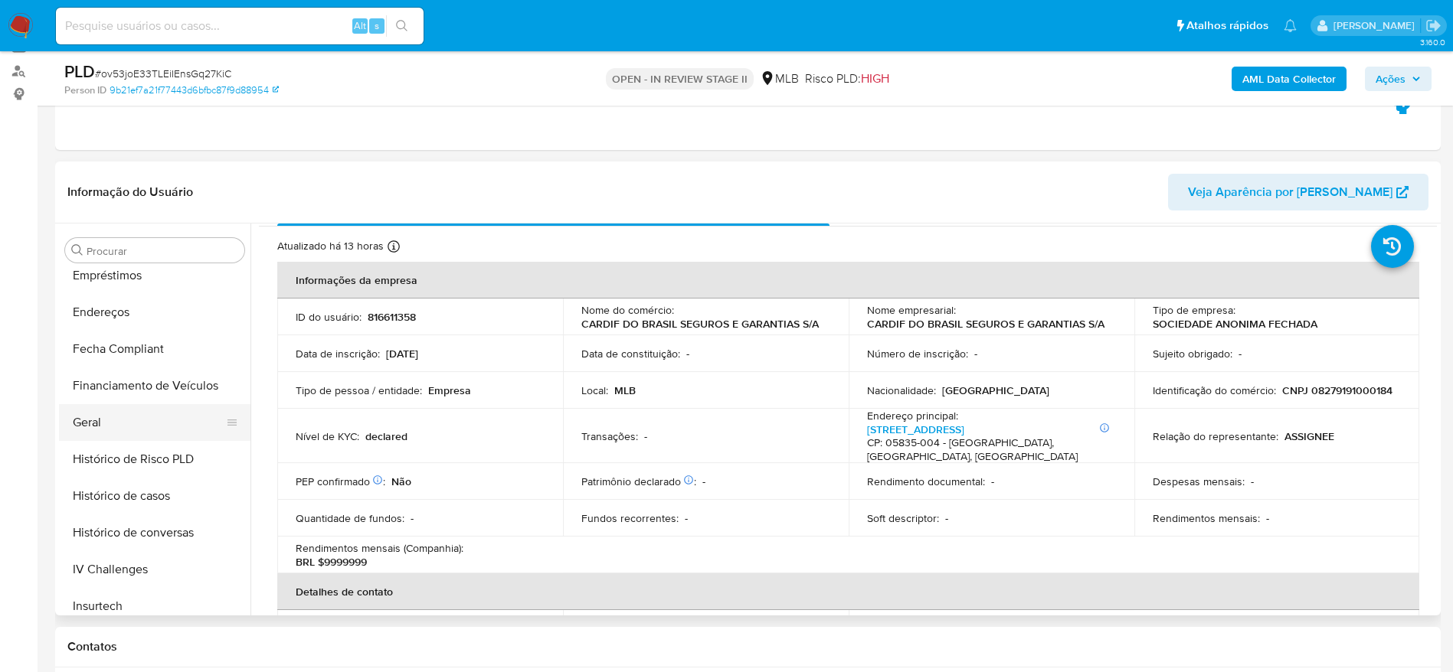
scroll to position [376, 0]
click at [92, 422] on button "Geral" at bounding box center [148, 425] width 179 height 37
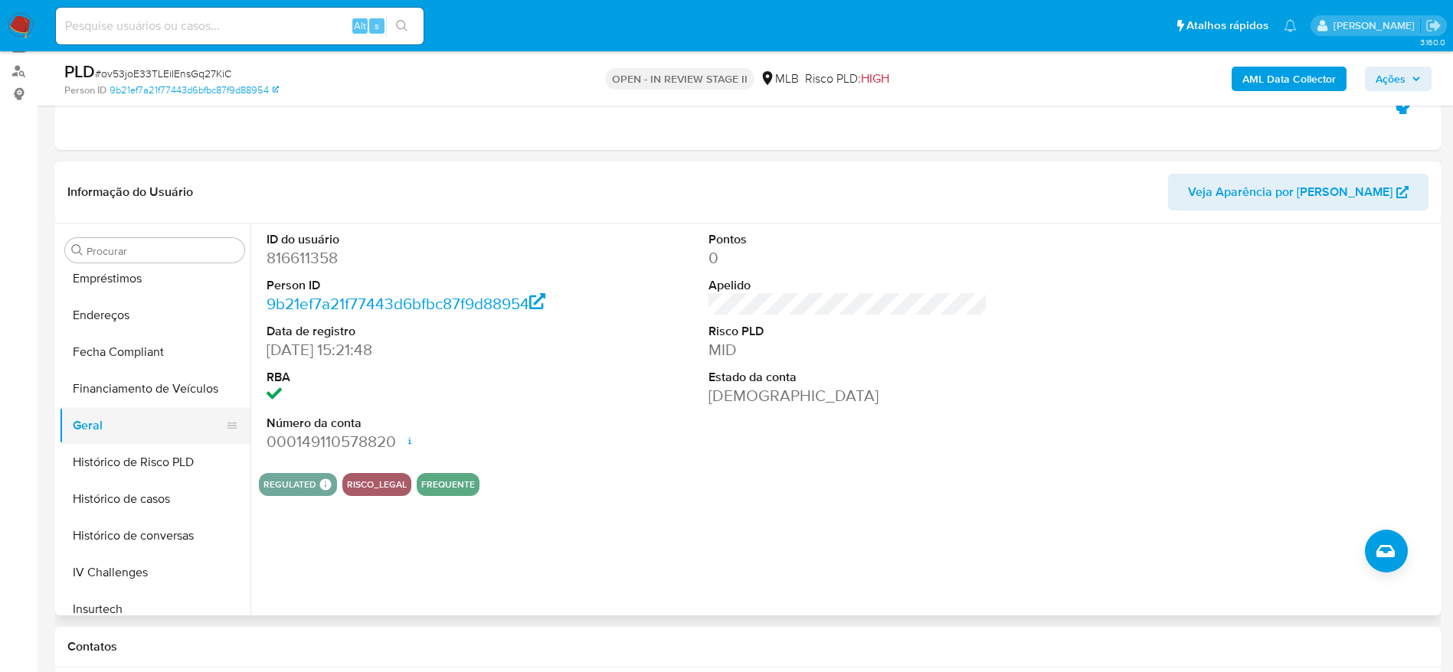
scroll to position [606, 0]
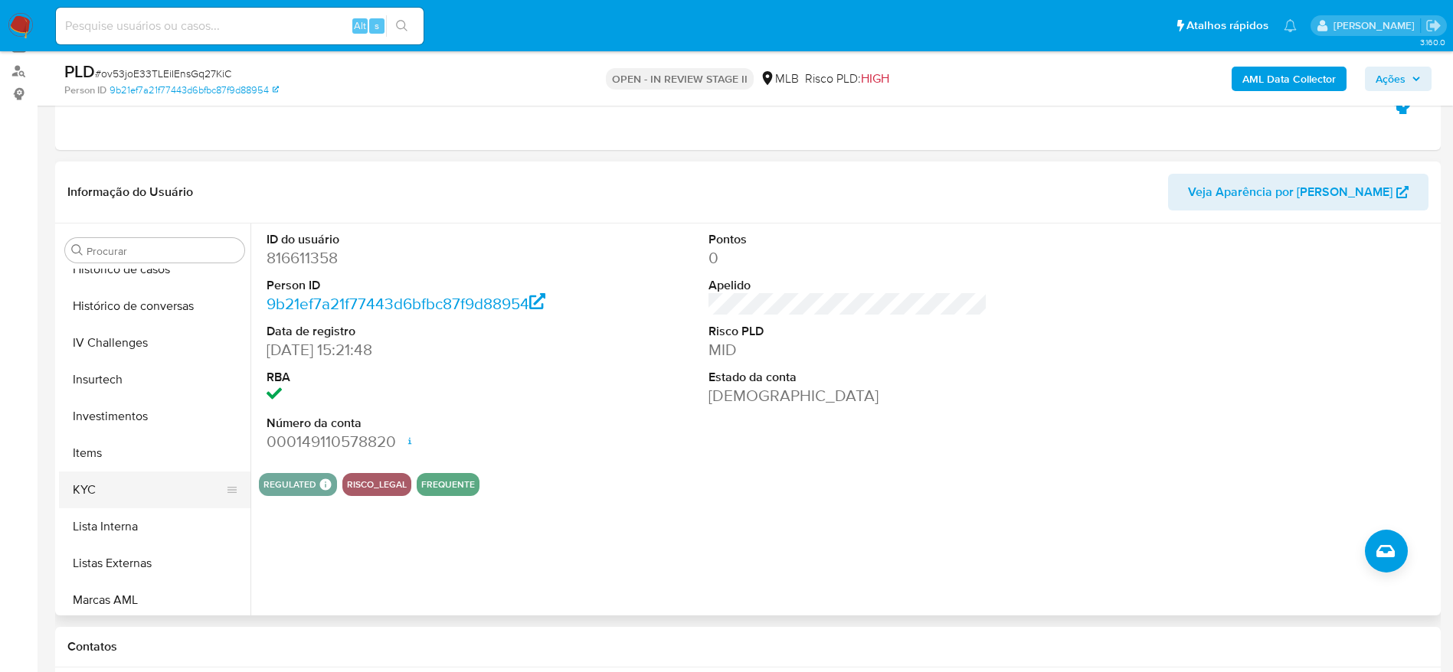
click at [123, 483] on button "KYC" at bounding box center [148, 490] width 179 height 37
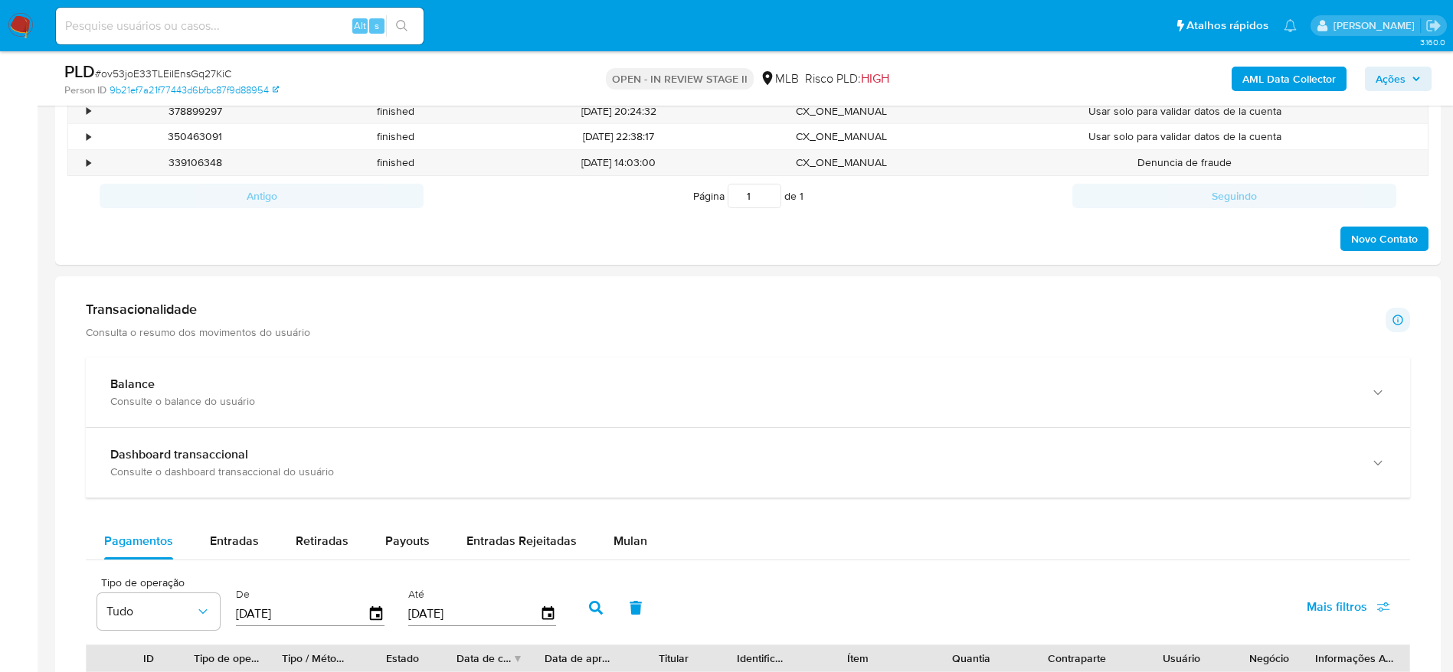
scroll to position [978, 0]
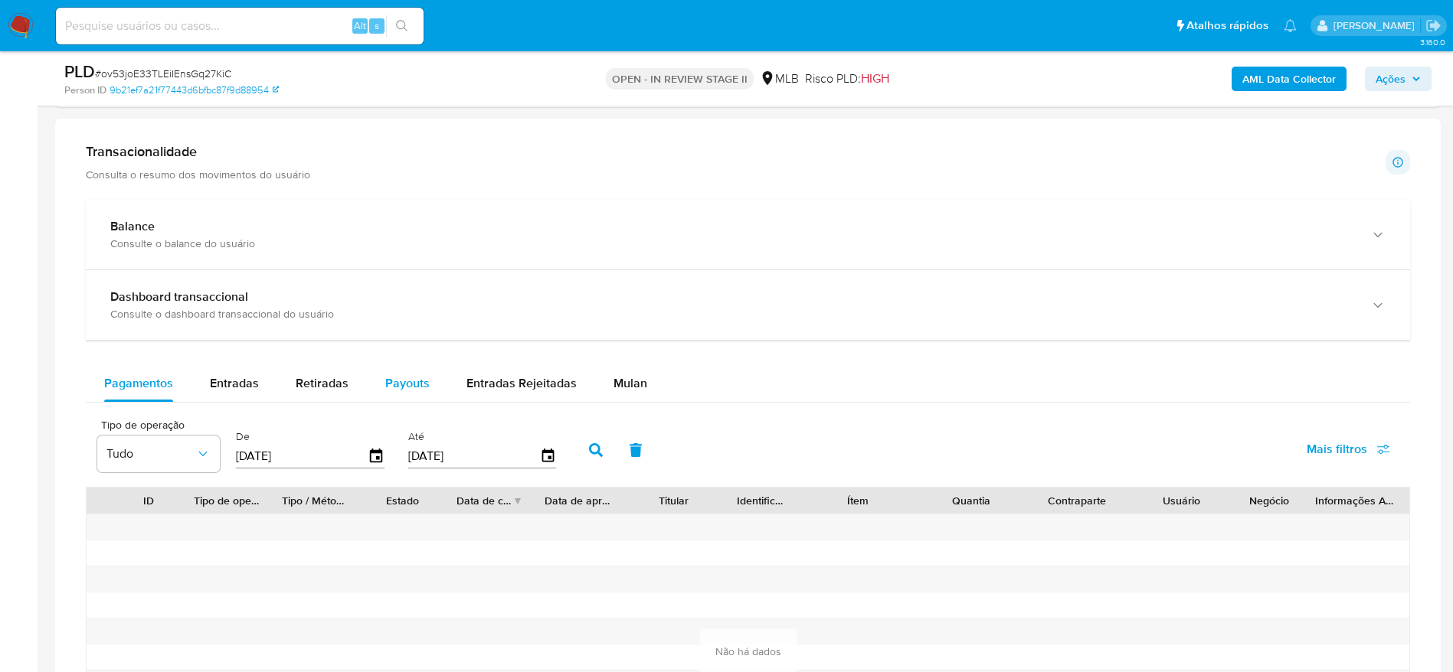
click at [408, 387] on span "Payouts" at bounding box center [407, 383] width 44 height 18
select select "10"
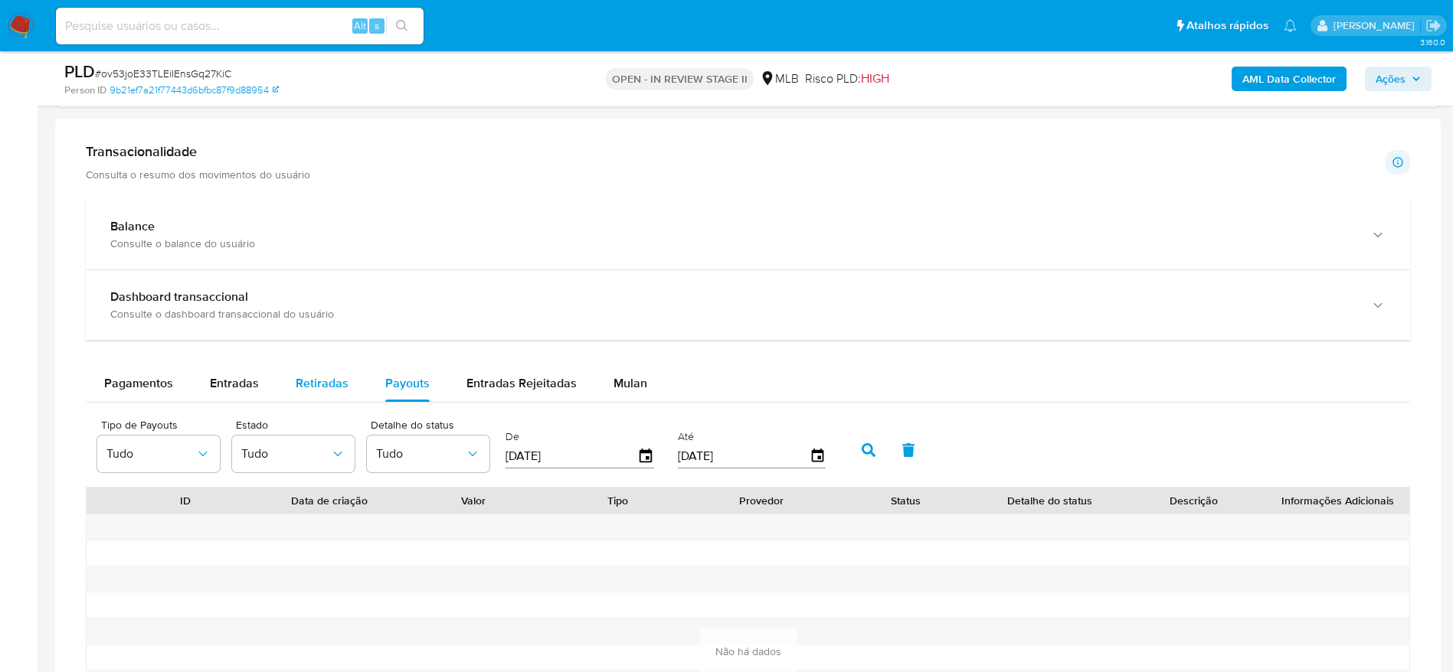
click at [313, 386] on span "Retiradas" at bounding box center [322, 383] width 53 height 18
select select "10"
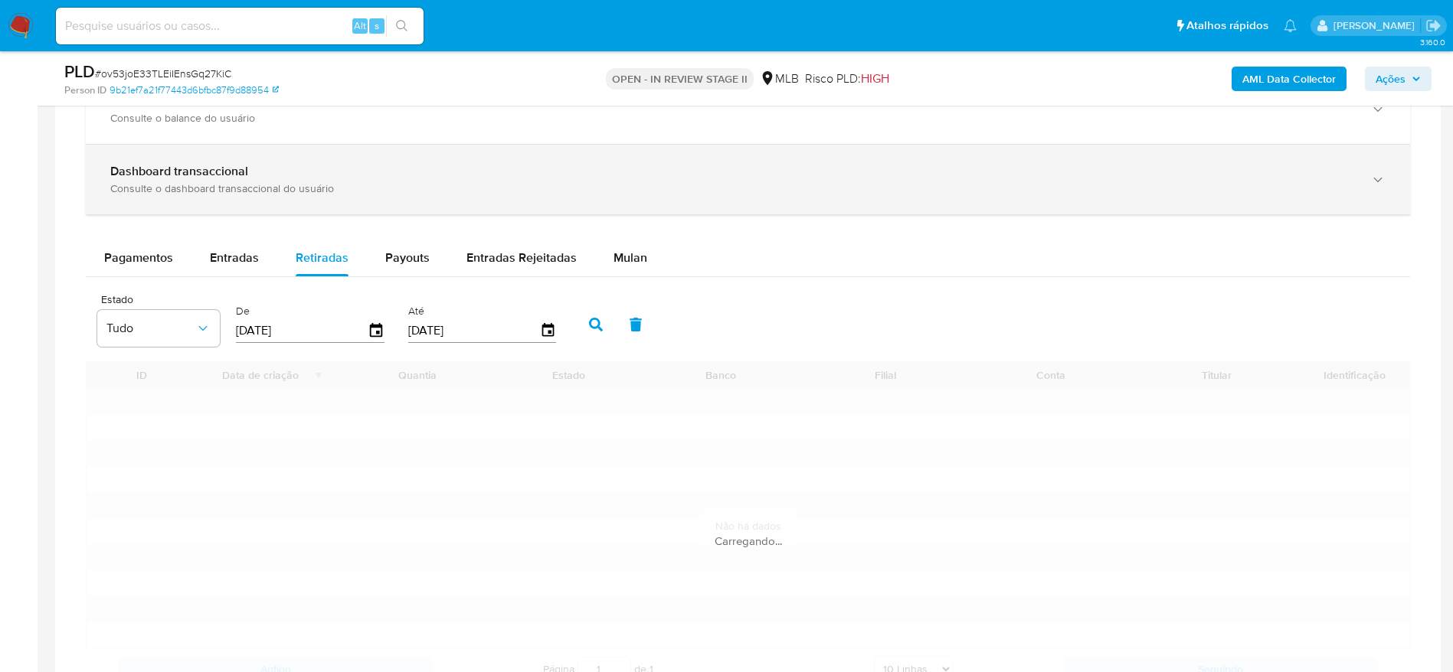
scroll to position [1208, 0]
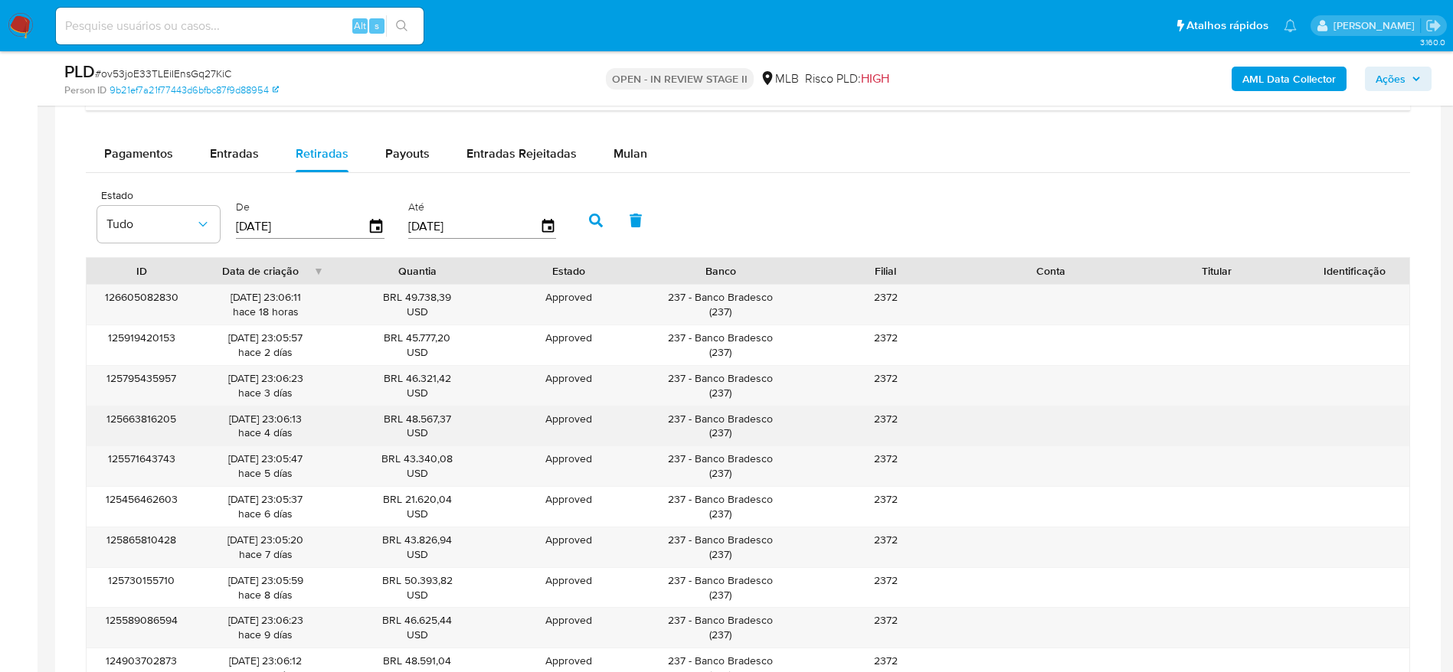
drag, startPoint x: 783, startPoint y: 418, endPoint x: 738, endPoint y: 413, distance: 44.7
click at [697, 420] on div "237 - Banco Bradesco ( 237 )" at bounding box center [721, 426] width 144 height 29
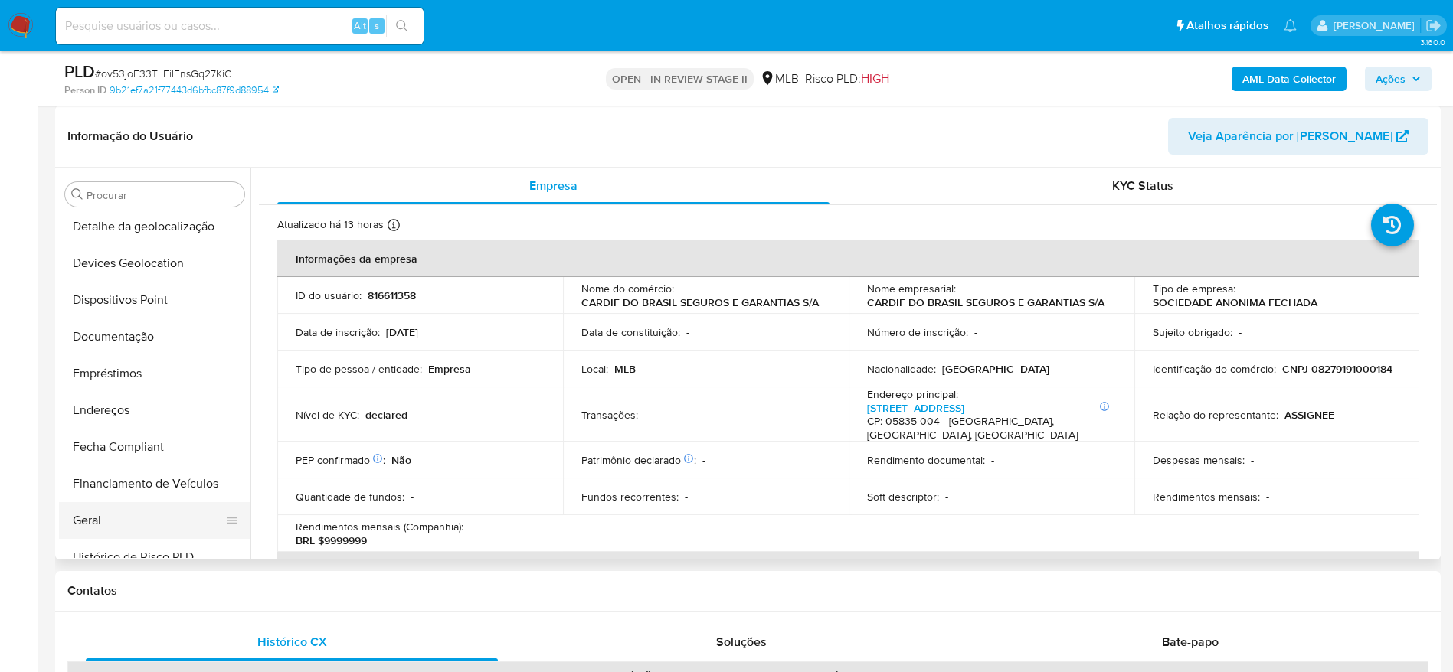
scroll to position [261, 0]
click at [106, 483] on button "Geral" at bounding box center [148, 484] width 179 height 37
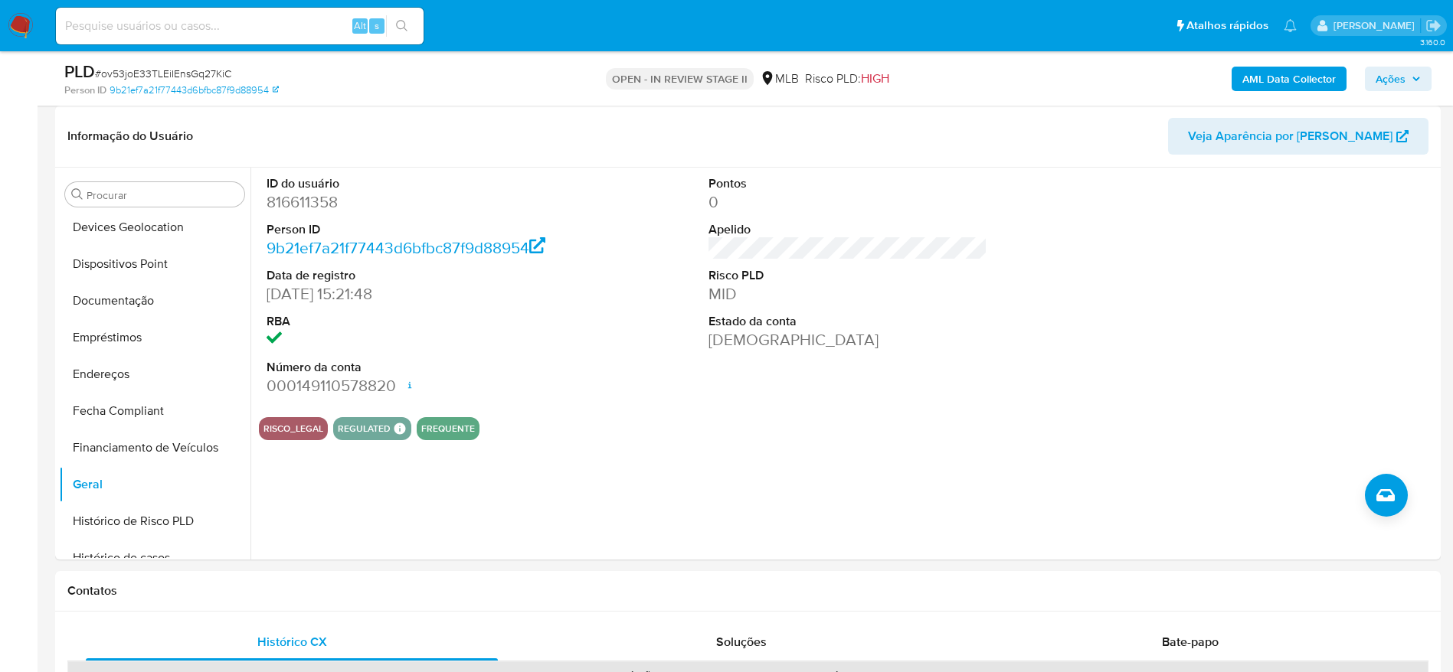
click at [1388, 81] on span "Ações" at bounding box center [1390, 79] width 30 height 25
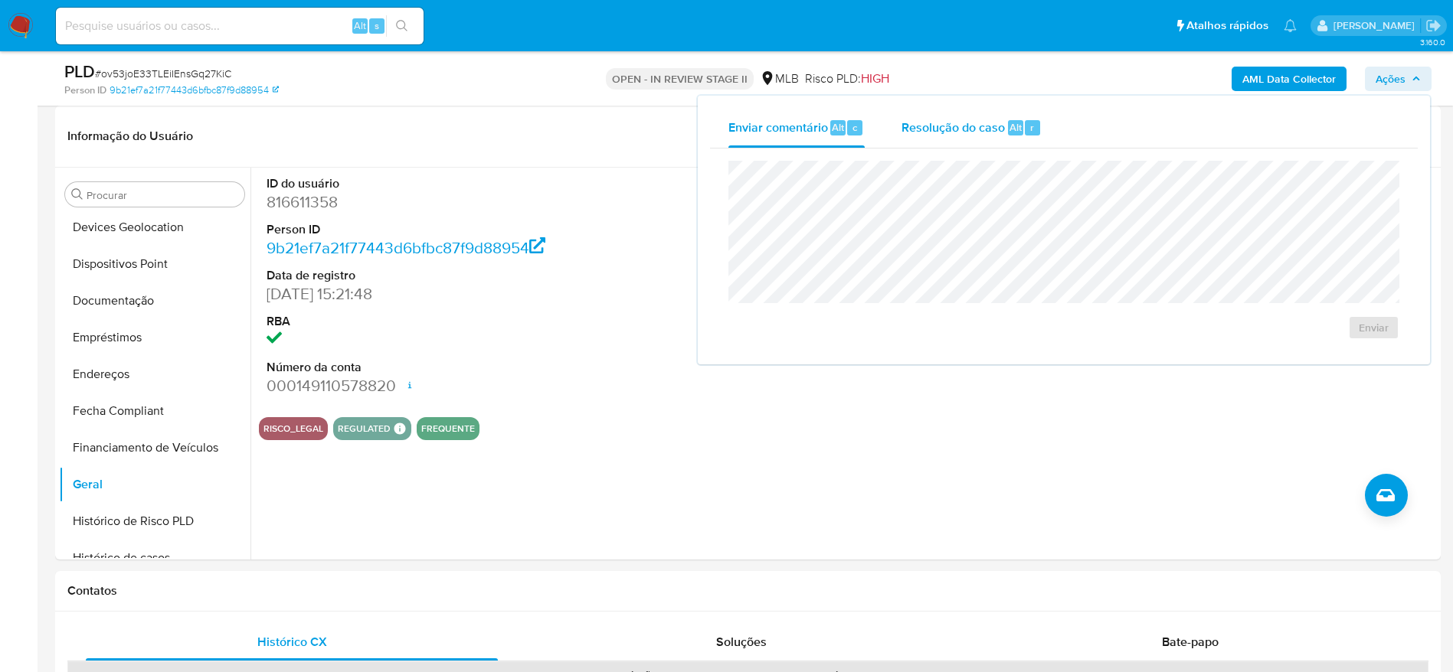
drag, startPoint x: 983, startPoint y: 128, endPoint x: 954, endPoint y: 142, distance: 32.5
click at [983, 128] on span "Resolução do caso" at bounding box center [952, 127] width 103 height 18
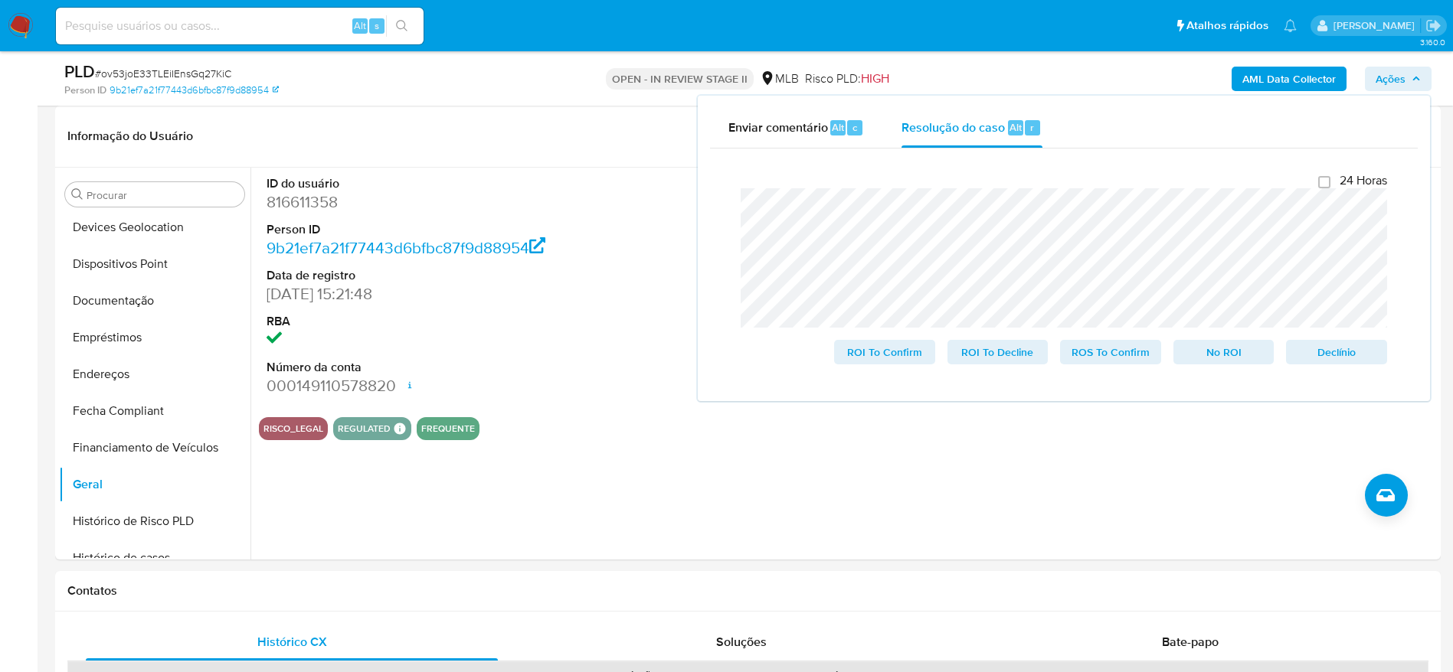
click at [1316, 74] on b "AML Data Collector" at bounding box center [1288, 79] width 93 height 25
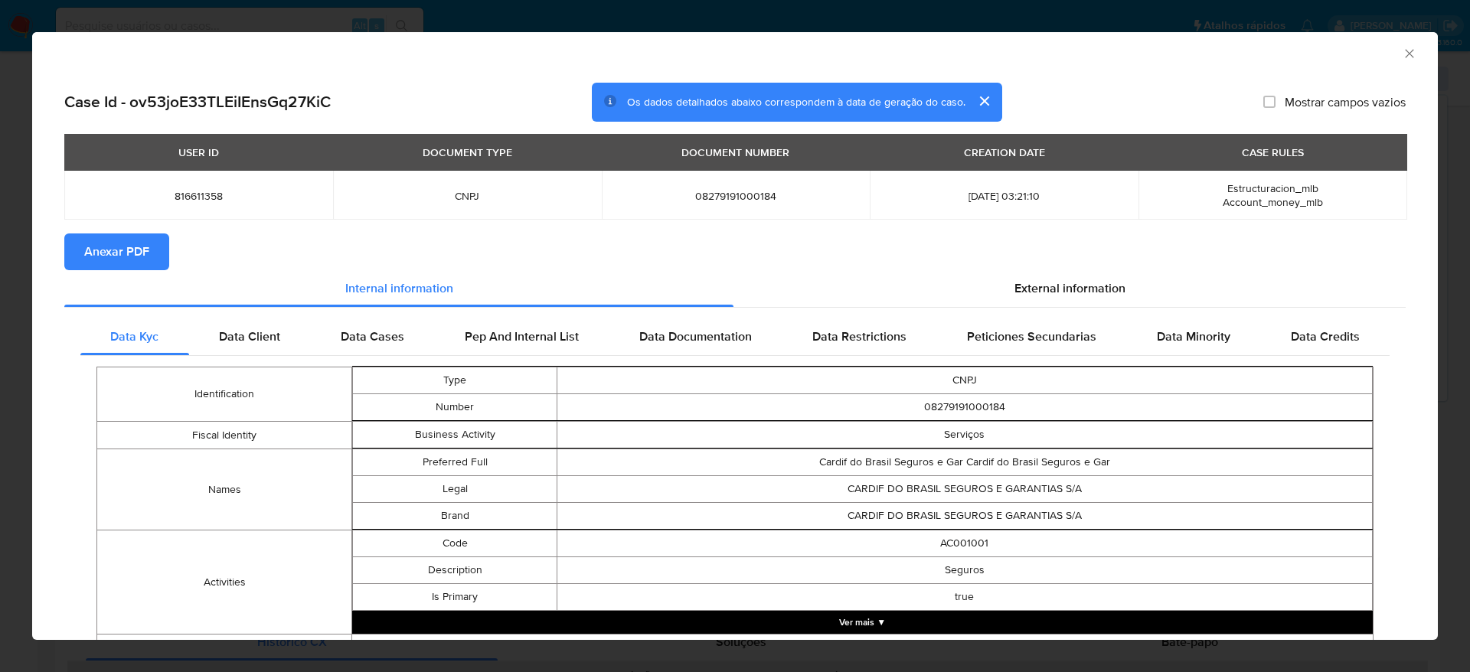
click at [117, 260] on span "Anexar PDF" at bounding box center [116, 252] width 65 height 34
click at [1402, 50] on icon "Fechar a janela" at bounding box center [1409, 53] width 15 height 15
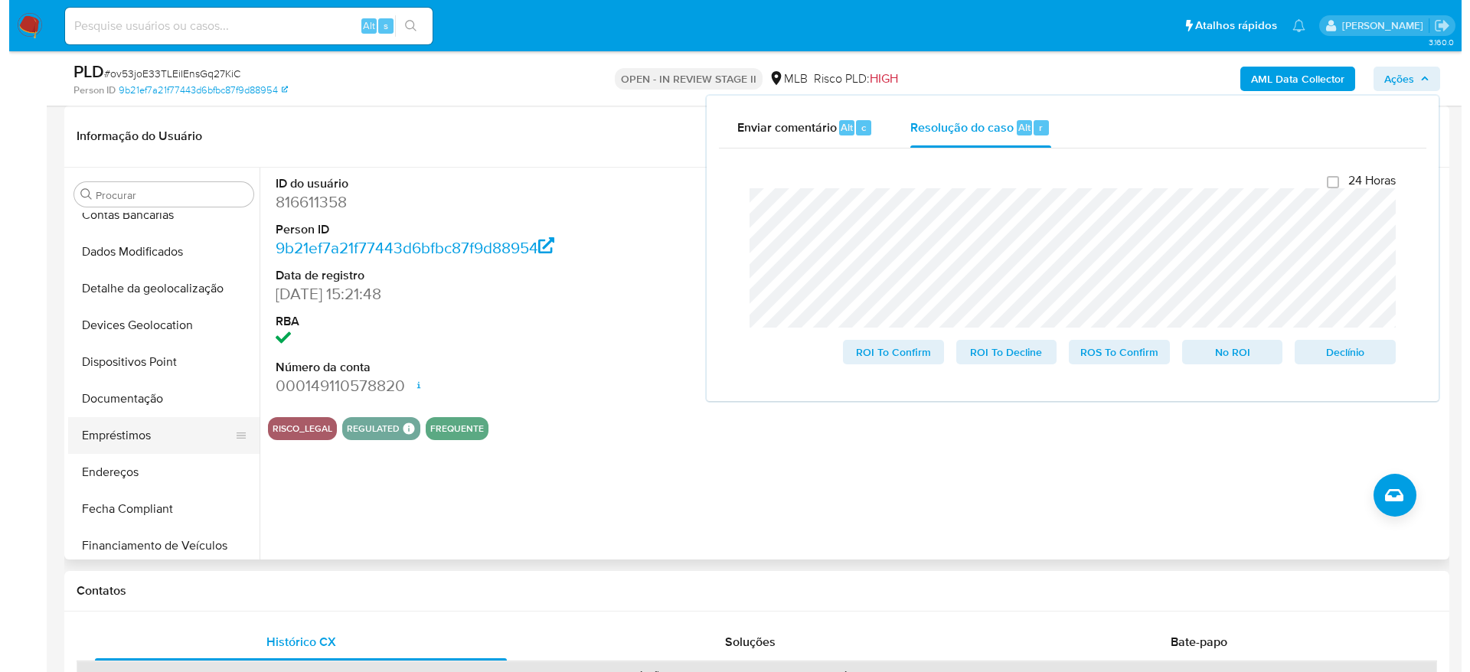
scroll to position [0, 0]
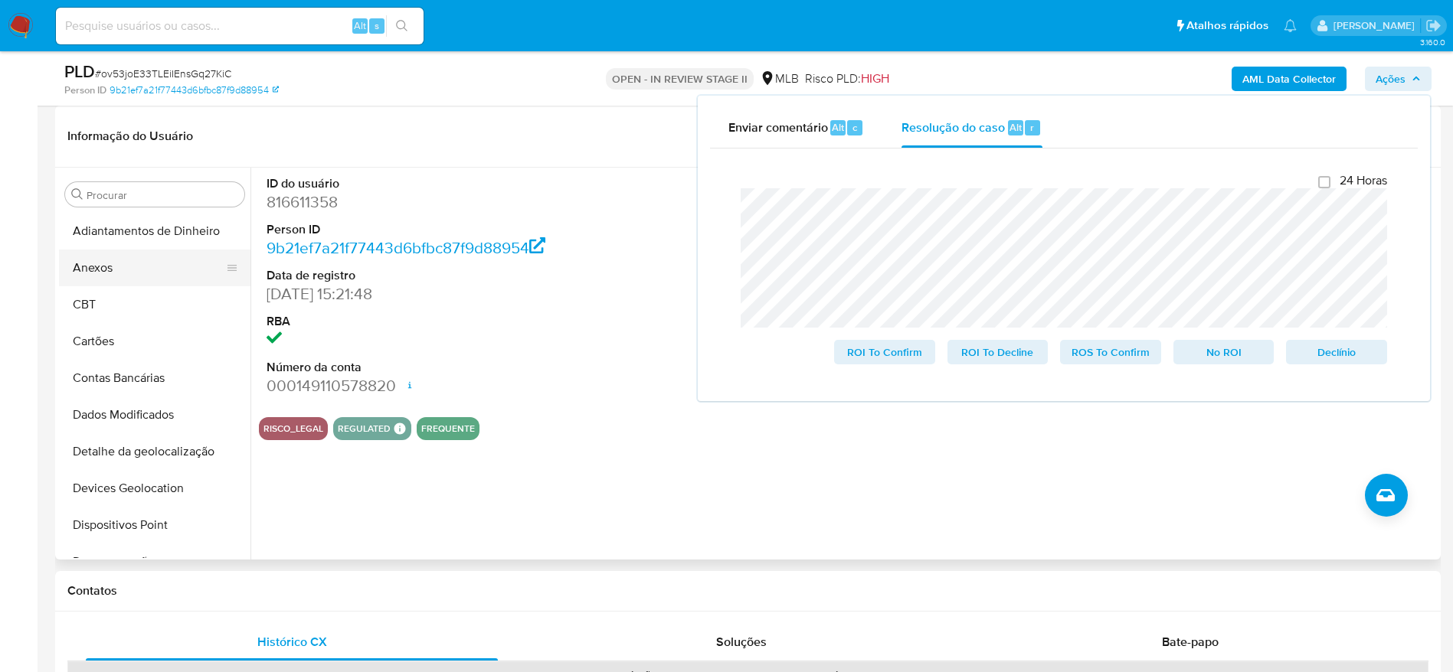
click at [125, 270] on button "Anexos" at bounding box center [148, 268] width 179 height 37
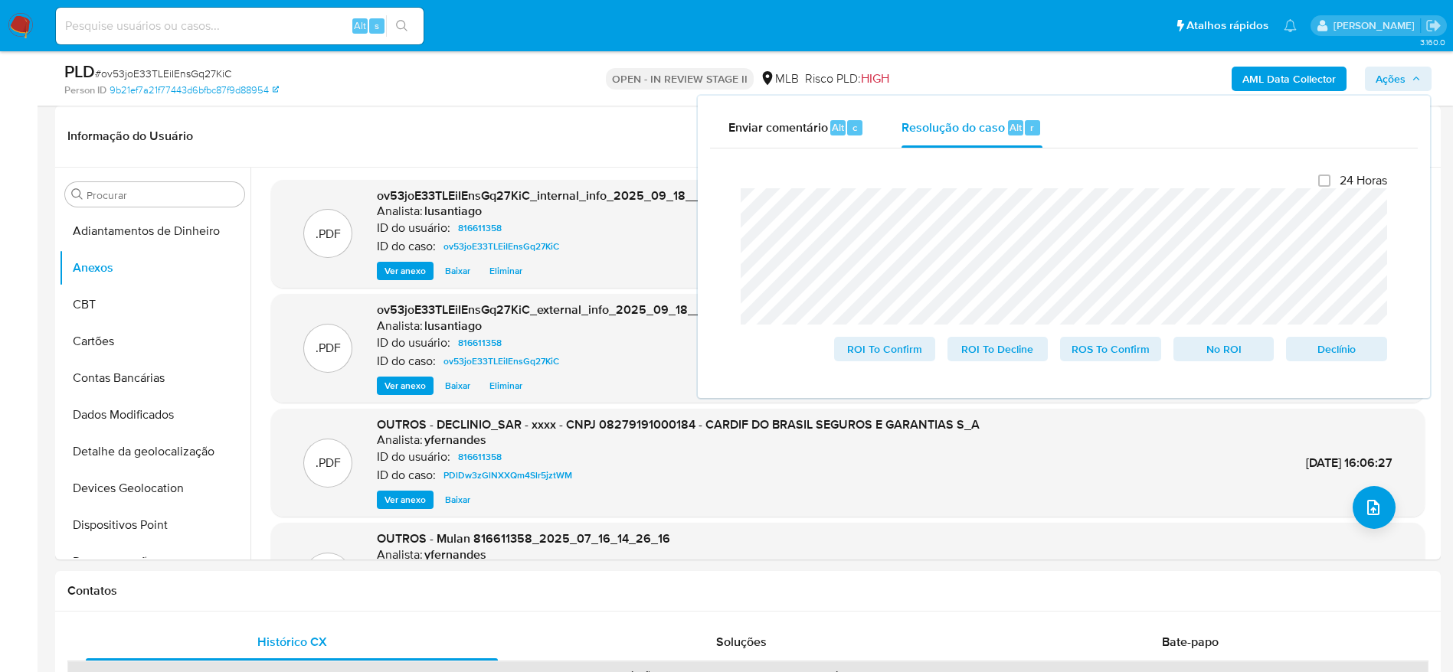
click at [1393, 74] on span "Ações" at bounding box center [1390, 79] width 30 height 25
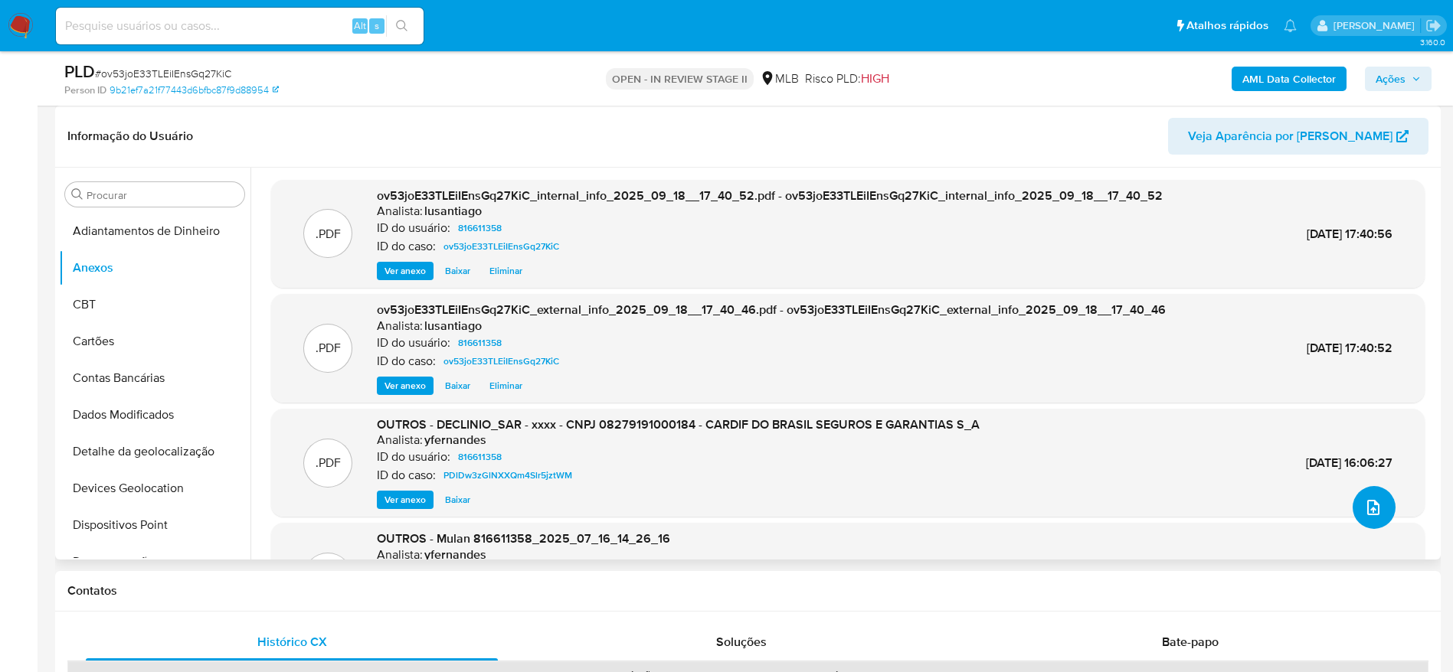
click at [1368, 506] on icon "upload-file" at bounding box center [1373, 508] width 18 height 18
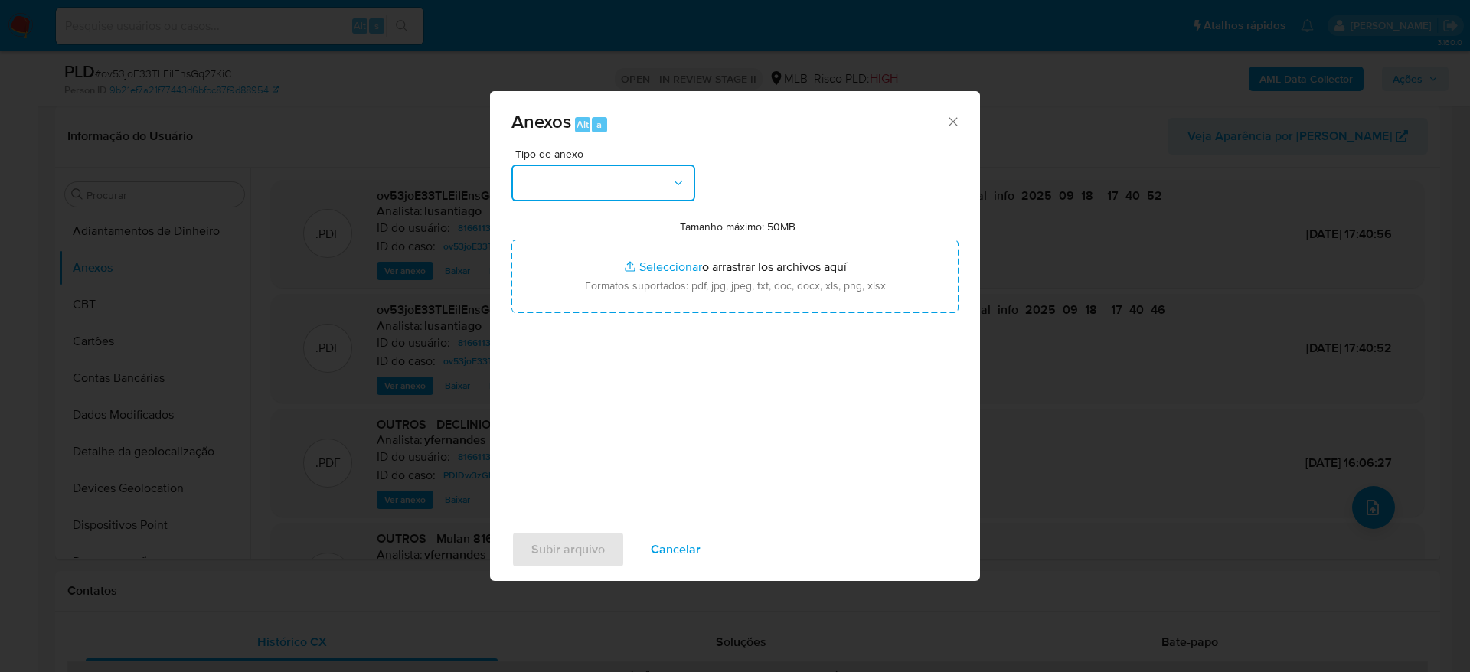
click at [571, 189] on button "button" at bounding box center [604, 183] width 184 height 37
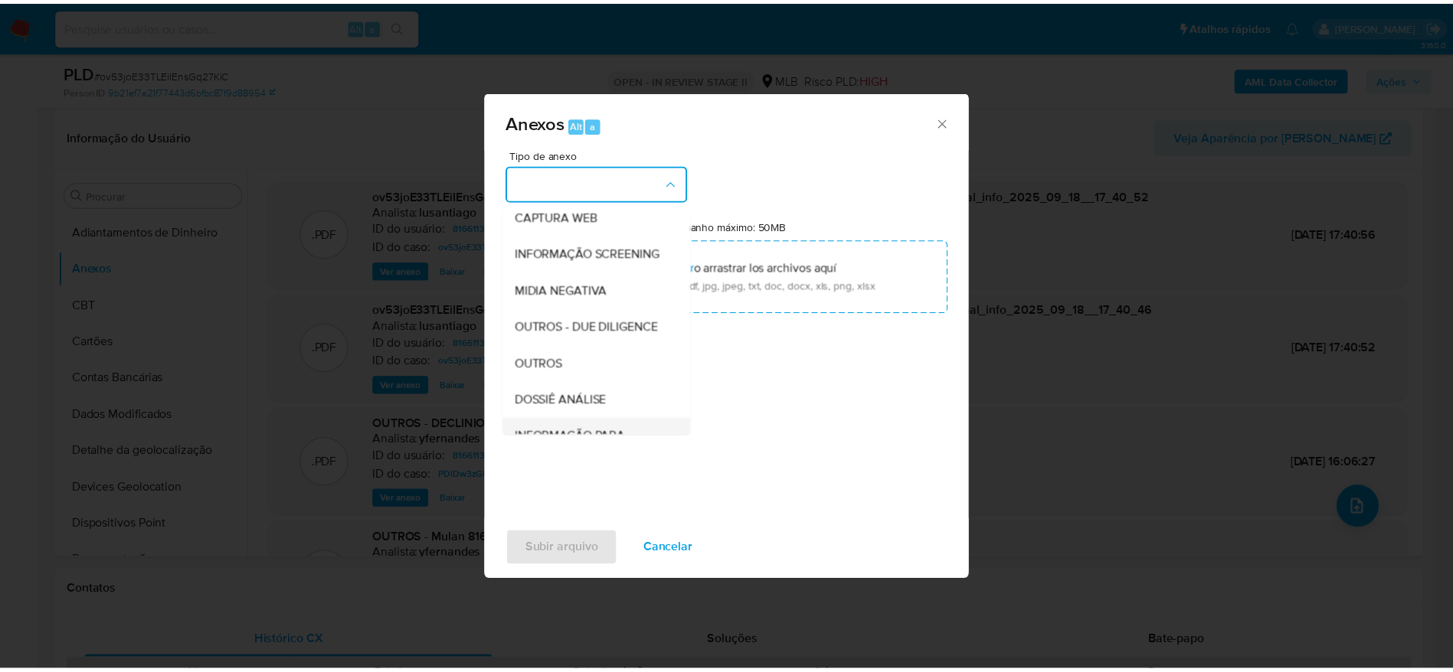
scroll to position [236, 0]
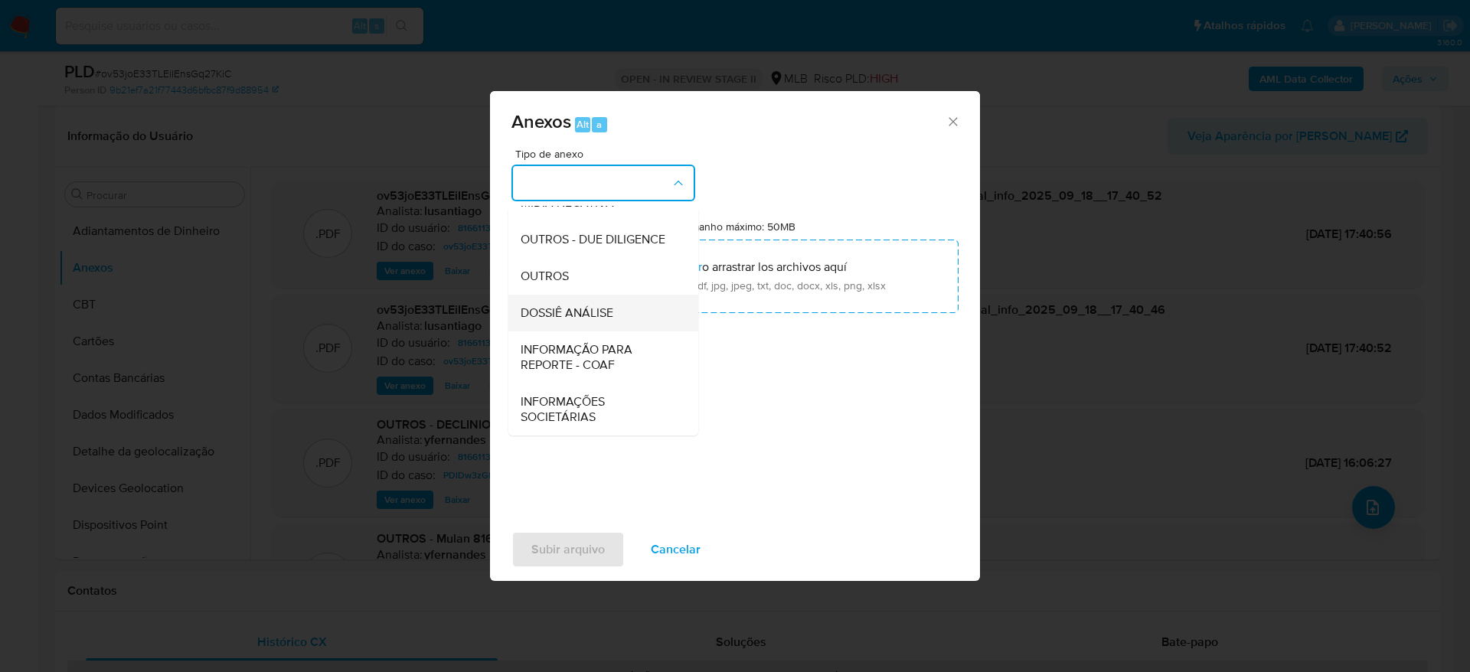
click at [585, 320] on span "DOSSIÊ ANÁLISE" at bounding box center [567, 313] width 93 height 15
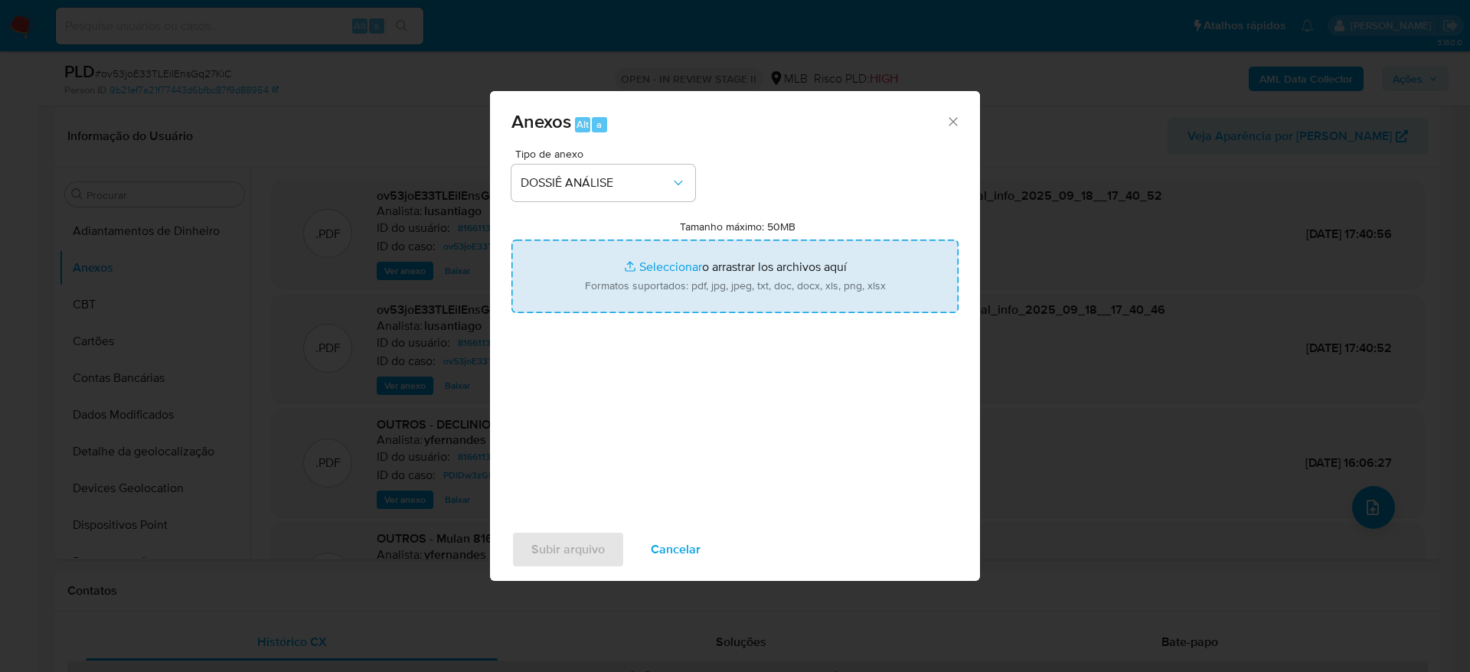
type input "C:\fakepath\Mulan 816611358_2025_09_18_15_57_23.xlsx"
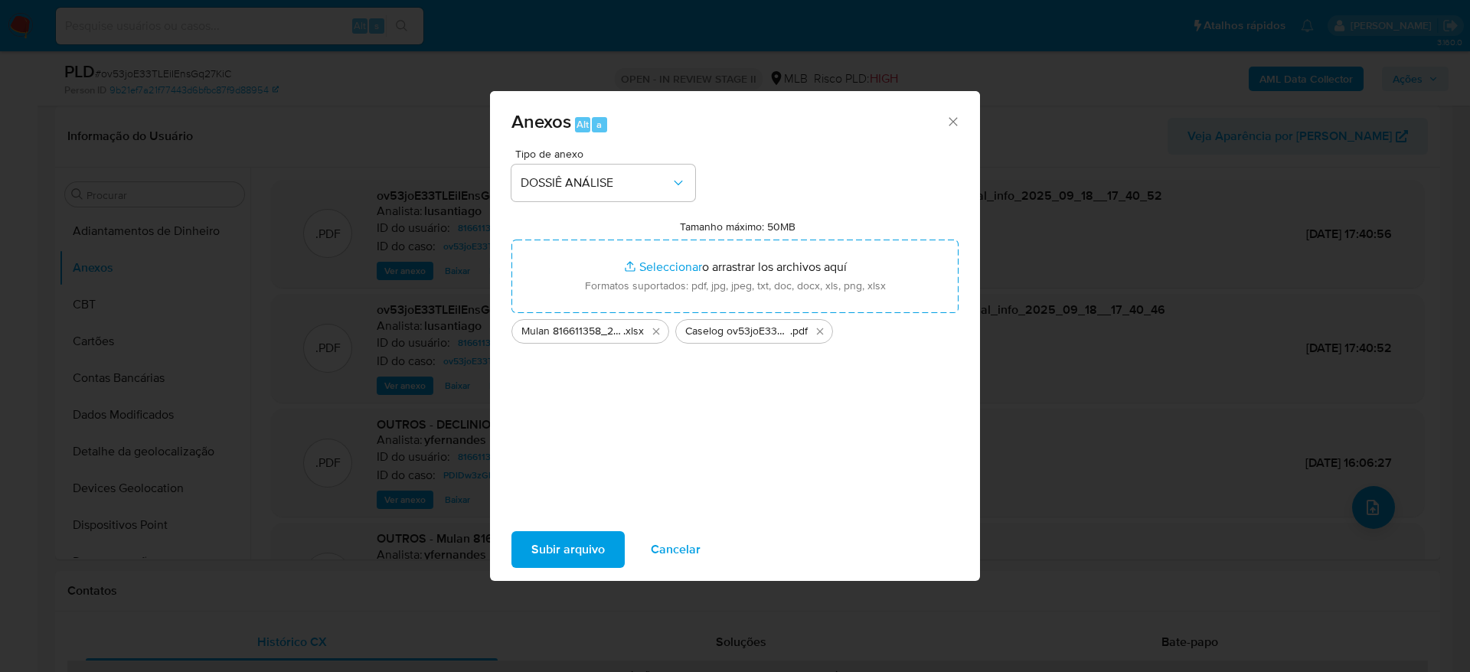
click at [549, 544] on span "Subir arquivo" at bounding box center [568, 550] width 74 height 34
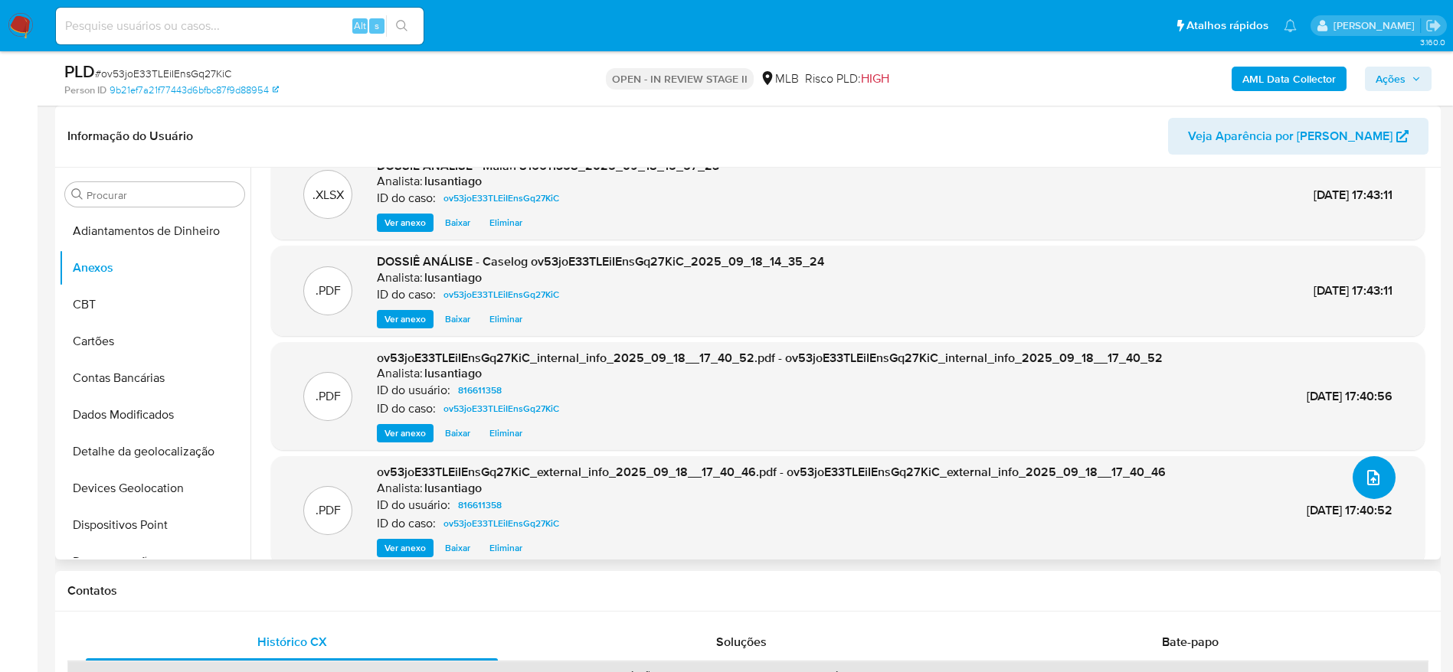
scroll to position [0, 0]
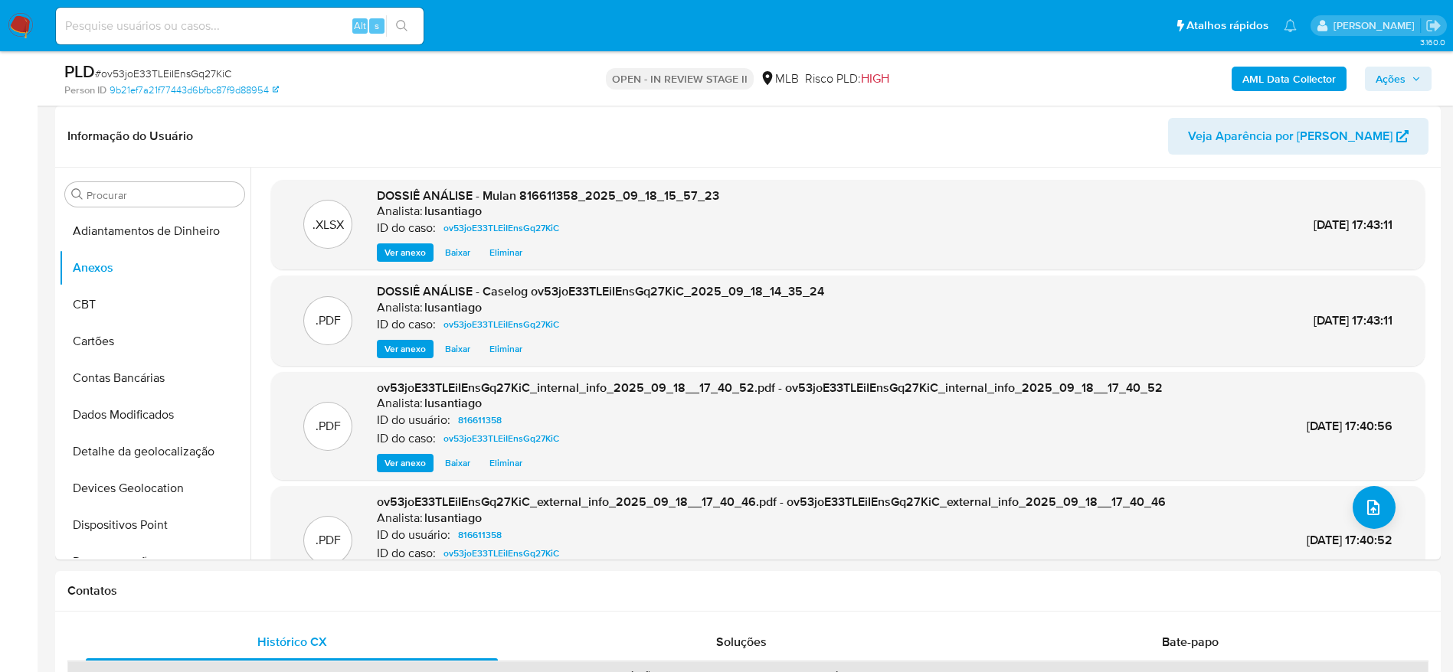
click at [1412, 76] on icon "button" at bounding box center [1415, 78] width 9 height 9
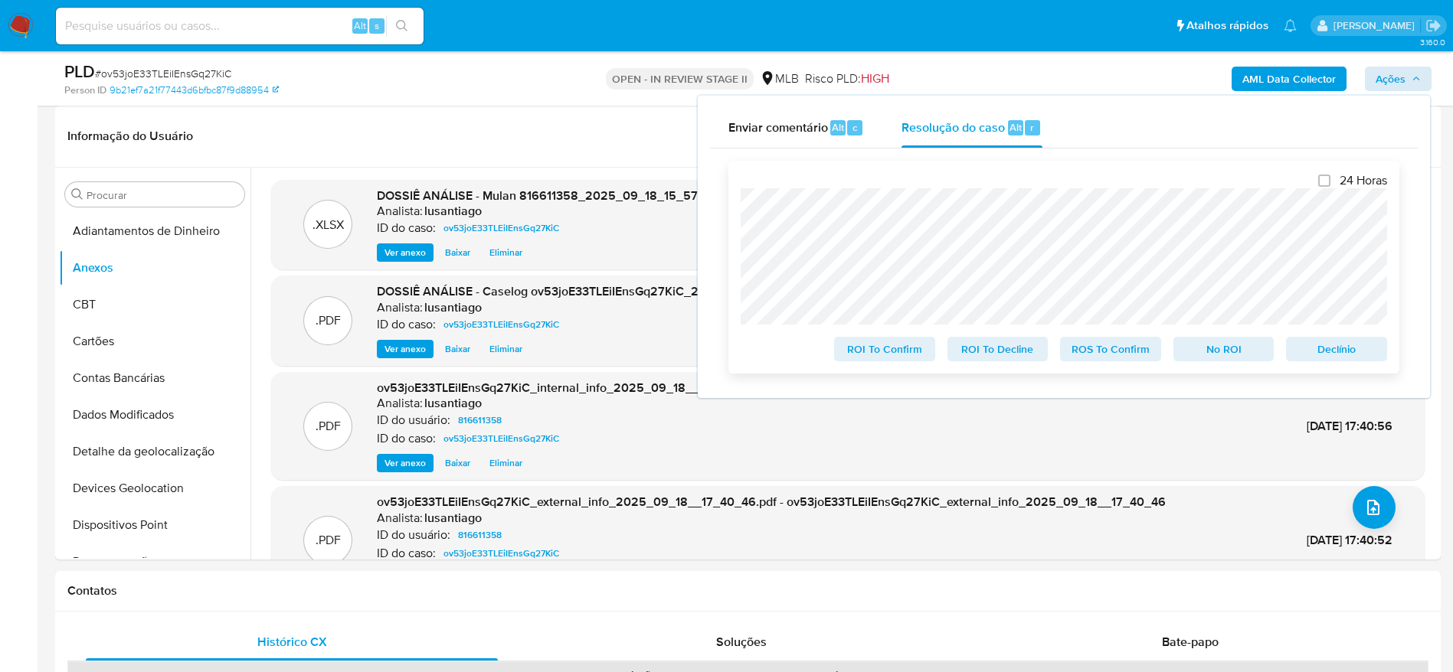
click at [1240, 355] on span "No ROI" at bounding box center [1224, 348] width 80 height 21
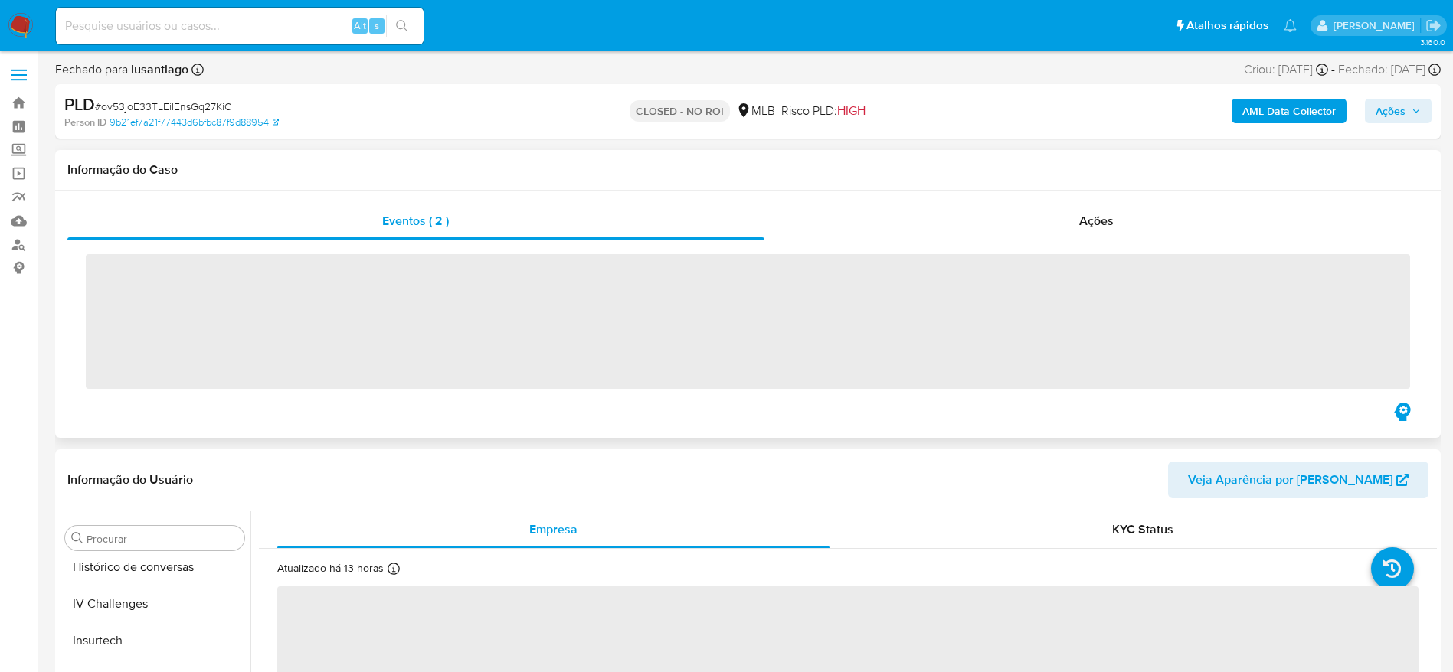
scroll to position [721, 0]
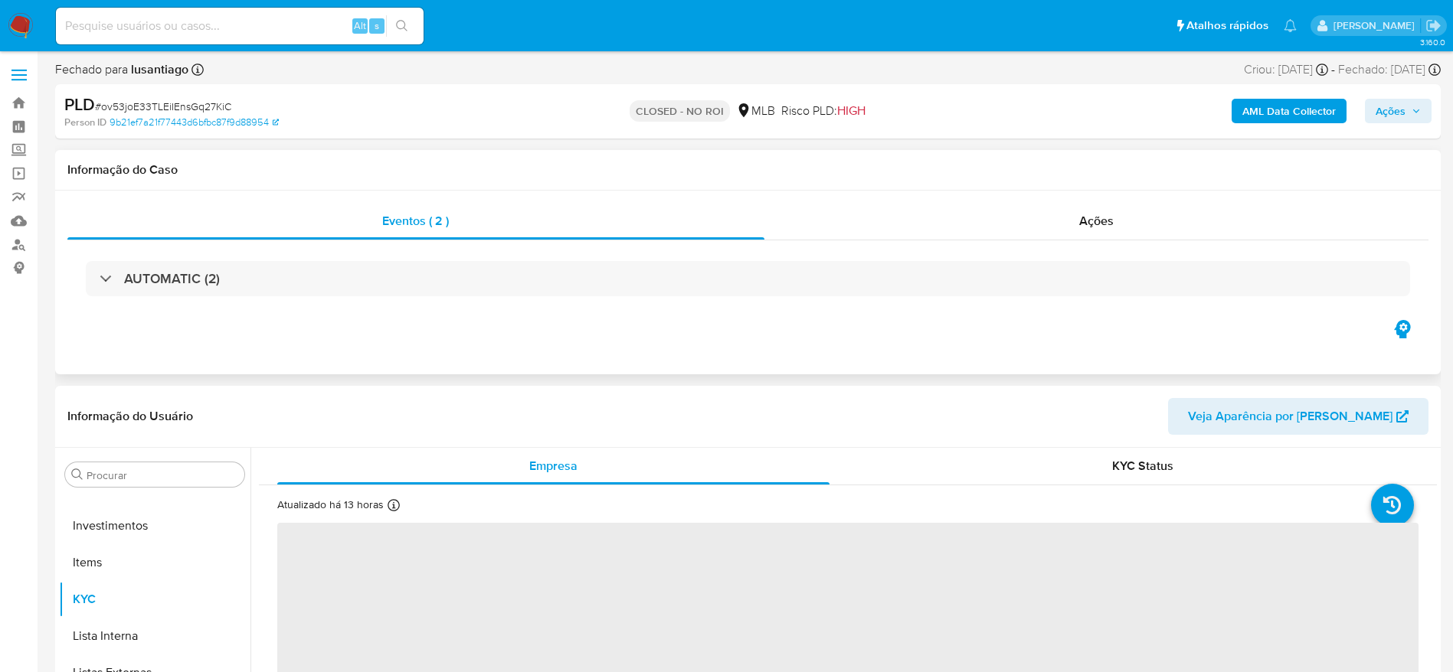
select select "10"
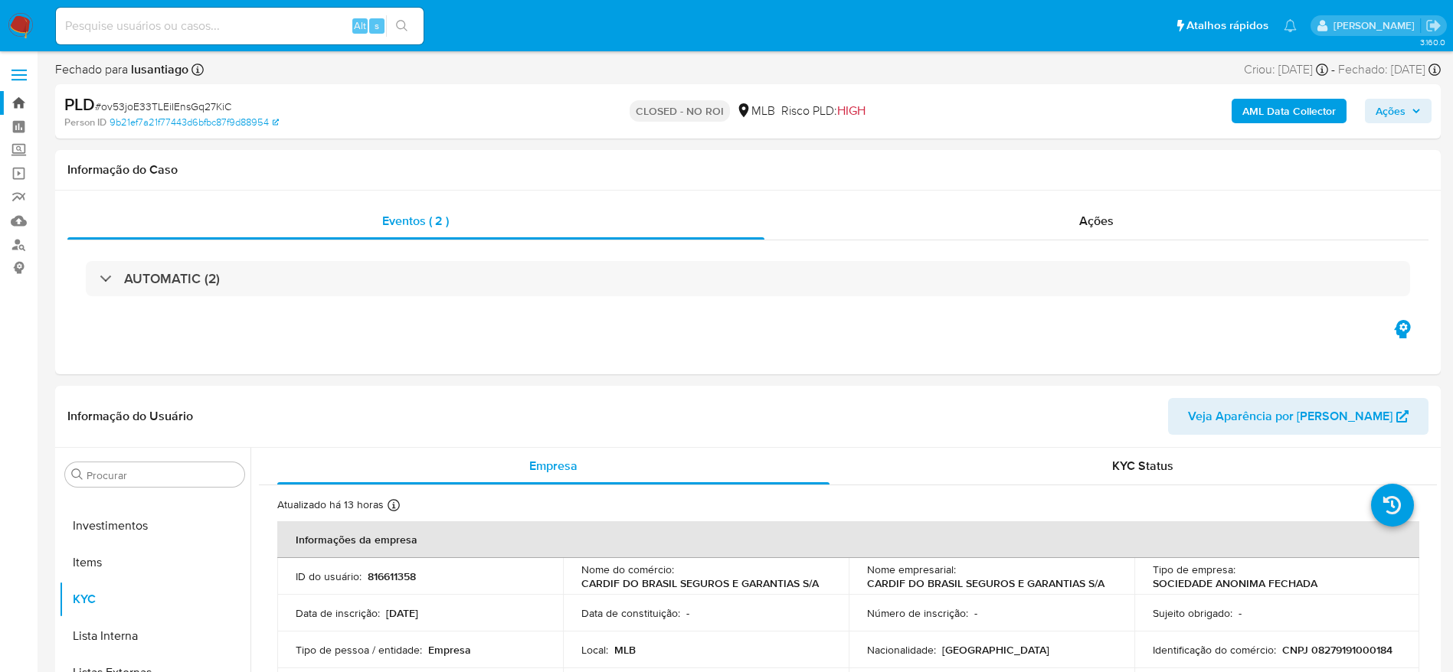
click at [24, 99] on link "Bandeja" at bounding box center [91, 103] width 182 height 24
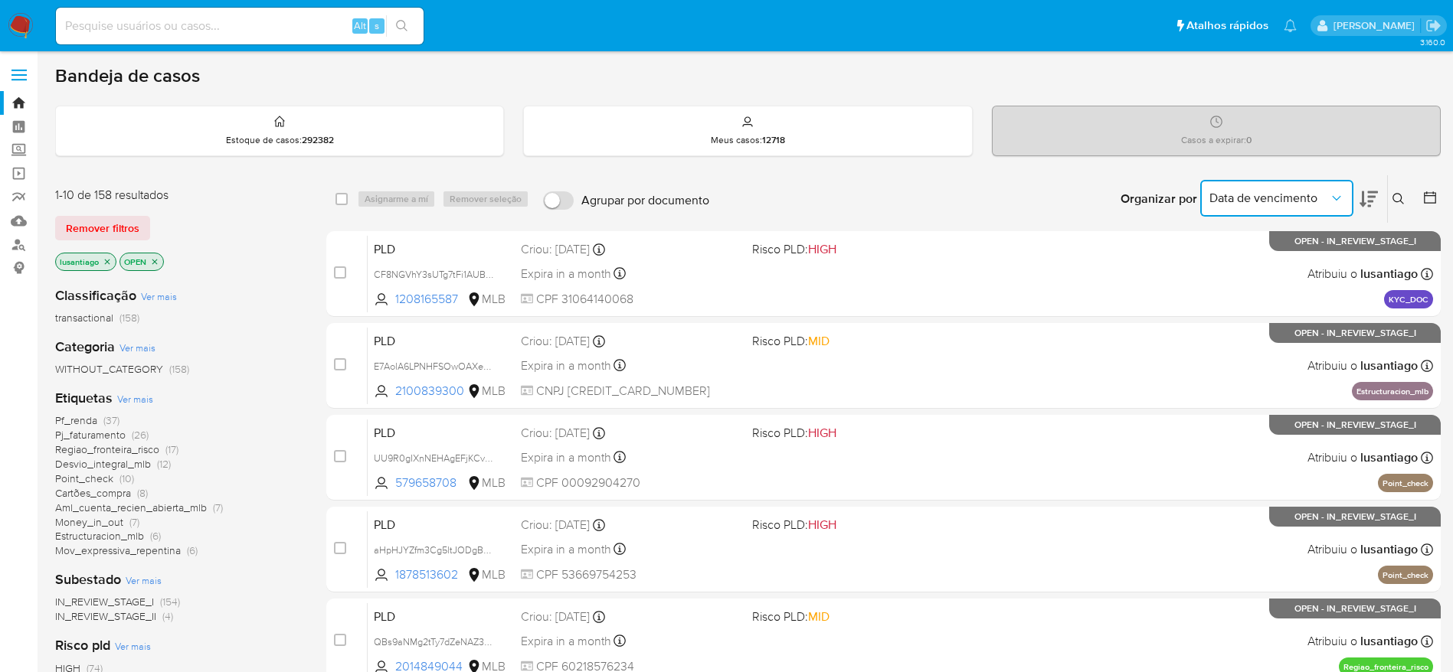
click at [1278, 199] on span "Data de vencimento" at bounding box center [1268, 198] width 119 height 15
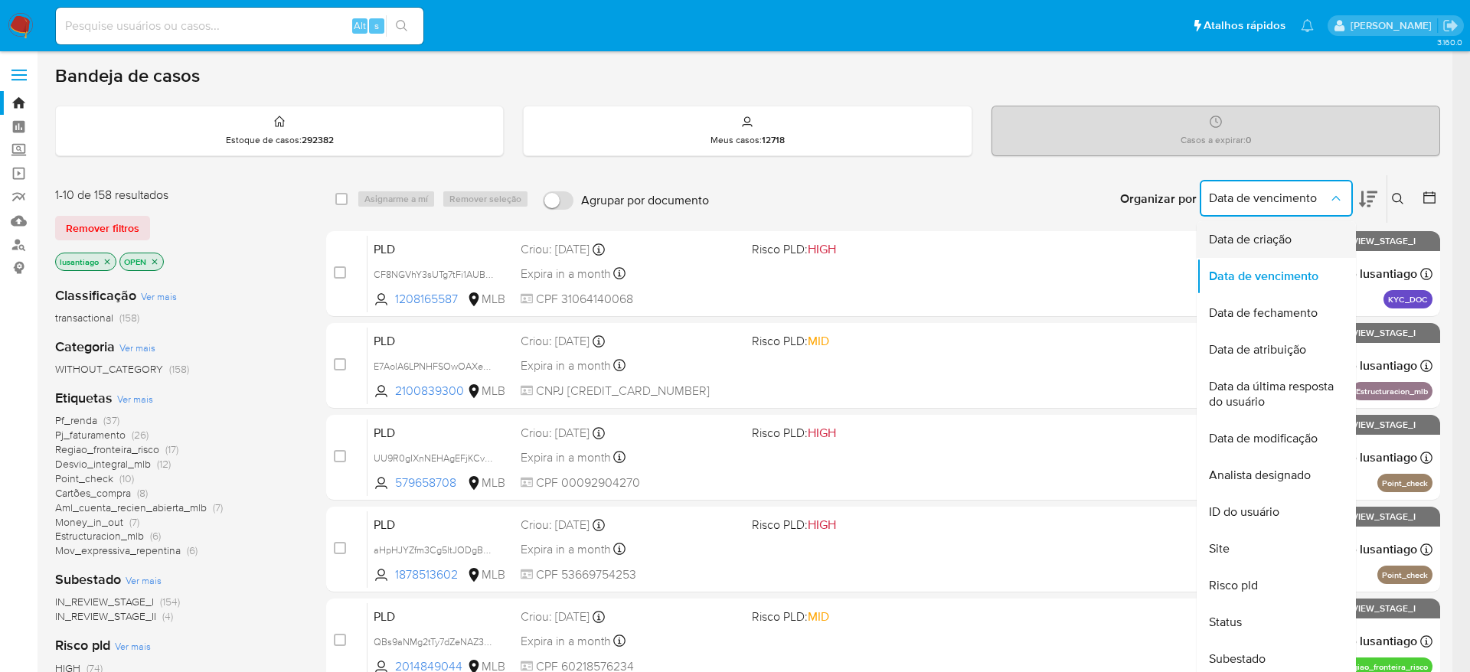
click at [1261, 242] on span "Data de criação" at bounding box center [1250, 239] width 83 height 15
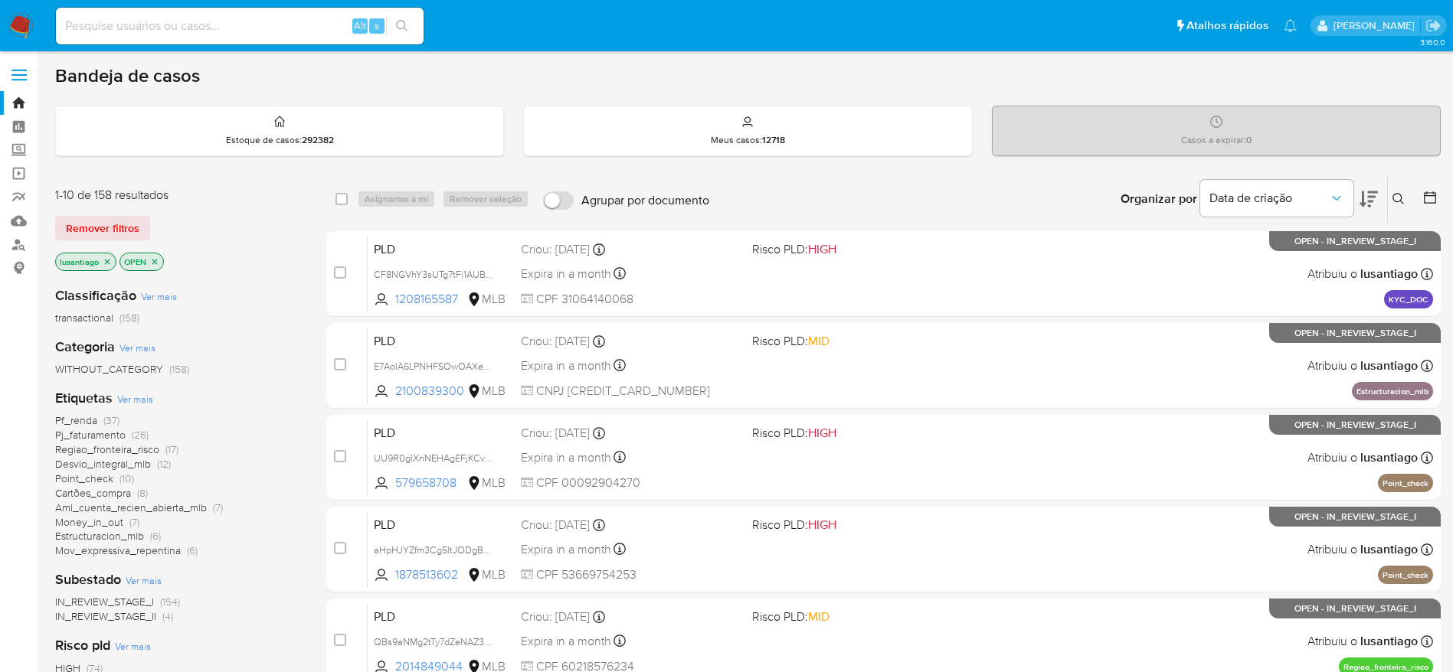
click at [1432, 197] on icon at bounding box center [1429, 197] width 15 height 15
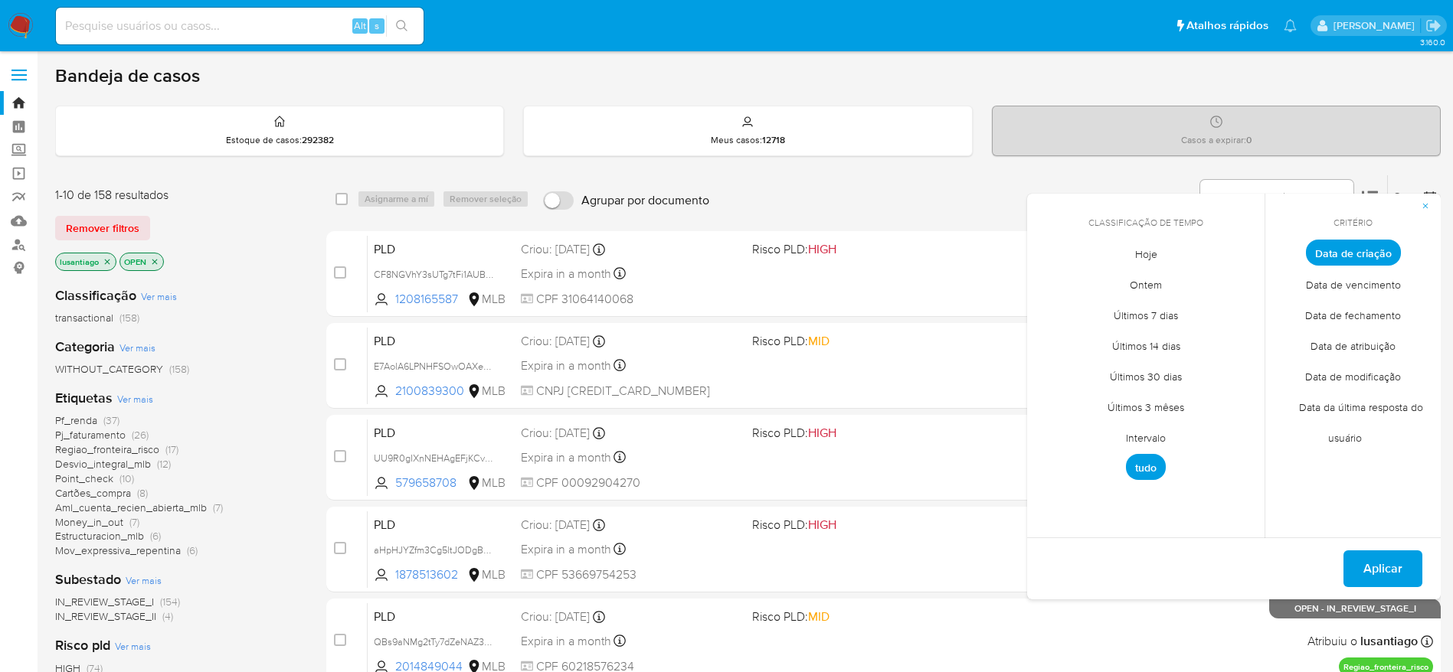
click at [1157, 433] on span "Intervalo" at bounding box center [1146, 437] width 72 height 31
click at [1050, 281] on icon "Mes anterior" at bounding box center [1050, 281] width 18 height 18
click at [1177, 337] on button "1" at bounding box center [1176, 337] width 25 height 25
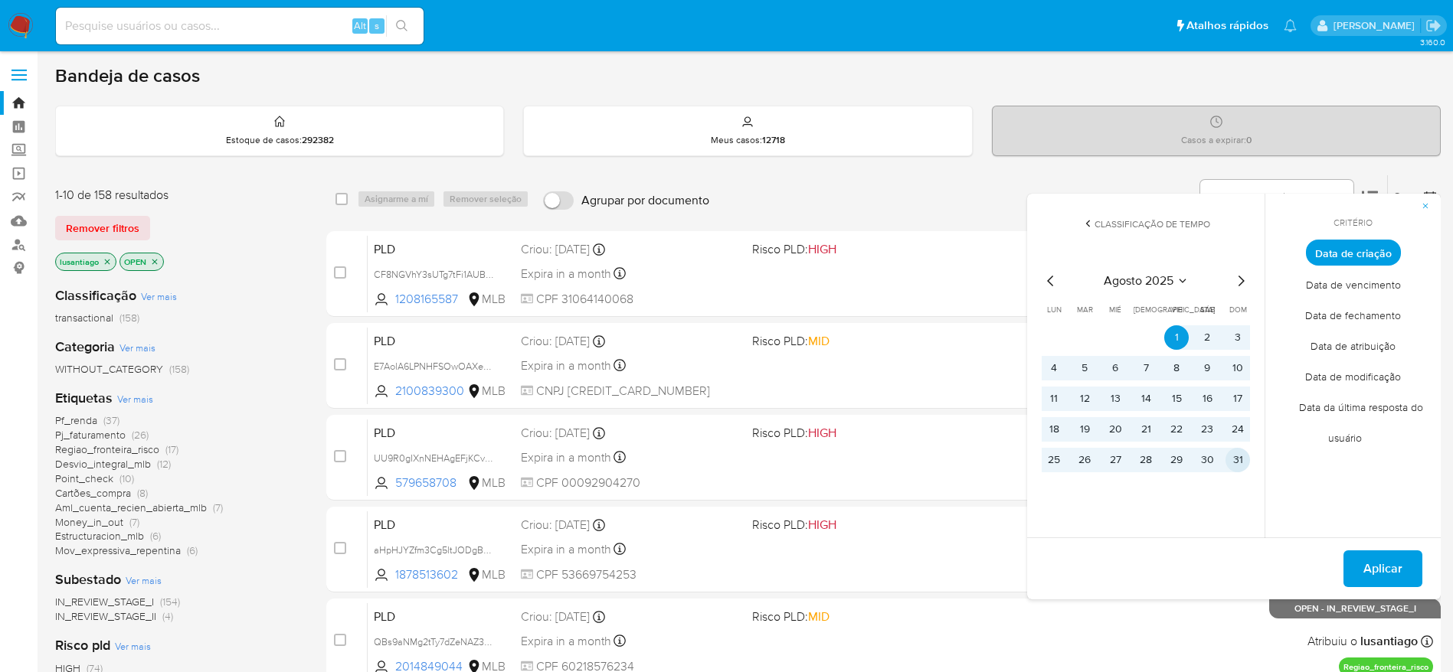
click at [1232, 467] on button "31" at bounding box center [1237, 460] width 25 height 25
click at [1387, 580] on span "Aplicar" at bounding box center [1382, 569] width 39 height 34
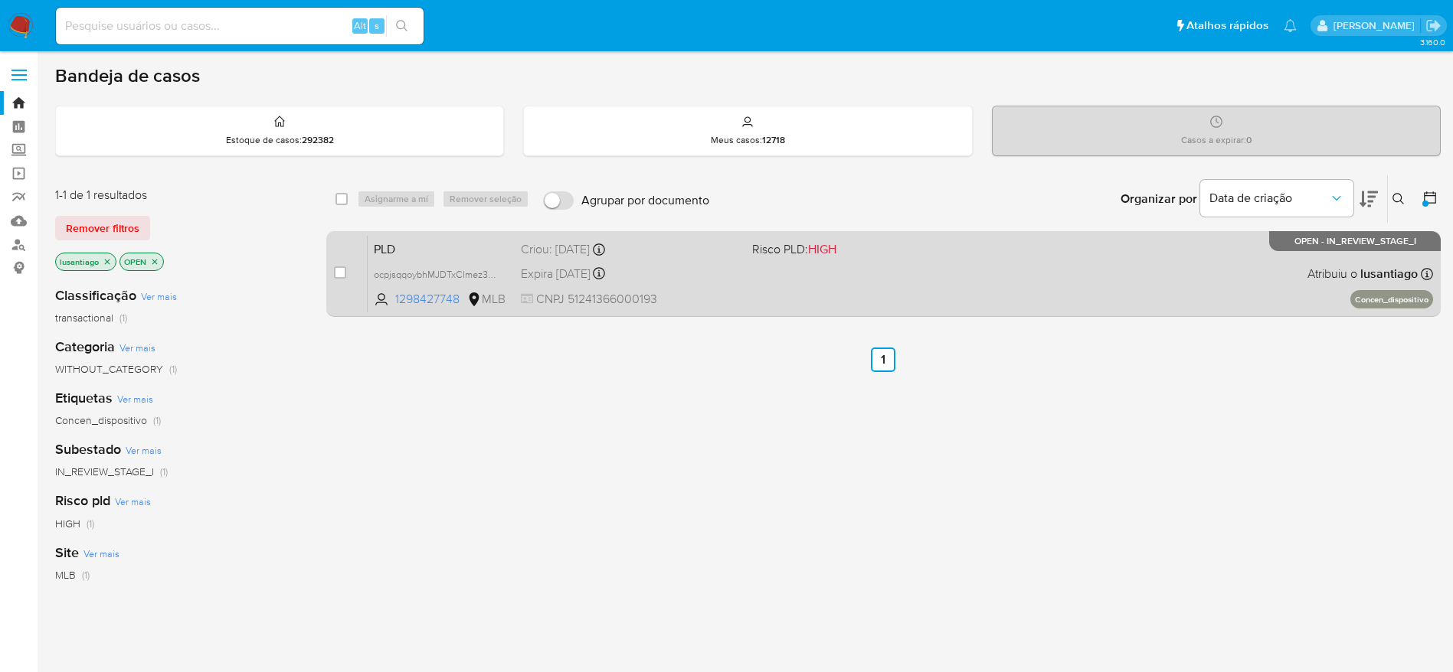
click at [684, 286] on div "PLD ocpjsqqoybhMJDTxClmez3Ez 1298427748 MLB Risco PLD: HIGH Criou: [DATE] Criou…" at bounding box center [900, 273] width 1065 height 77
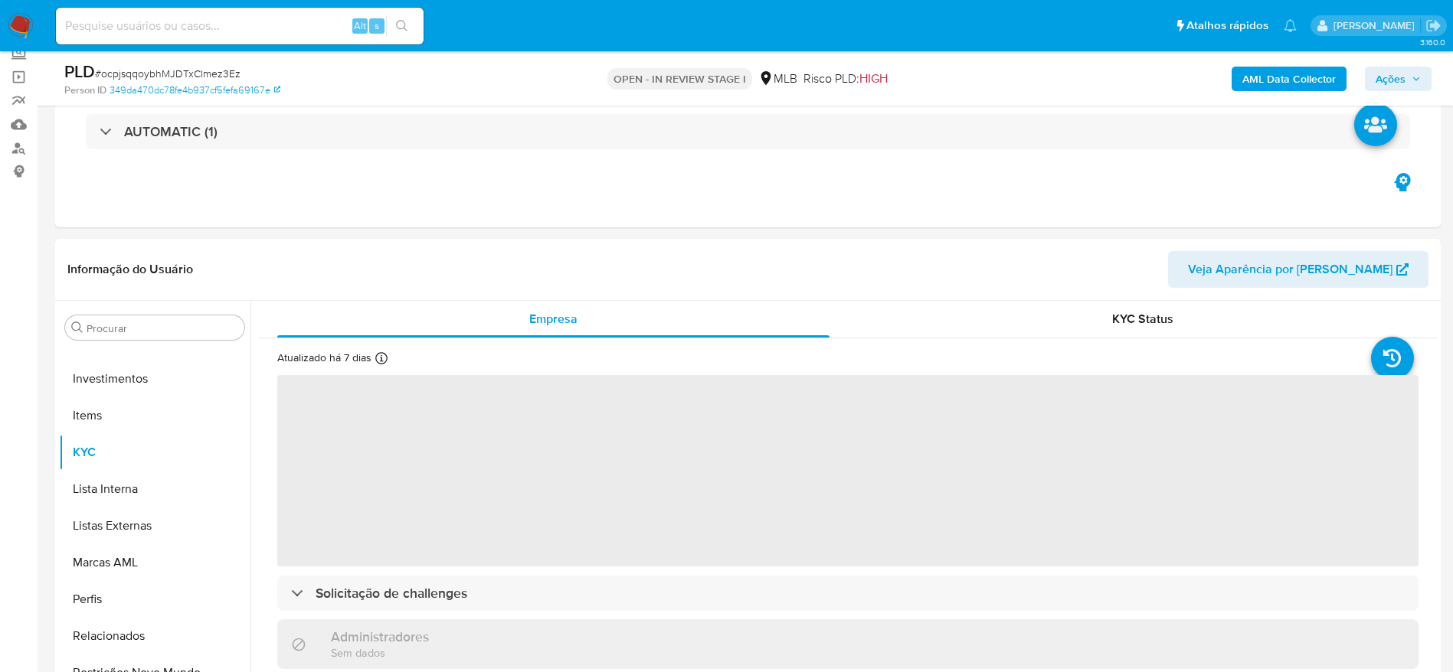
scroll to position [230, 0]
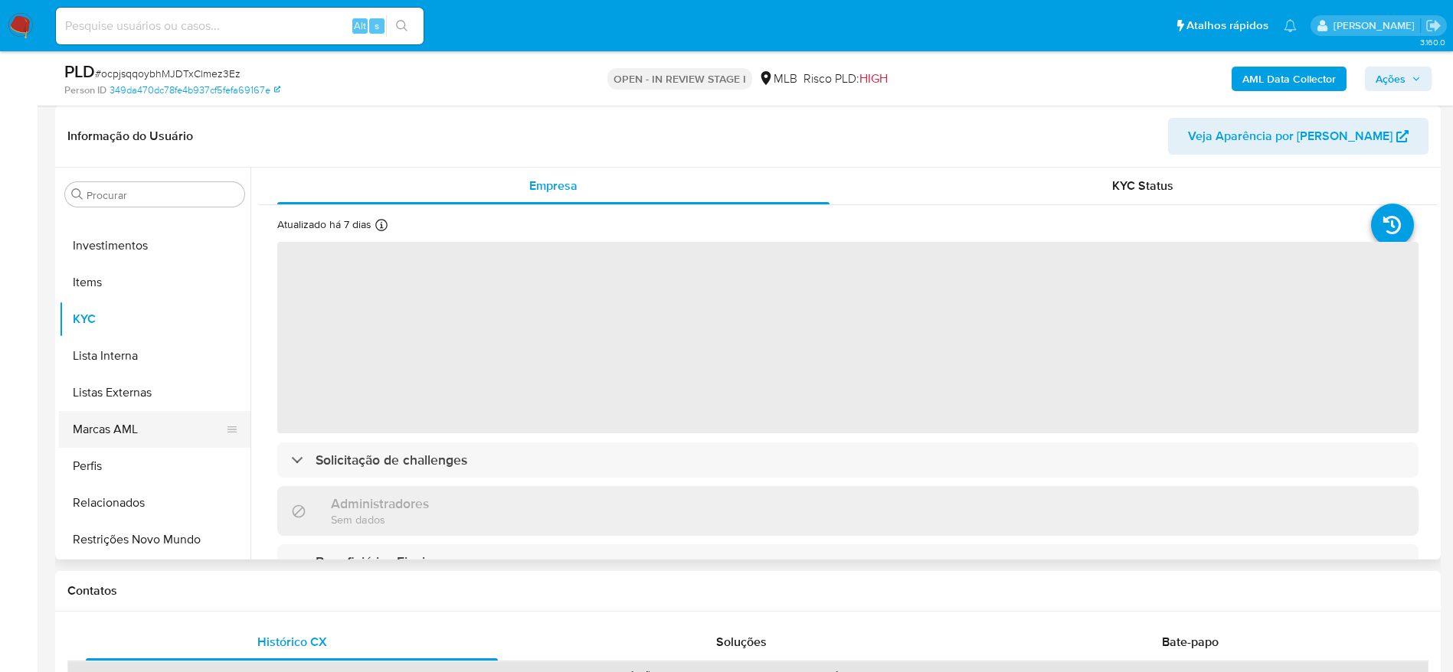
select select "10"
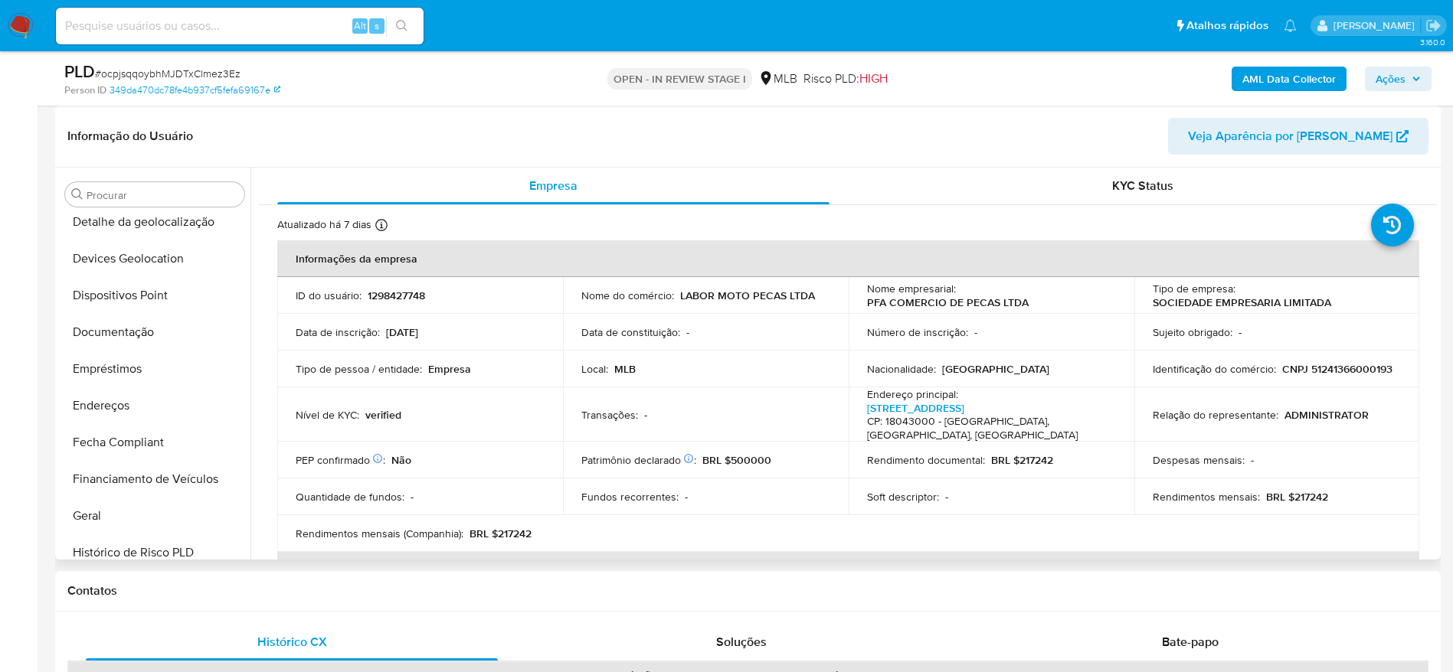
scroll to position [345, 0]
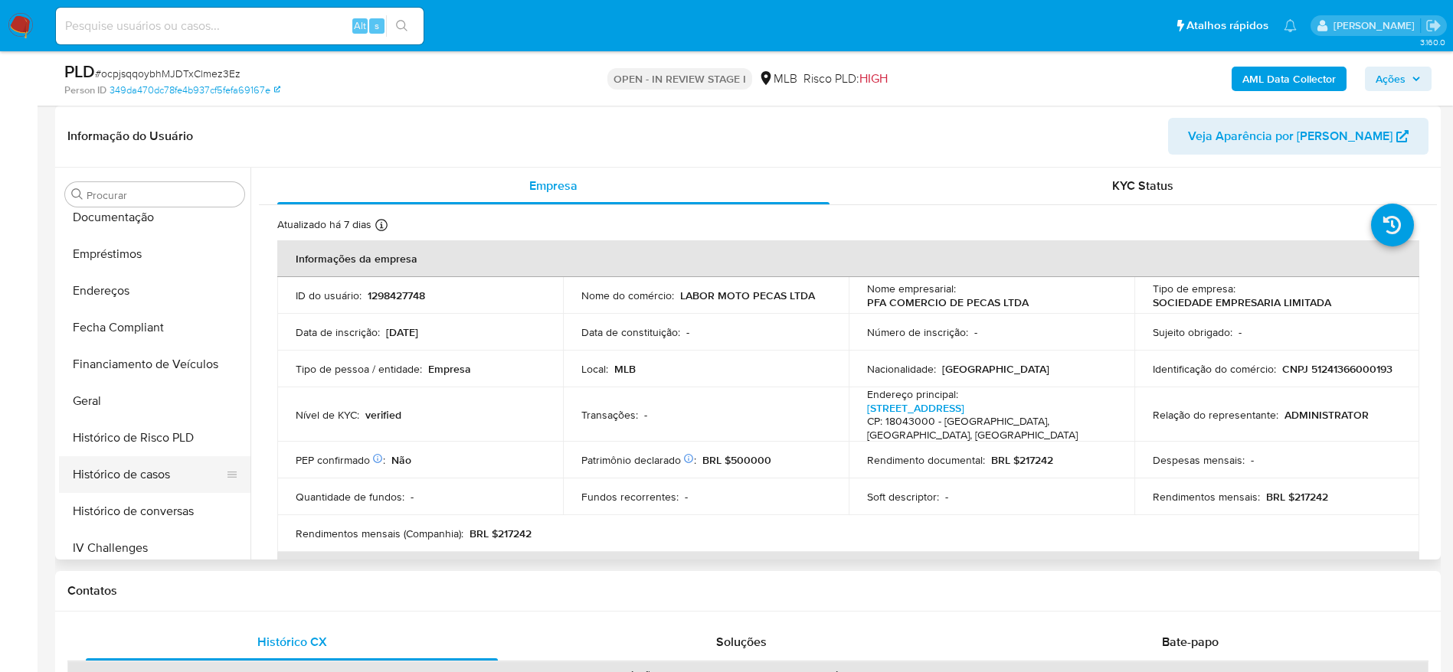
click at [149, 469] on button "Histórico de casos" at bounding box center [148, 474] width 179 height 37
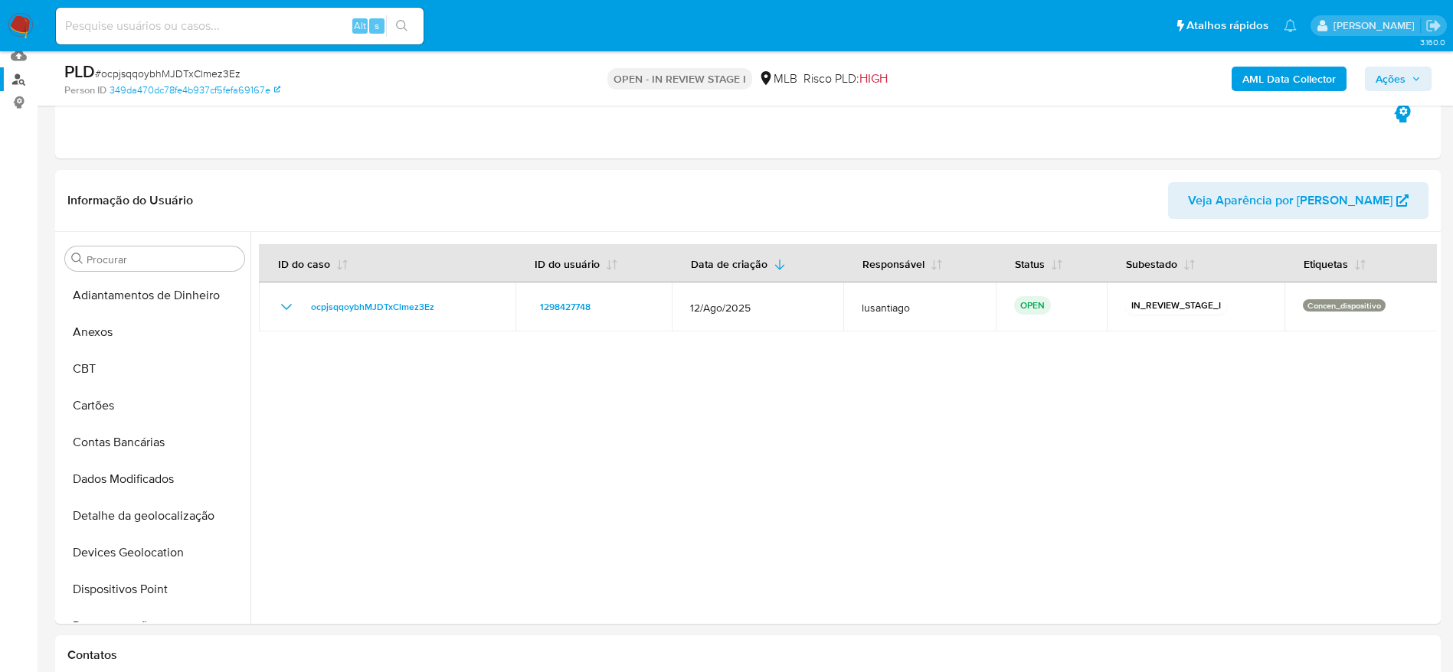
scroll to position [0, 0]
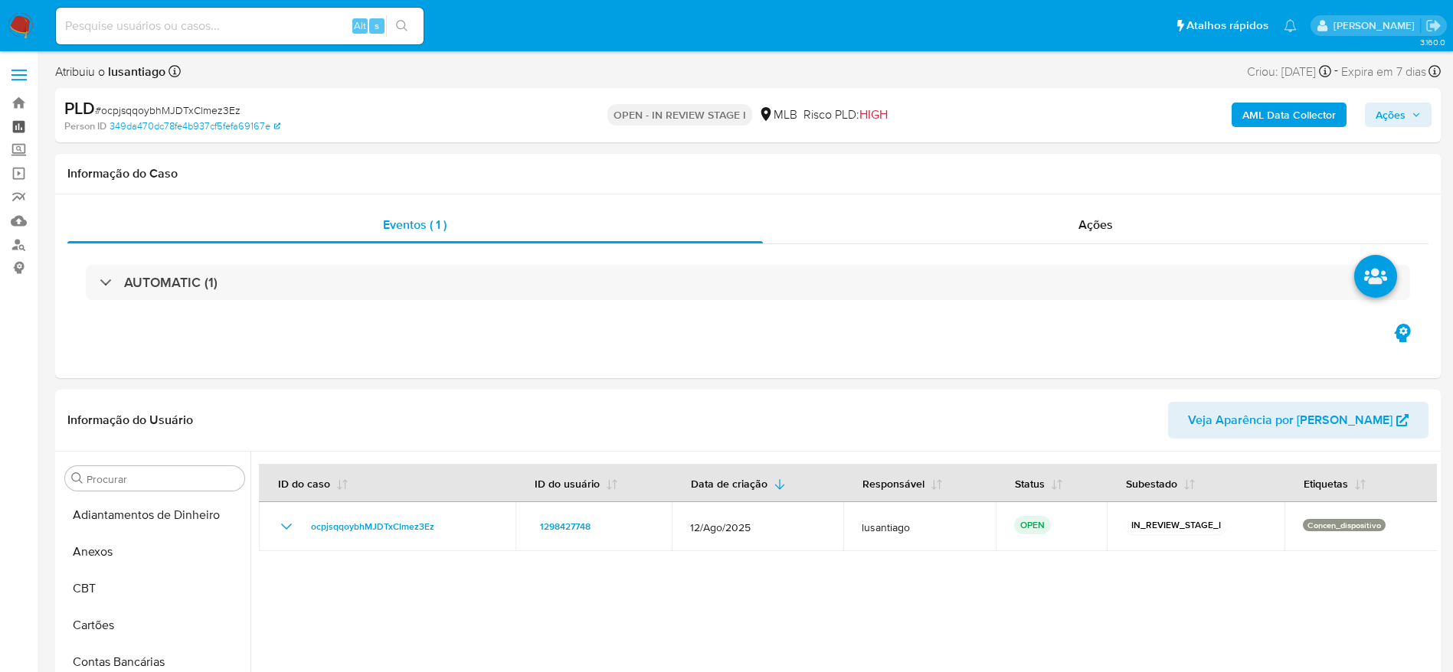
click at [22, 126] on link "Painel" at bounding box center [91, 127] width 182 height 24
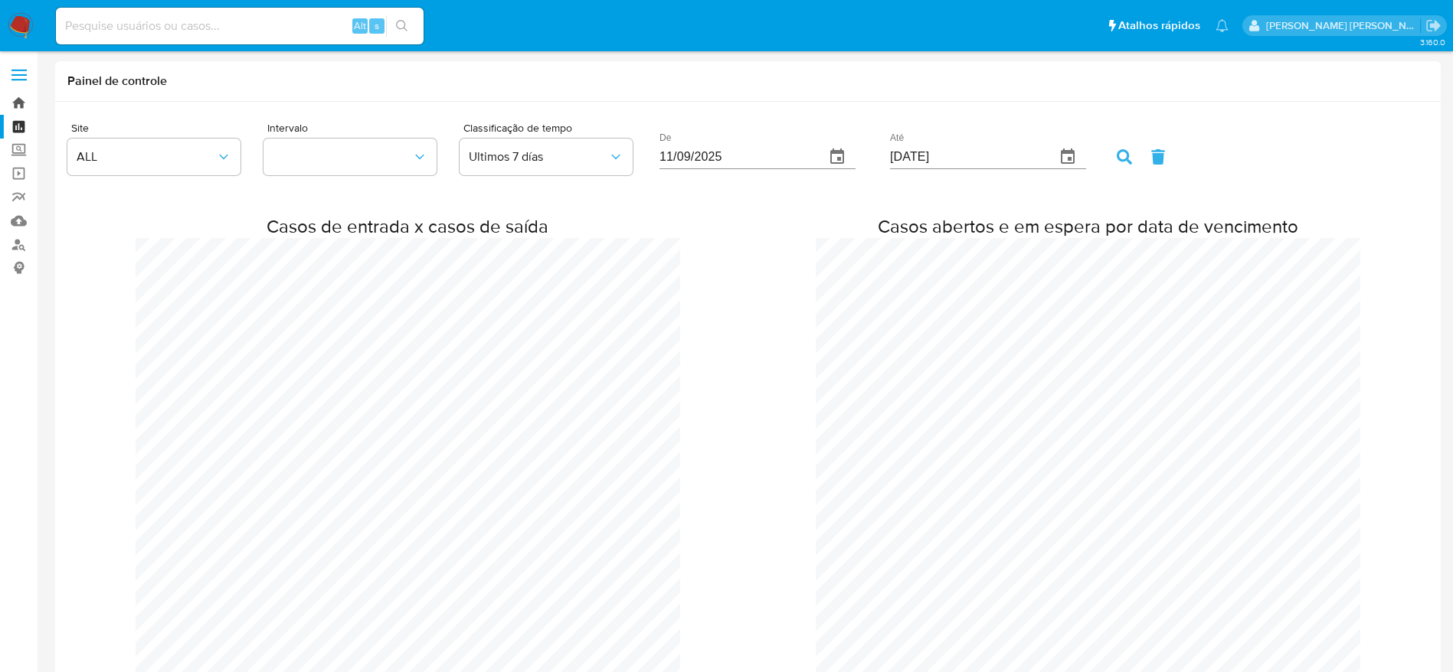
click at [25, 97] on link "Bandeja" at bounding box center [91, 103] width 182 height 24
